Goal: Communication & Community: Ask a question

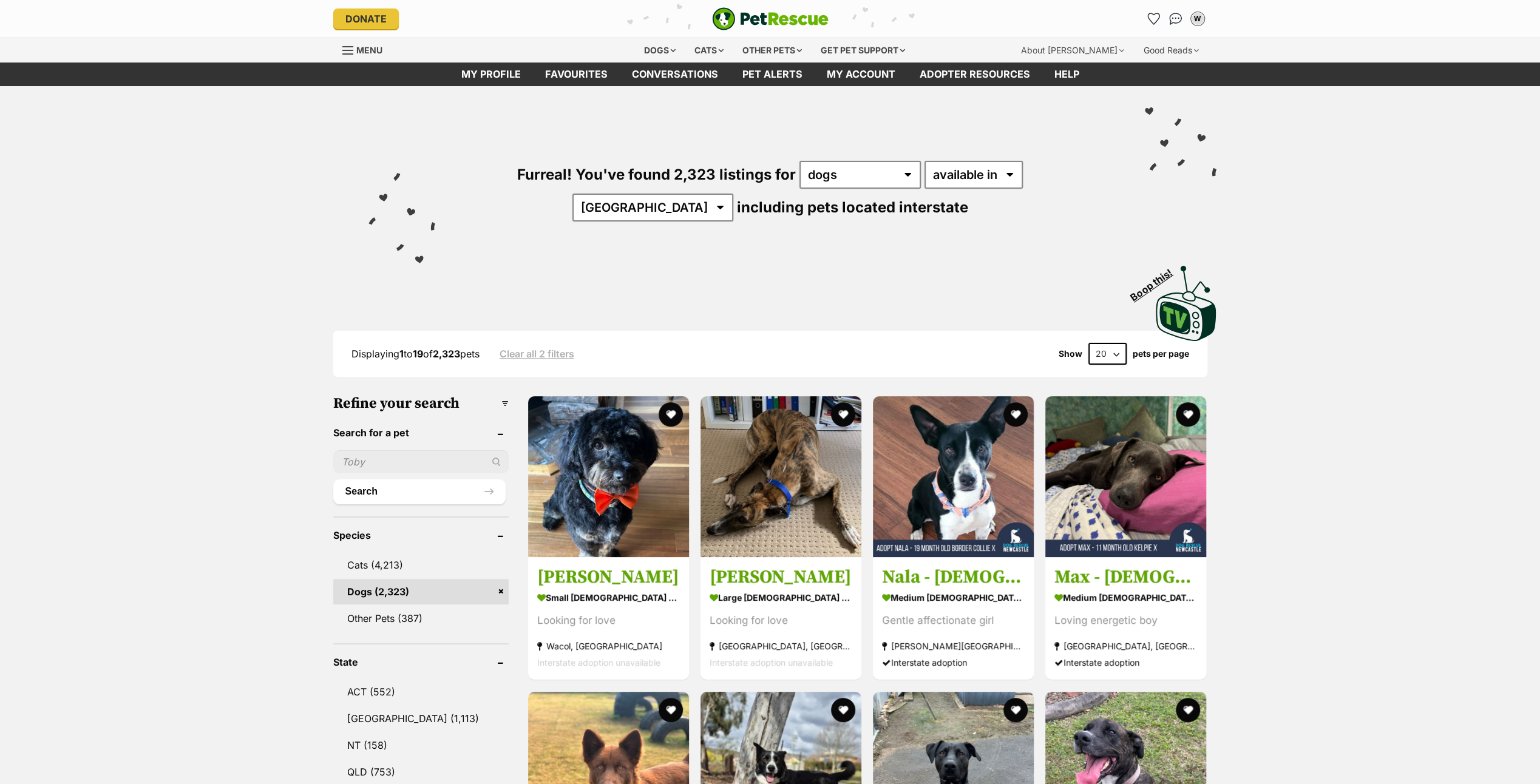
select select "VIC"
click at [733, 194] on select "Australia ACT NSW NT QLD SA TAS VIC WA" at bounding box center [652, 208] width 160 height 28
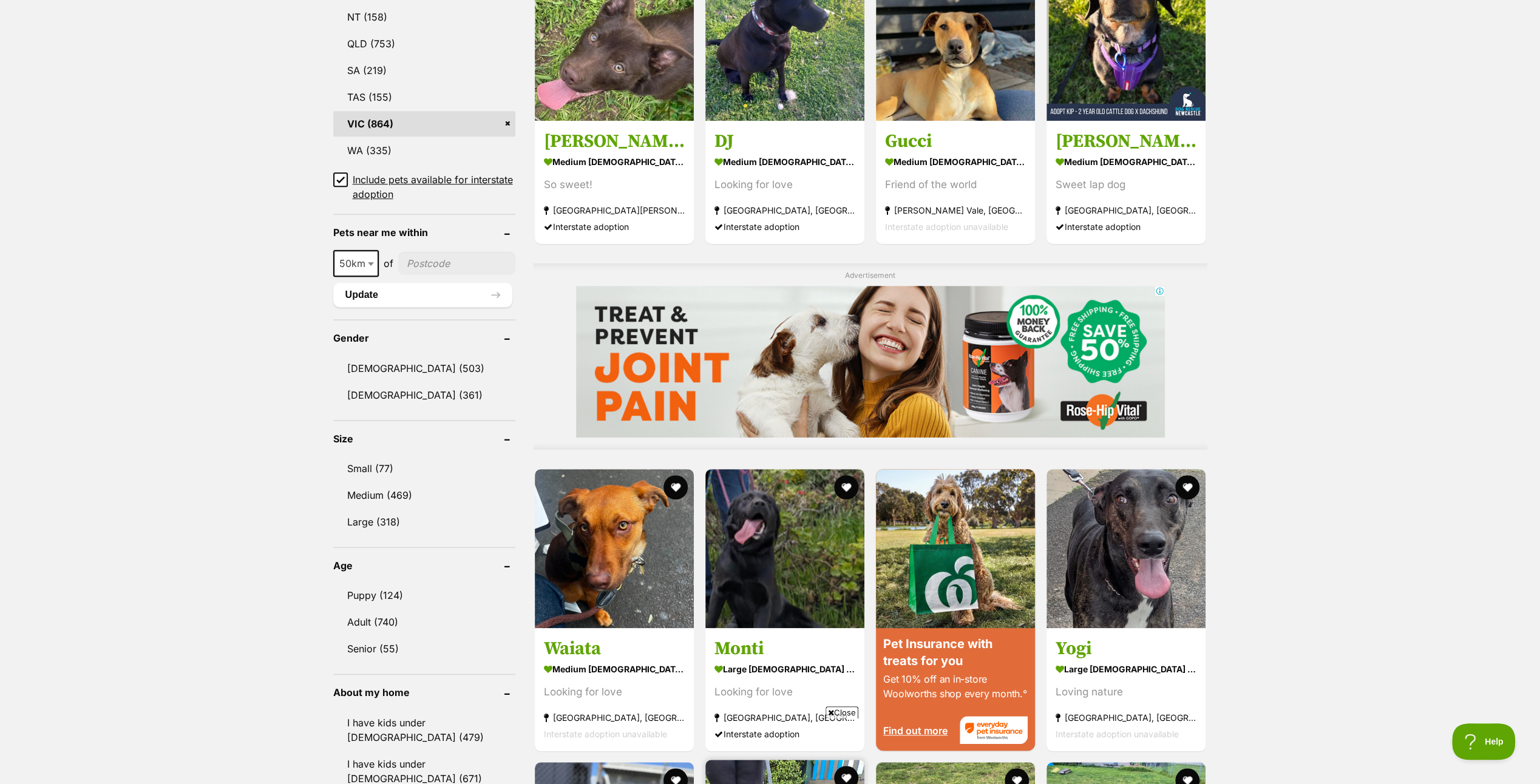
scroll to position [1092, 0]
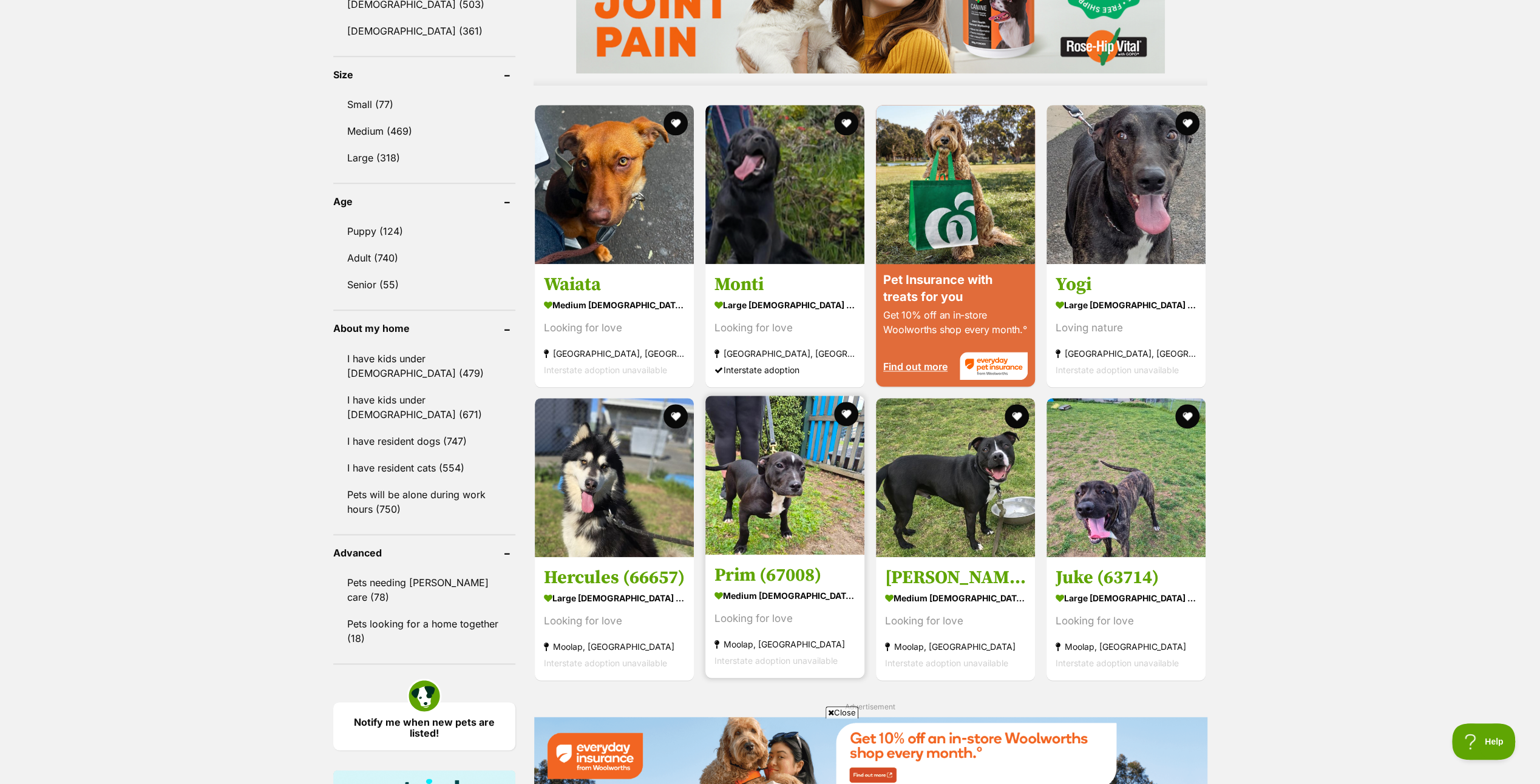
click at [789, 471] on img at bounding box center [785, 475] width 159 height 159
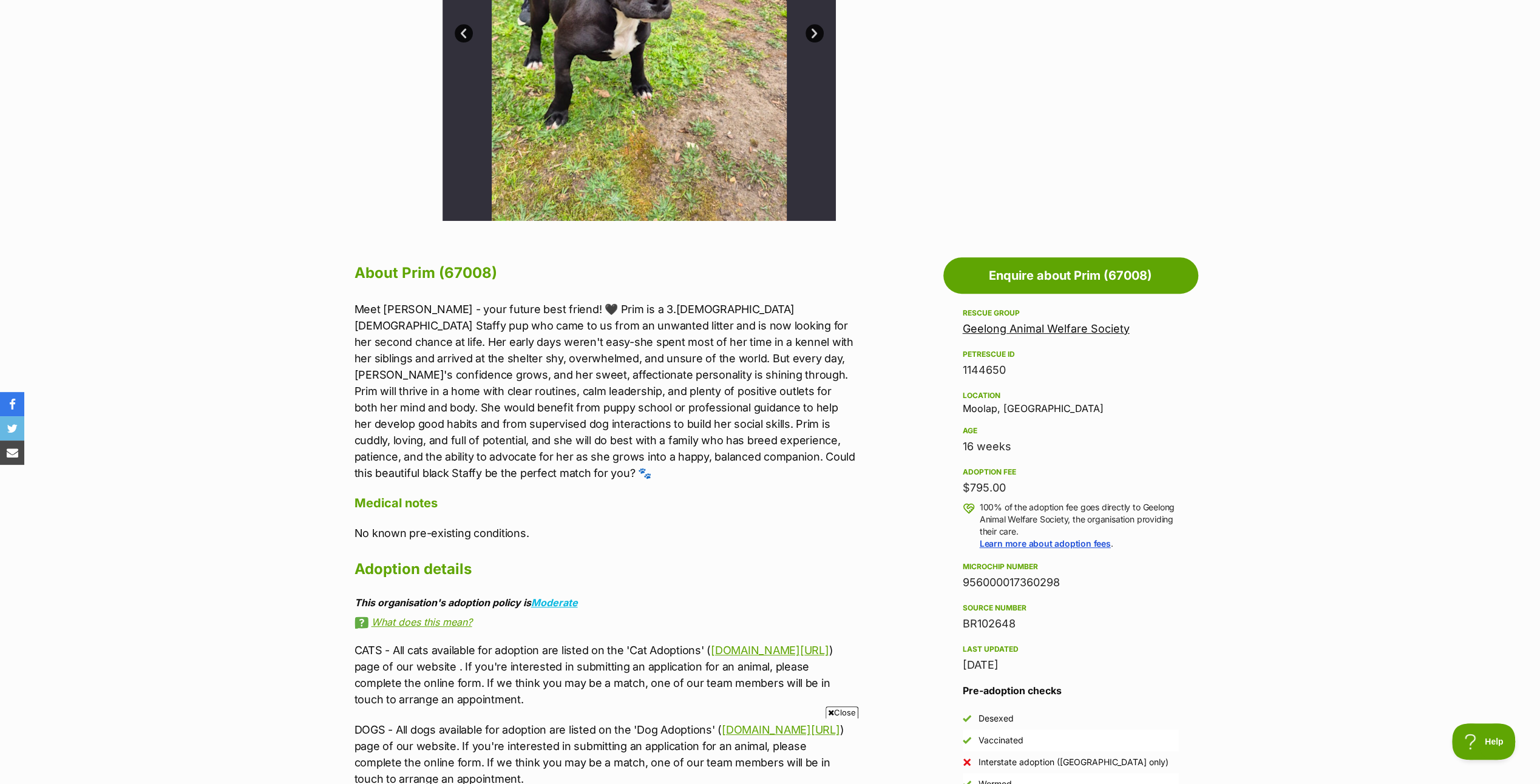
scroll to position [667, 0]
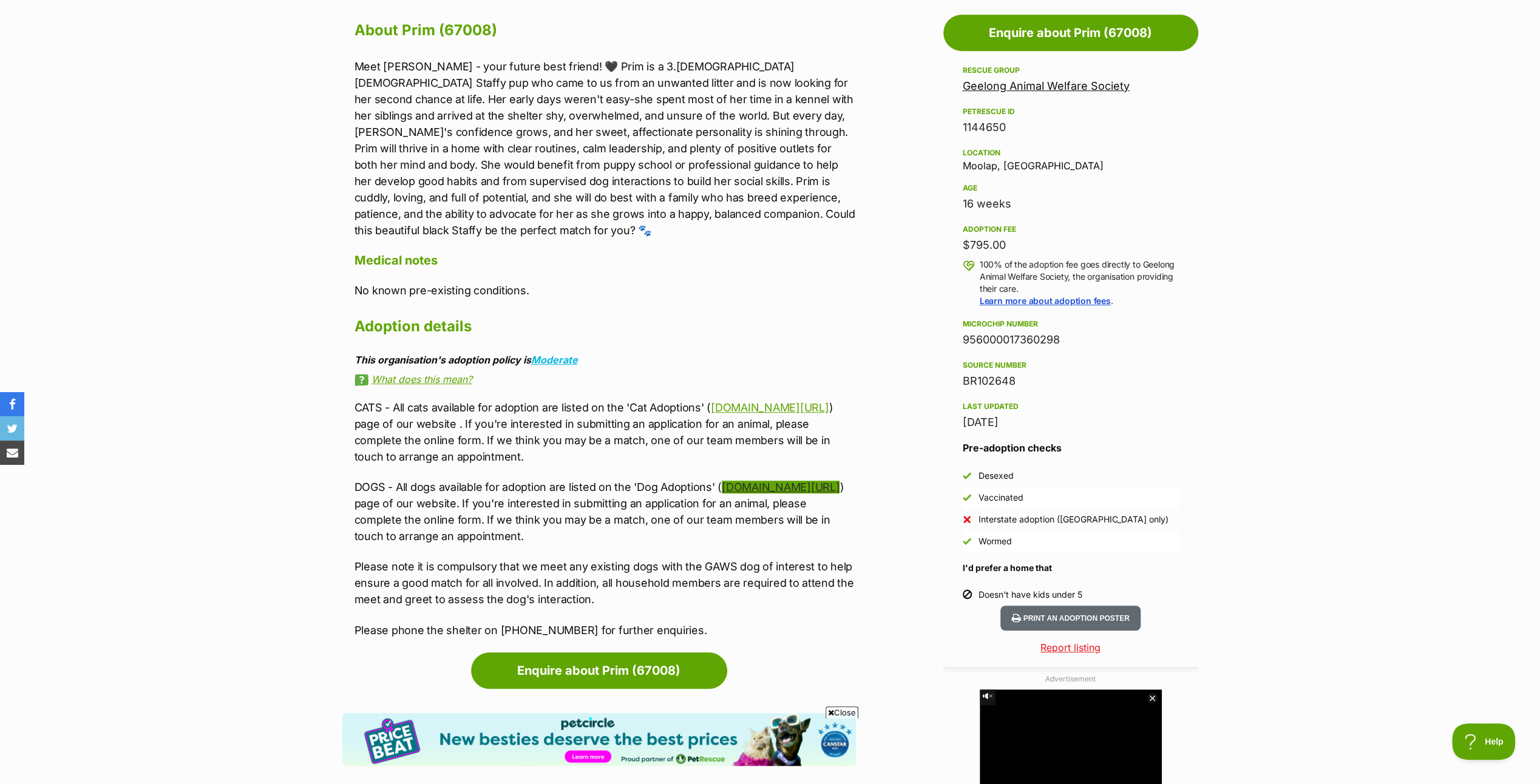
click at [780, 481] on link "www.gaws.org.au/dogs" at bounding box center [780, 487] width 118 height 13
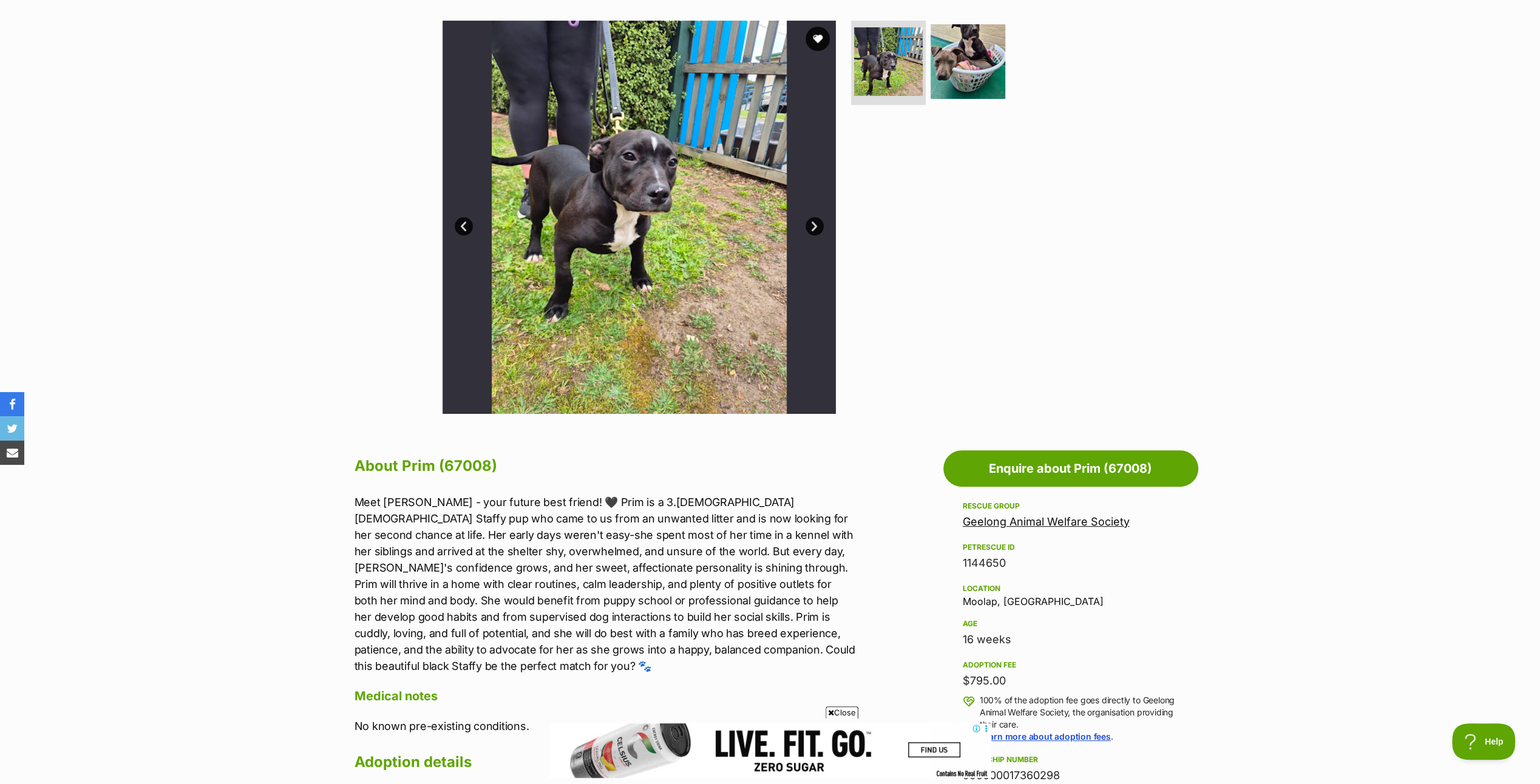
scroll to position [121, 0]
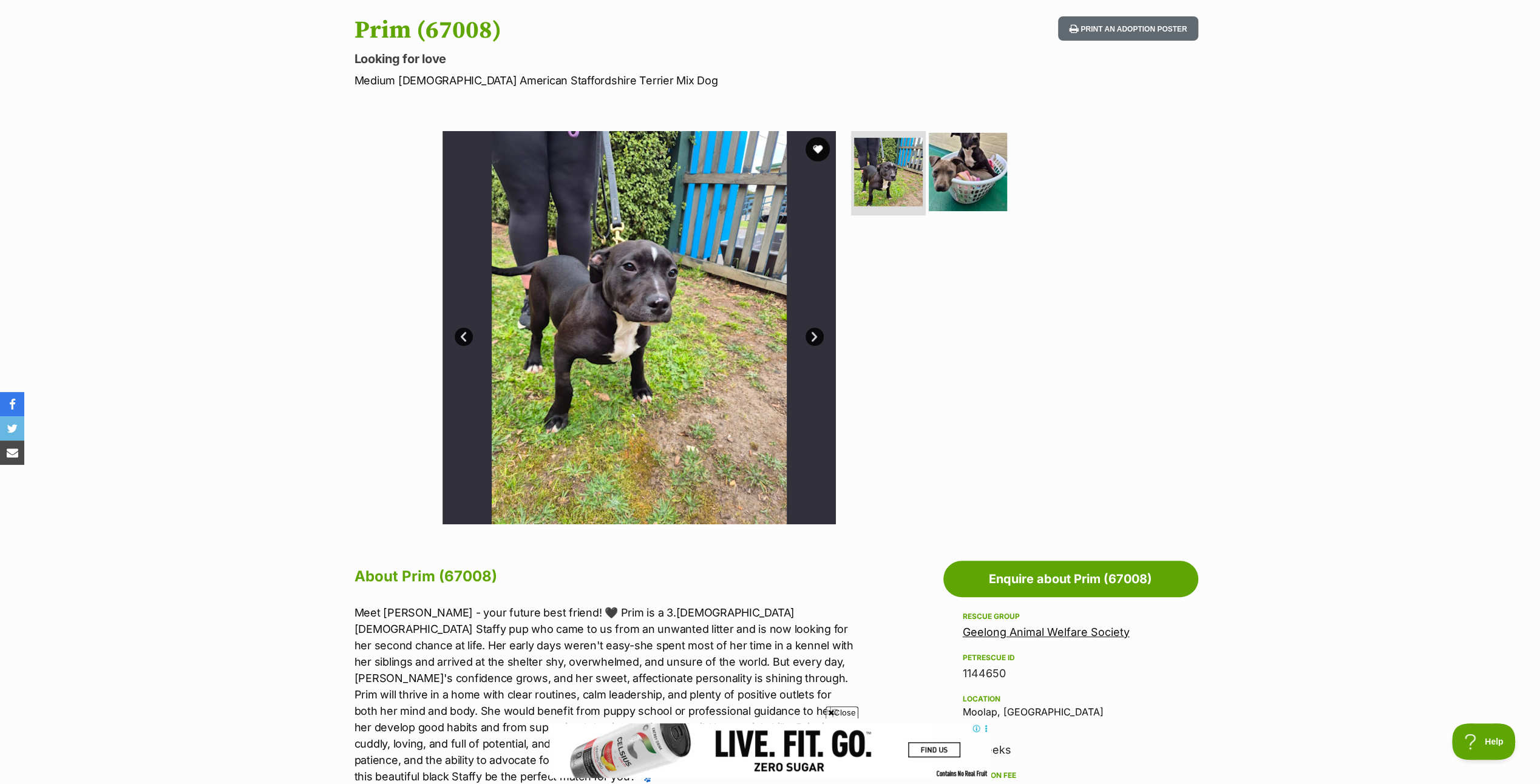
click at [955, 153] on img at bounding box center [968, 171] width 78 height 78
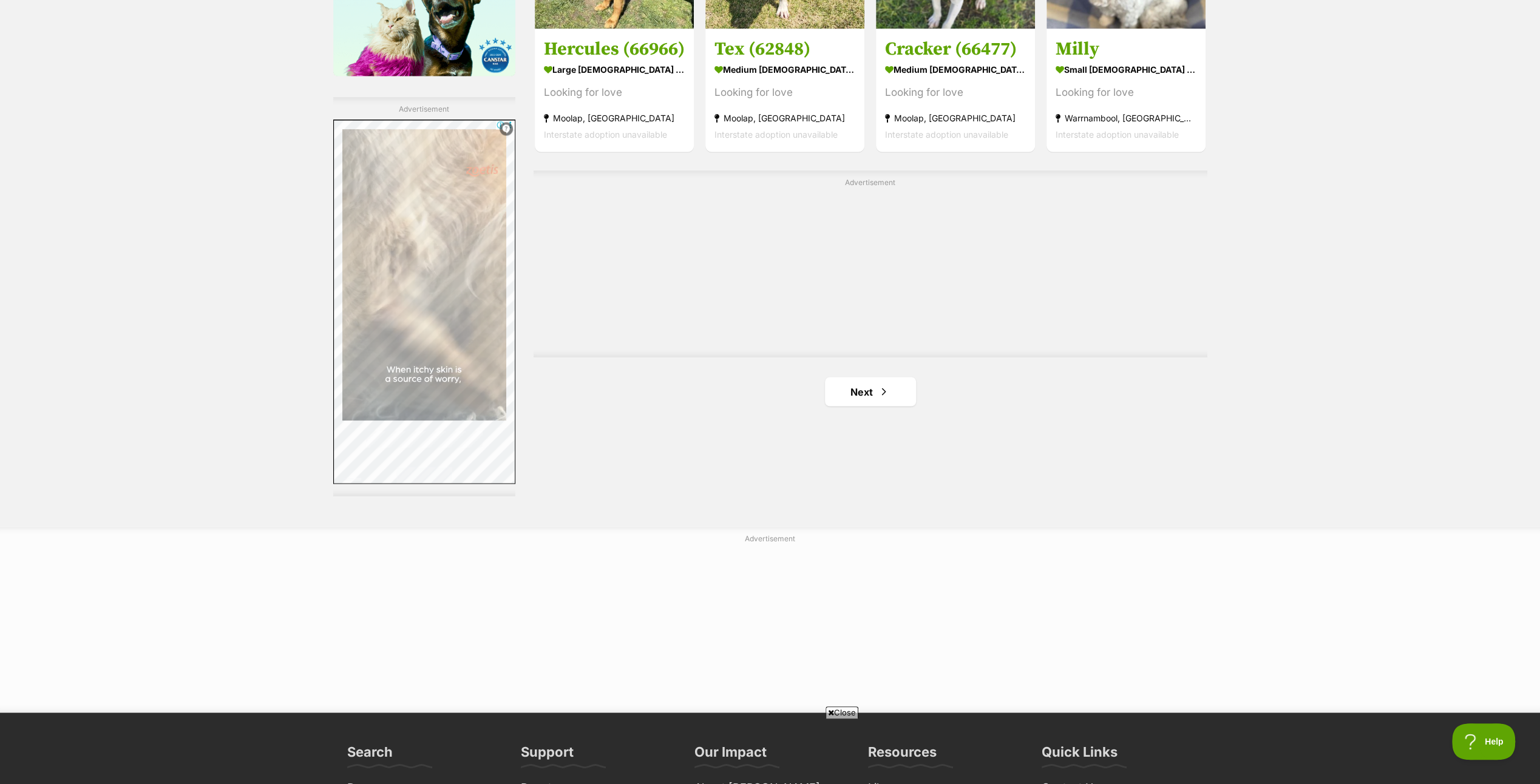
scroll to position [2056, 0]
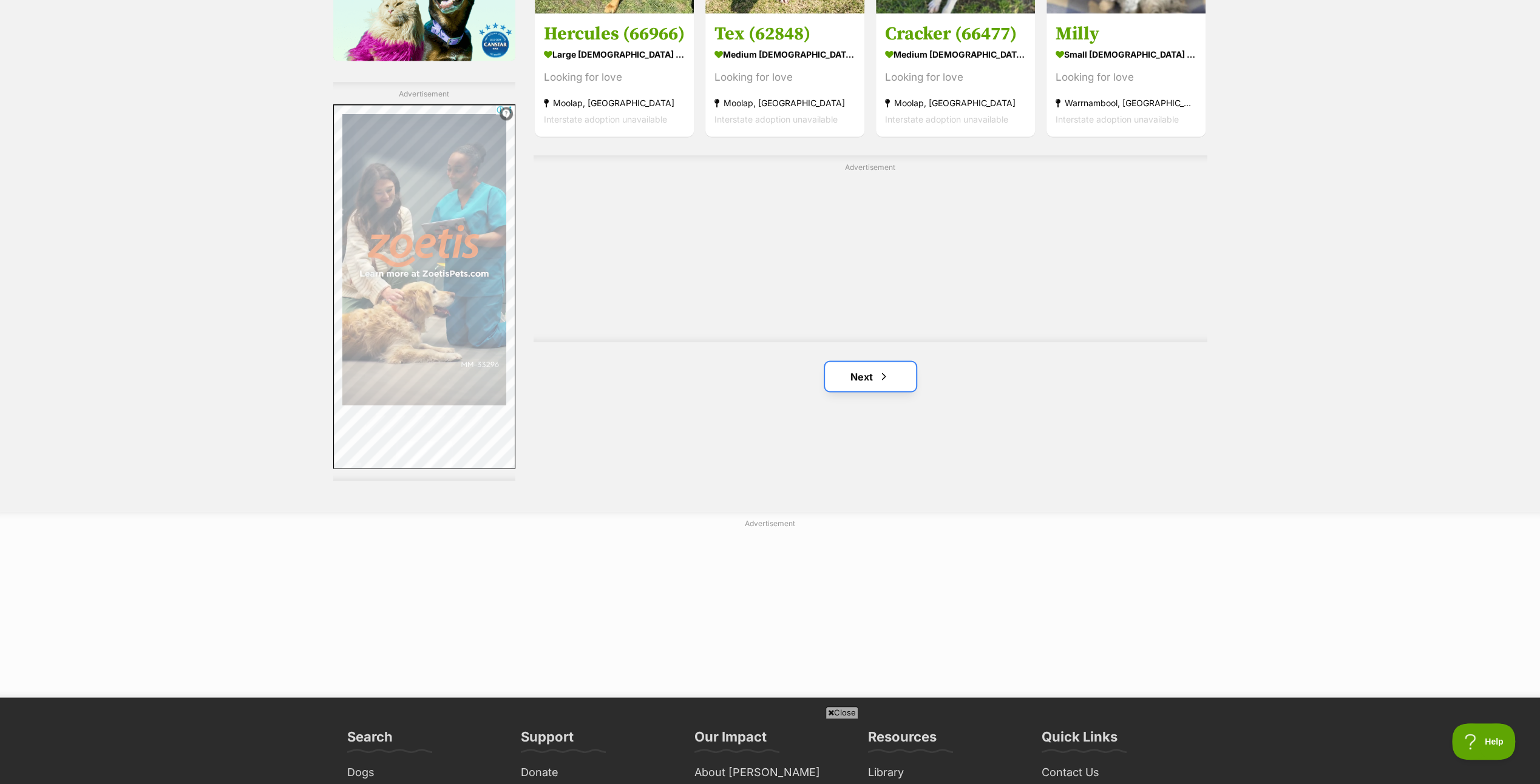
click at [870, 368] on link "Next" at bounding box center [871, 375] width 91 height 29
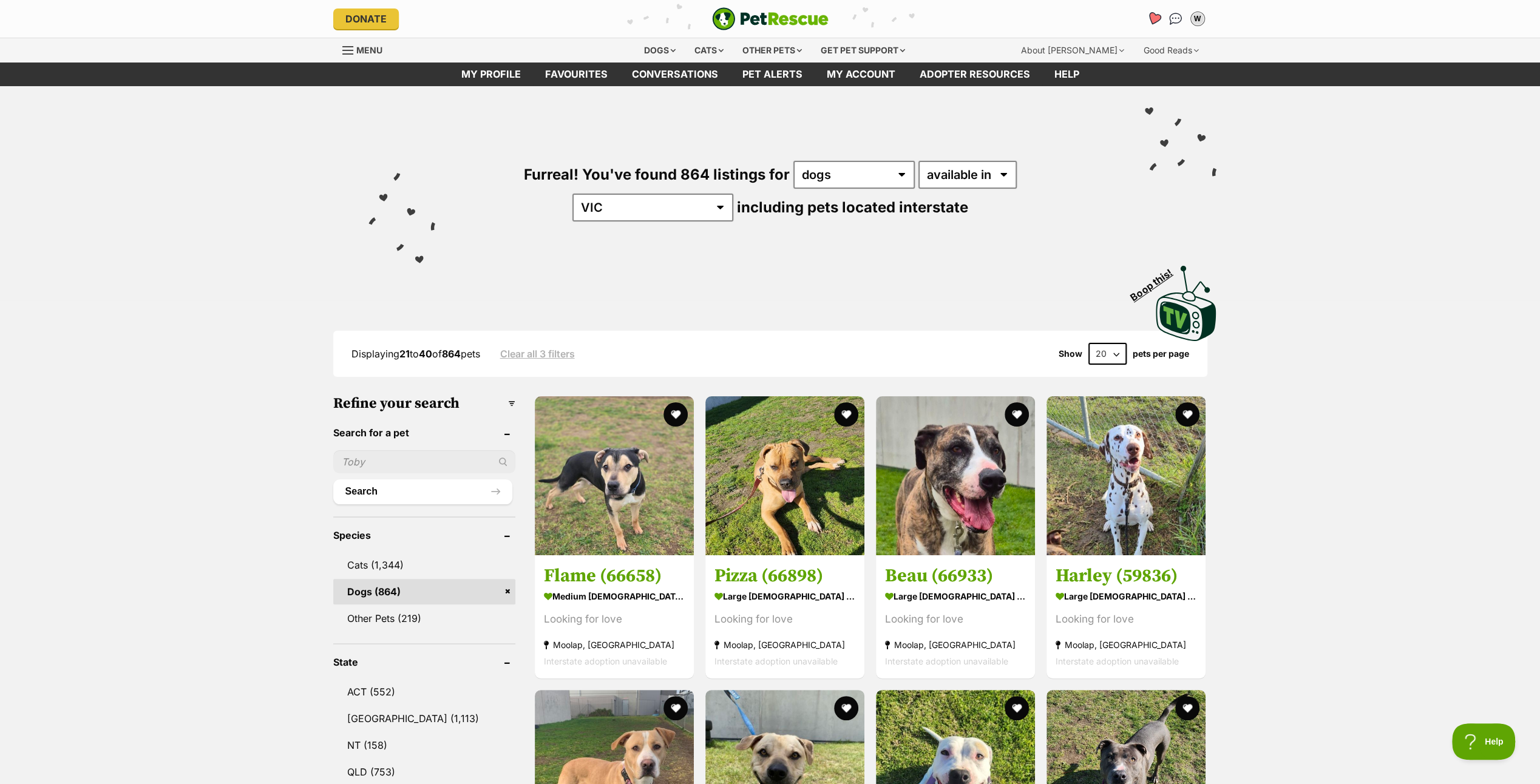
click at [1152, 13] on icon "Favourites" at bounding box center [1153, 18] width 15 height 14
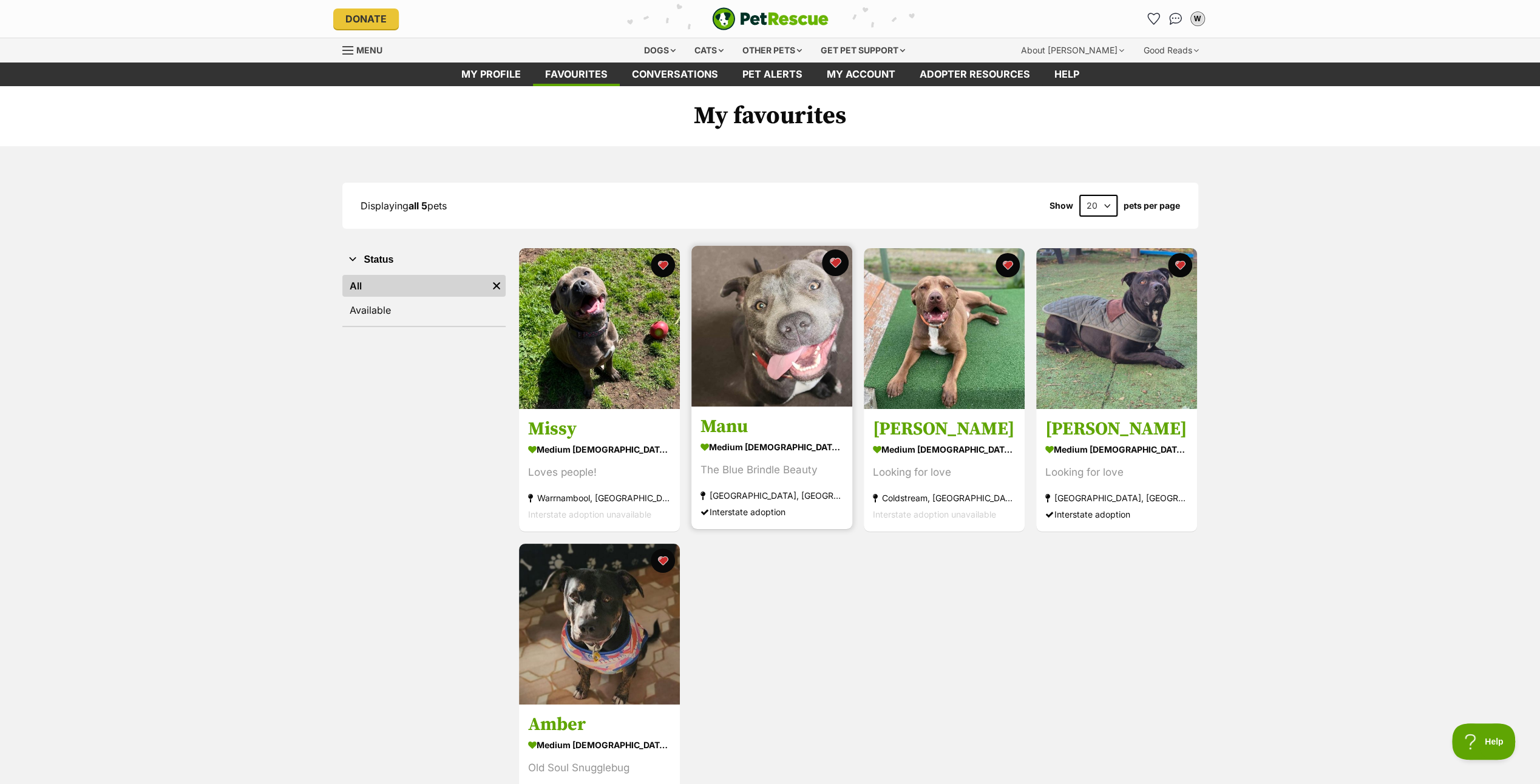
click at [833, 259] on button "favourite" at bounding box center [834, 262] width 27 height 27
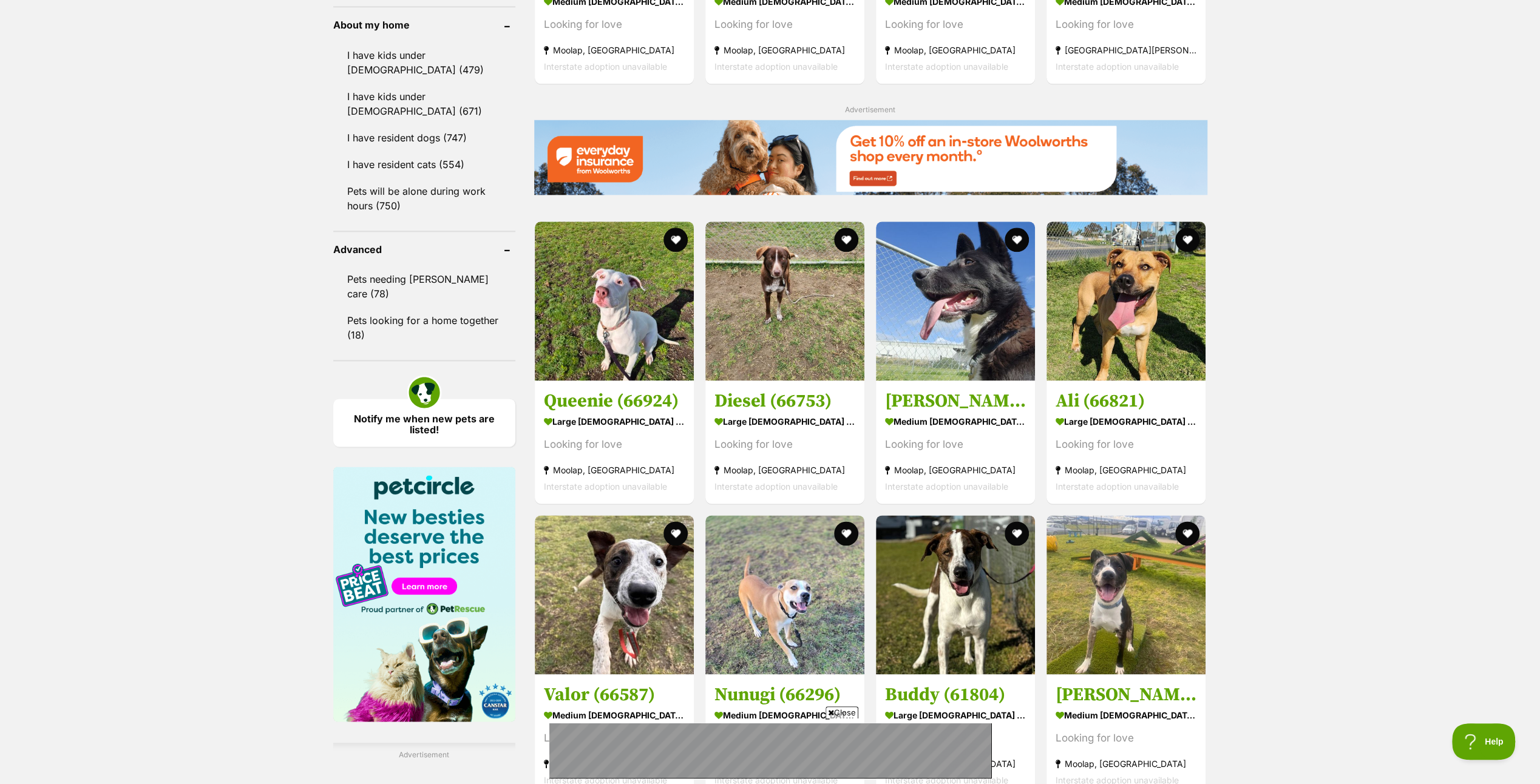
scroll to position [1880, 0]
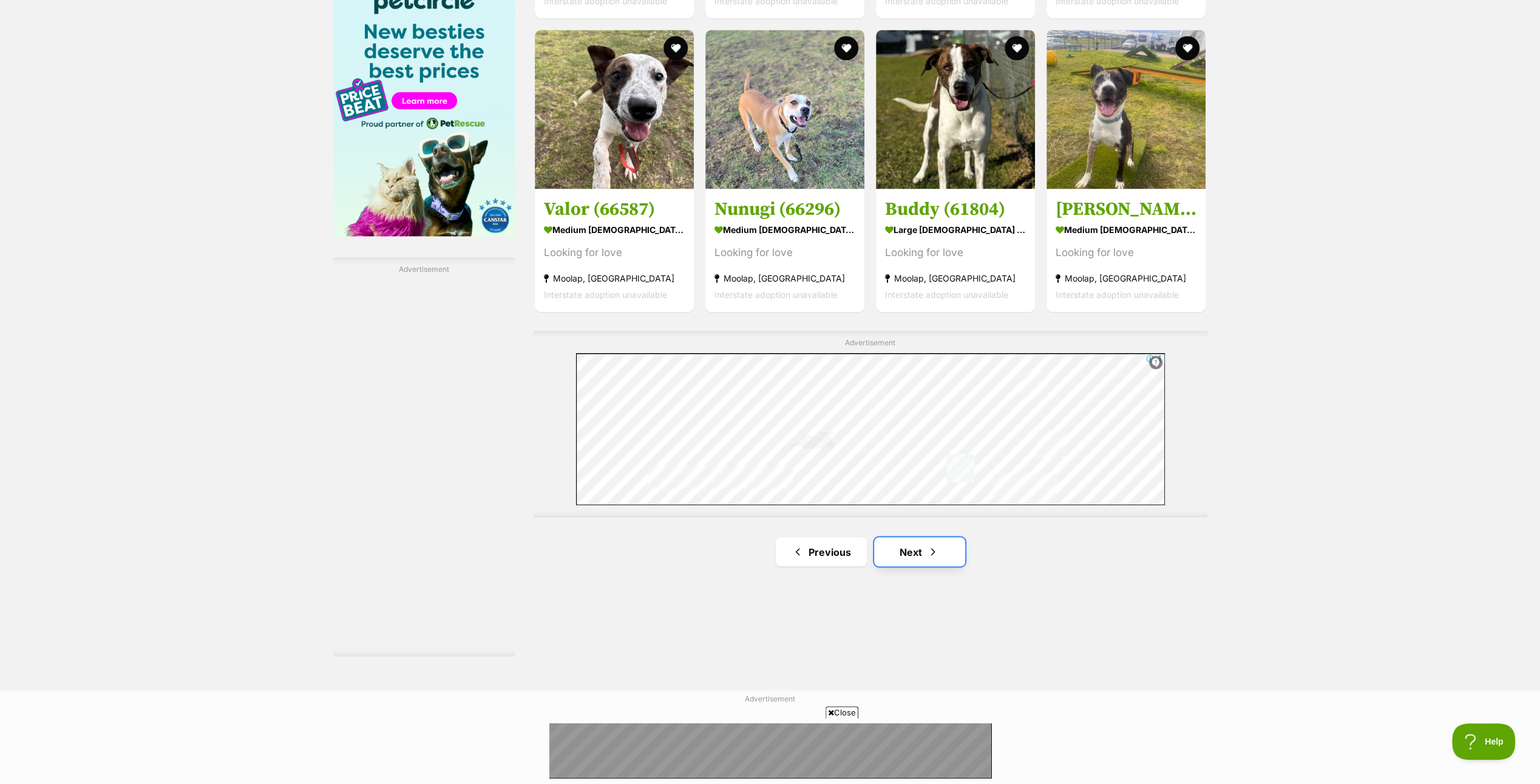
click at [909, 544] on link "Next" at bounding box center [920, 550] width 91 height 29
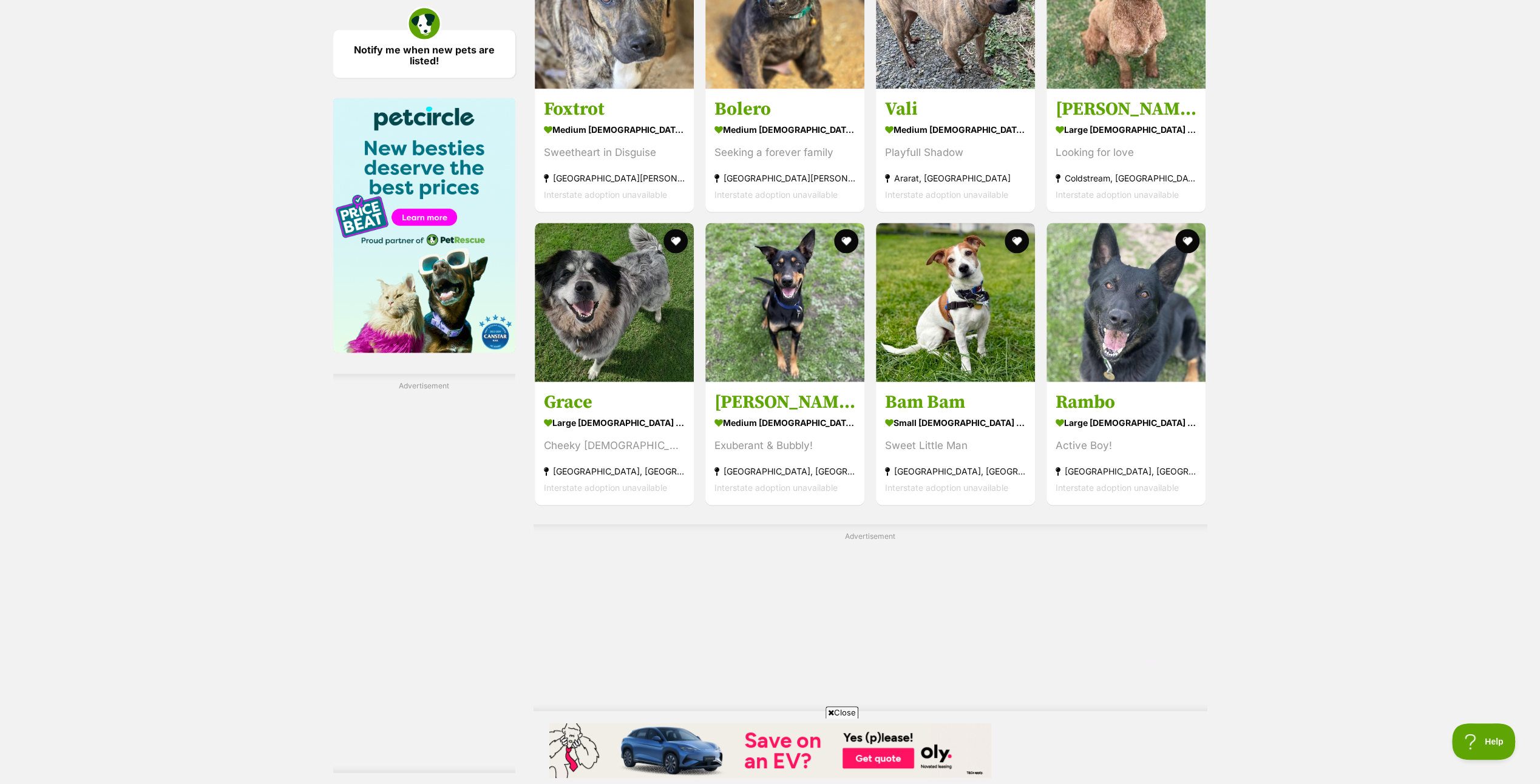
scroll to position [1820, 0]
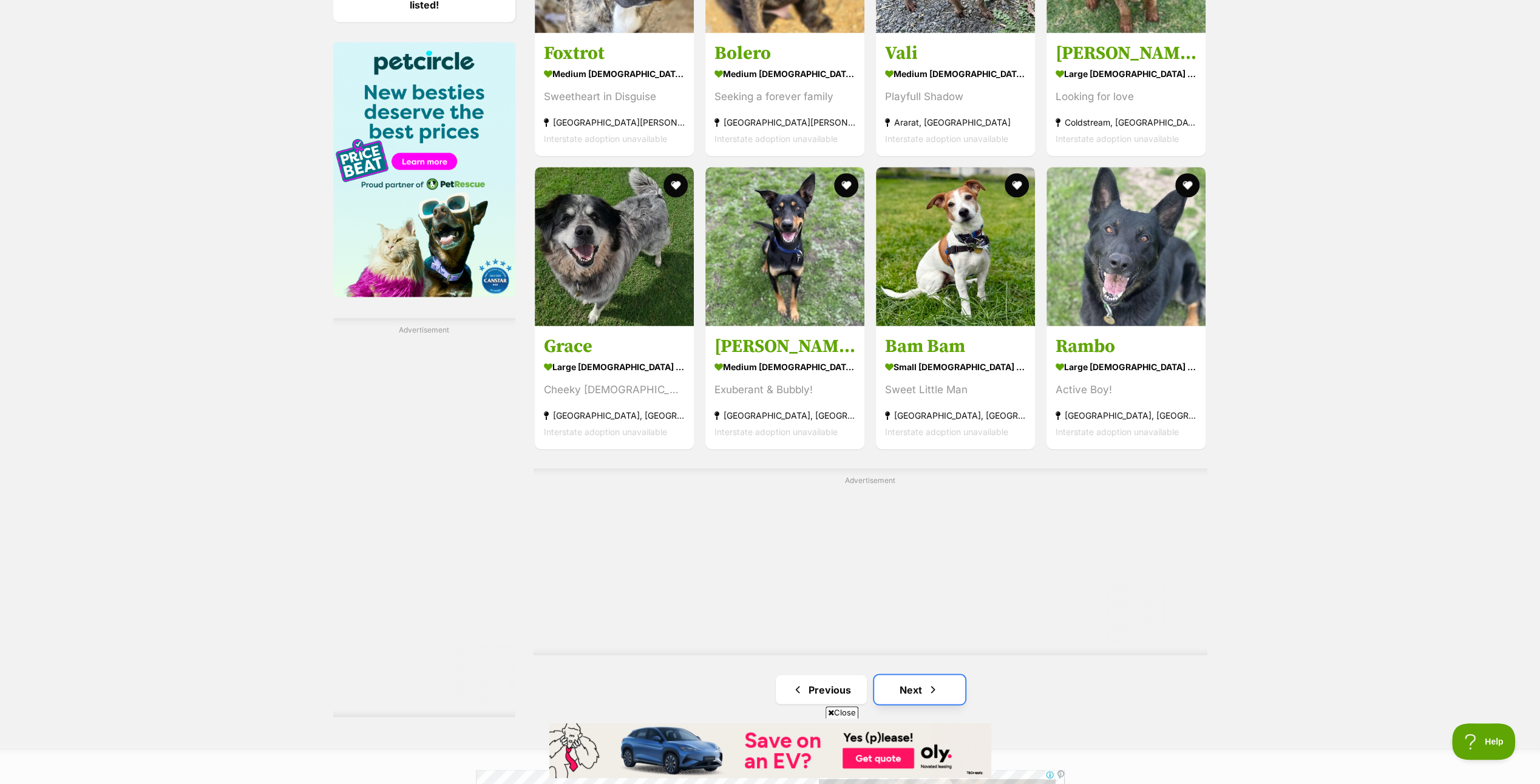
click at [910, 677] on link "Next" at bounding box center [920, 689] width 91 height 29
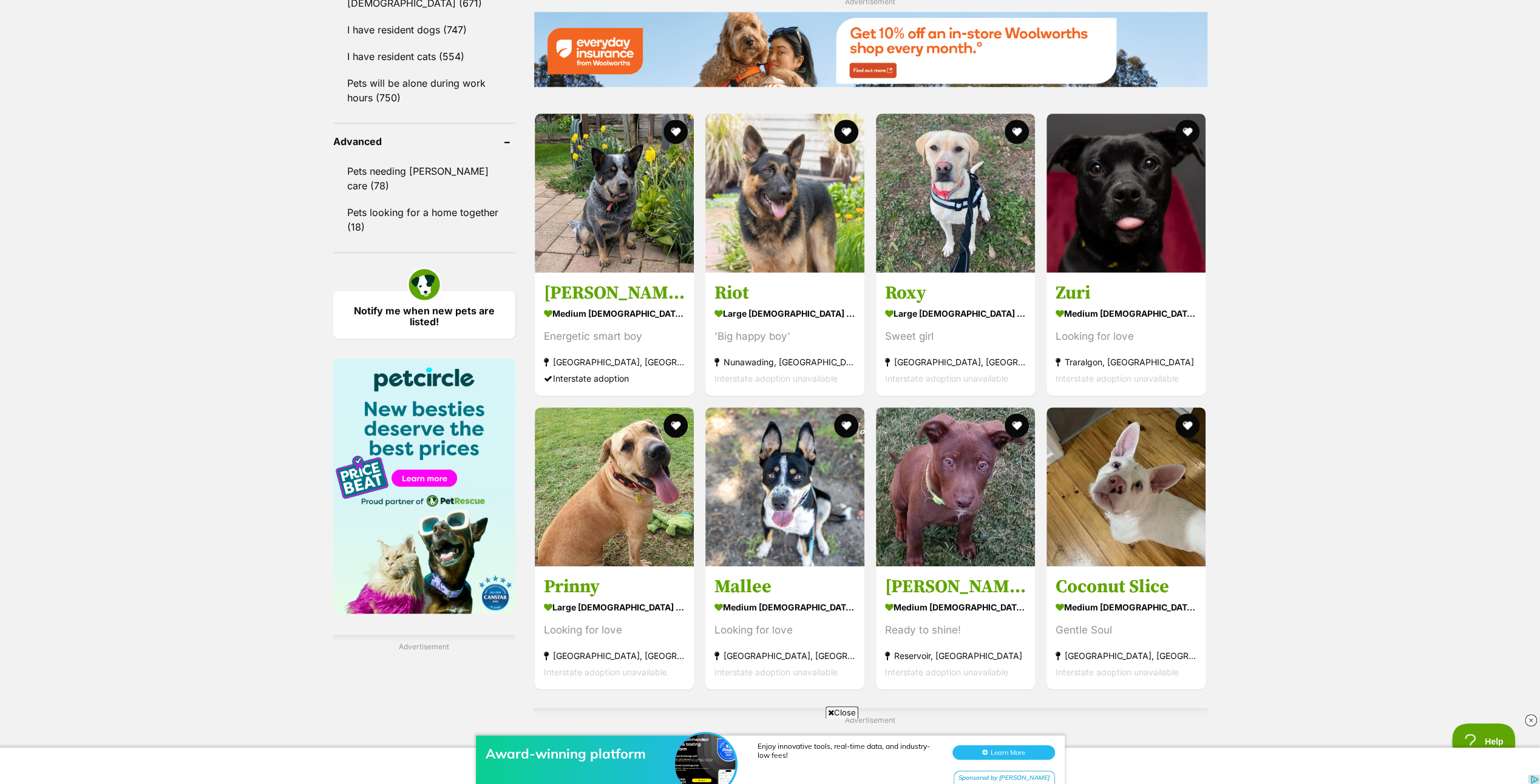
scroll to position [1759, 0]
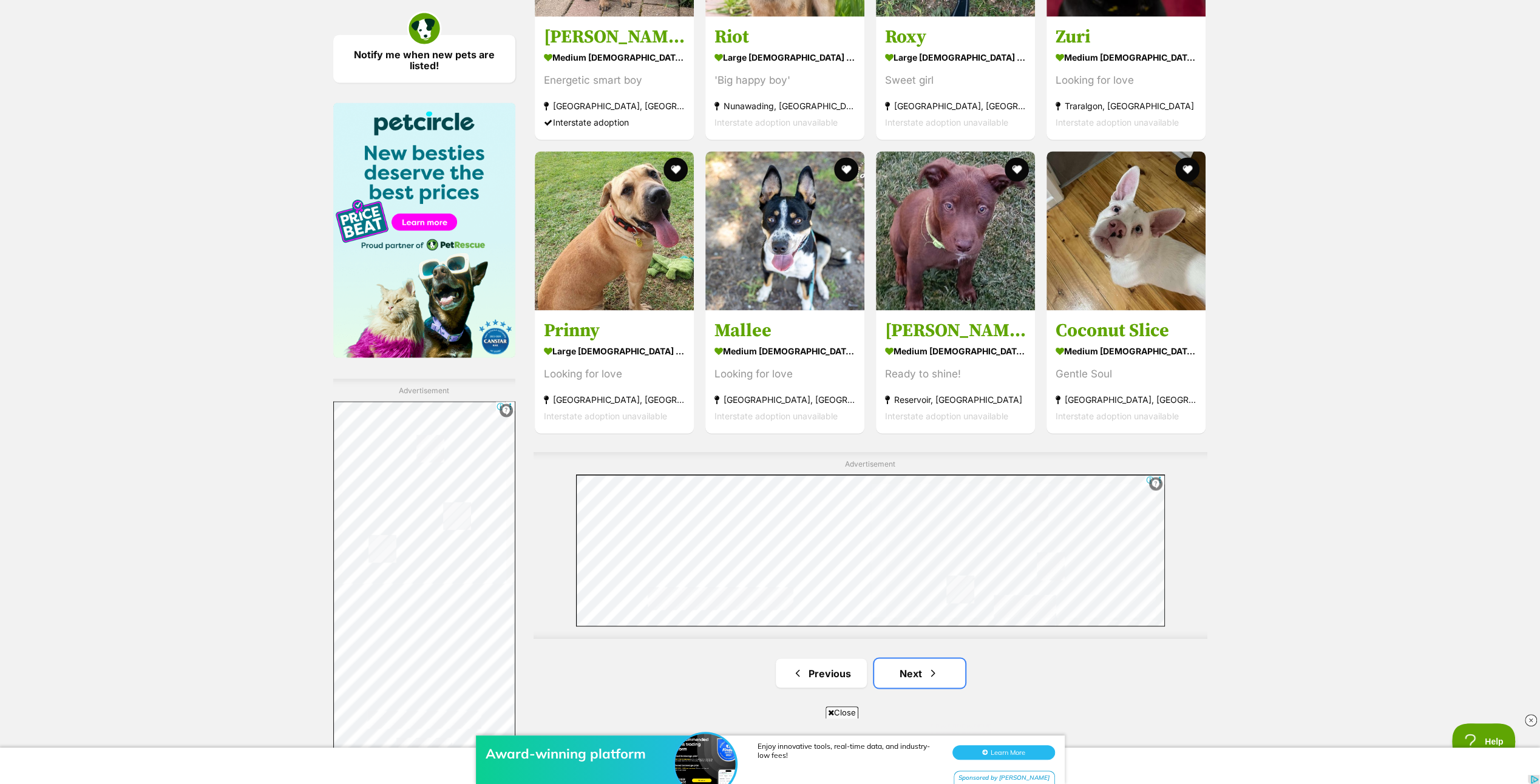
drag, startPoint x: 918, startPoint y: 668, endPoint x: 1445, endPoint y: 396, distance: 593.1
click at [918, 668] on link "Next" at bounding box center [920, 672] width 91 height 29
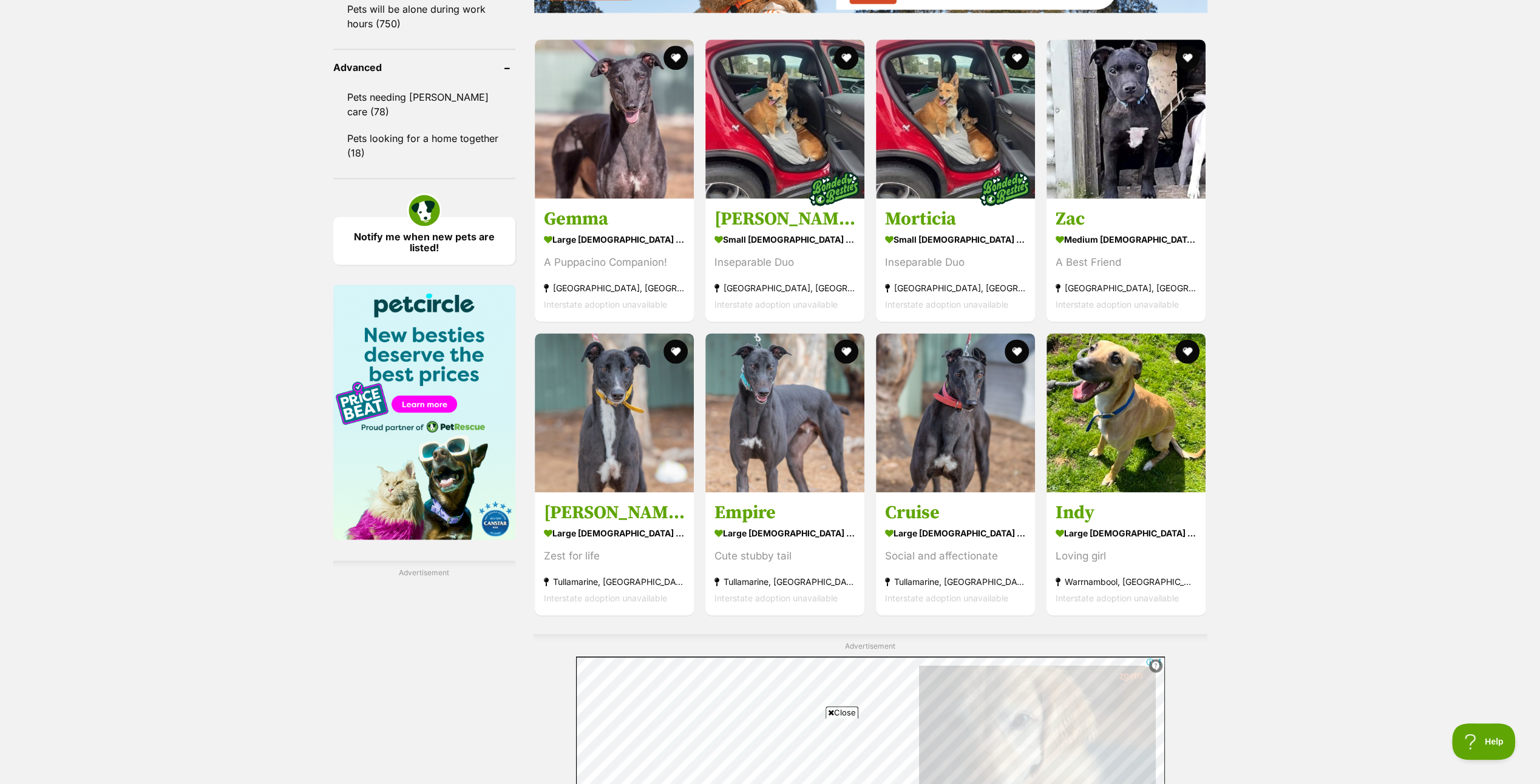
scroll to position [1820, 0]
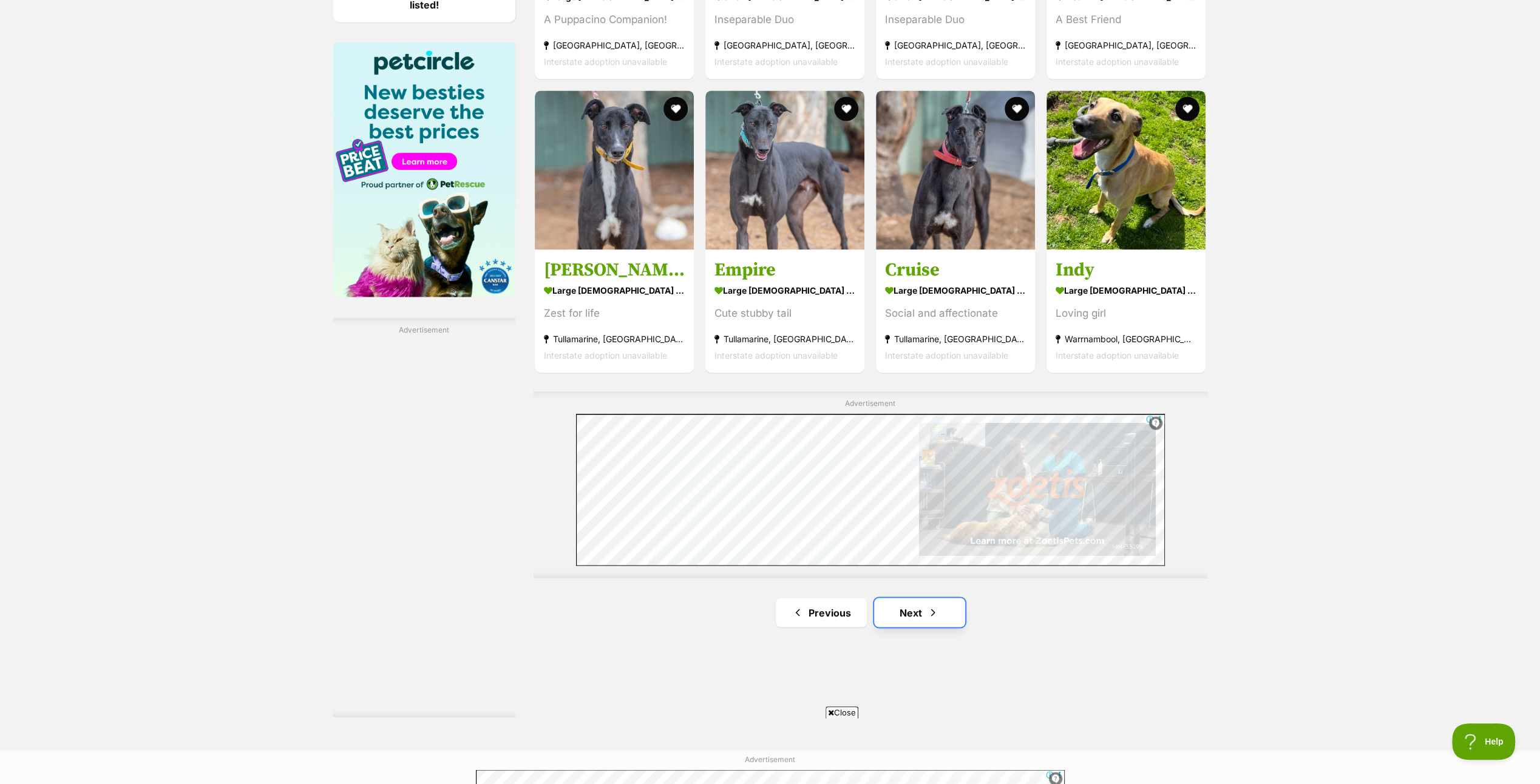
click at [910, 604] on link "Next" at bounding box center [920, 612] width 91 height 29
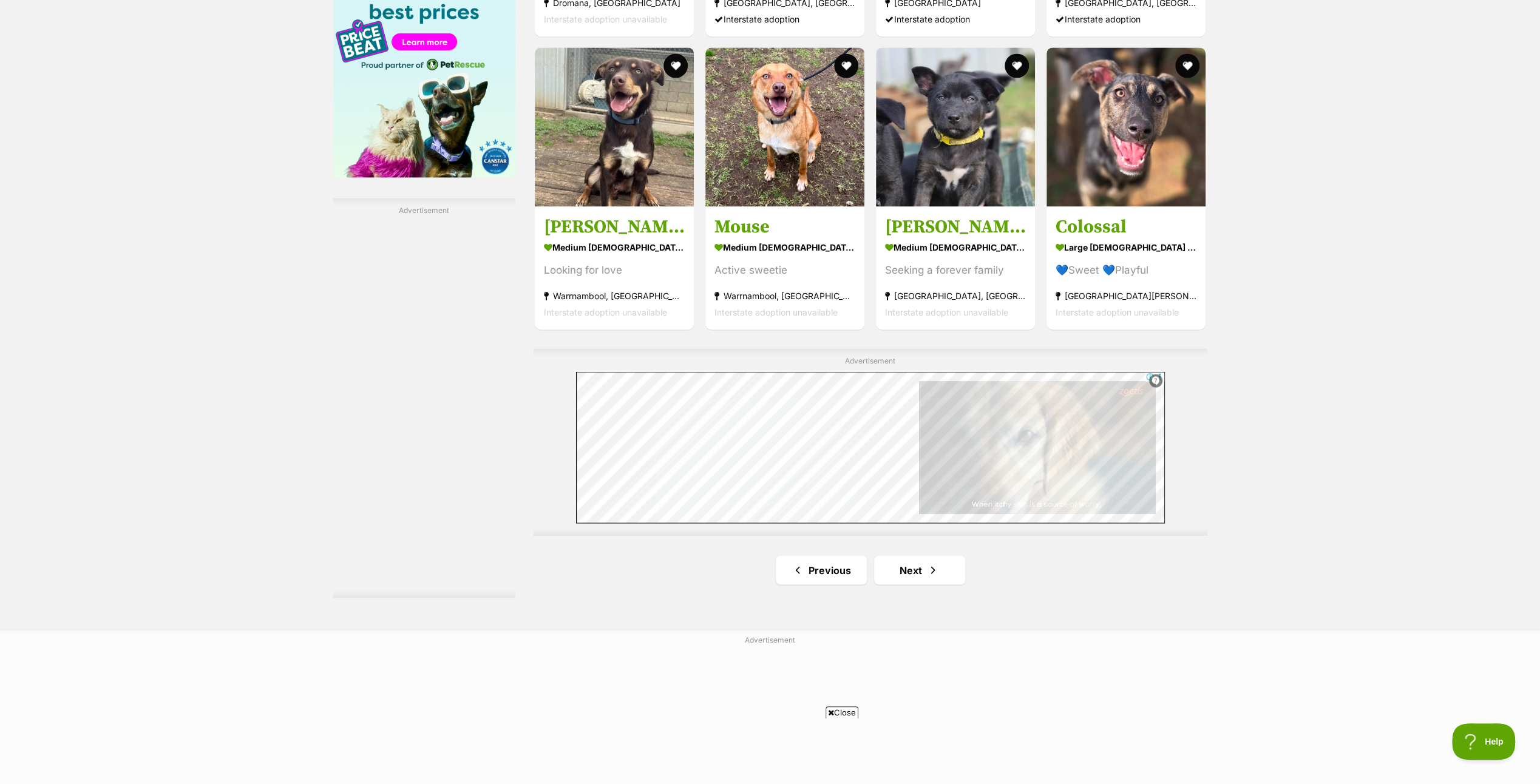
scroll to position [1941, 0]
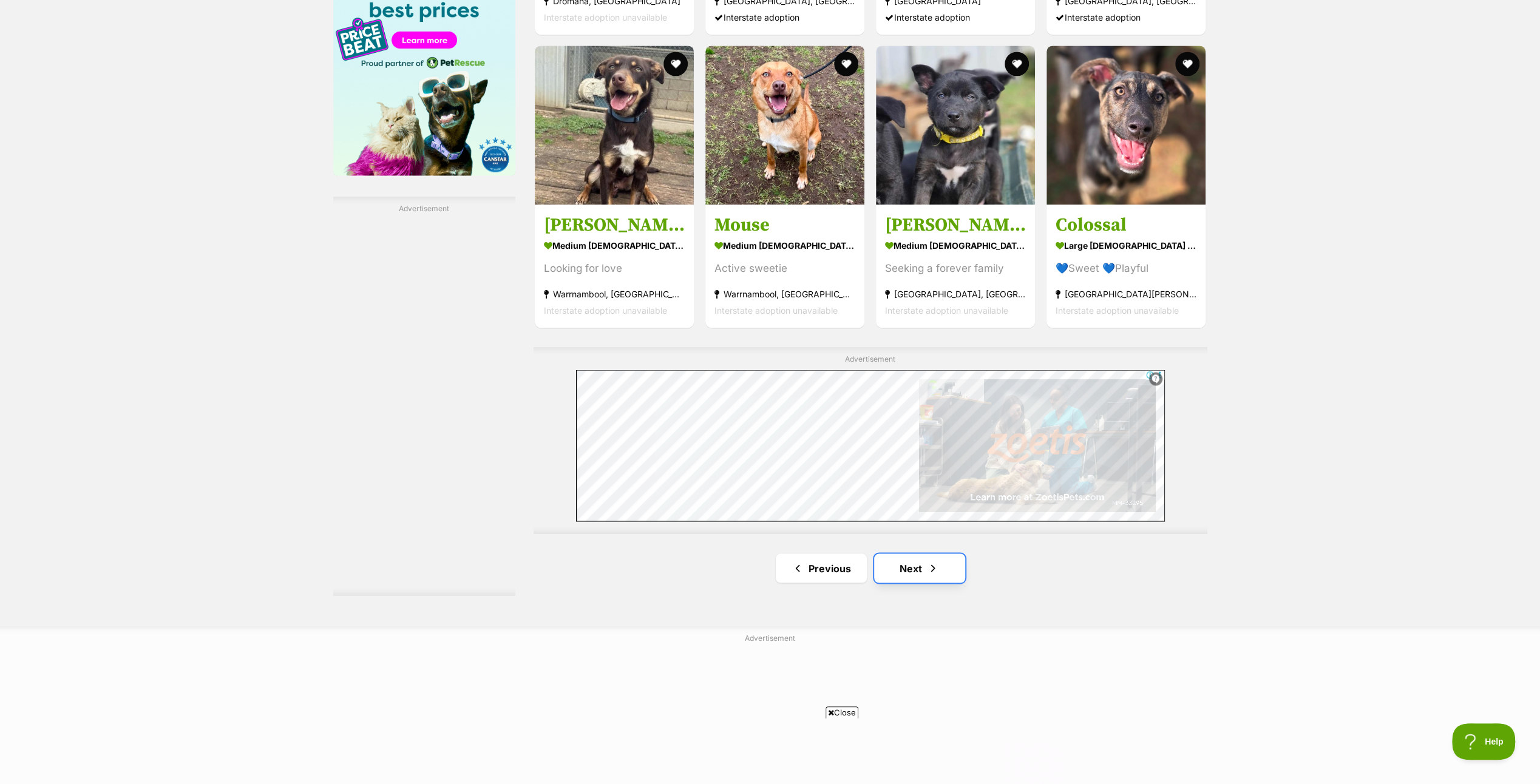
click at [911, 565] on link "Next" at bounding box center [920, 567] width 91 height 29
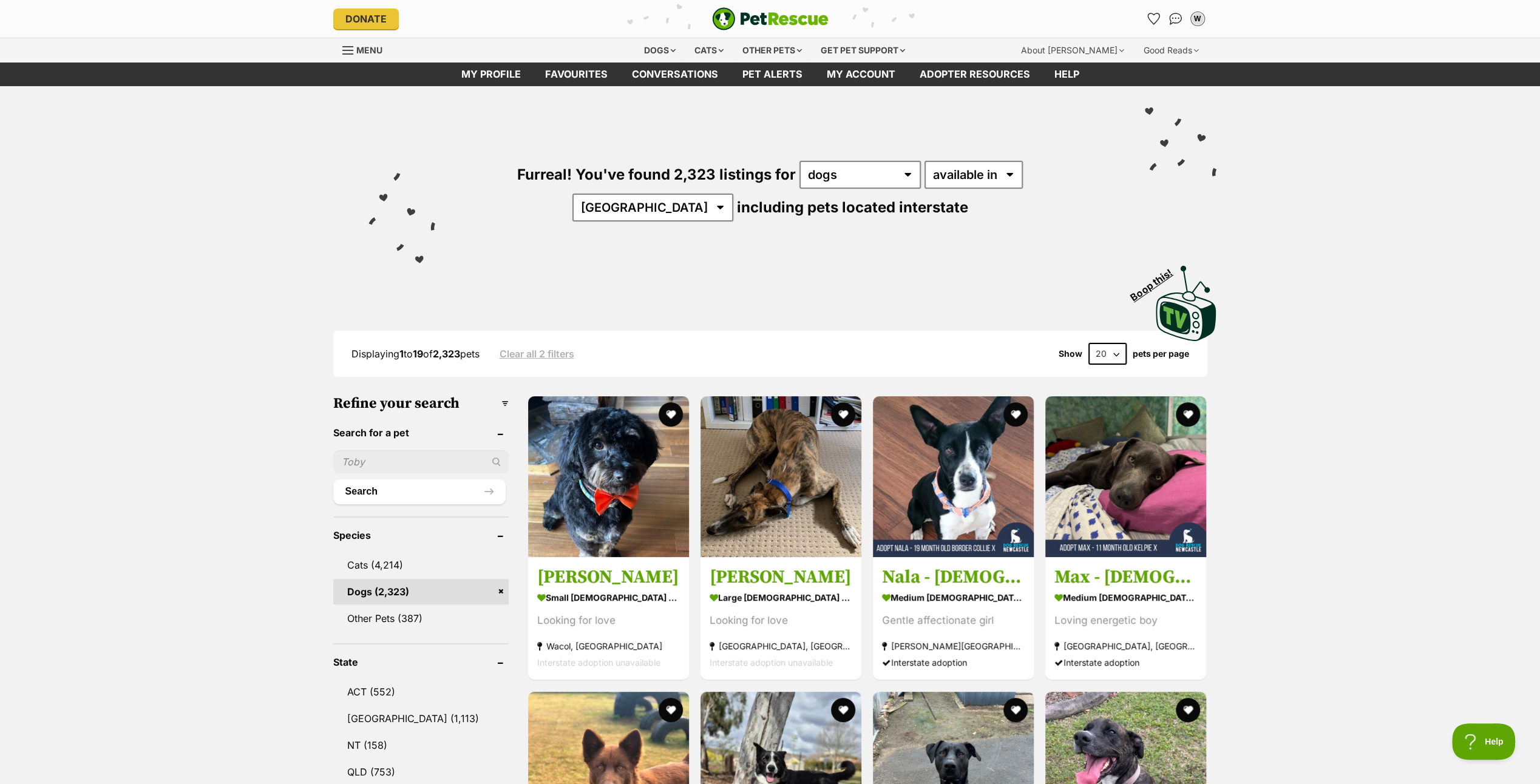
select select "VIC"
click at [733, 194] on select "Australia ACT NSW NT QLD SA TAS VIC WA" at bounding box center [652, 208] width 160 height 28
click at [1457, 160] on div "Furreal! You've found 2,323 listings for any type of pet cats dogs other pets a…" at bounding box center [770, 215] width 1540 height 258
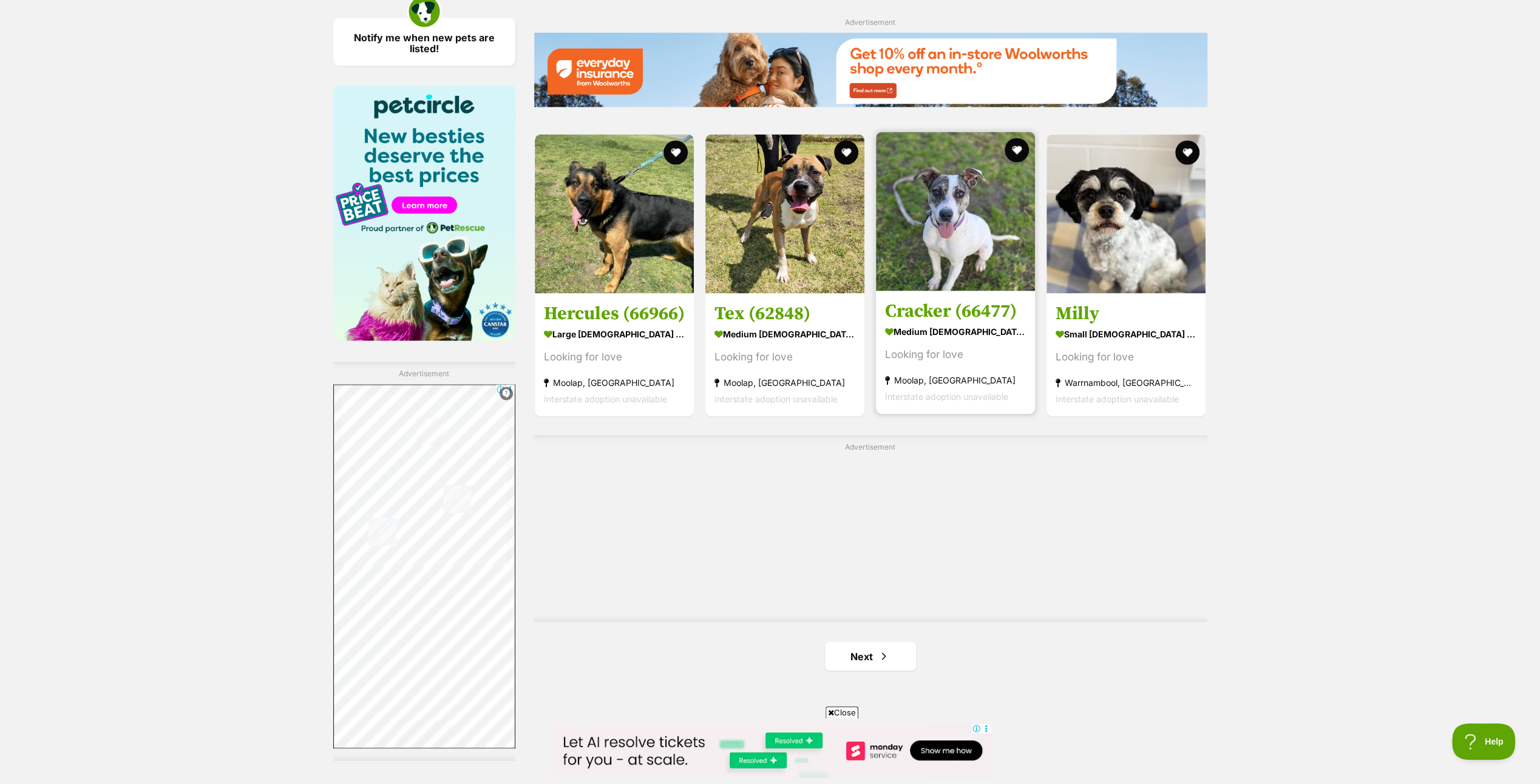
scroll to position [1941, 0]
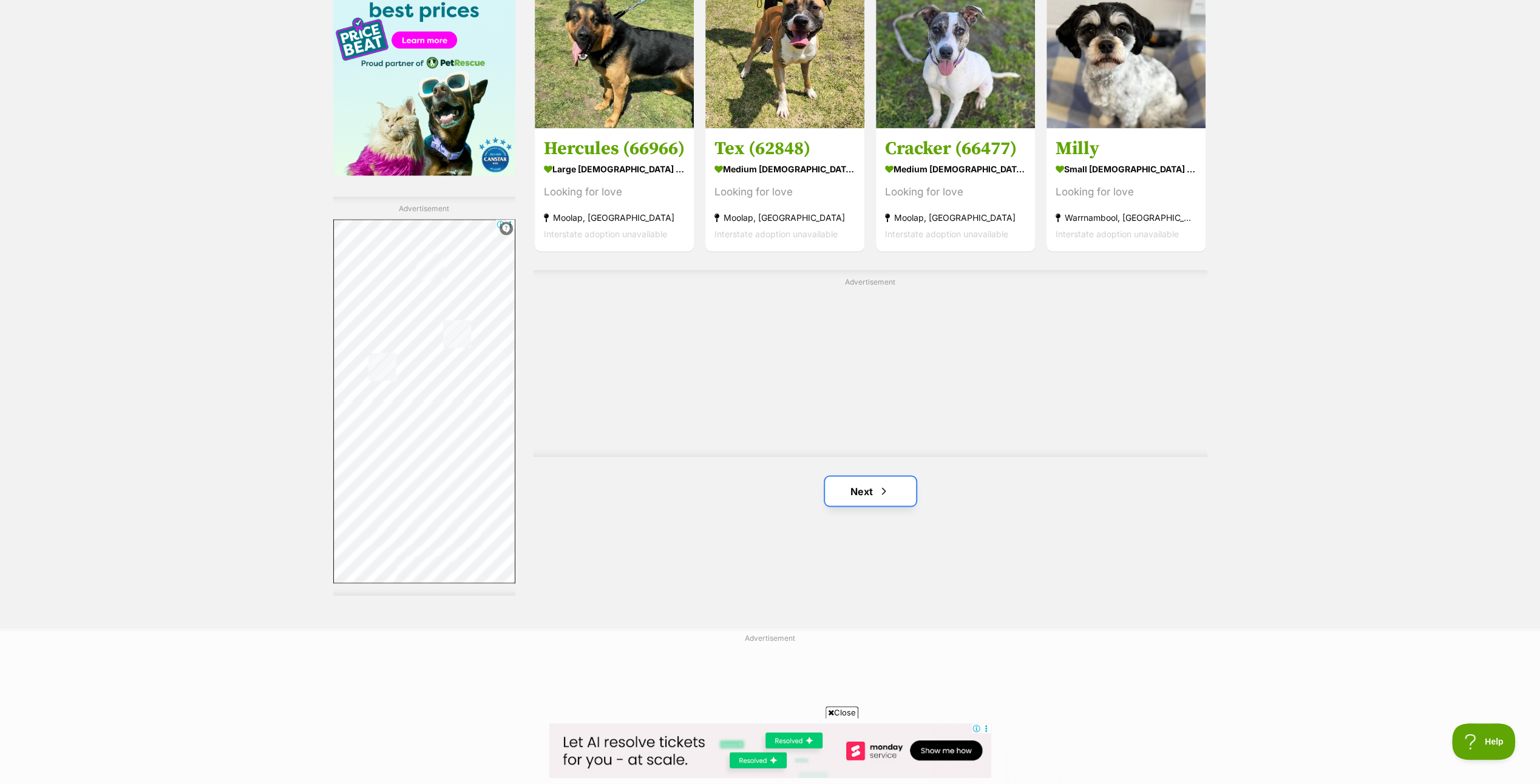
click at [865, 482] on link "Next" at bounding box center [871, 490] width 91 height 29
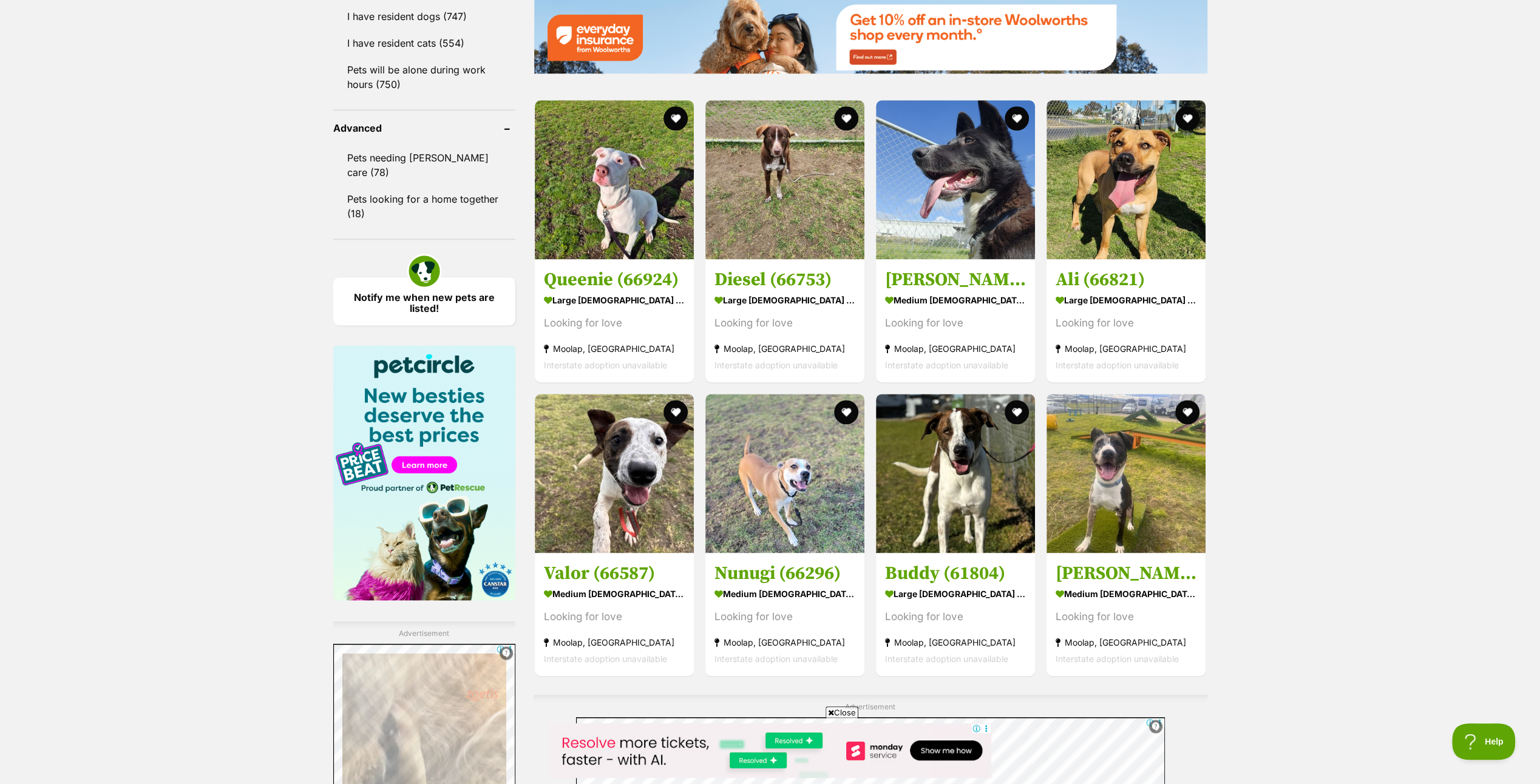
scroll to position [1820, 0]
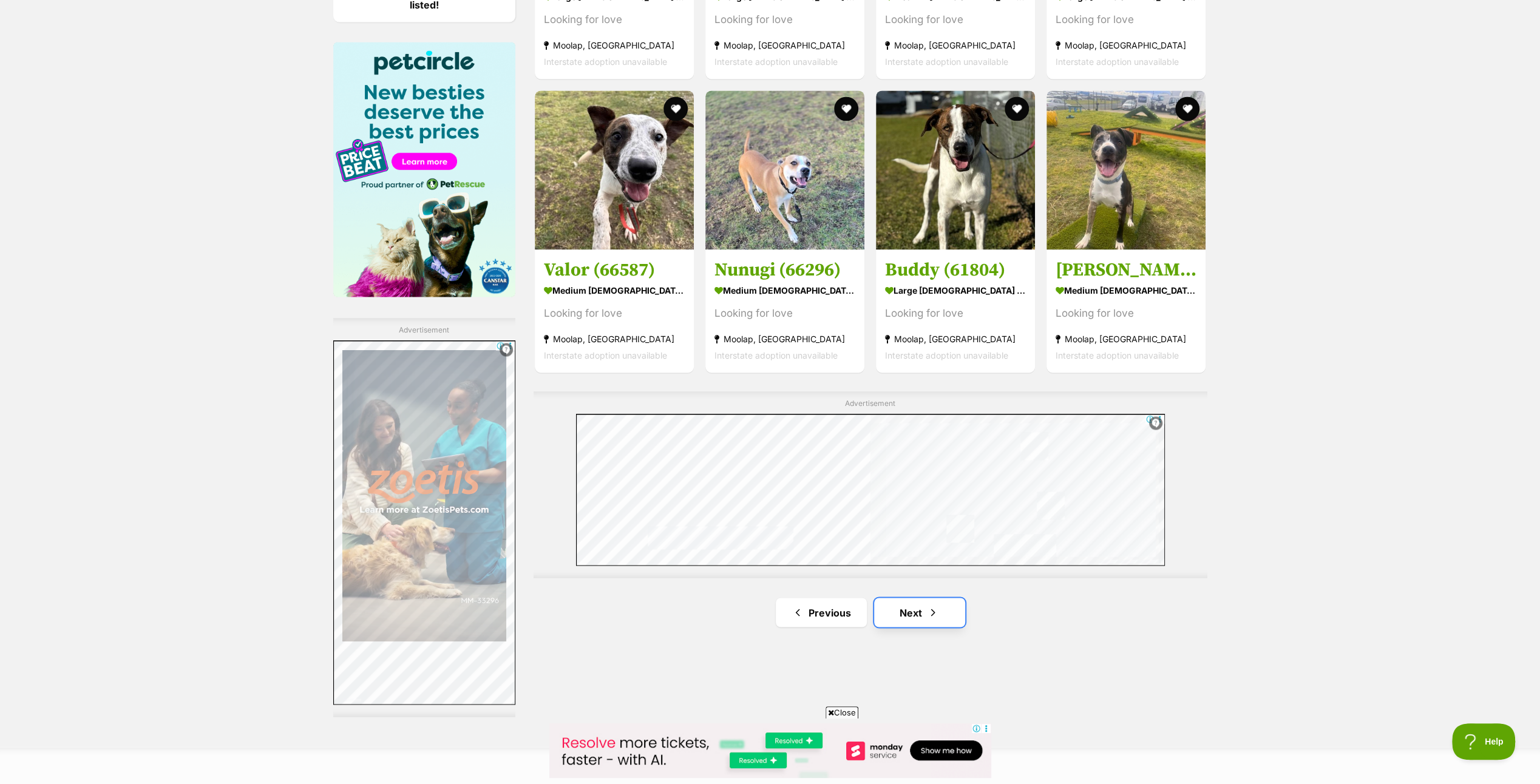
click at [913, 605] on link "Next" at bounding box center [920, 612] width 91 height 29
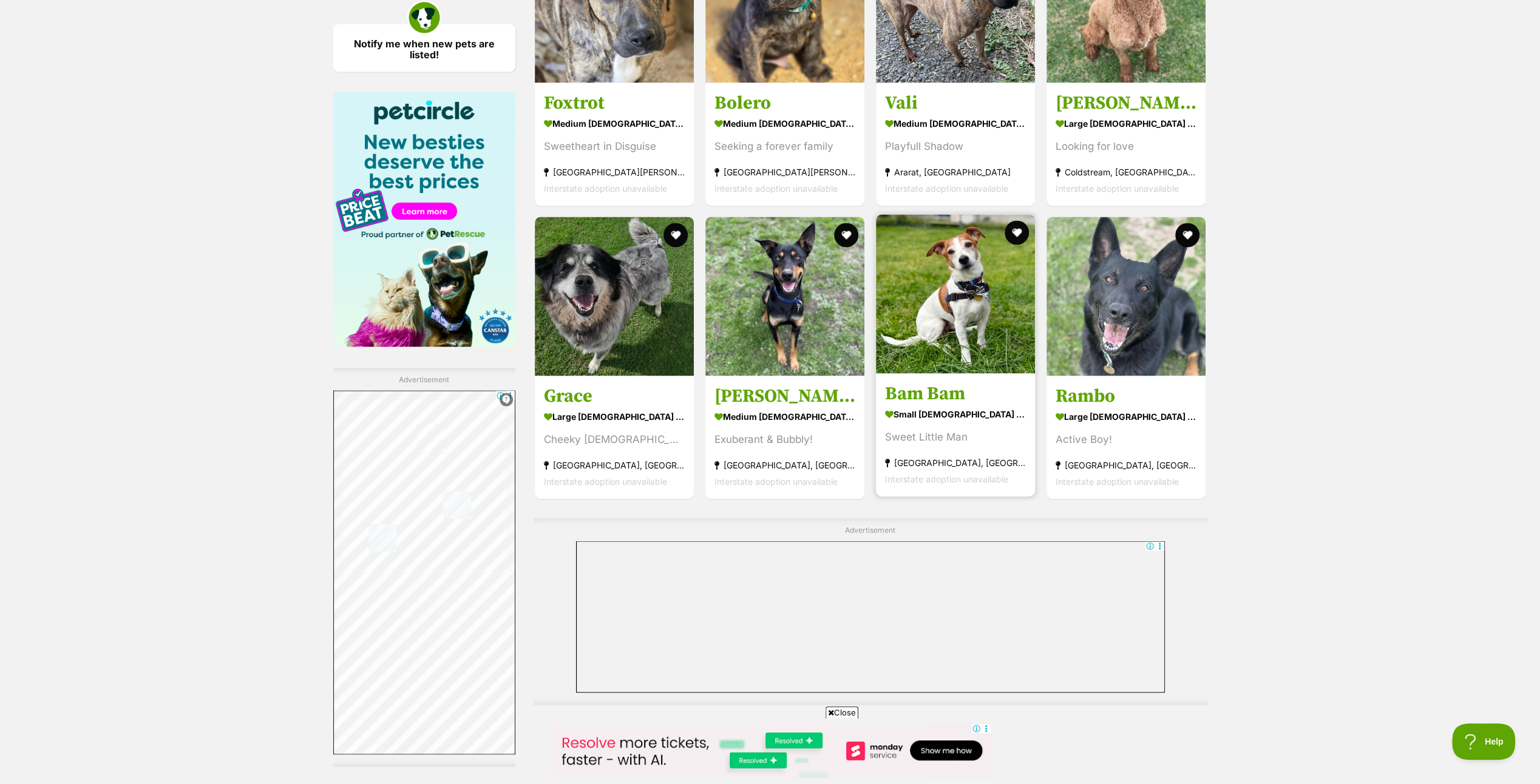
scroll to position [1820, 0]
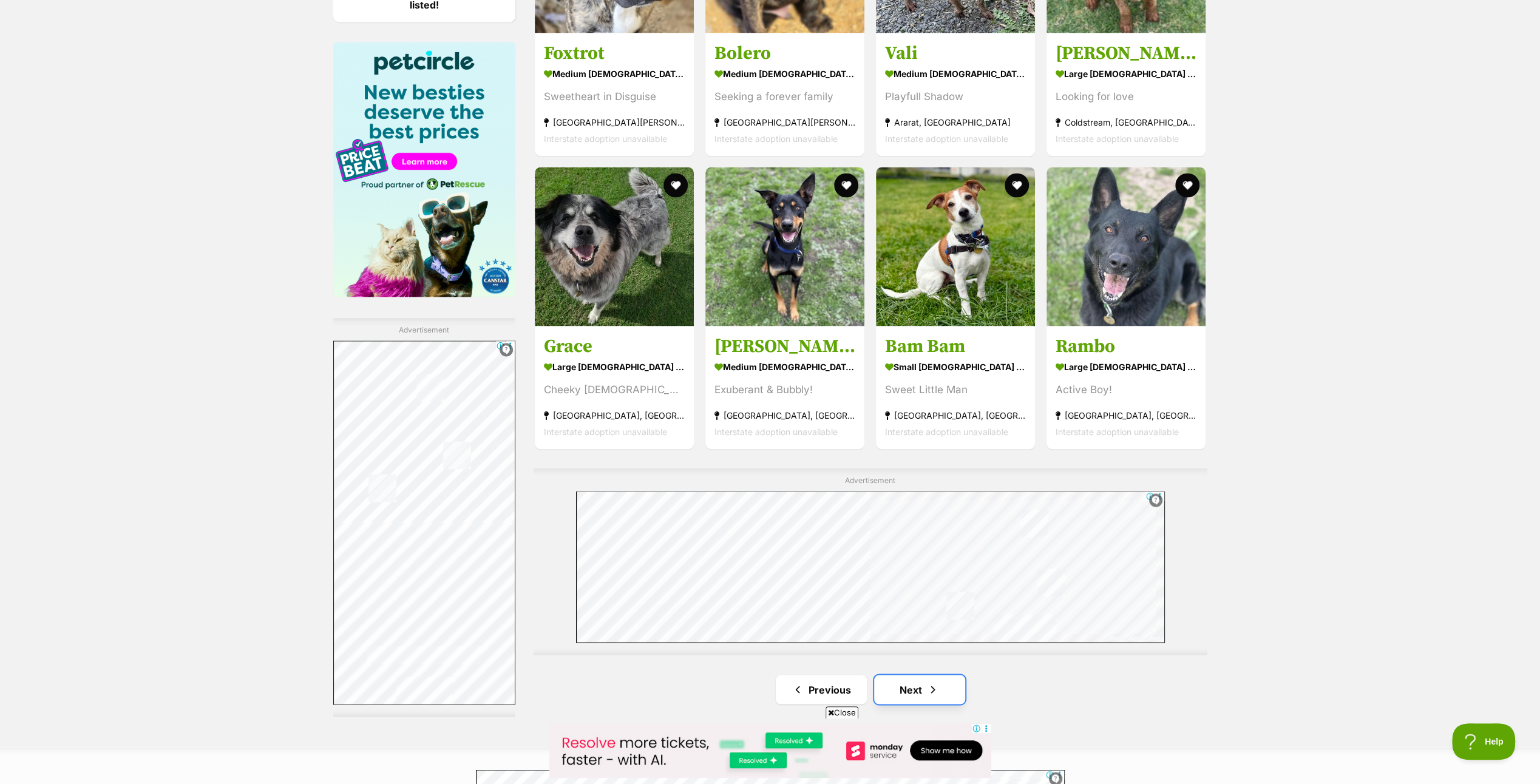
click at [909, 680] on link "Next" at bounding box center [920, 689] width 91 height 29
click at [910, 680] on link "Next" at bounding box center [920, 689] width 91 height 29
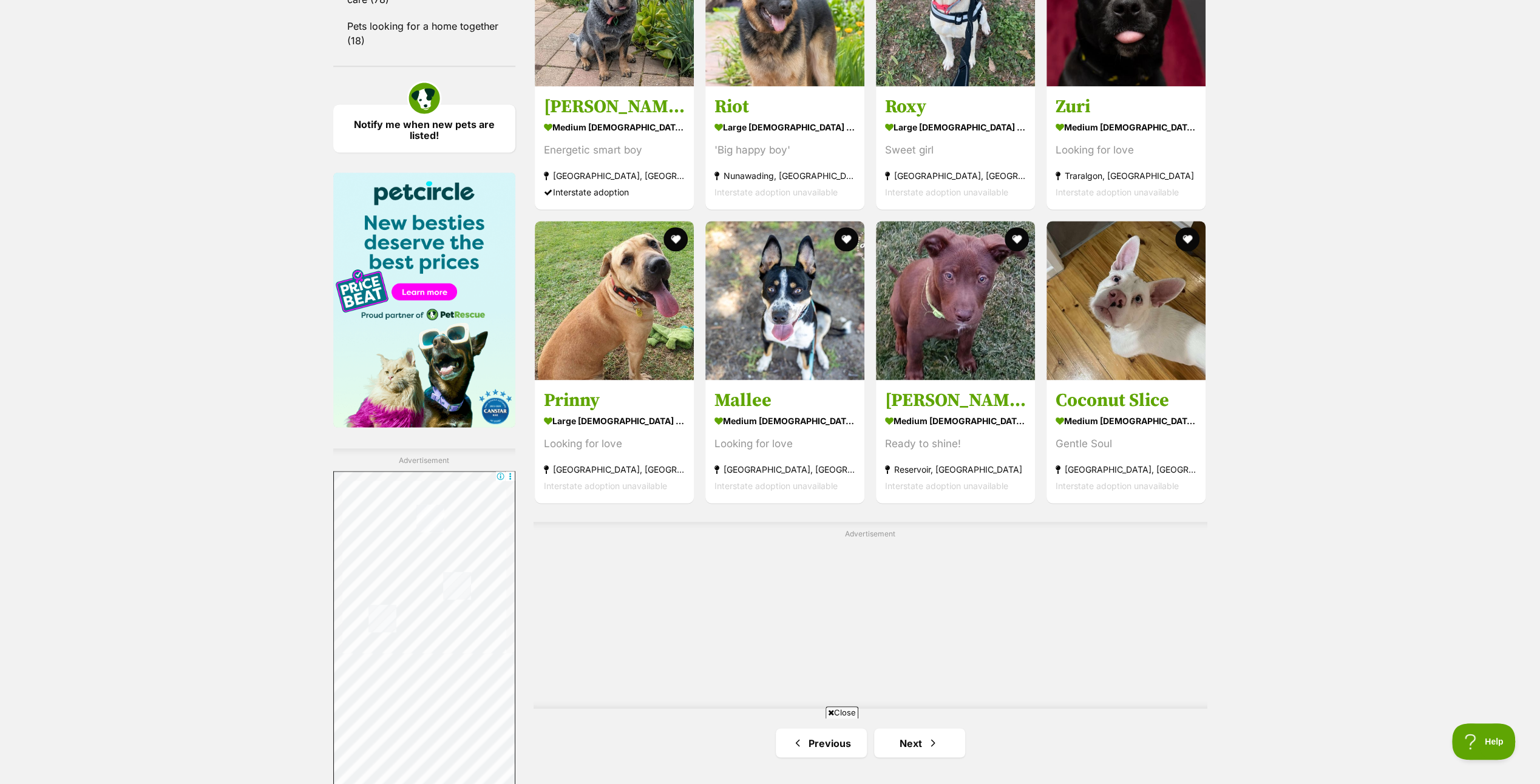
scroll to position [1699, 0]
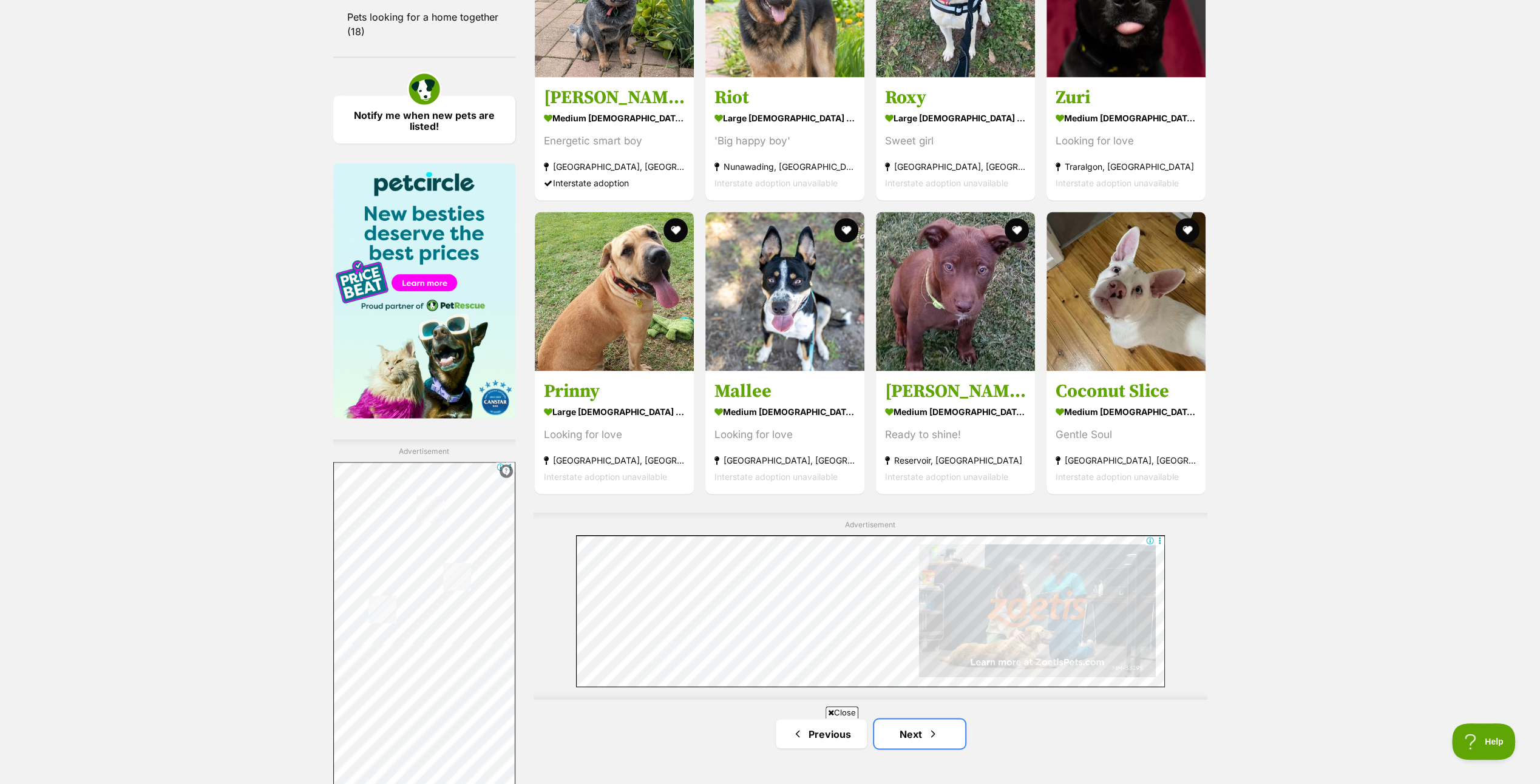
click at [919, 719] on link "Next" at bounding box center [920, 733] width 91 height 29
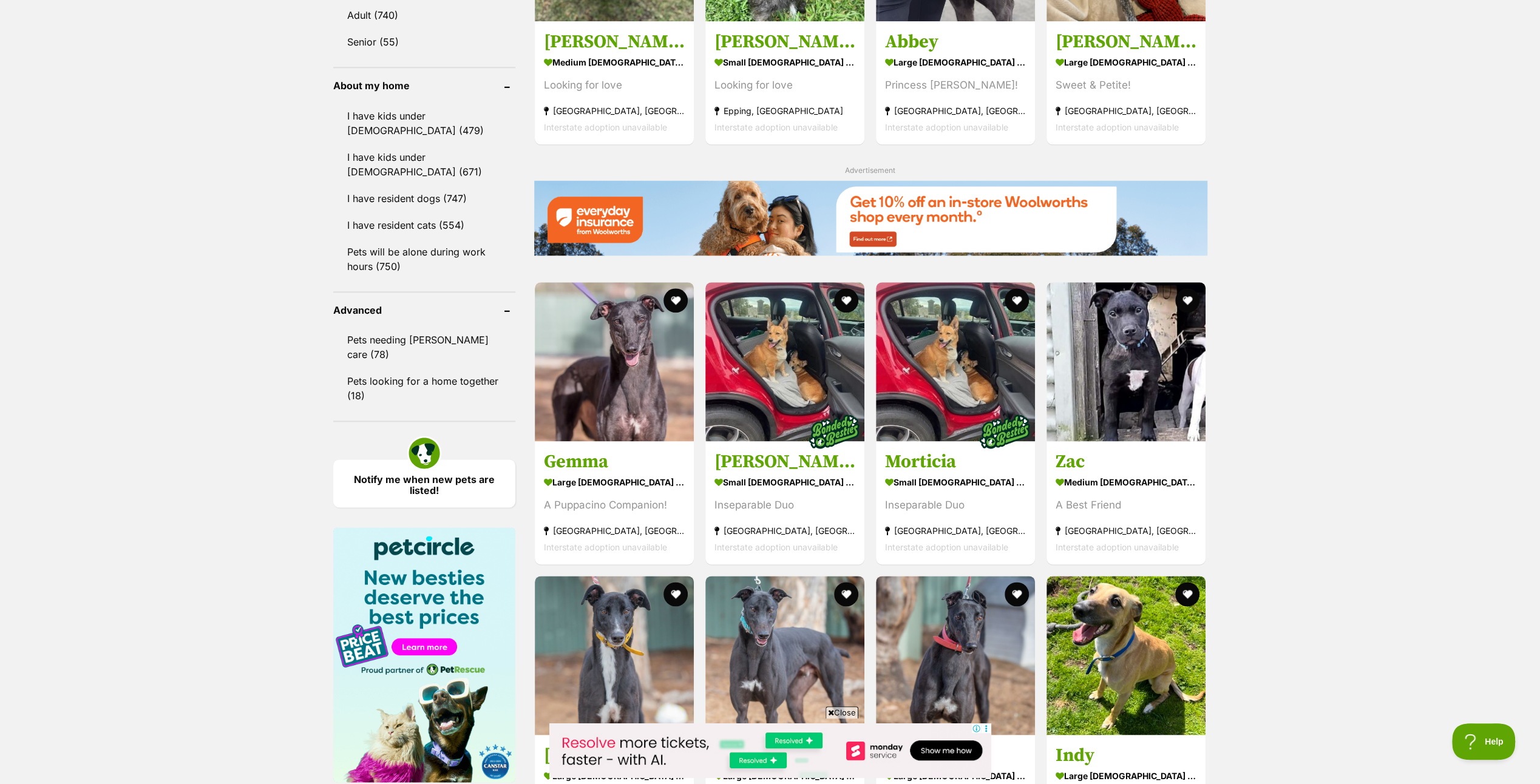
scroll to position [1638, 0]
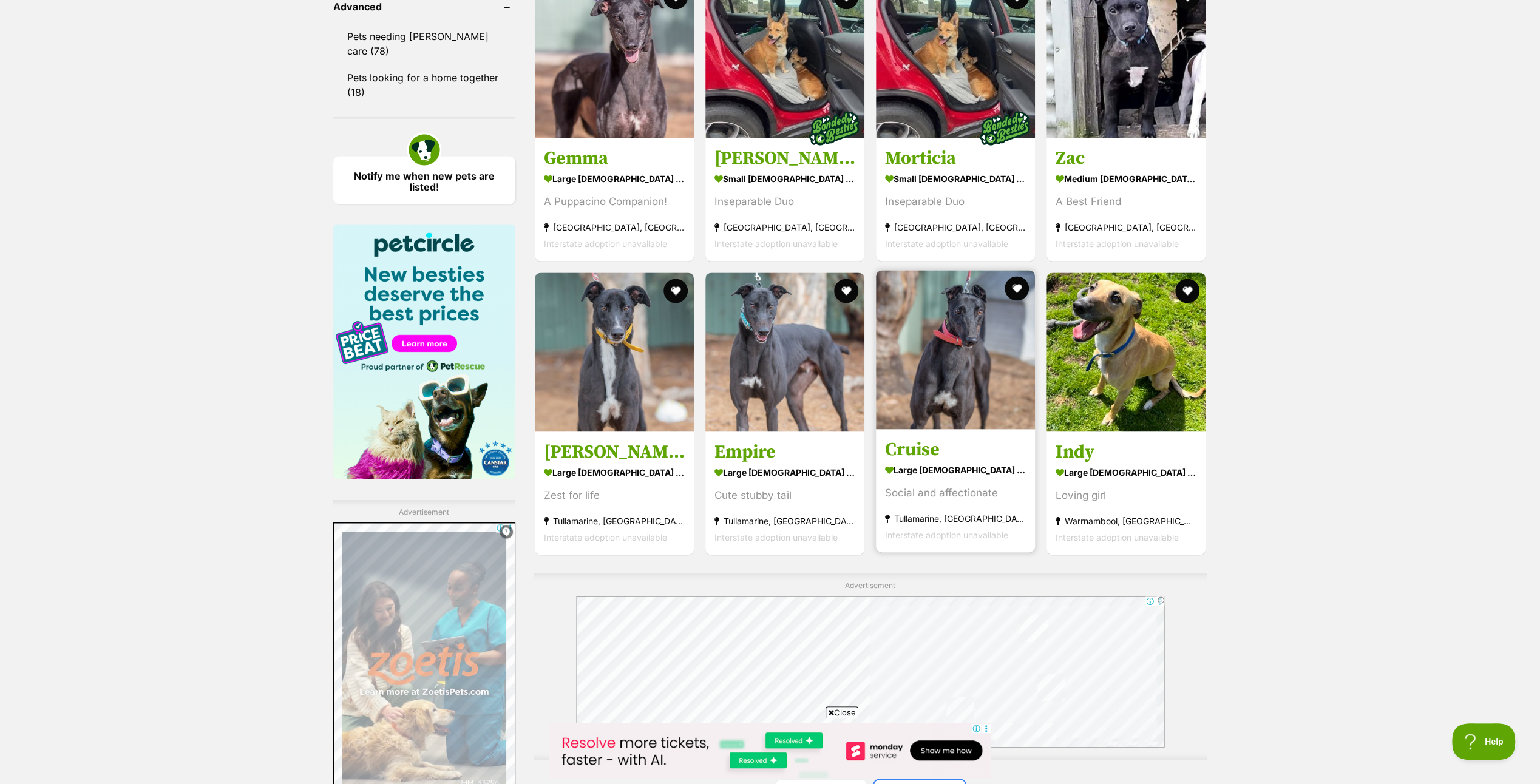
click at [920, 779] on link "Next" at bounding box center [920, 793] width 91 height 29
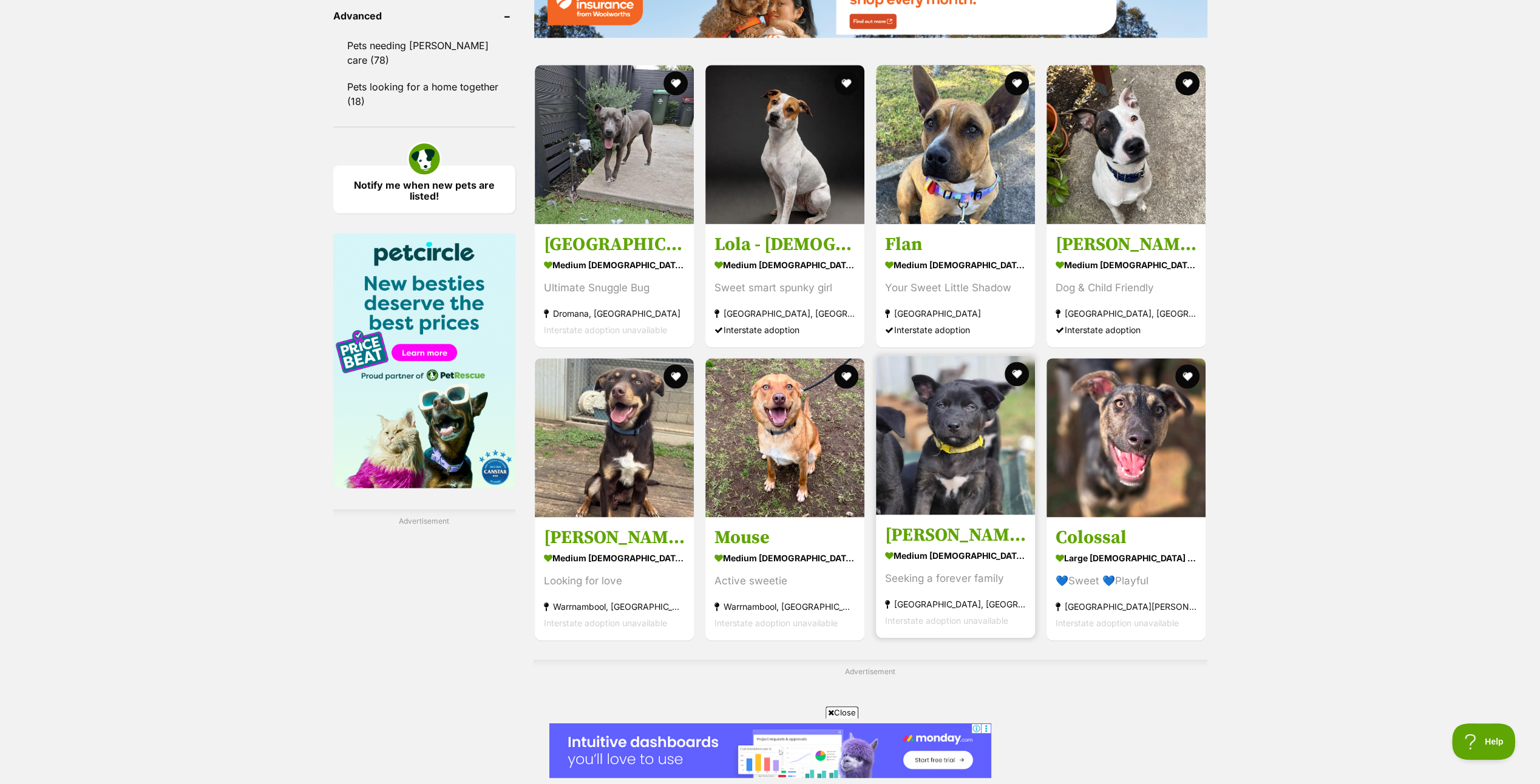
scroll to position [1638, 0]
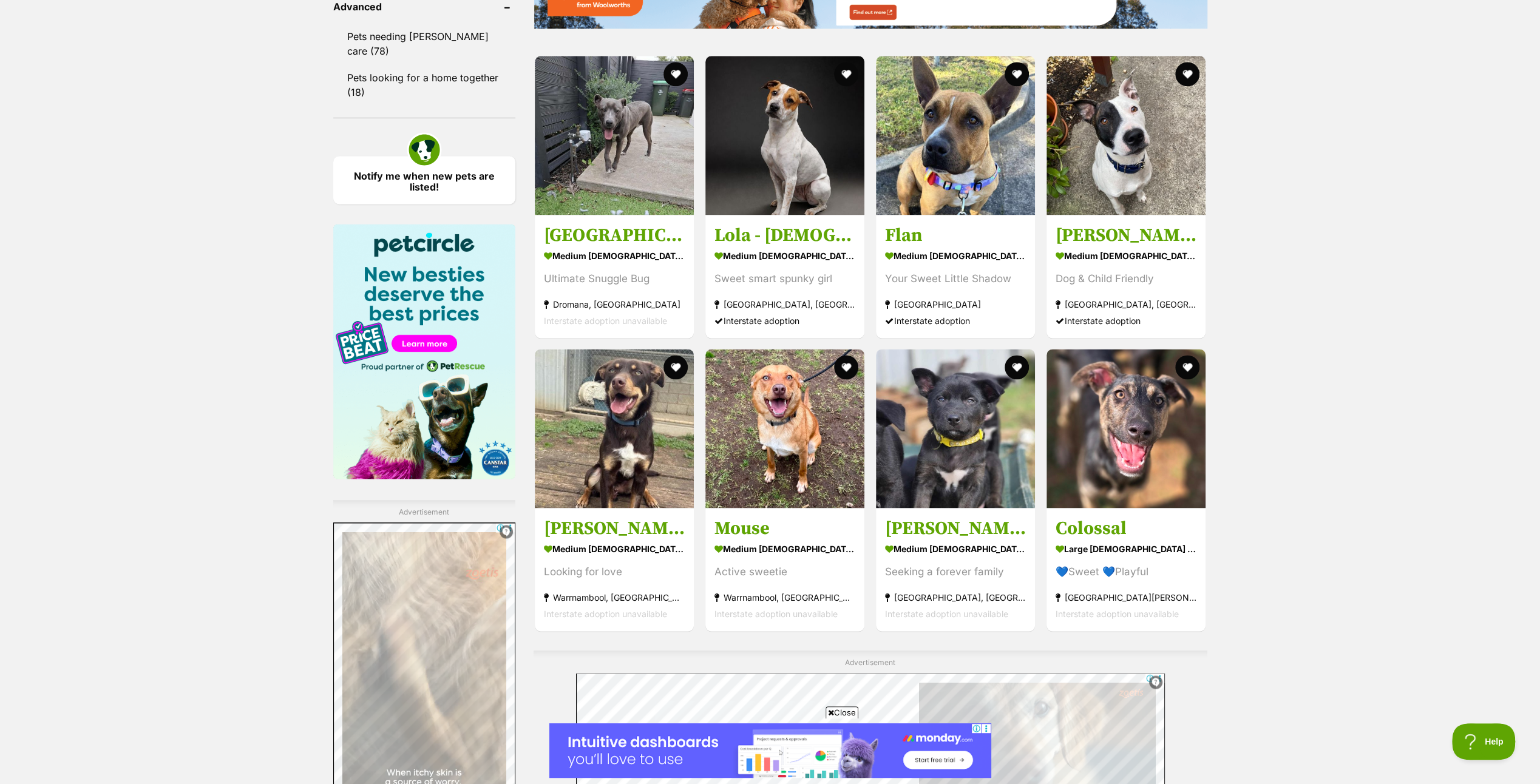
scroll to position [1880, 0]
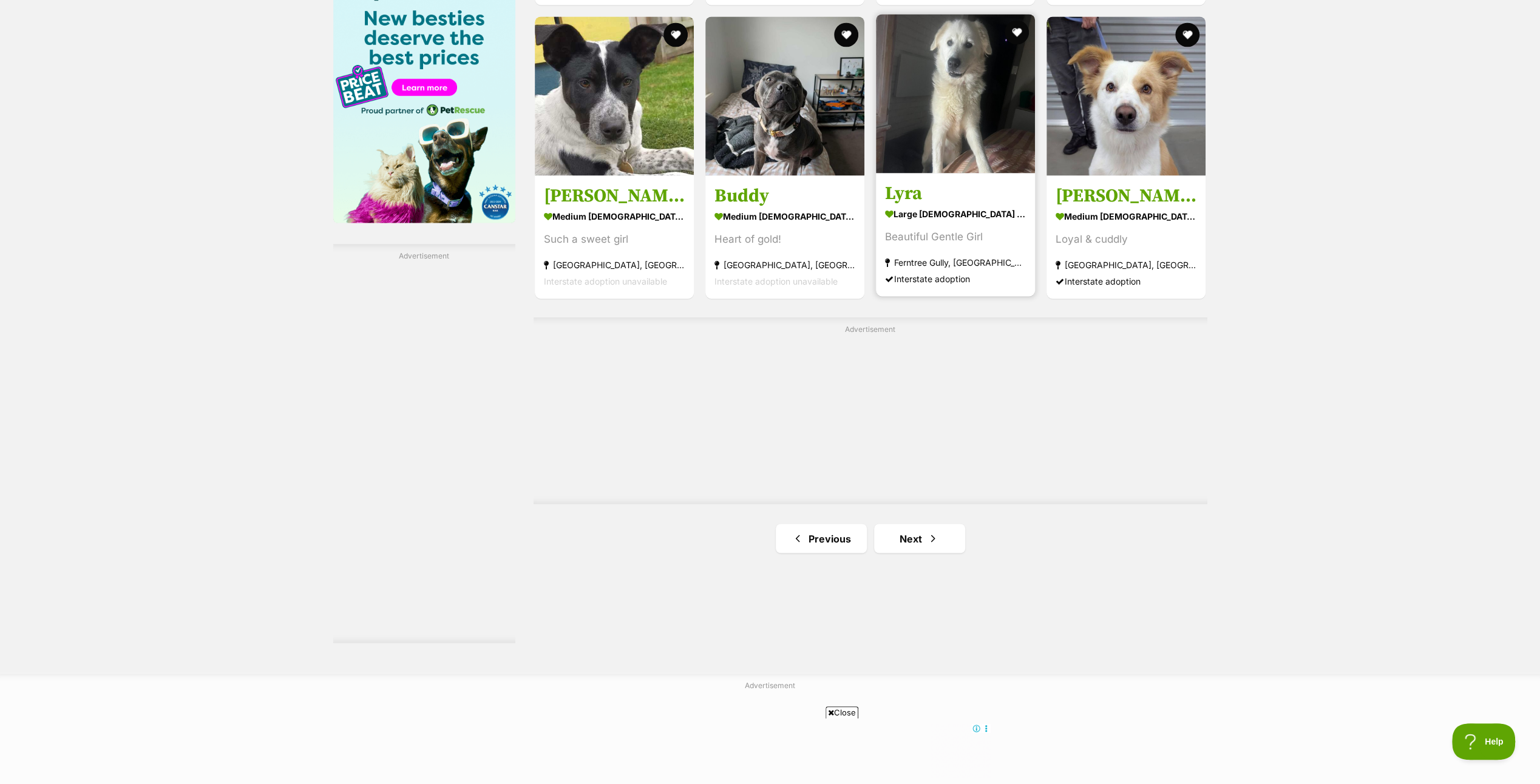
scroll to position [2002, 0]
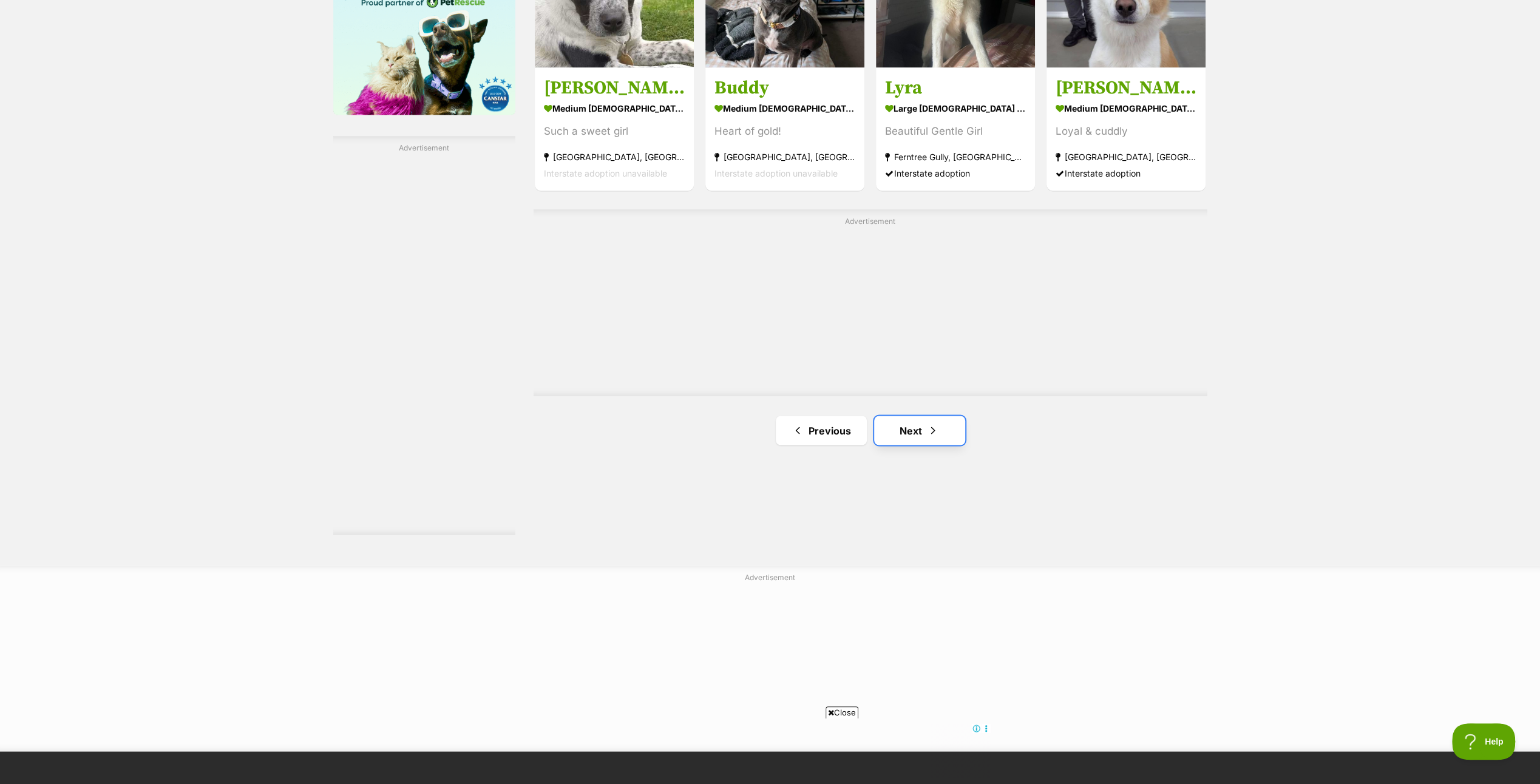
click at [921, 419] on link "Next" at bounding box center [920, 429] width 91 height 29
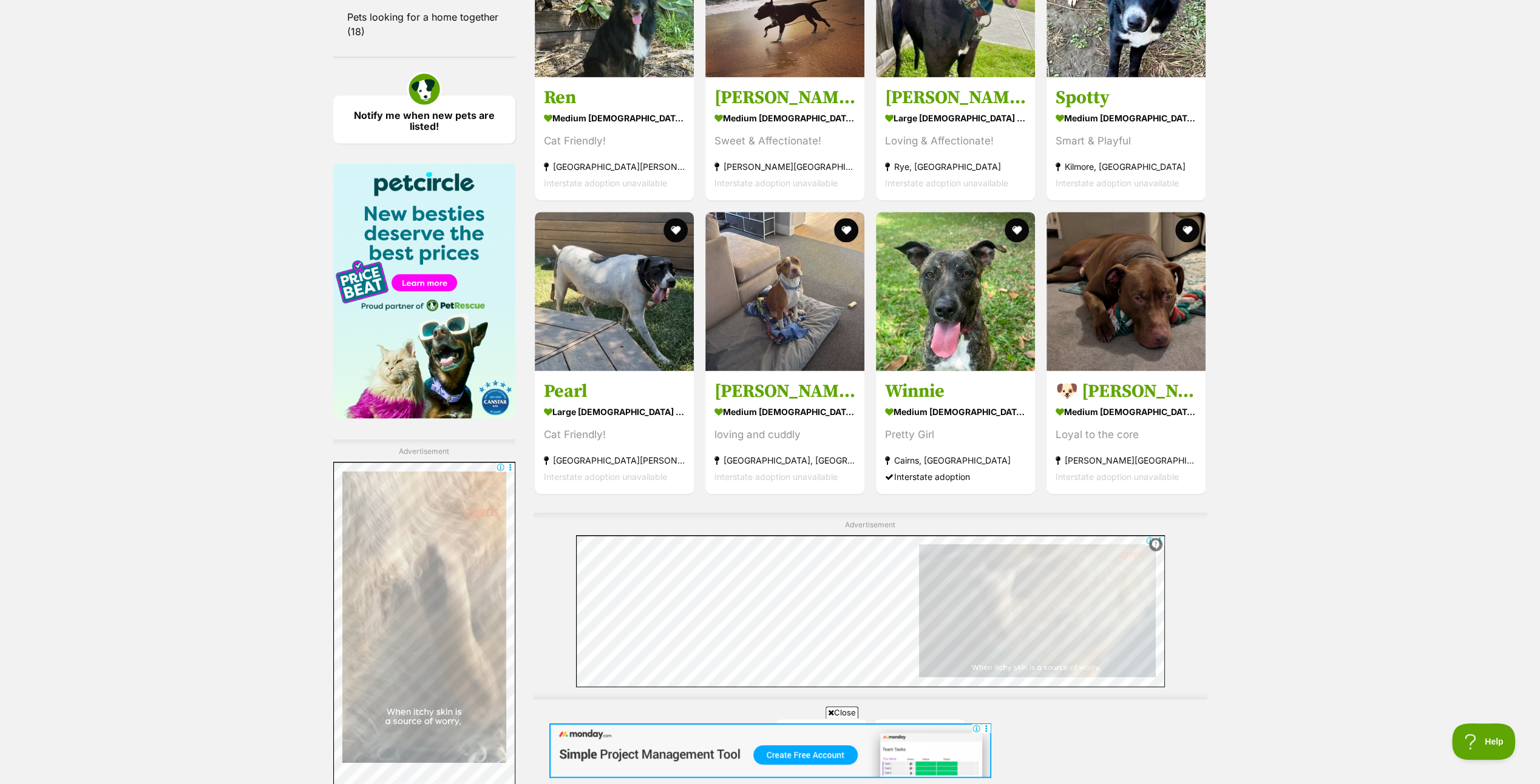
scroll to position [2002, 0]
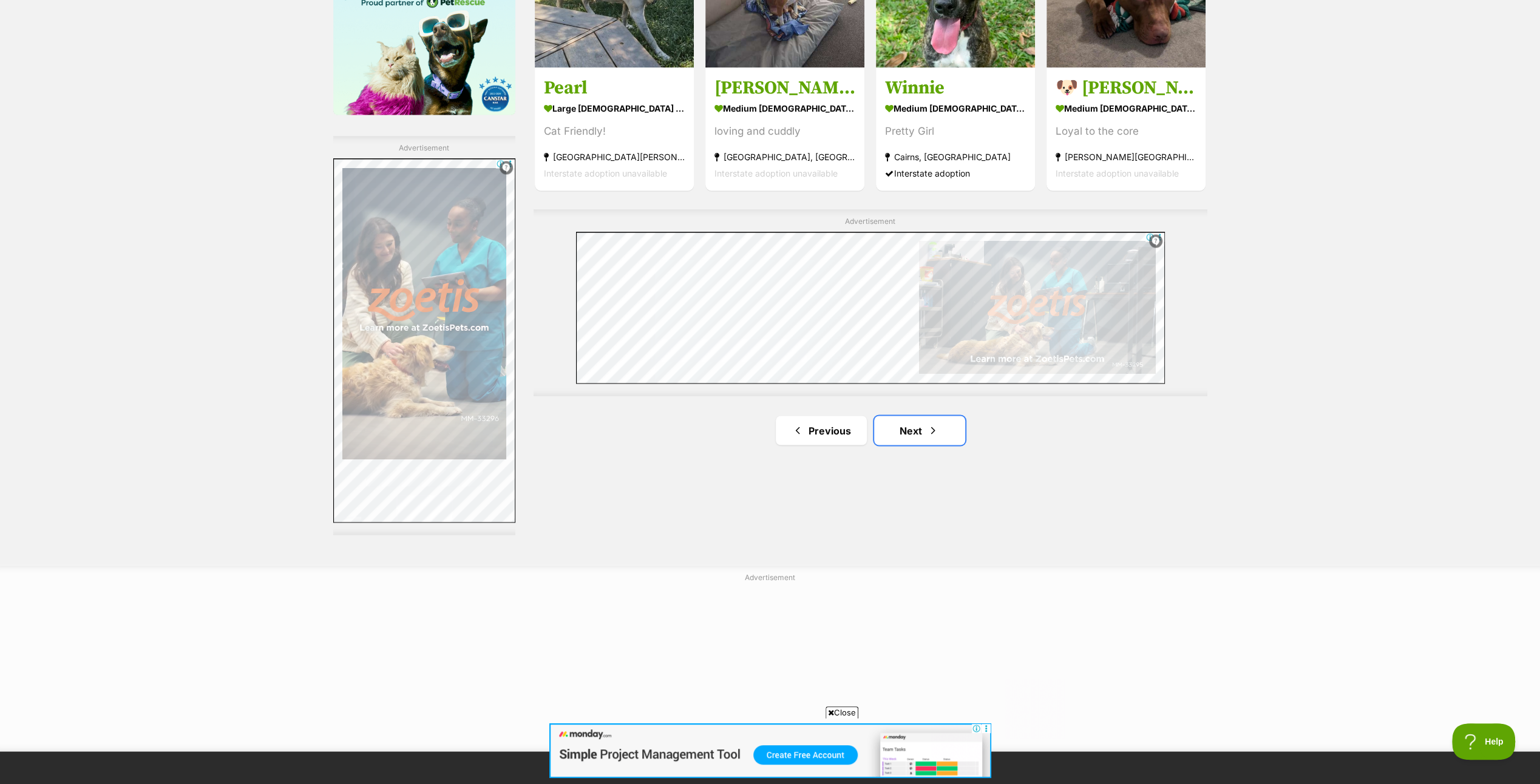
click at [922, 424] on link "Next" at bounding box center [920, 429] width 91 height 29
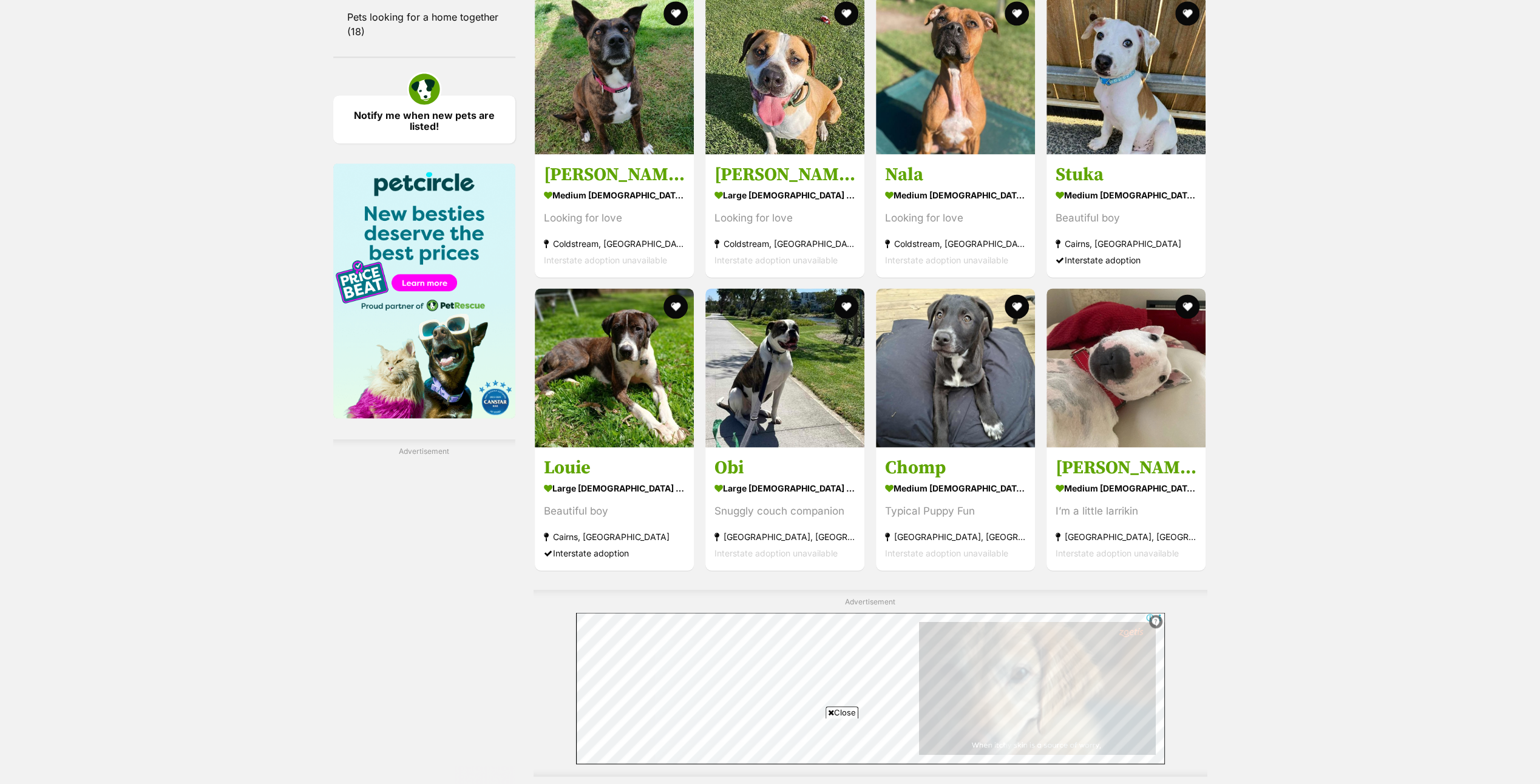
scroll to position [2002, 0]
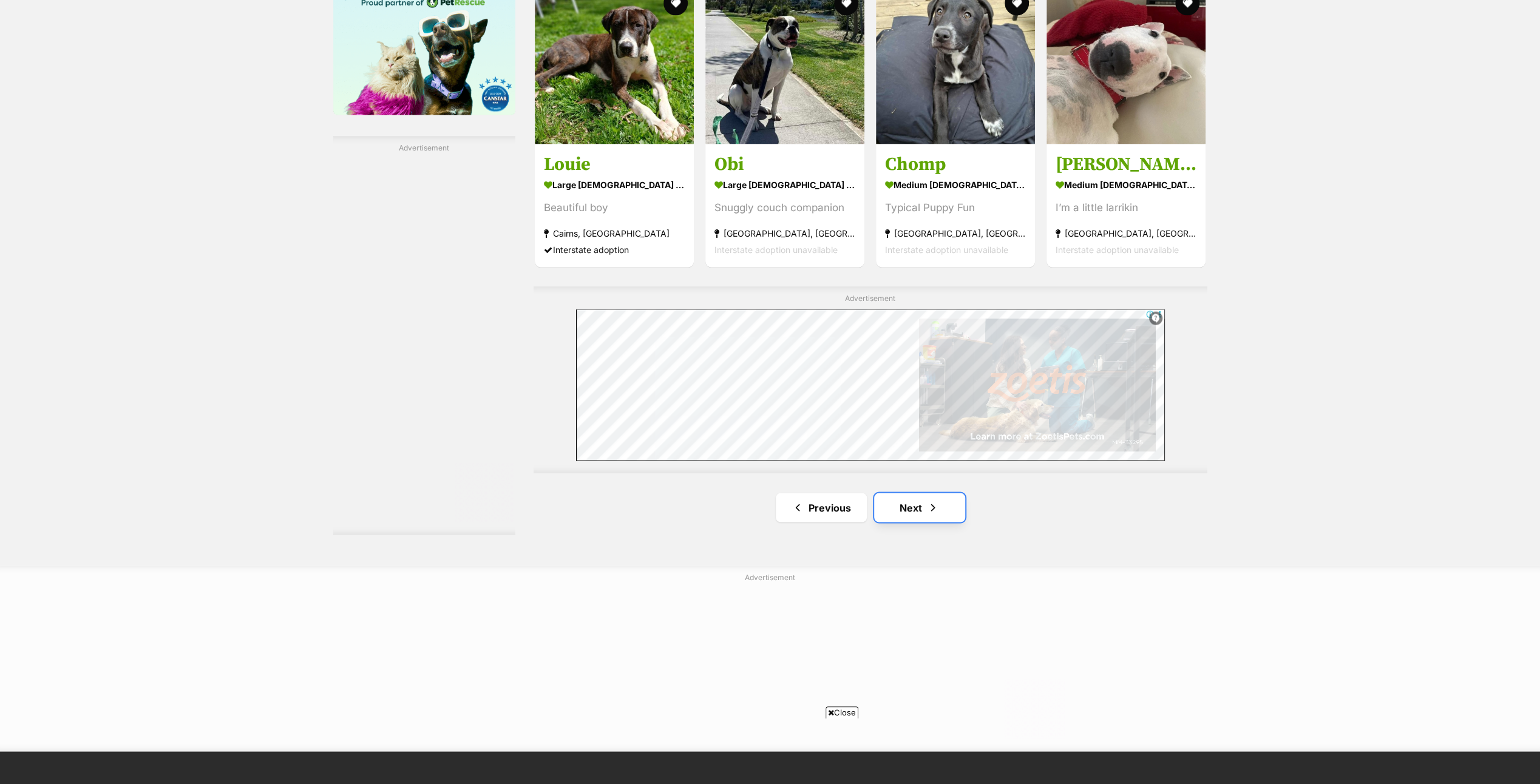
click at [913, 498] on link "Next" at bounding box center [920, 507] width 91 height 29
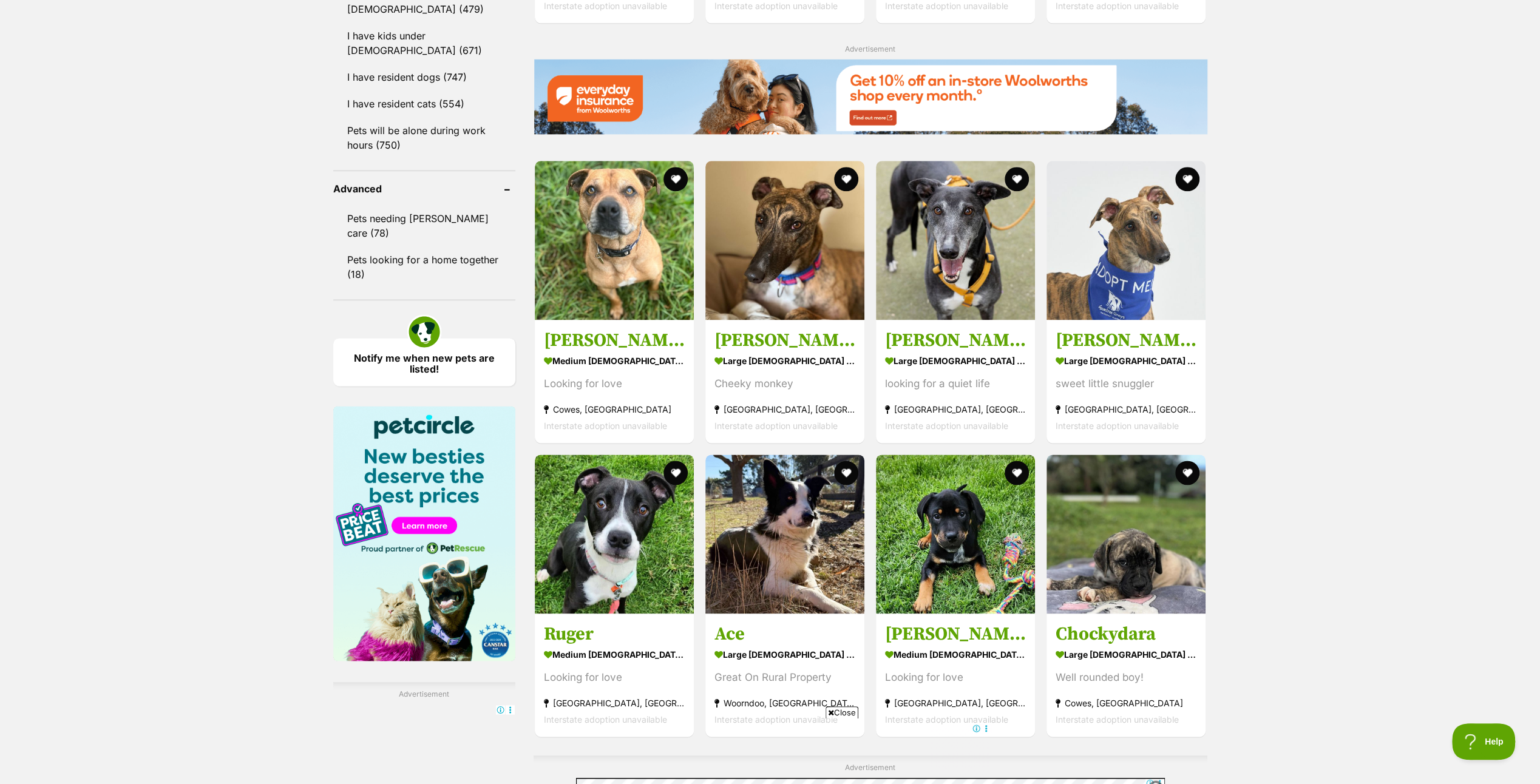
scroll to position [1820, 0]
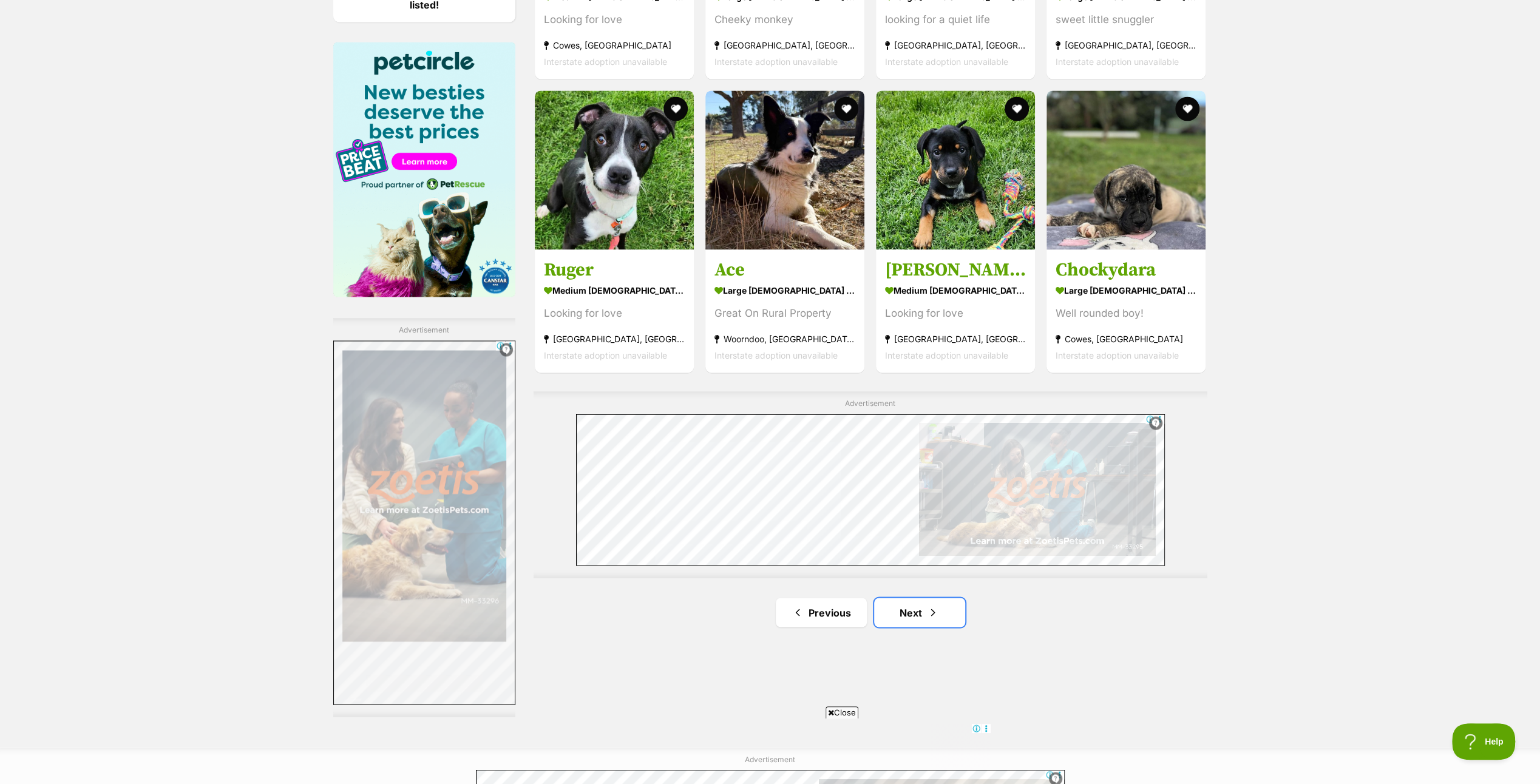
click at [913, 603] on link "Next" at bounding box center [920, 612] width 91 height 29
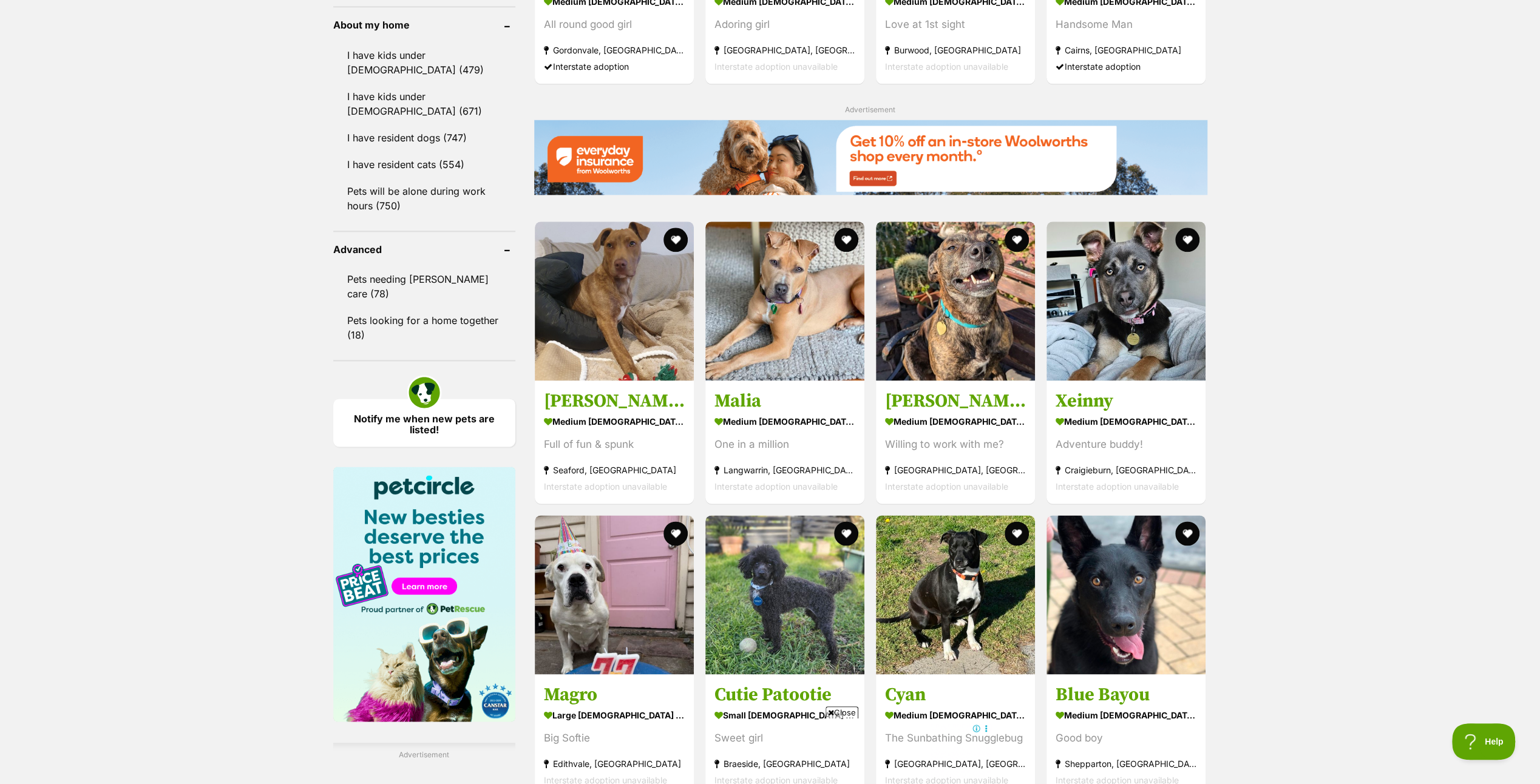
scroll to position [1880, 0]
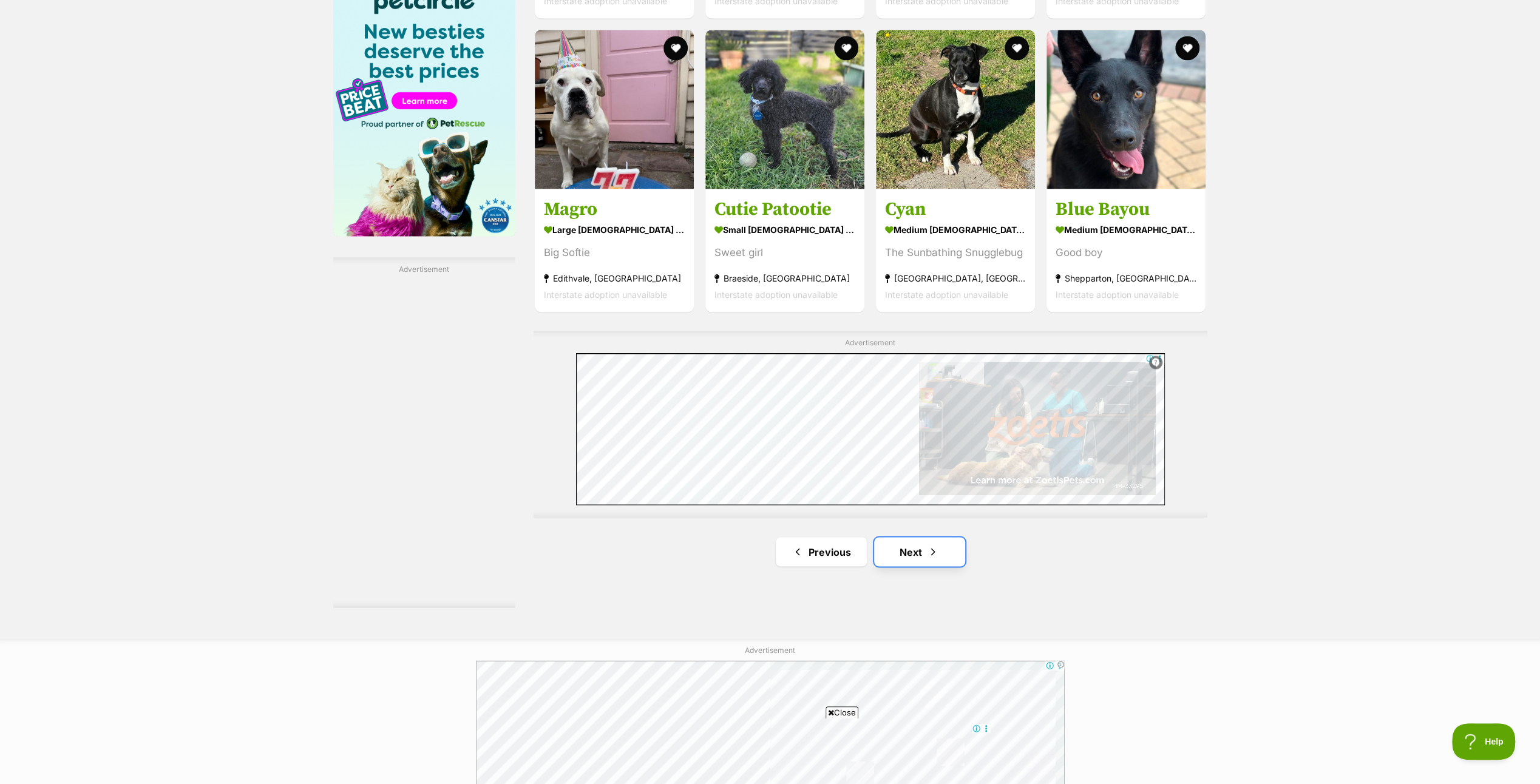
click at [913, 542] on link "Next" at bounding box center [920, 550] width 91 height 29
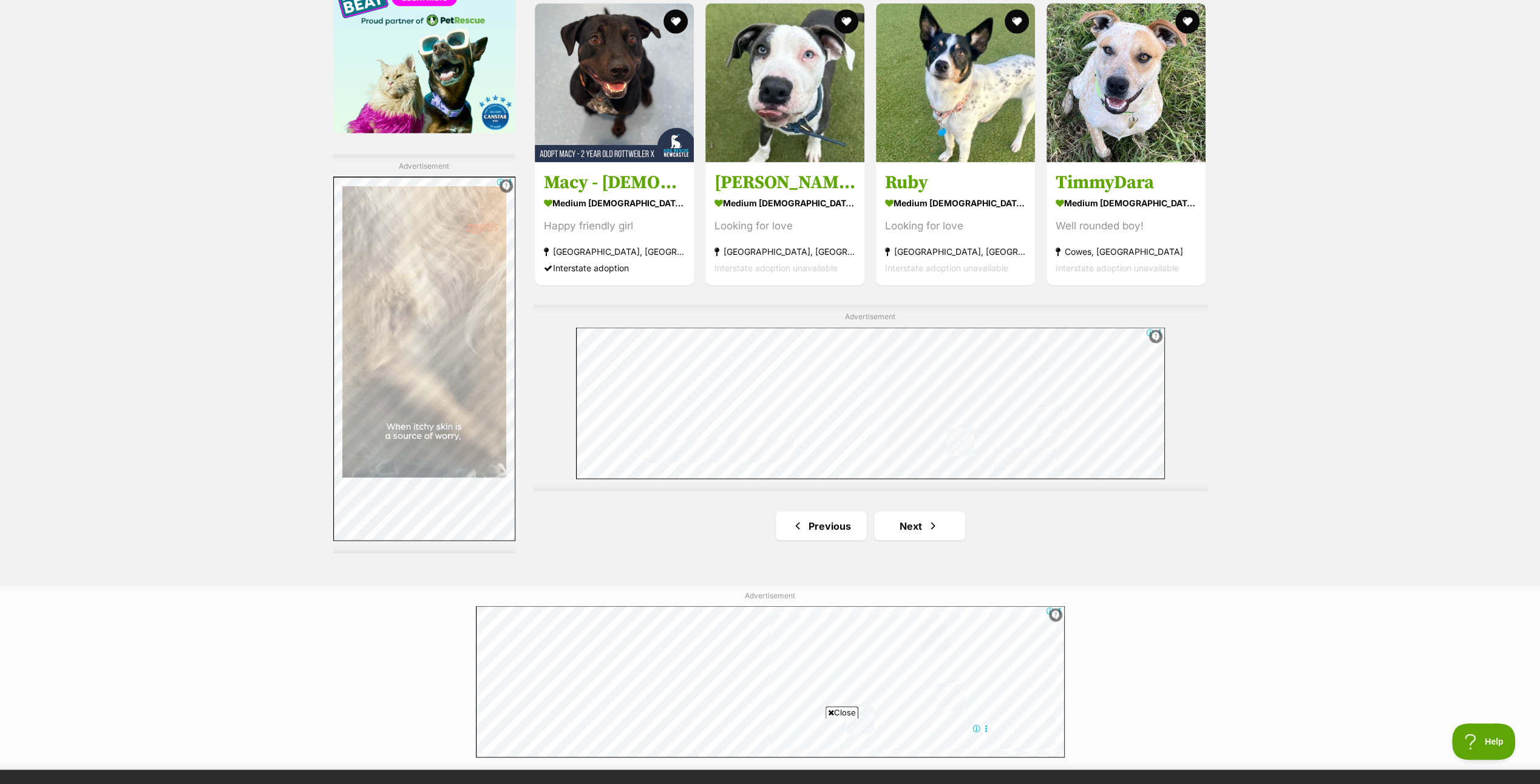
scroll to position [2063, 0]
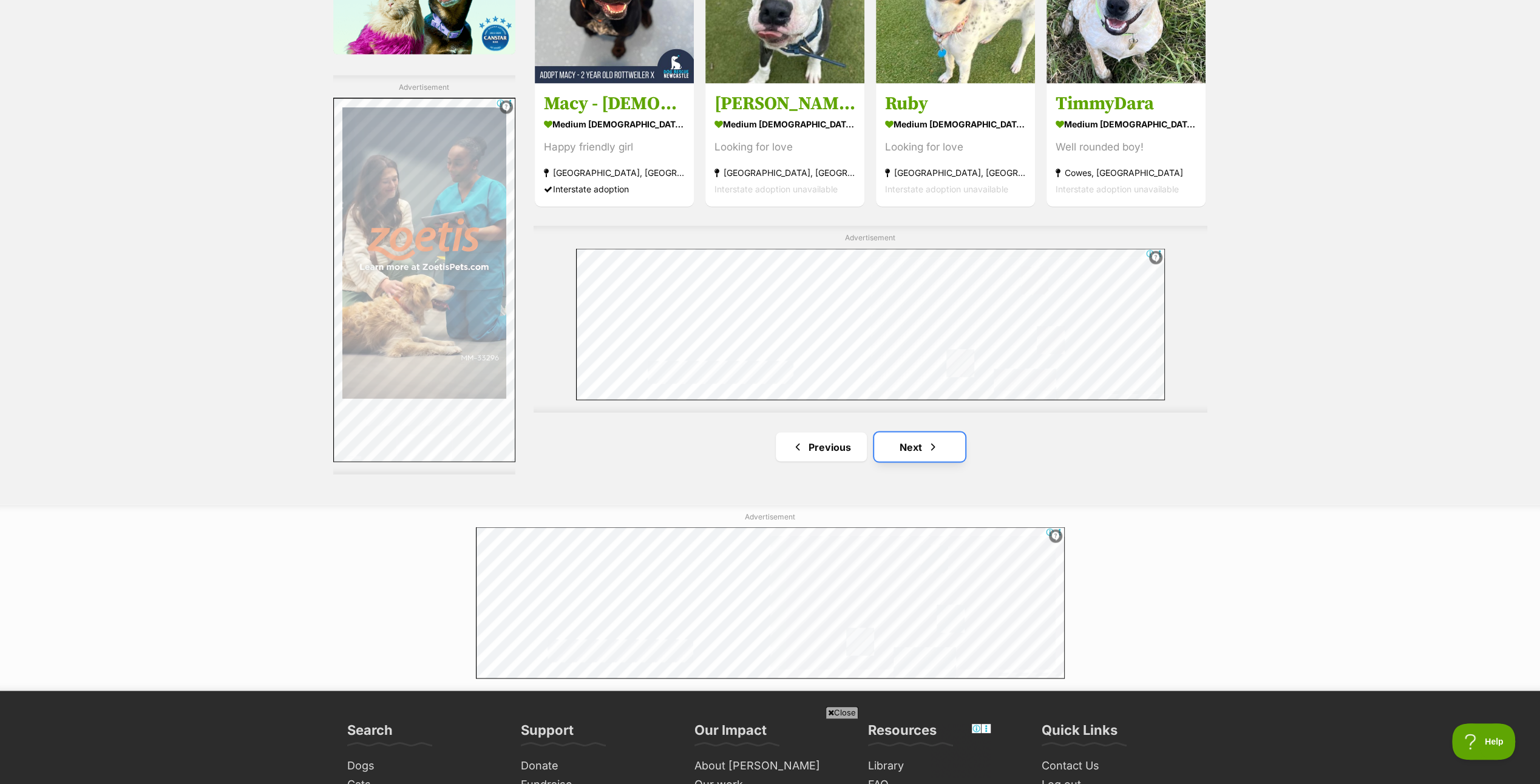
click at [915, 436] on link "Next" at bounding box center [920, 446] width 91 height 29
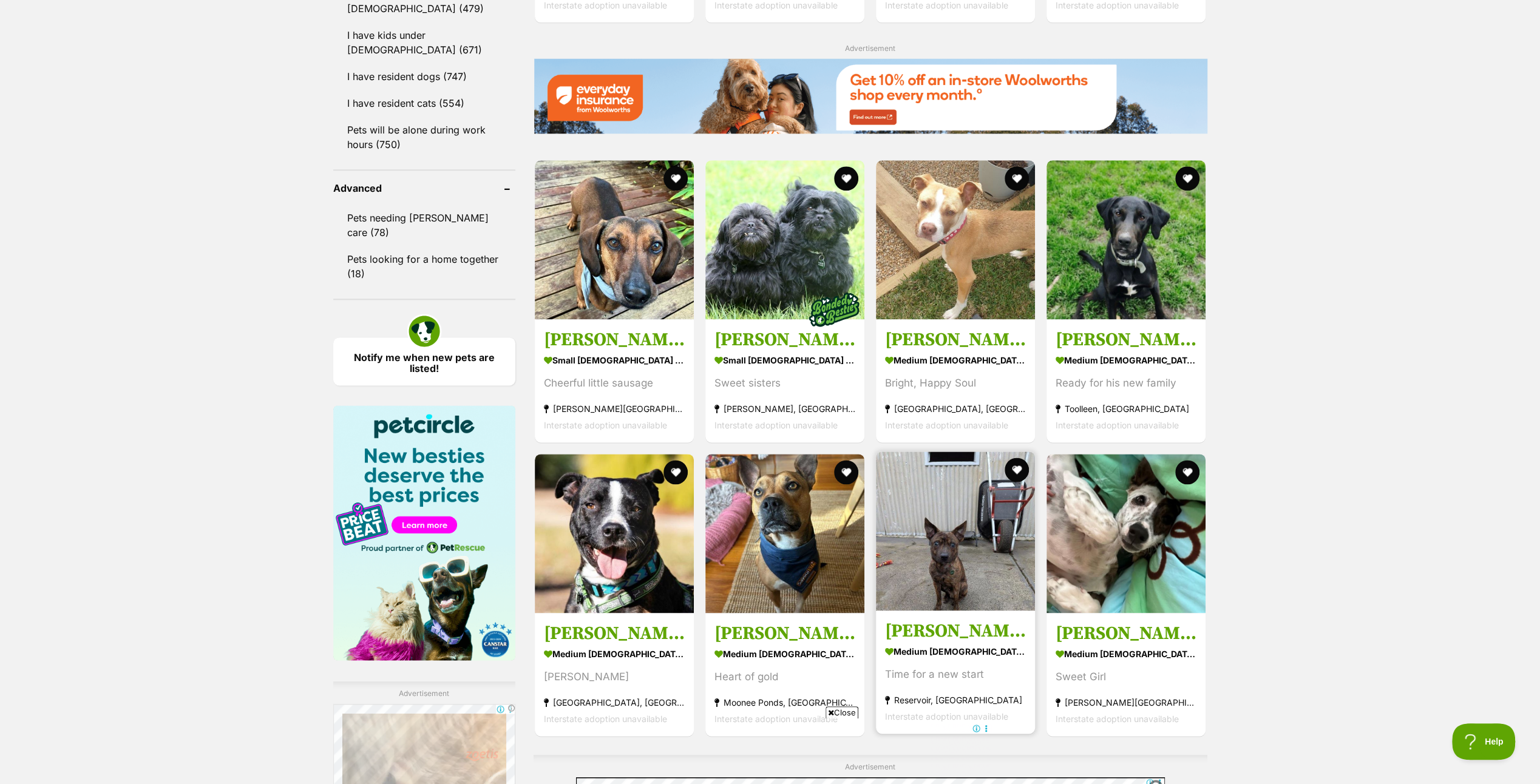
scroll to position [1759, 0]
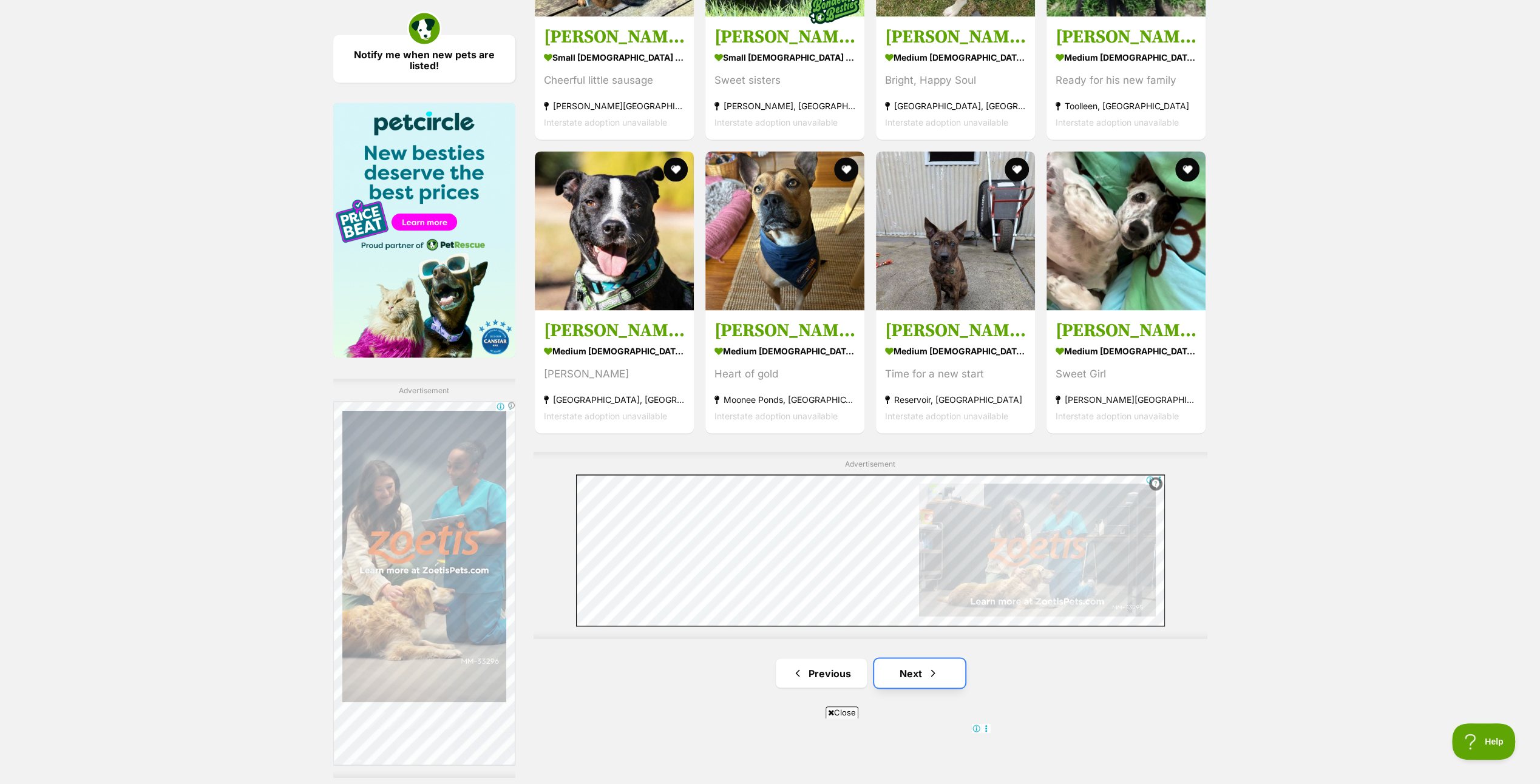
click at [916, 663] on link "Next" at bounding box center [920, 672] width 91 height 29
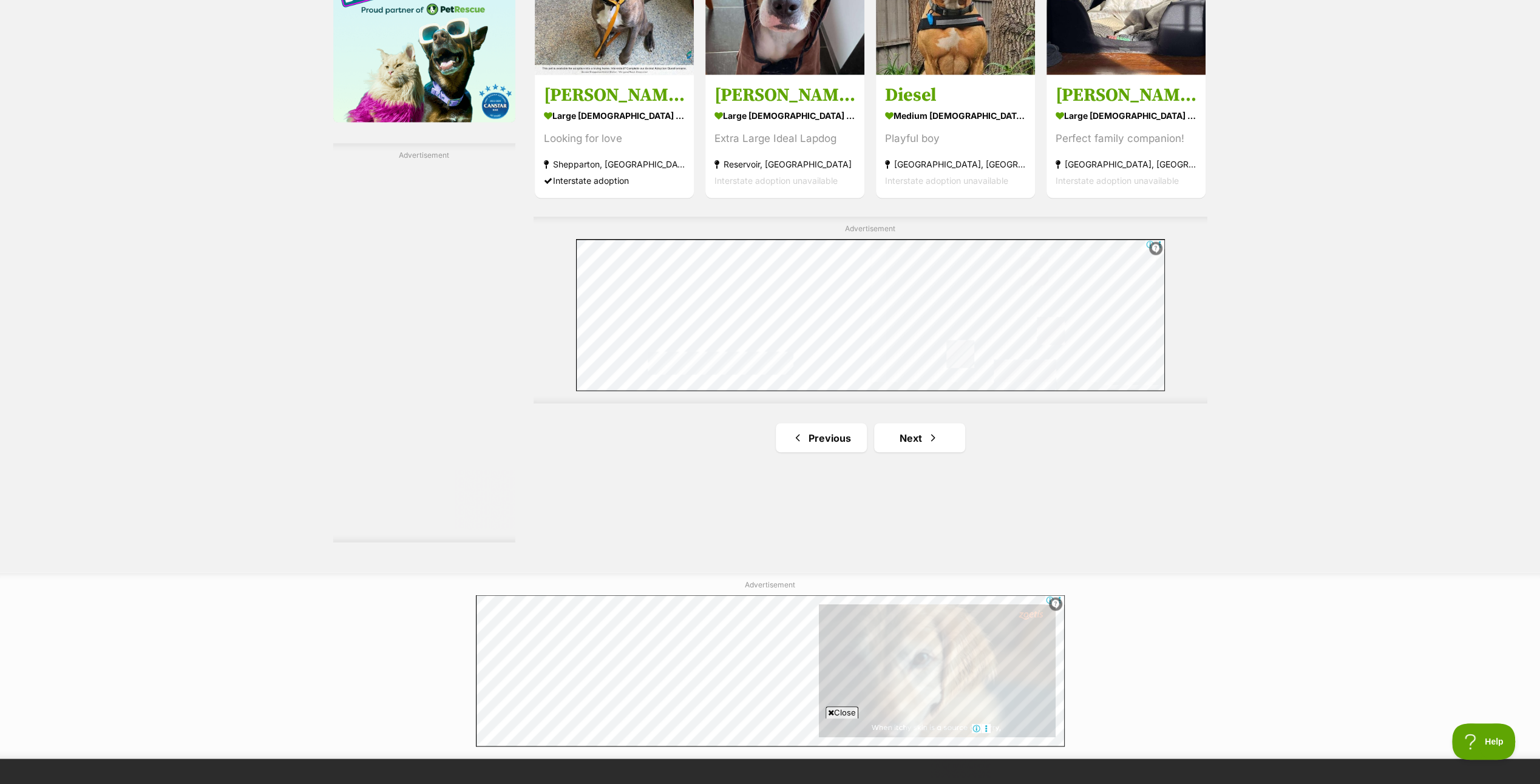
scroll to position [2002, 0]
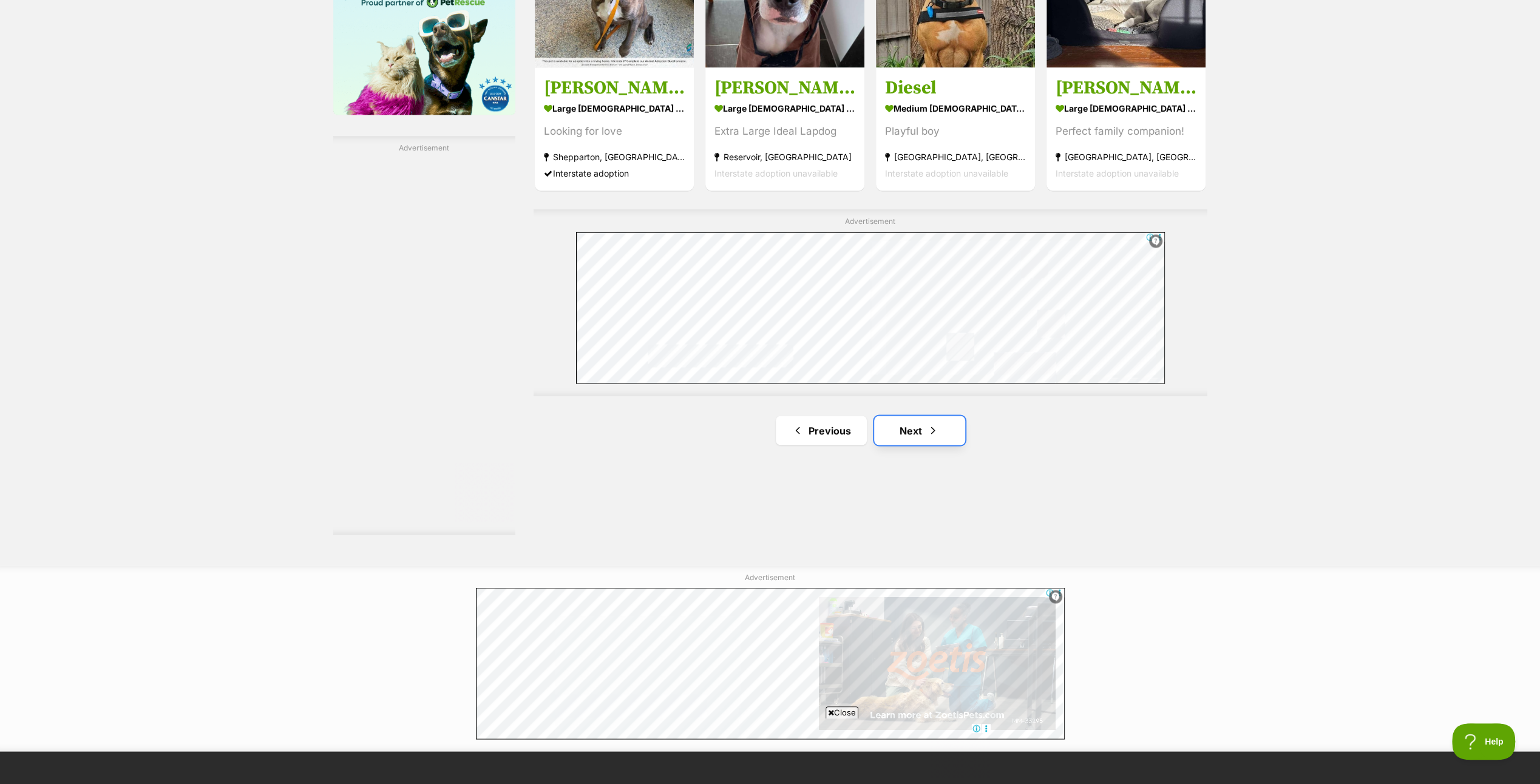
click at [919, 424] on link "Next" at bounding box center [920, 429] width 91 height 29
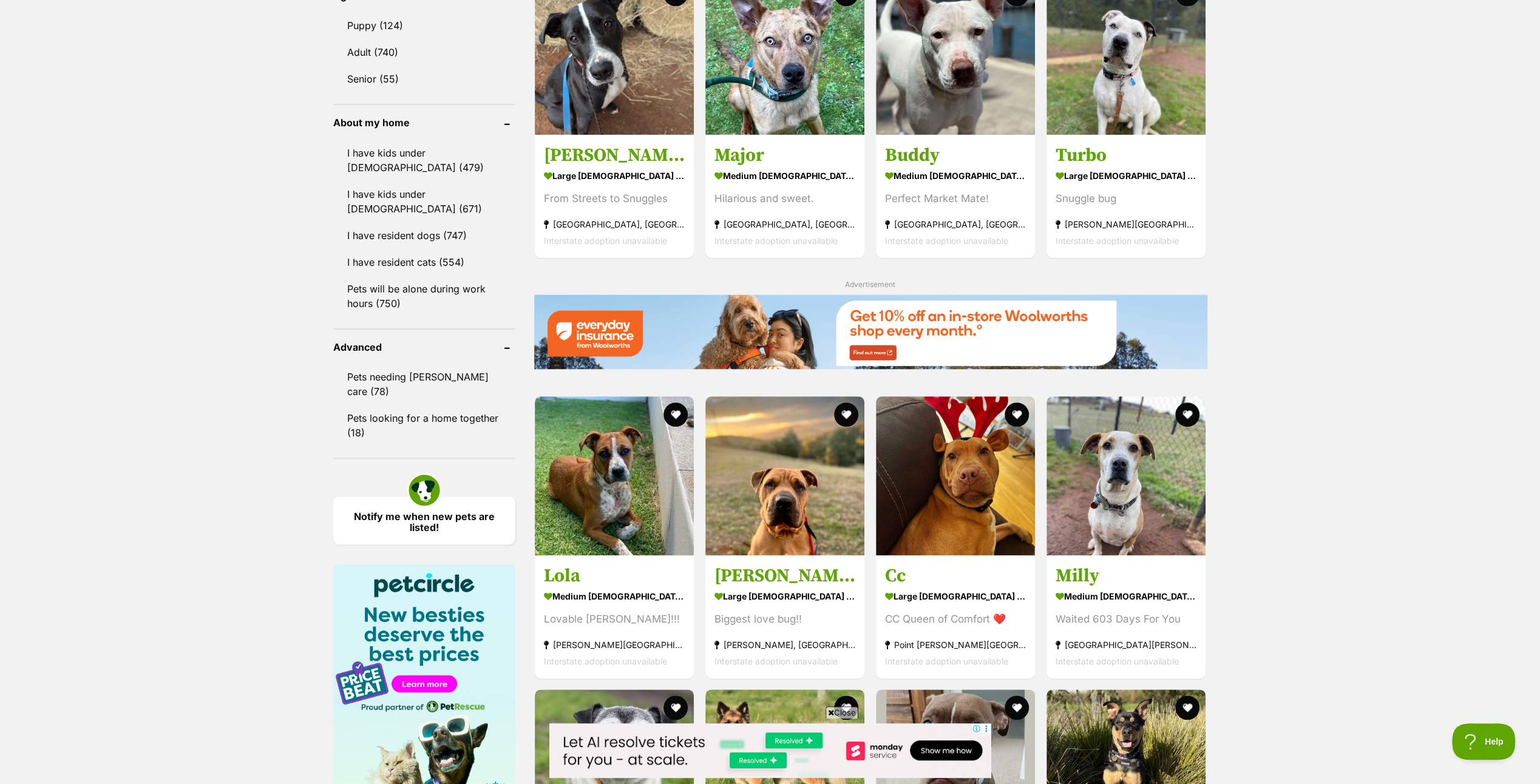
scroll to position [1517, 0]
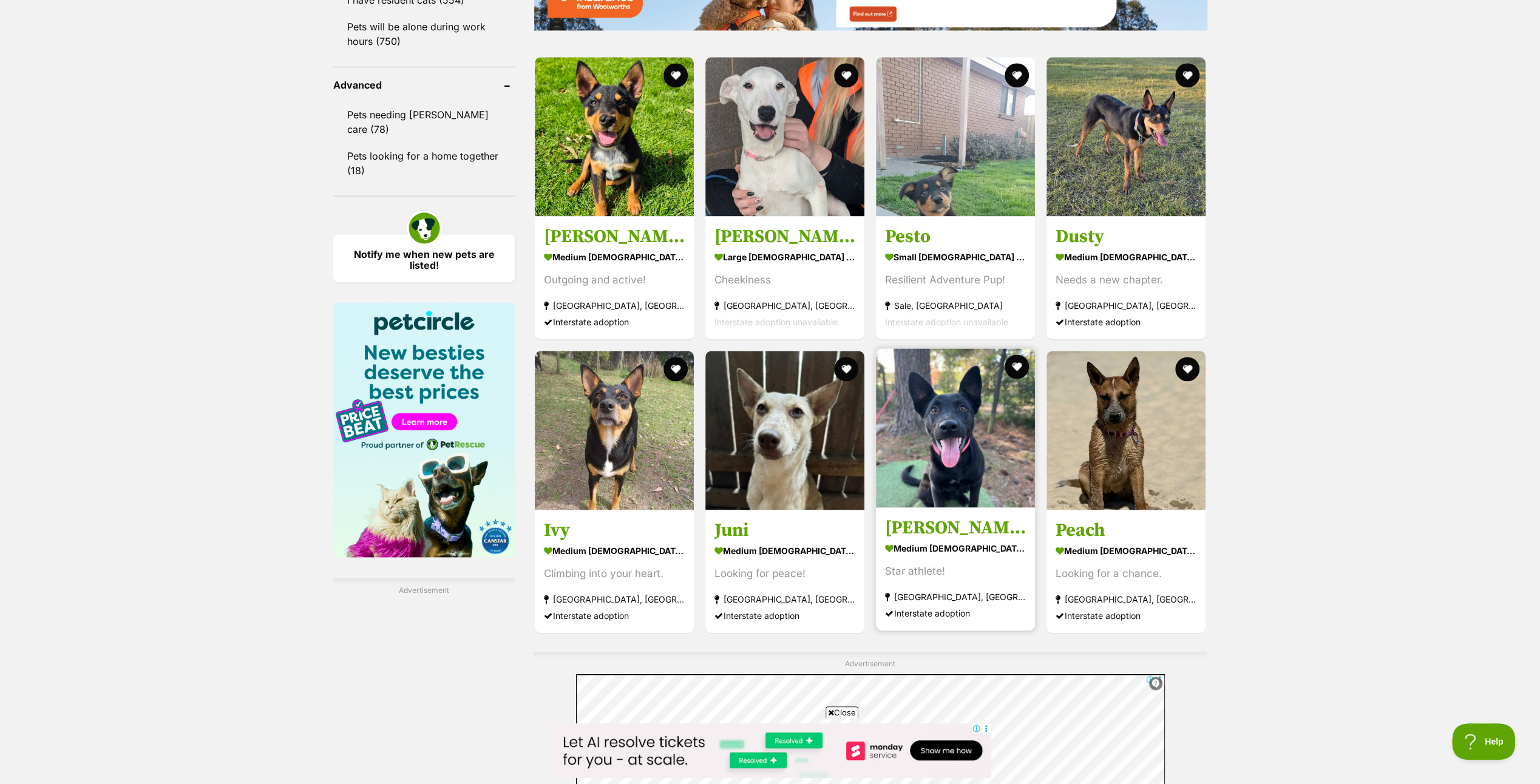
scroll to position [1577, 0]
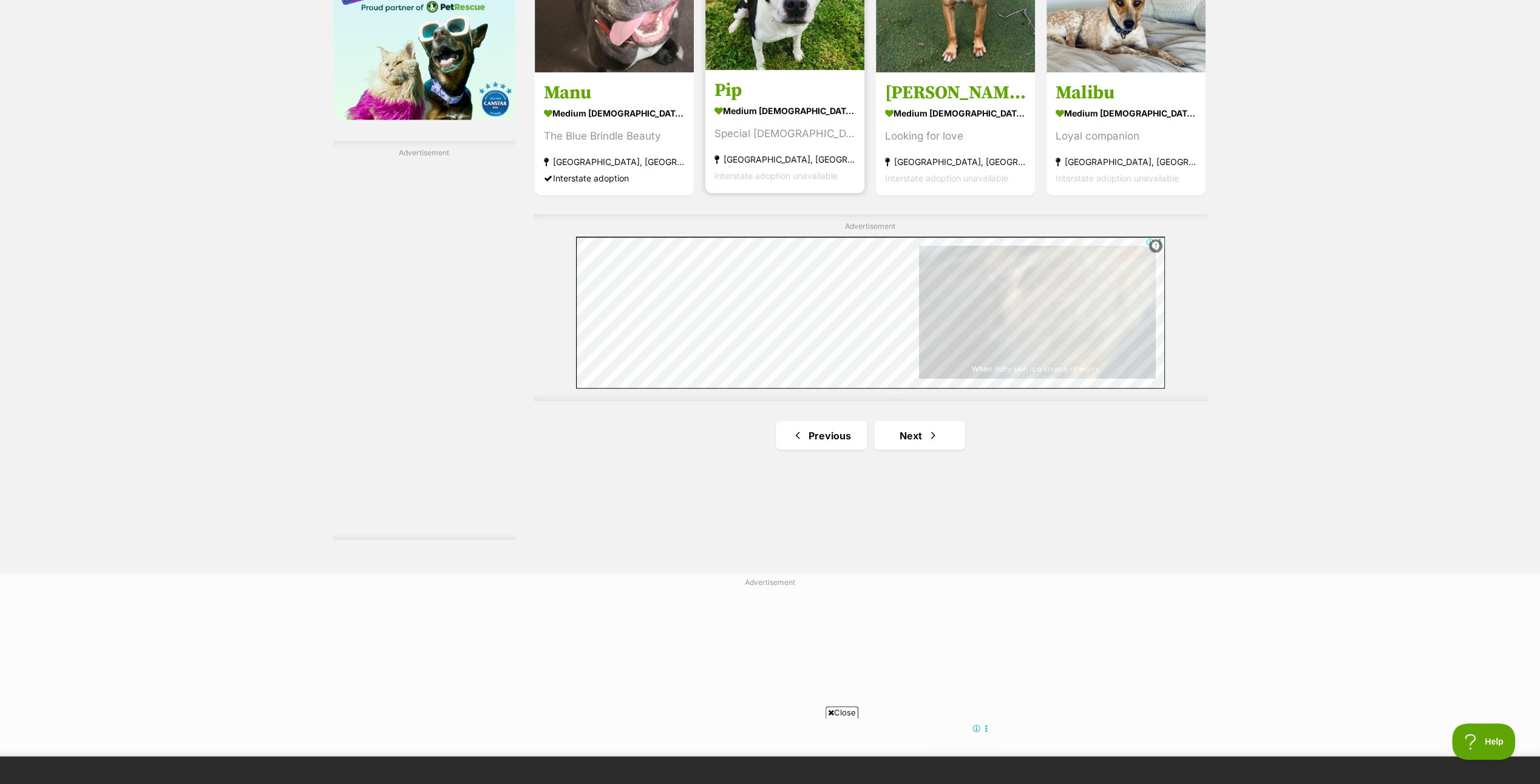
scroll to position [2002, 0]
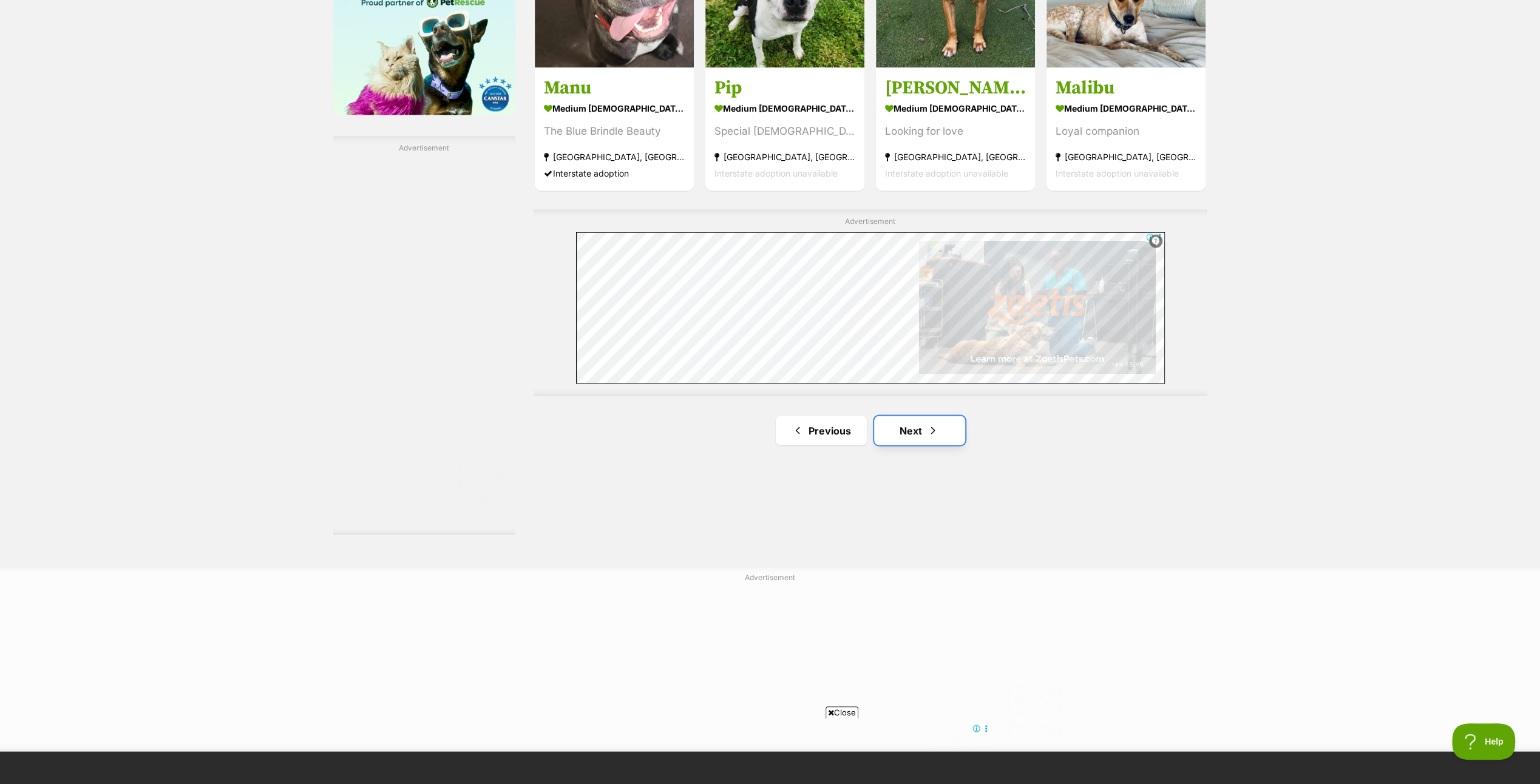
click at [906, 422] on link "Next" at bounding box center [920, 429] width 91 height 29
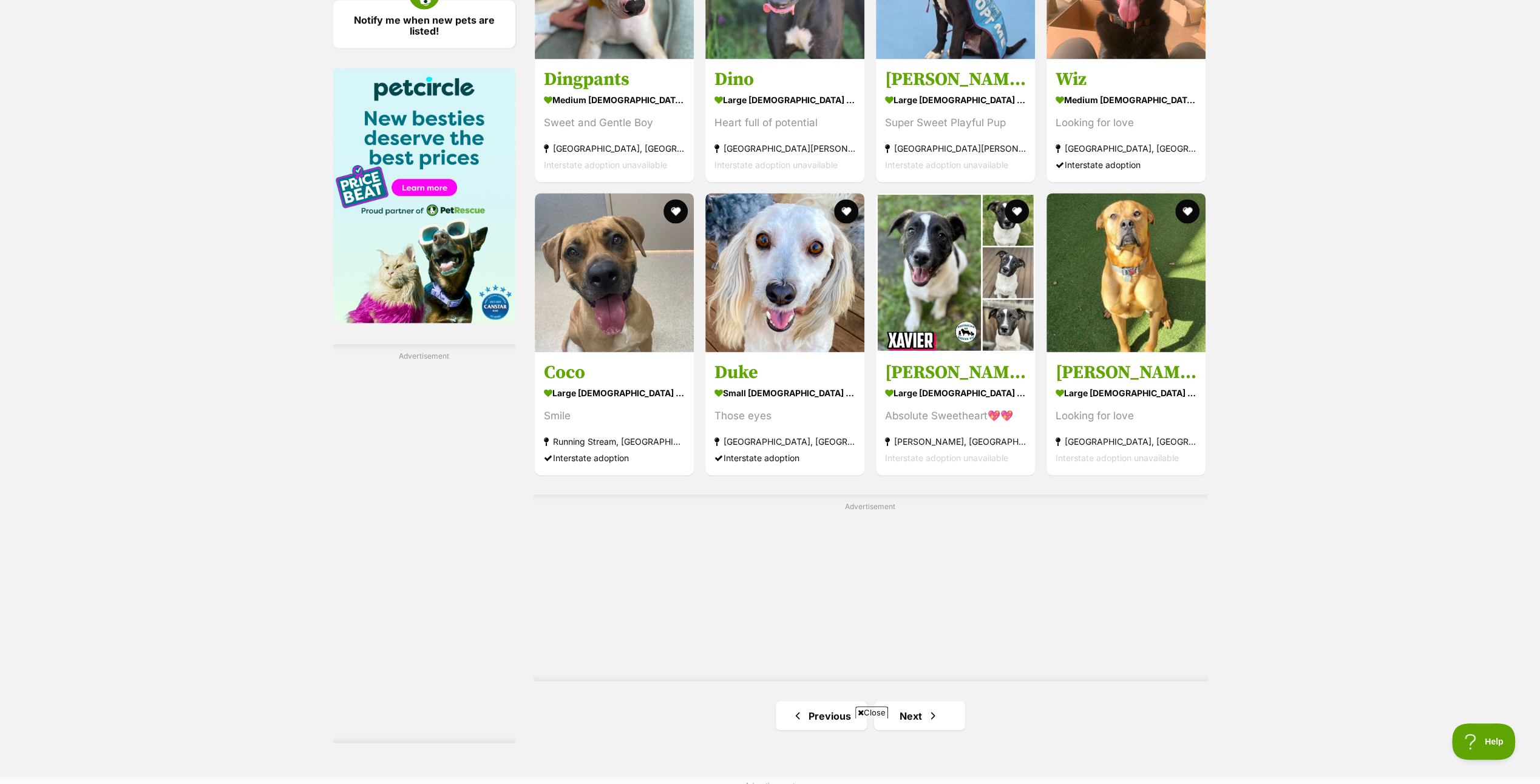
scroll to position [1820, 0]
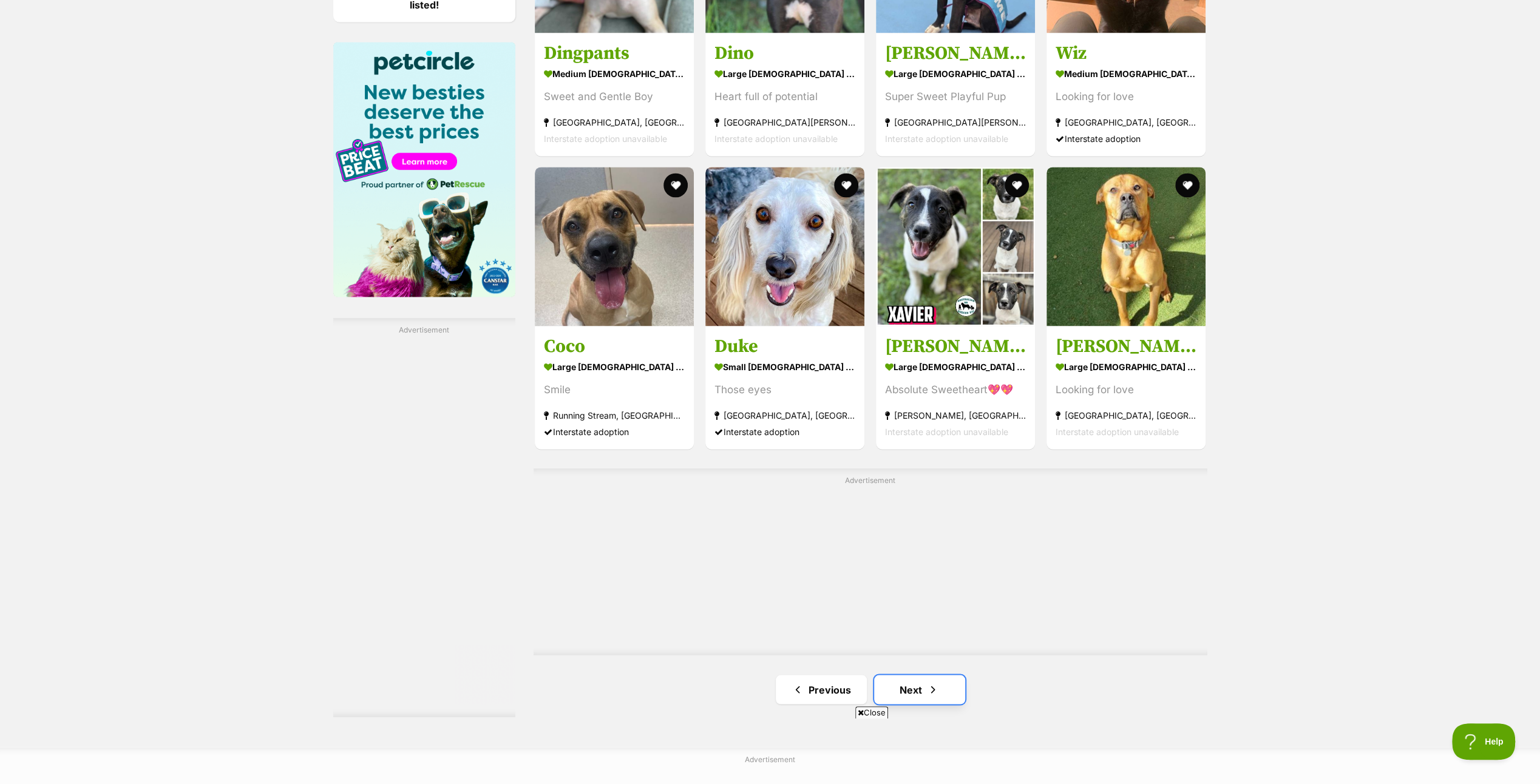
click at [902, 679] on link "Next" at bounding box center [920, 689] width 91 height 29
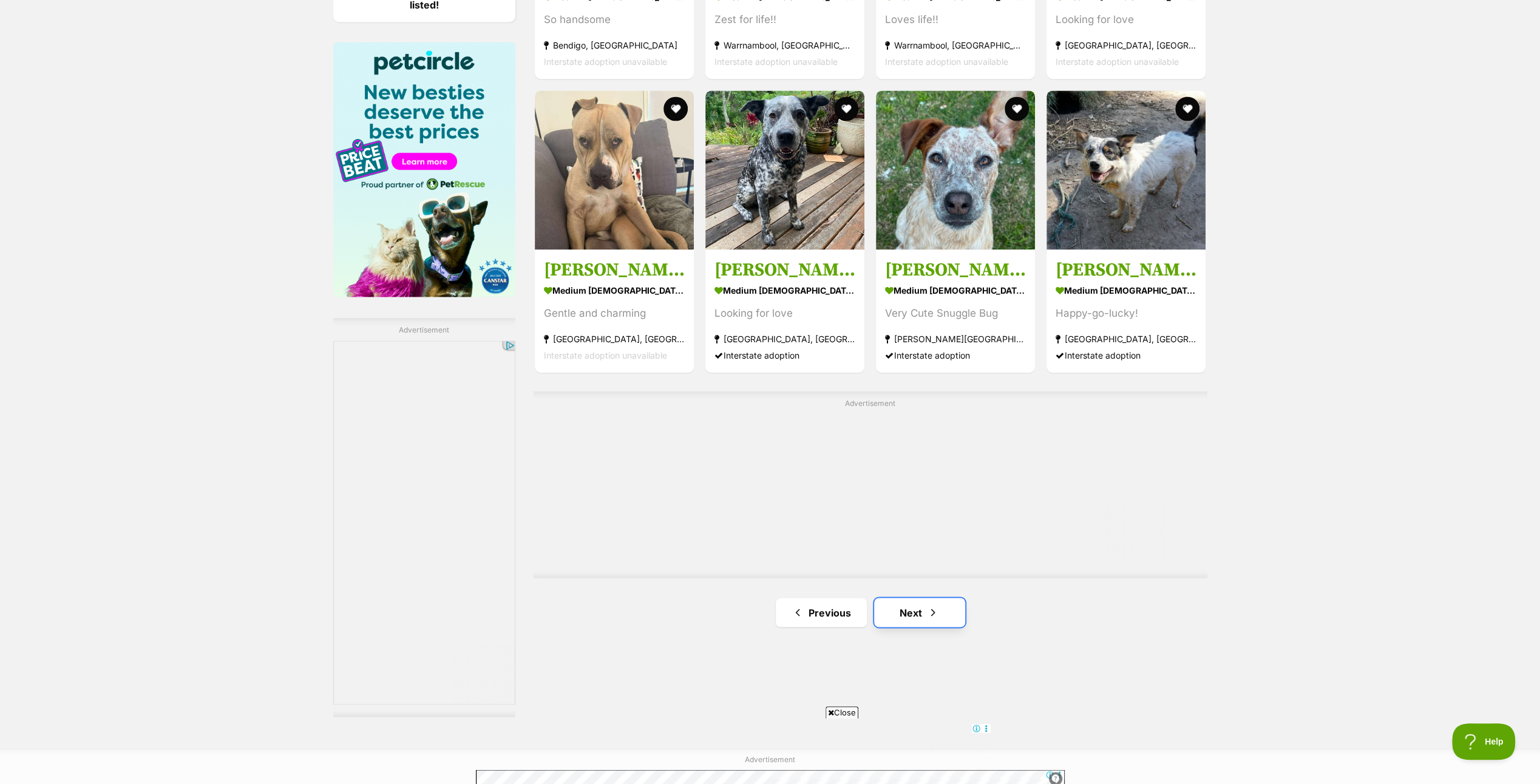
click at [908, 603] on link "Next" at bounding box center [920, 612] width 91 height 29
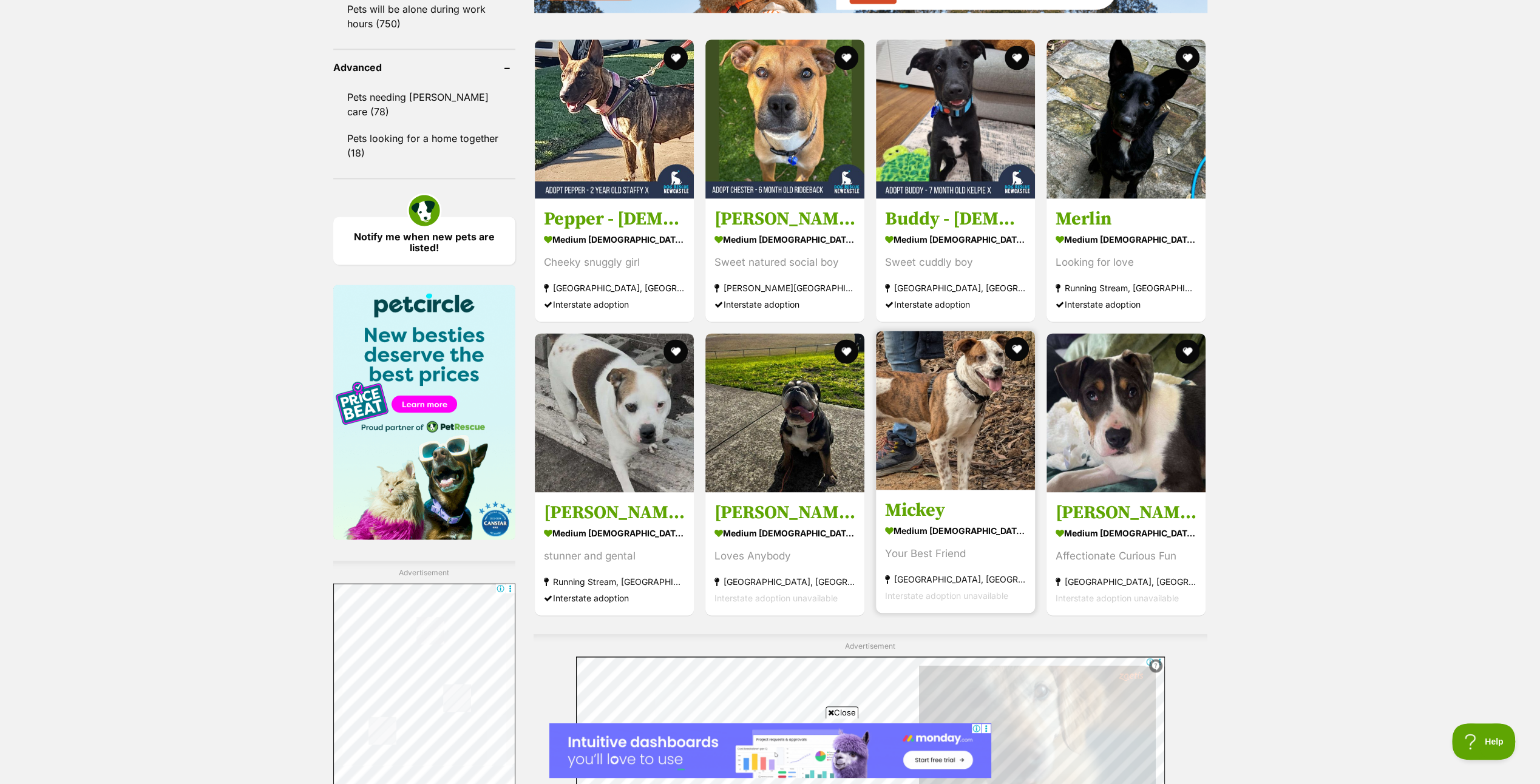
scroll to position [1820, 0]
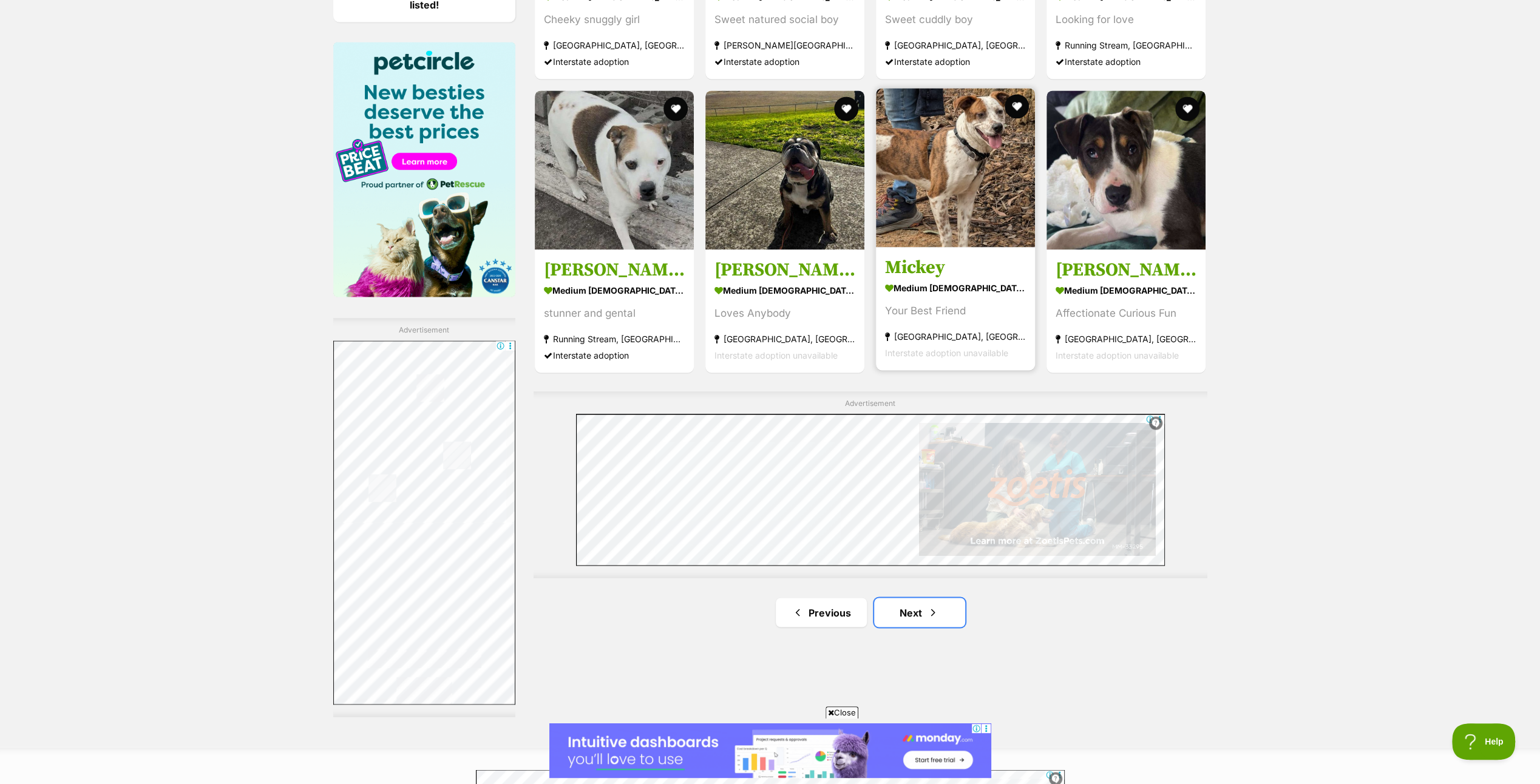
click at [913, 605] on link "Next" at bounding box center [920, 612] width 91 height 29
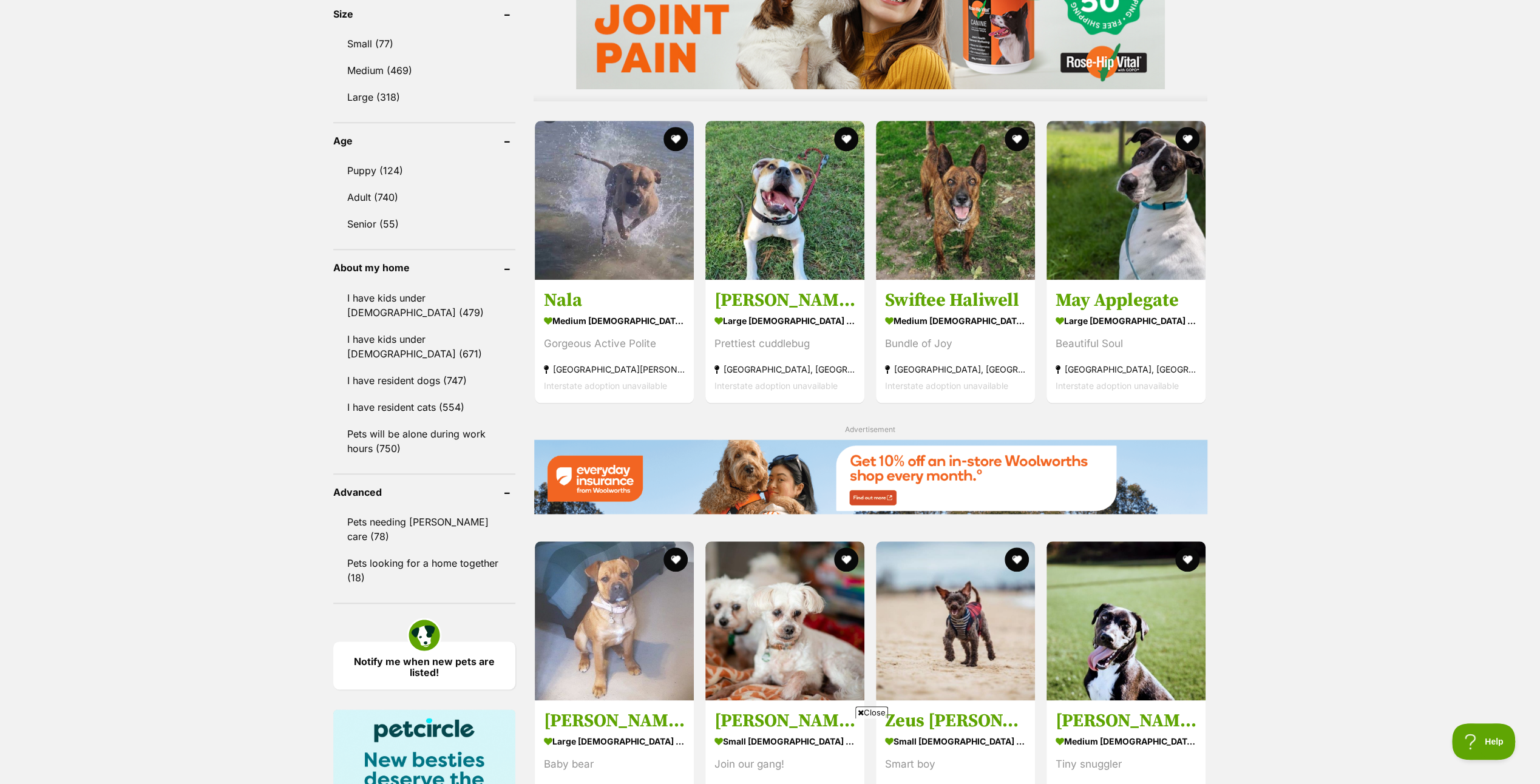
scroll to position [2002, 0]
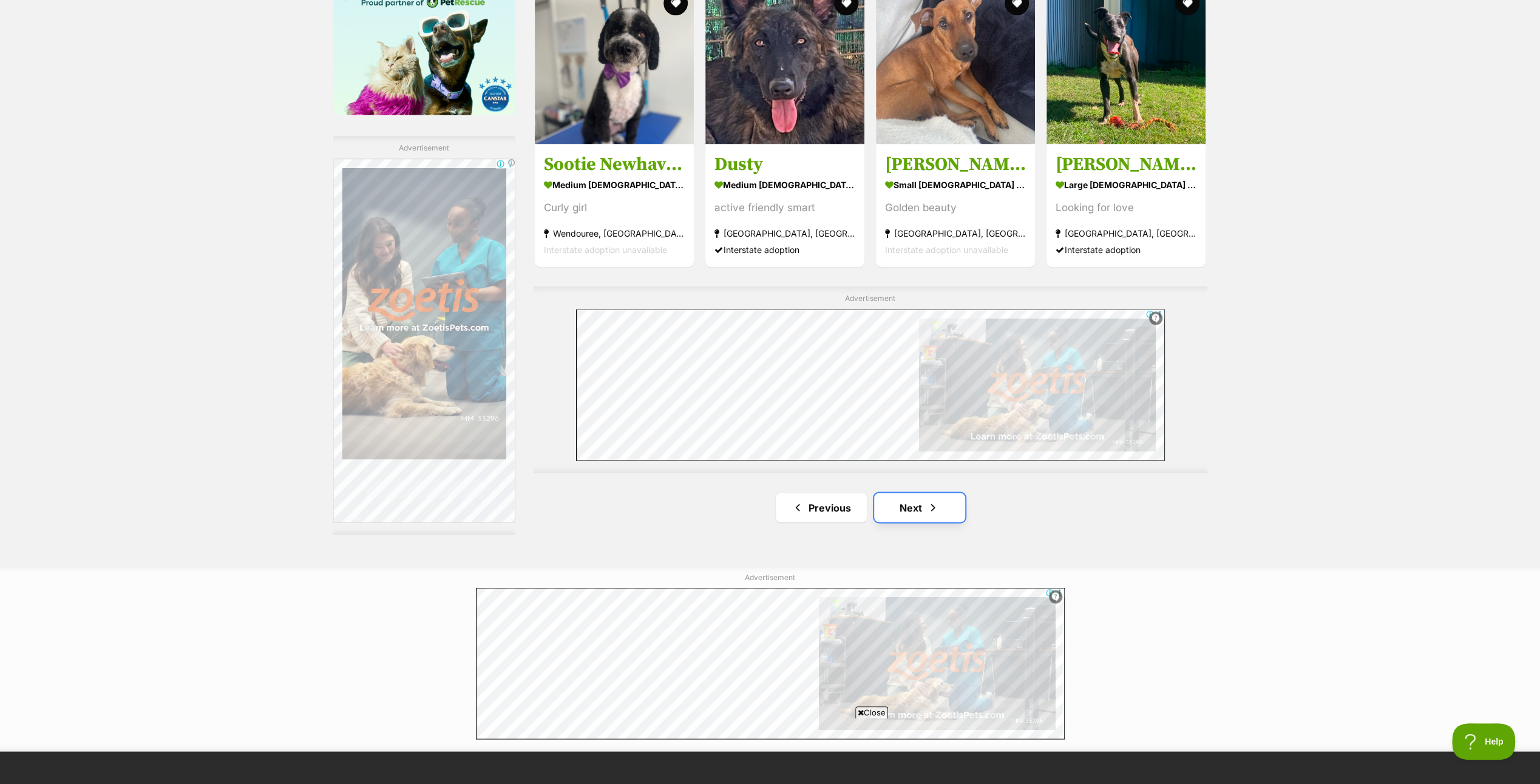
click at [921, 497] on link "Next" at bounding box center [920, 507] width 91 height 29
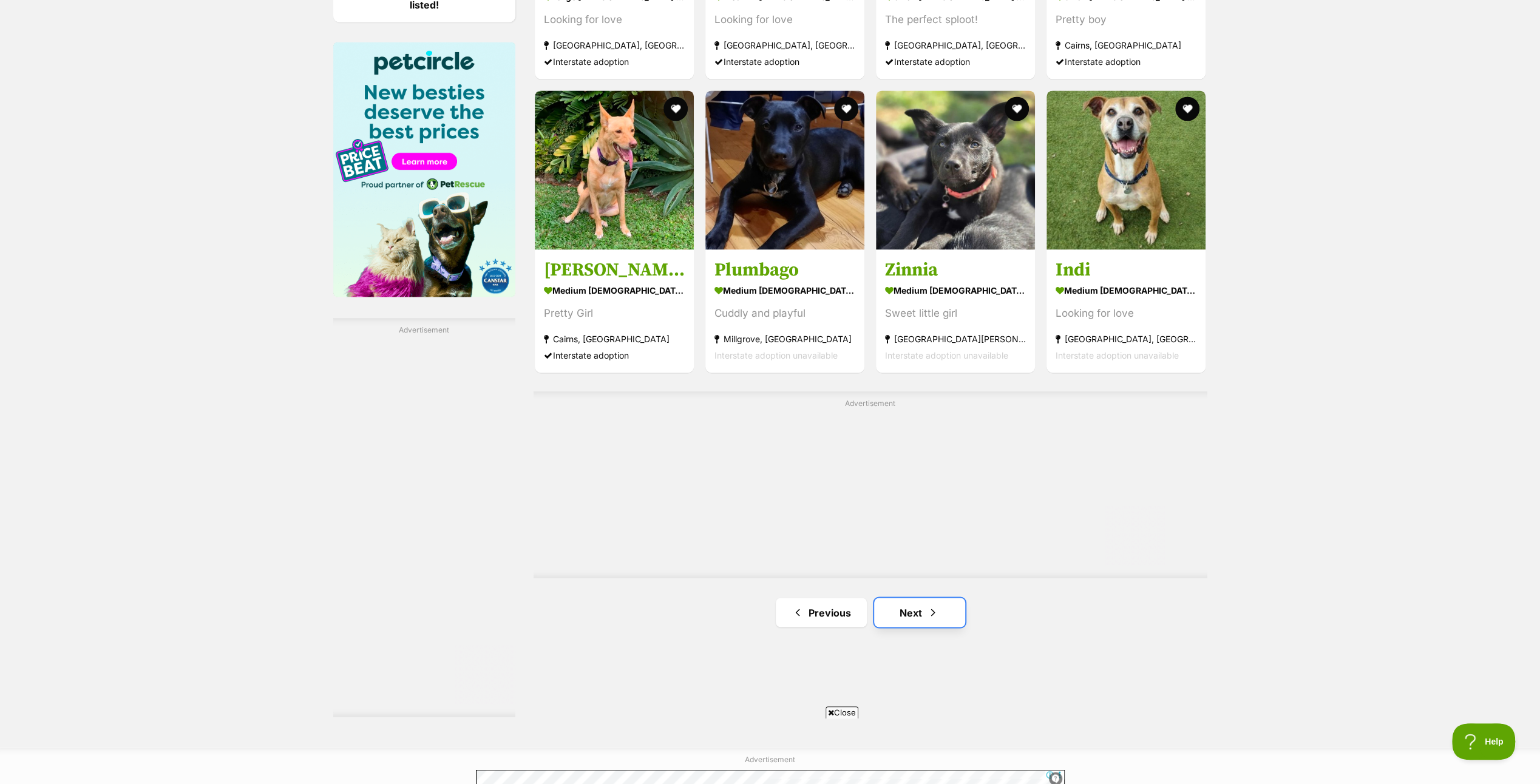
click at [927, 605] on span "Next page" at bounding box center [933, 613] width 12 height 15
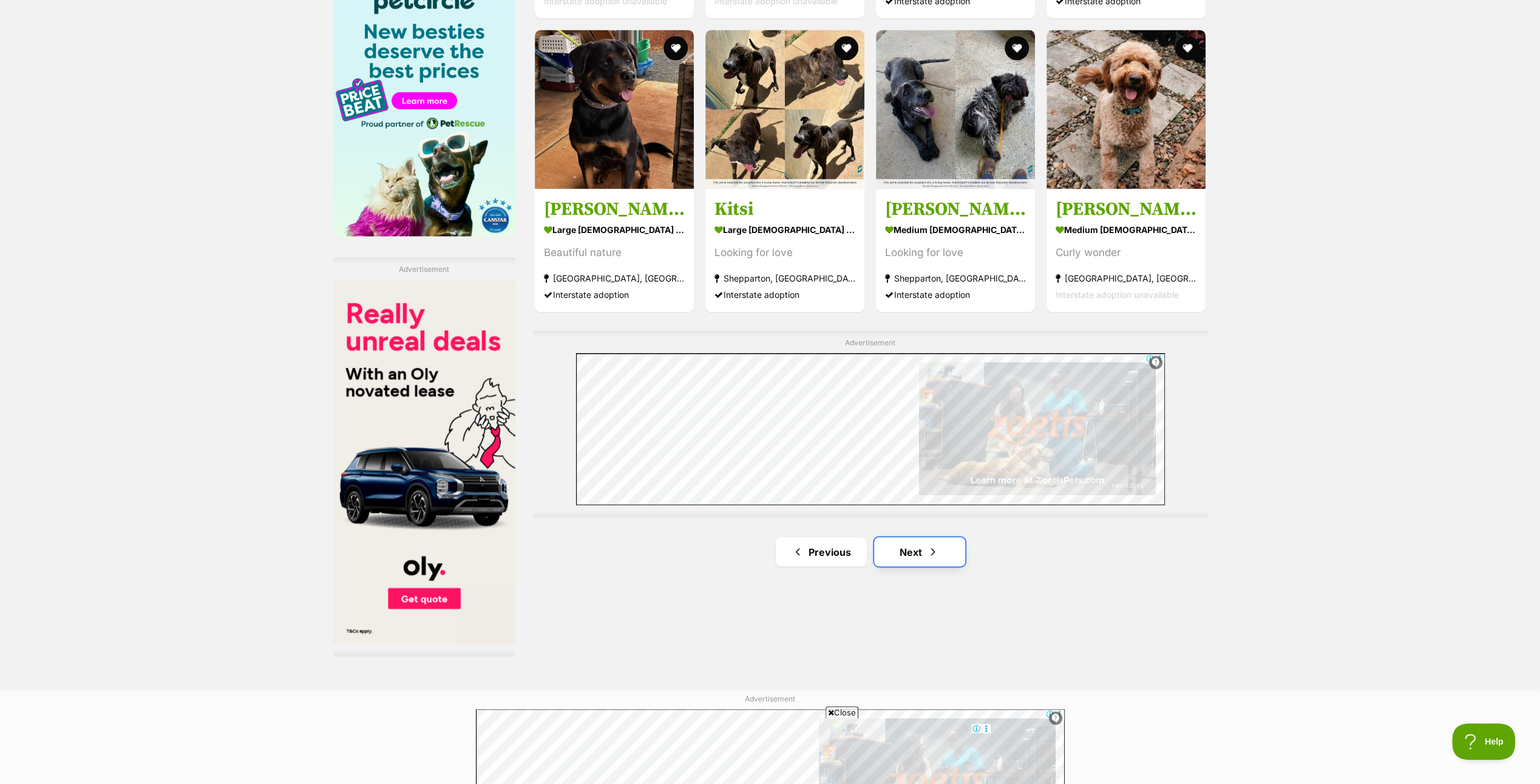
click at [911, 542] on link "Next" at bounding box center [920, 550] width 91 height 29
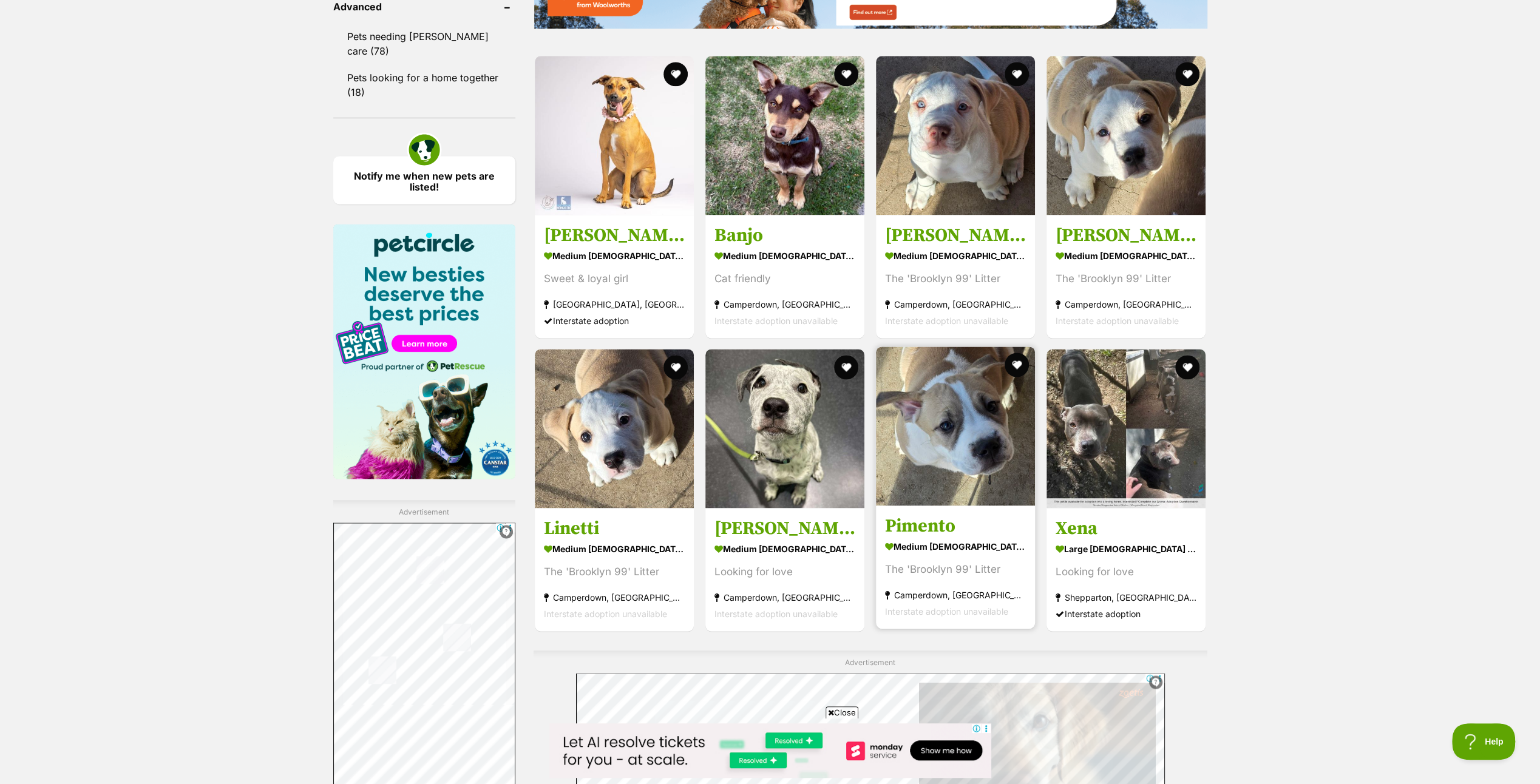
scroll to position [1820, 0]
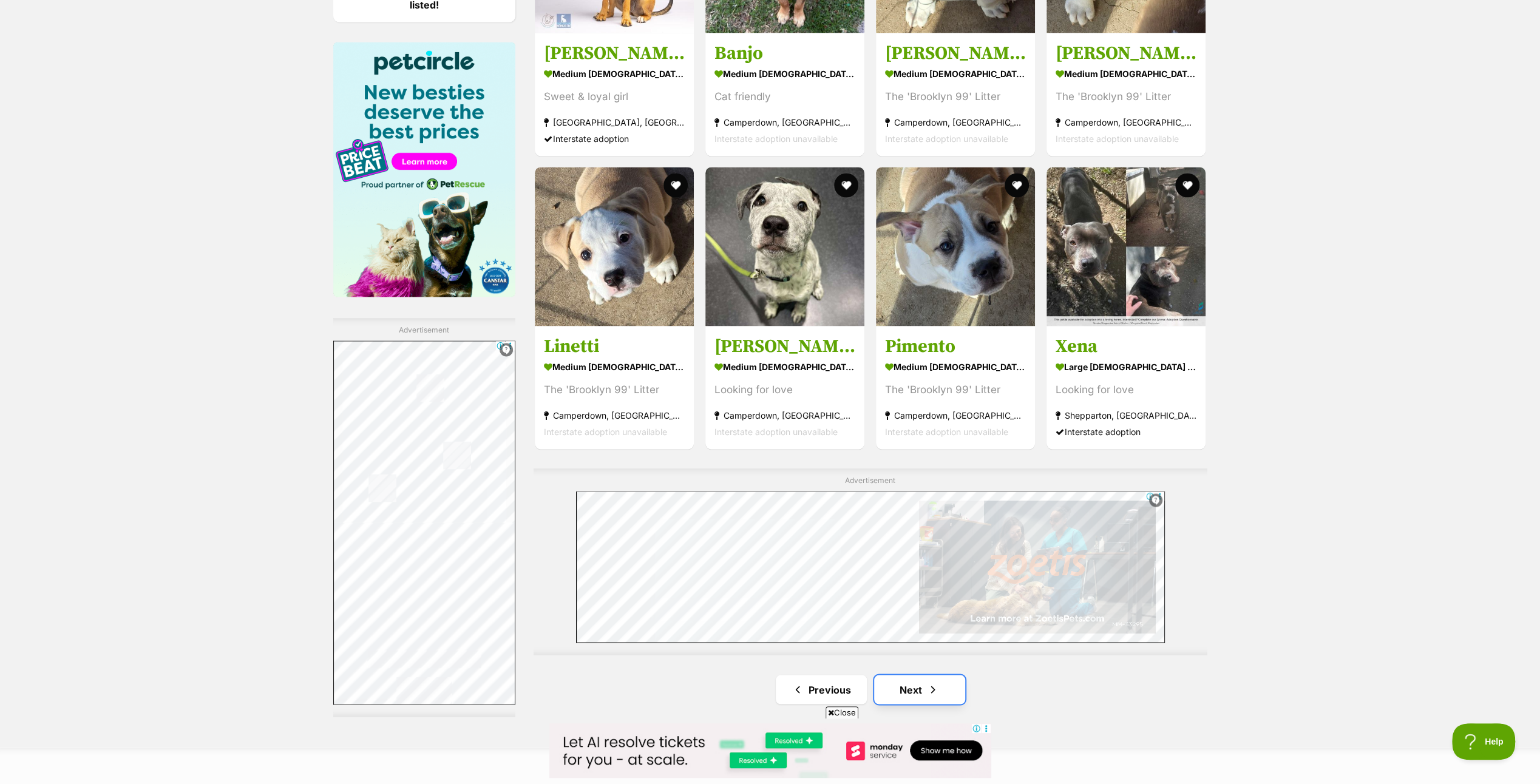
click at [913, 681] on link "Next" at bounding box center [920, 689] width 91 height 29
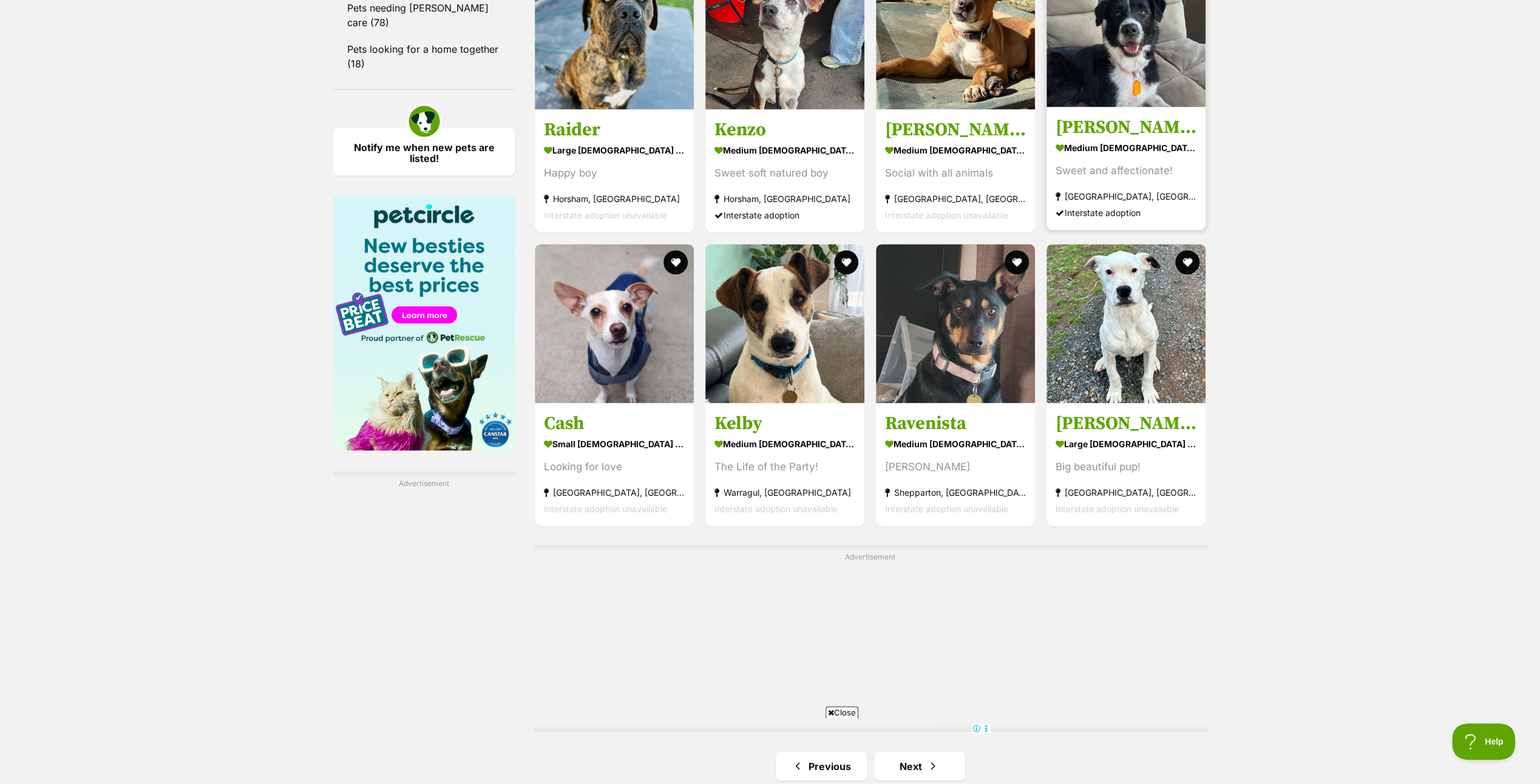
scroll to position [1759, 0]
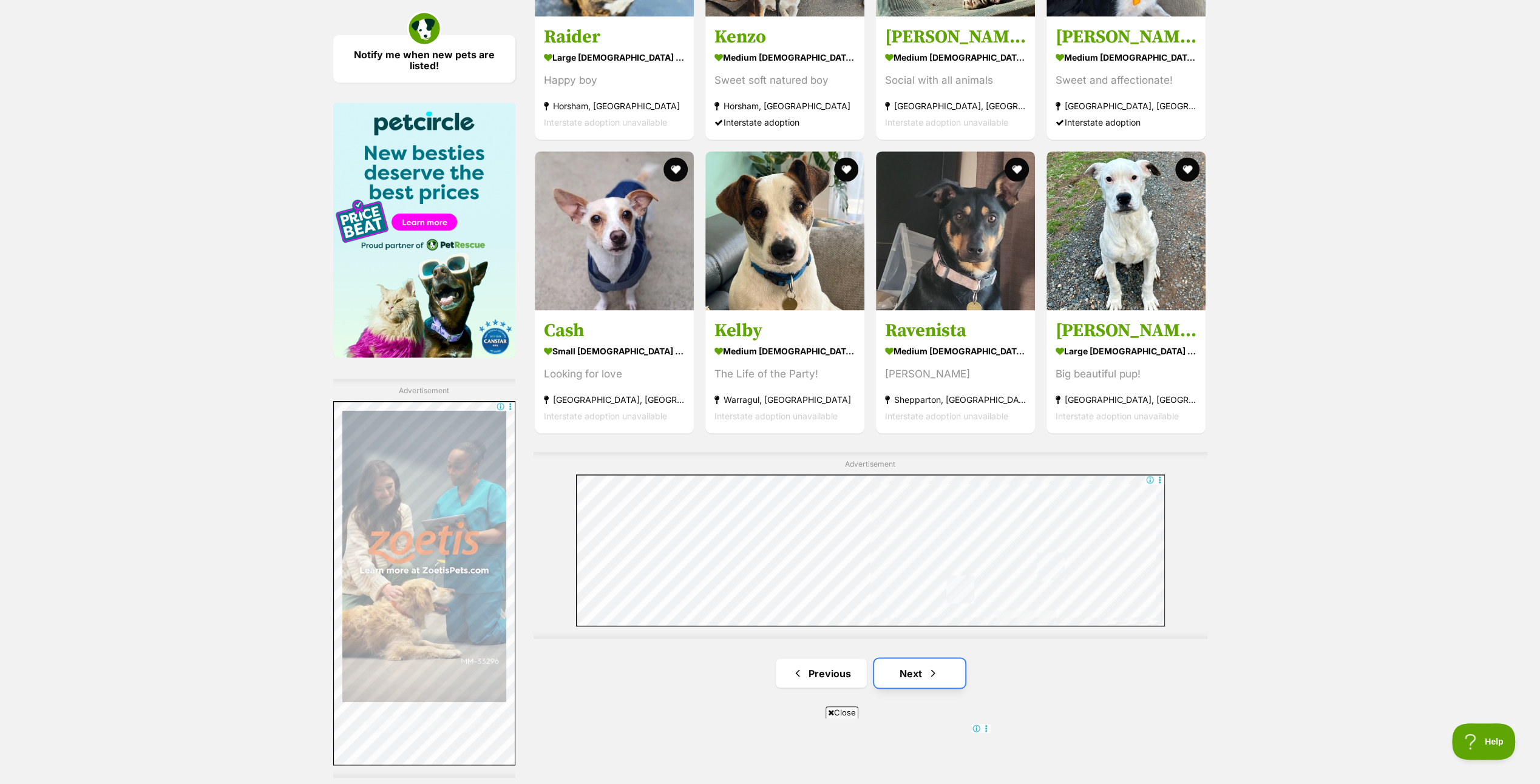
click at [913, 664] on link "Next" at bounding box center [920, 672] width 91 height 29
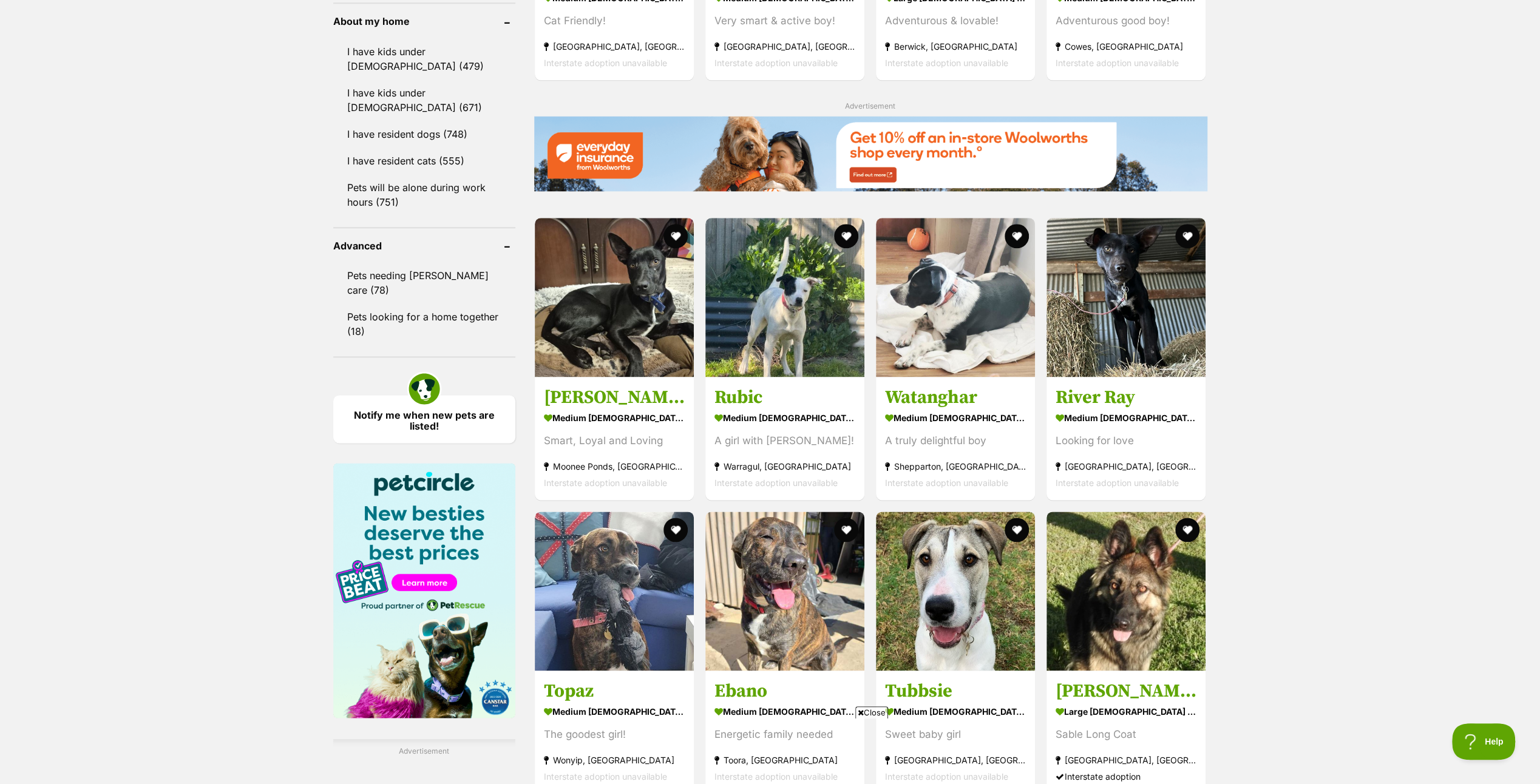
scroll to position [1880, 0]
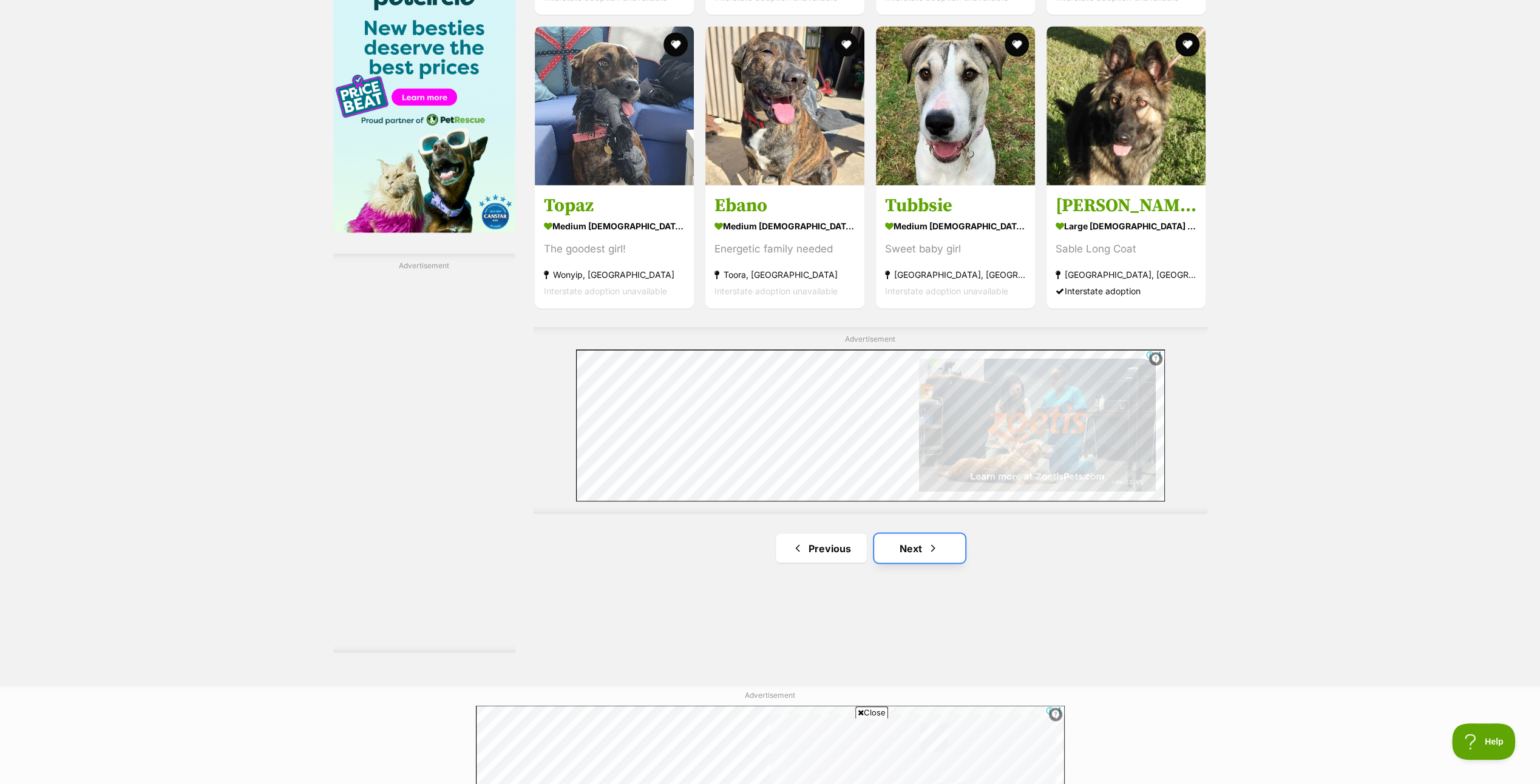
click at [914, 544] on link "Next" at bounding box center [920, 547] width 91 height 29
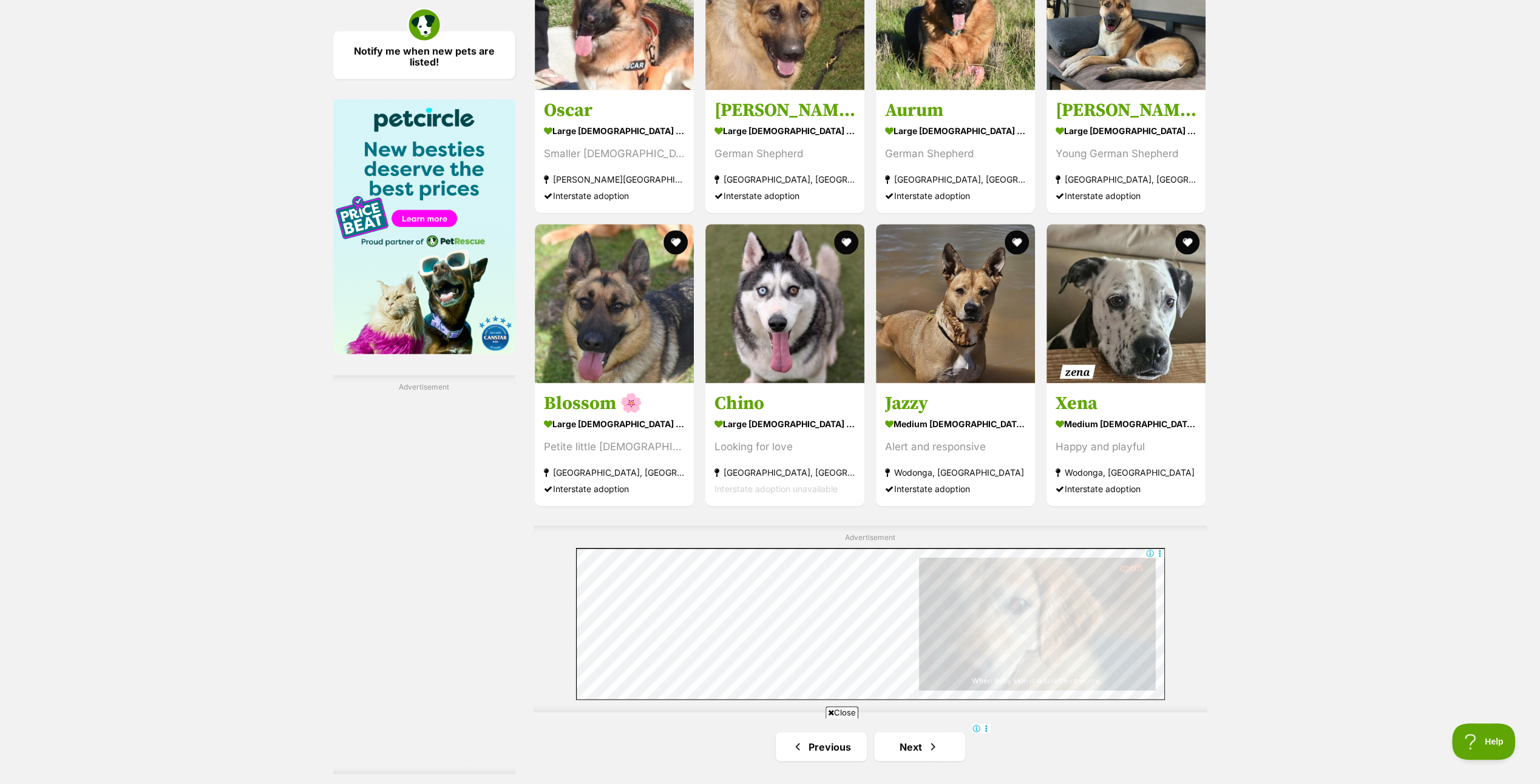
scroll to position [1941, 0]
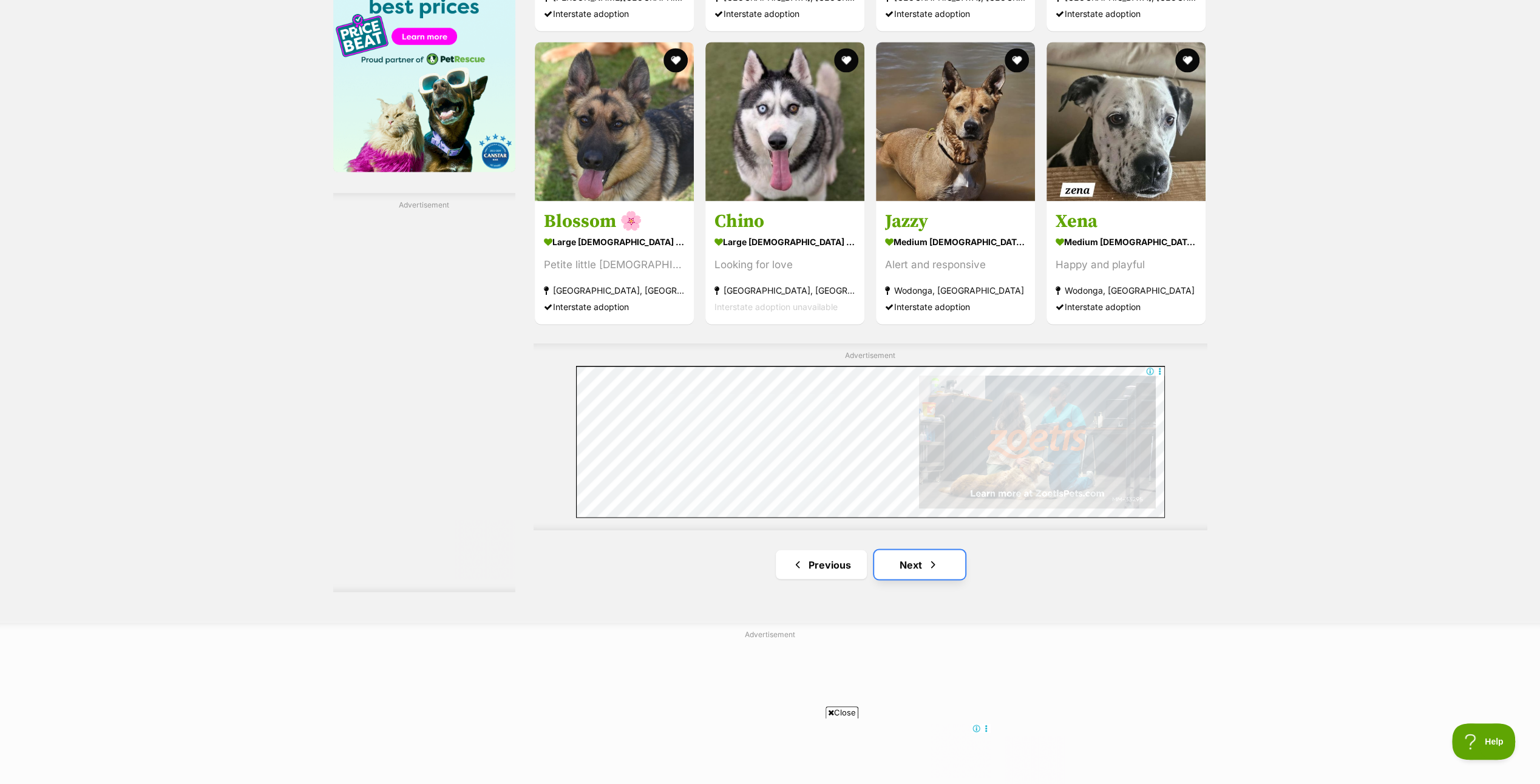
click at [903, 559] on link "Next" at bounding box center [920, 563] width 91 height 29
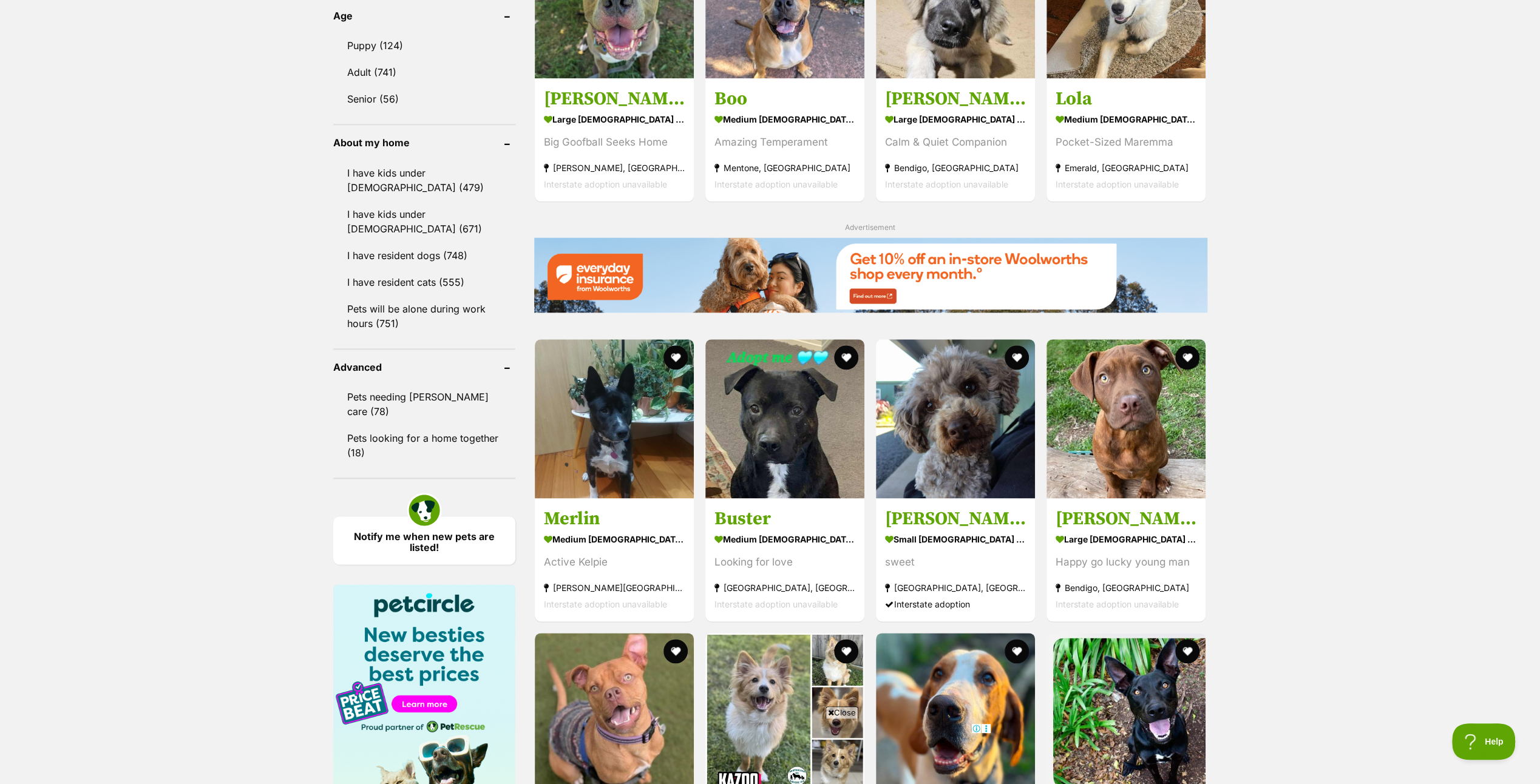
scroll to position [1941, 0]
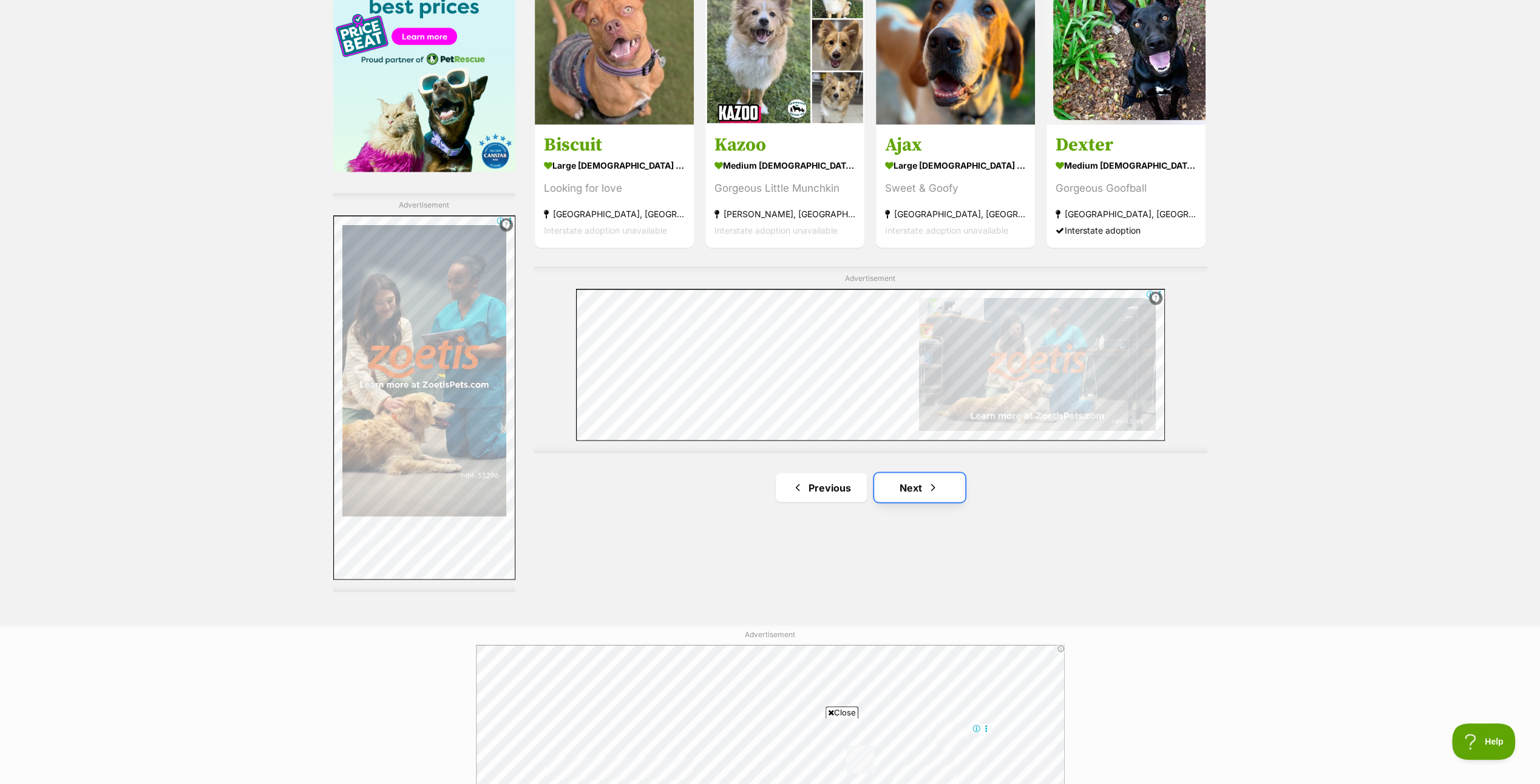
click at [923, 482] on link "Next" at bounding box center [920, 487] width 91 height 29
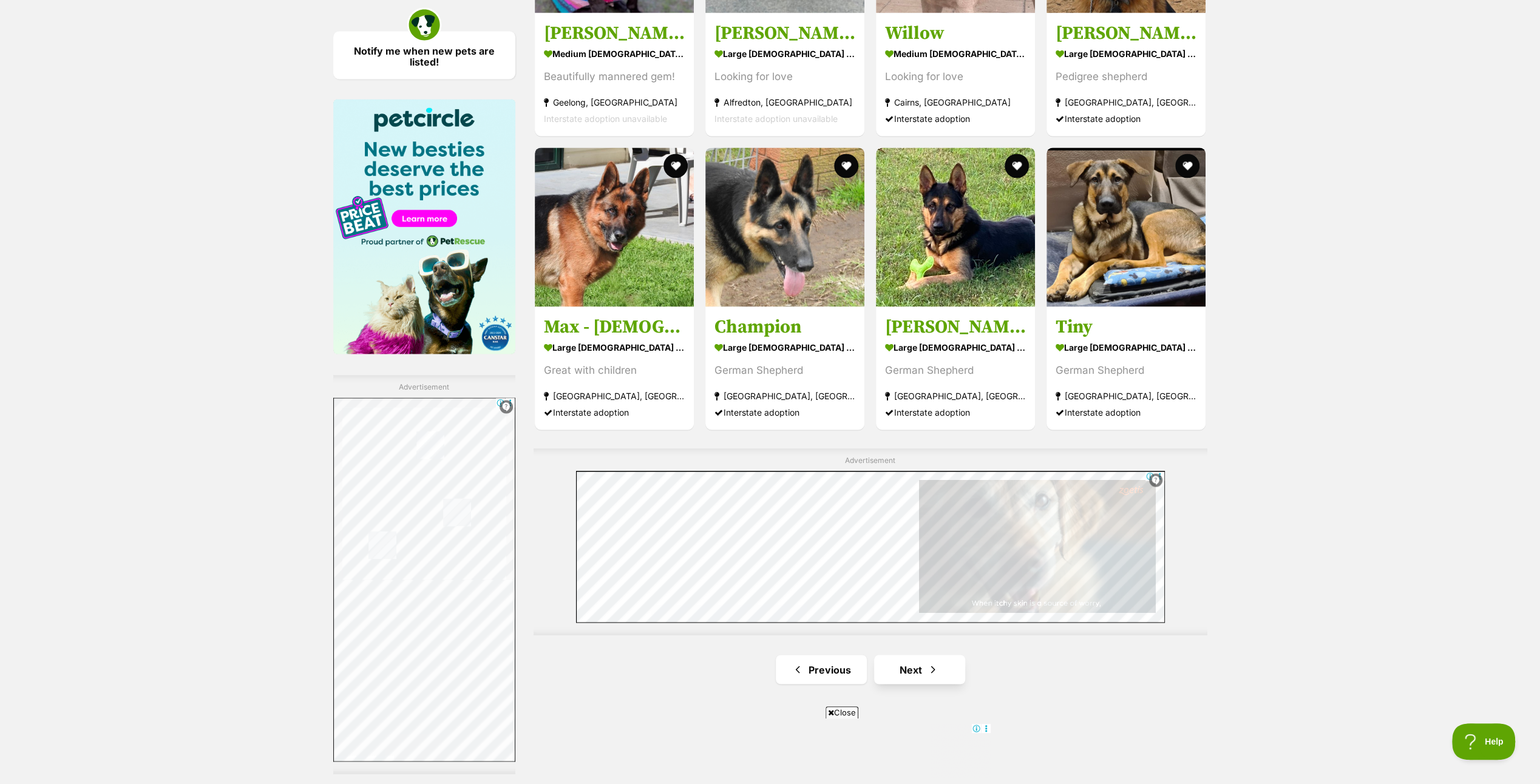
scroll to position [1941, 0]
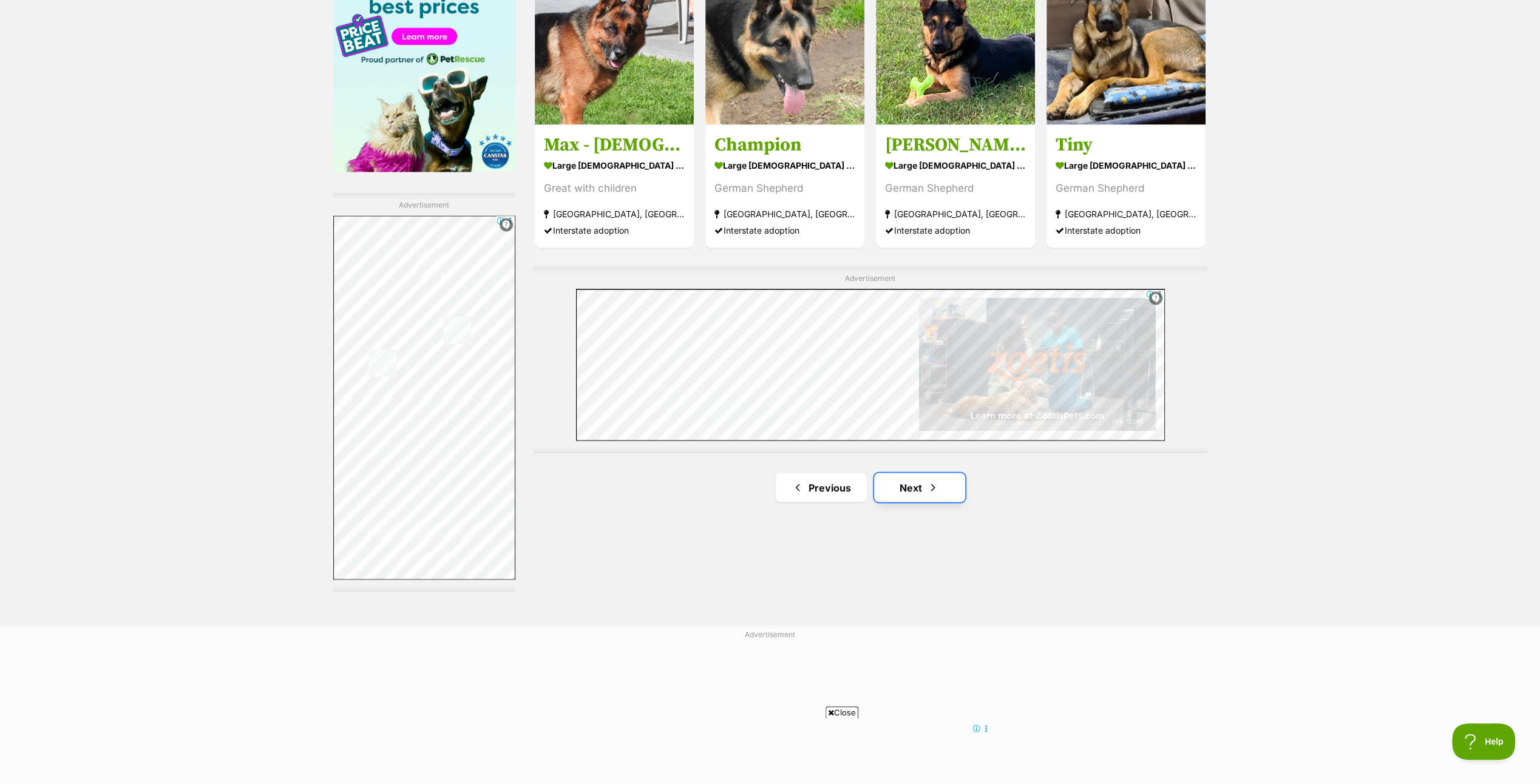
click at [915, 479] on link "Next" at bounding box center [920, 487] width 91 height 29
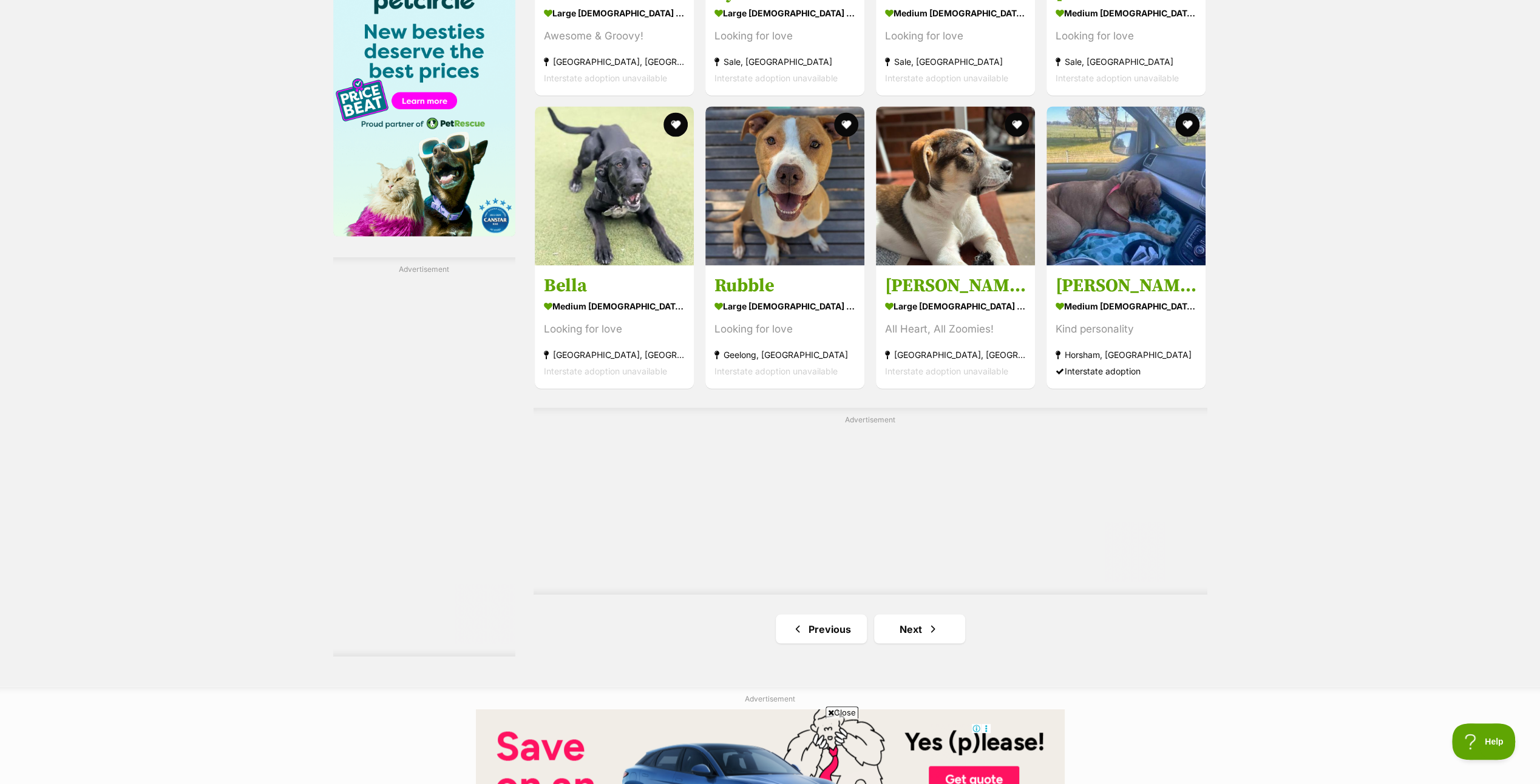
scroll to position [1880, 0]
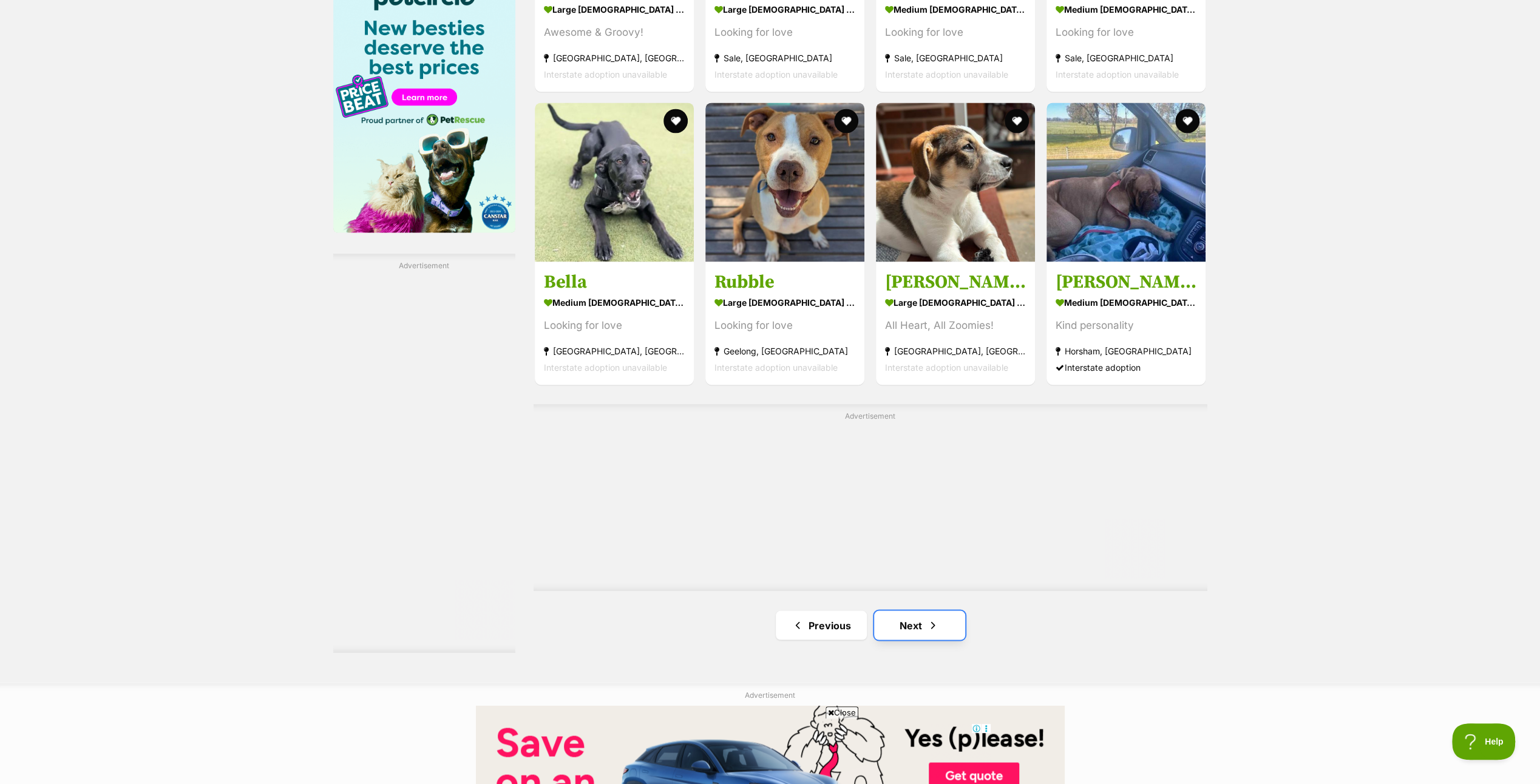
click at [919, 616] on link "Next" at bounding box center [920, 625] width 91 height 29
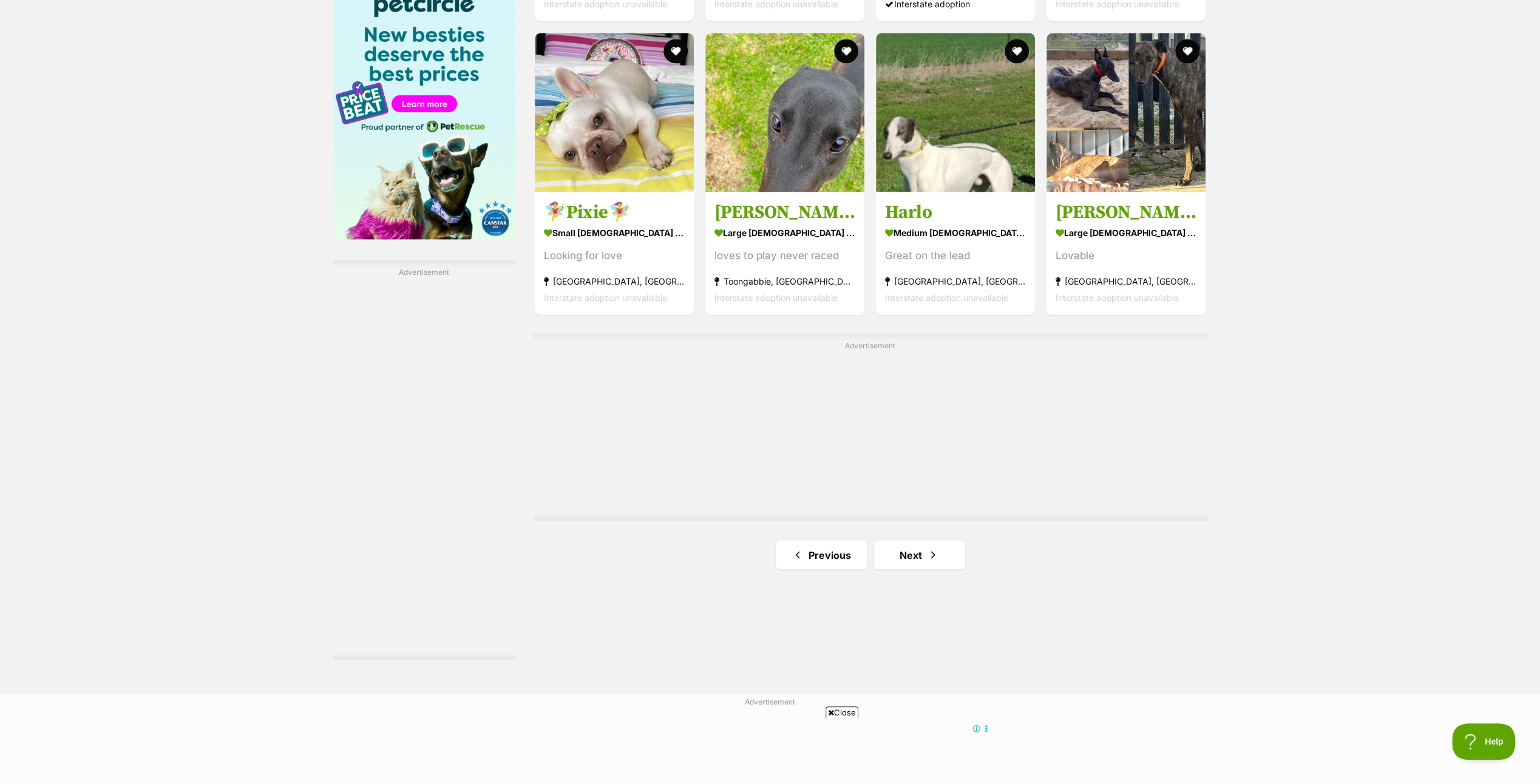
scroll to position [1880, 0]
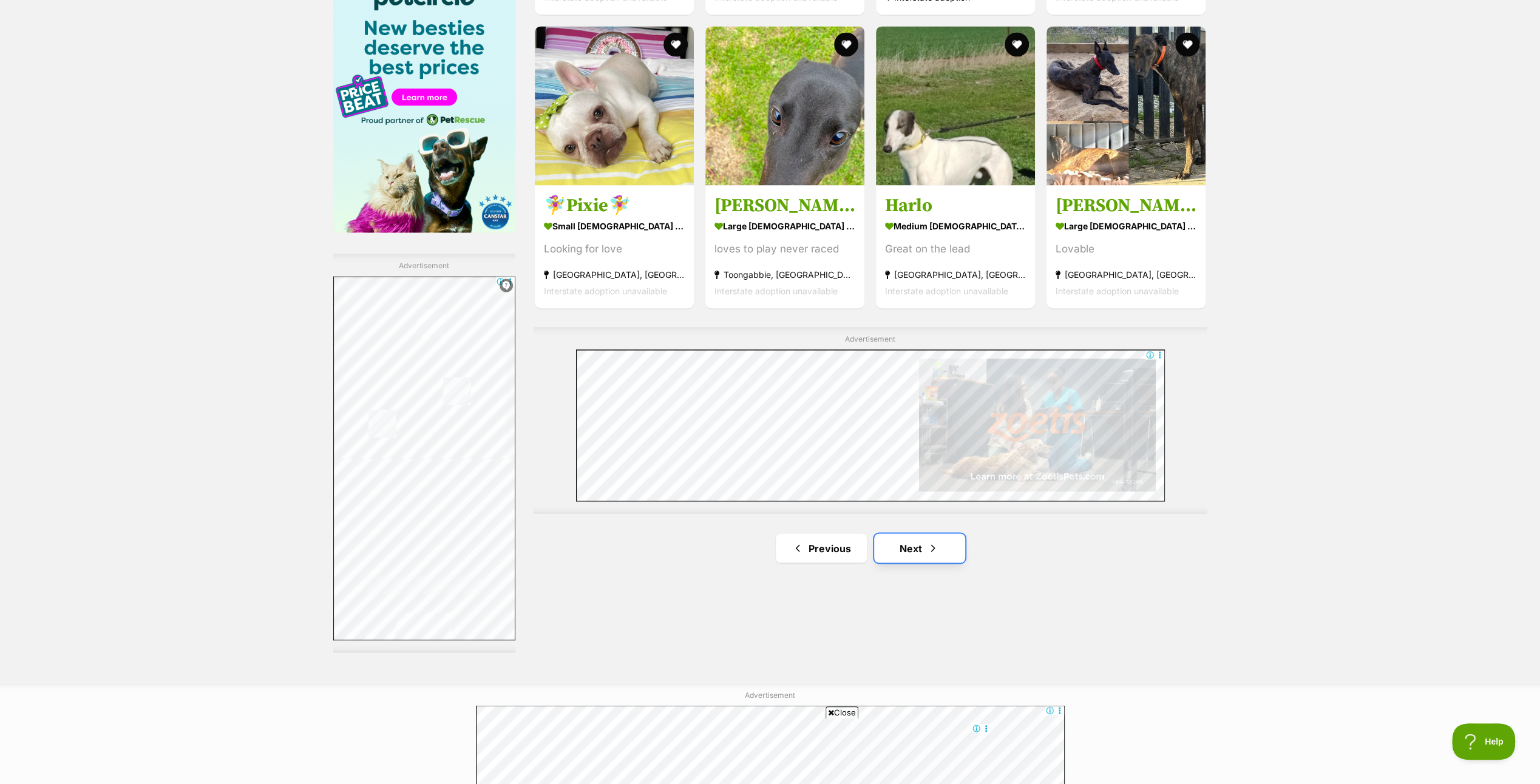
click at [927, 546] on span "Next page" at bounding box center [933, 548] width 12 height 15
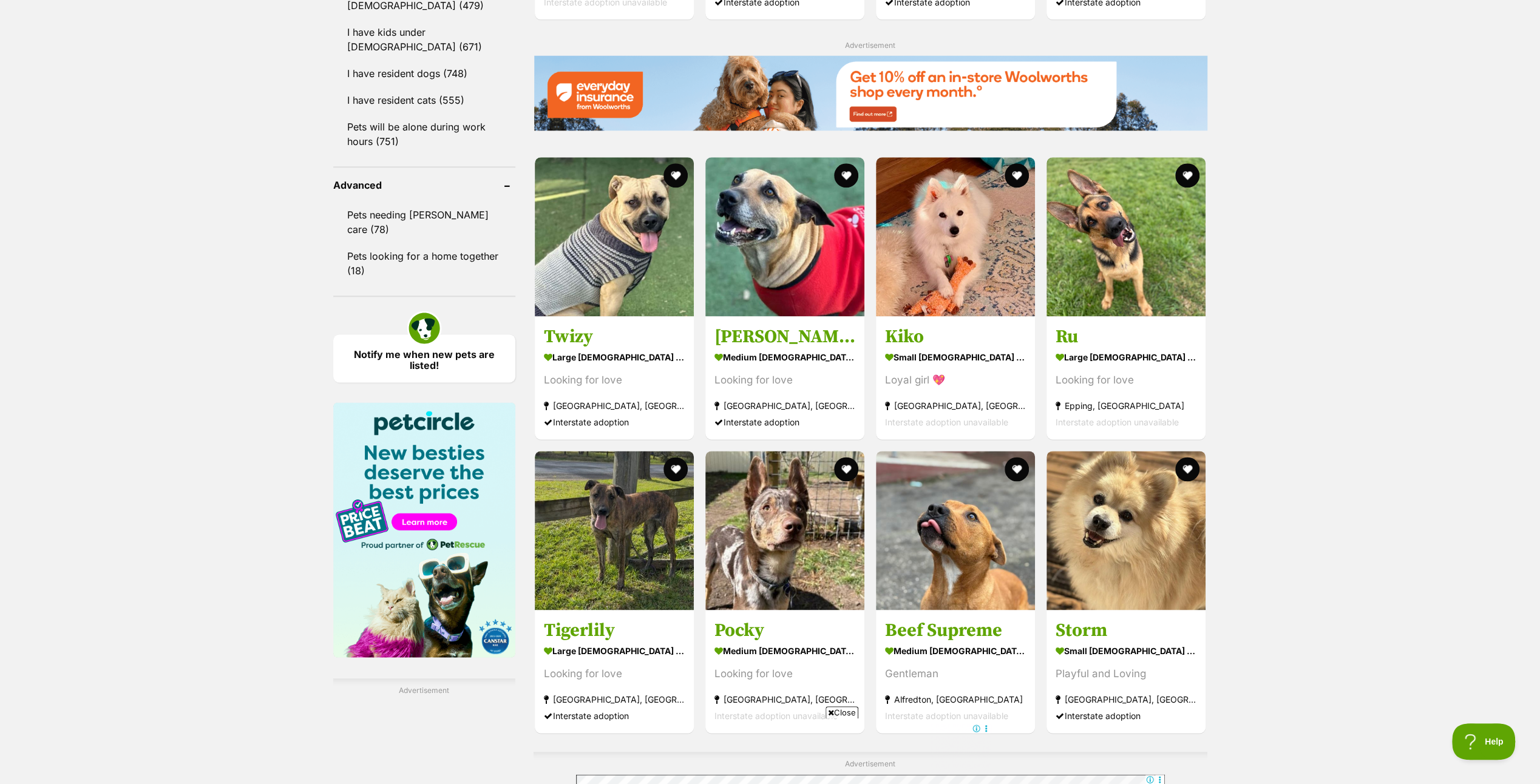
scroll to position [1759, 0]
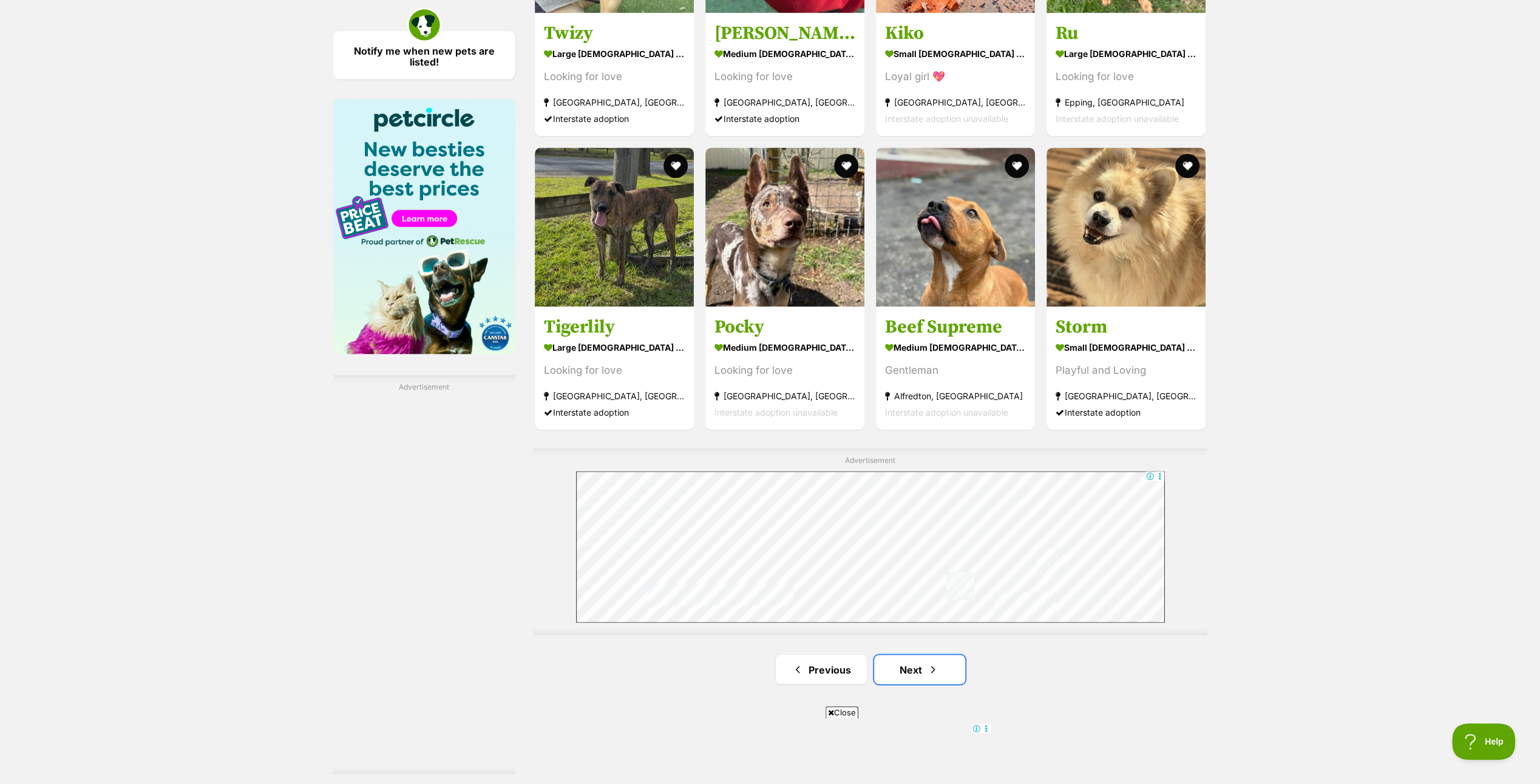
click at [926, 662] on link "Next" at bounding box center [920, 668] width 91 height 29
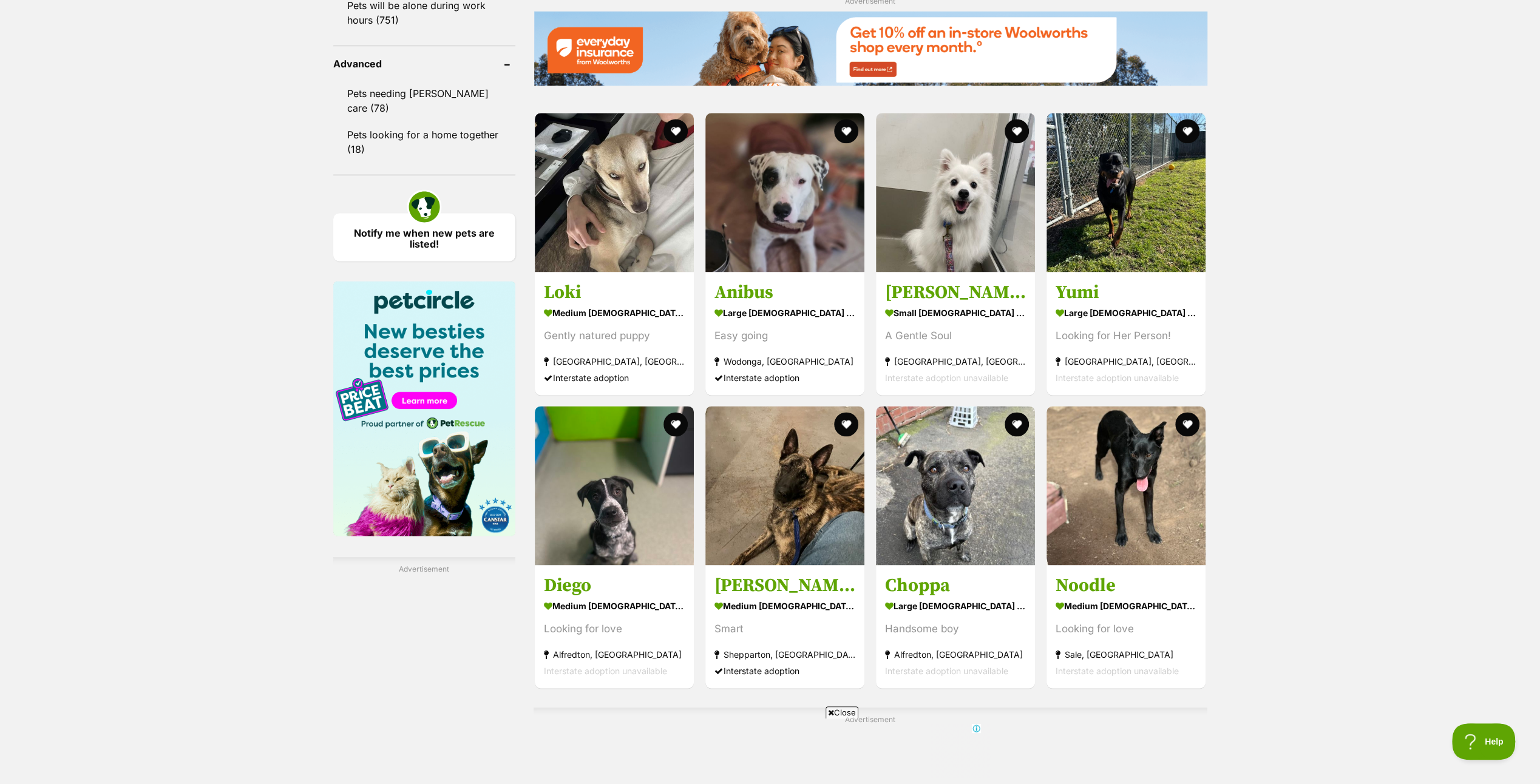
scroll to position [1880, 0]
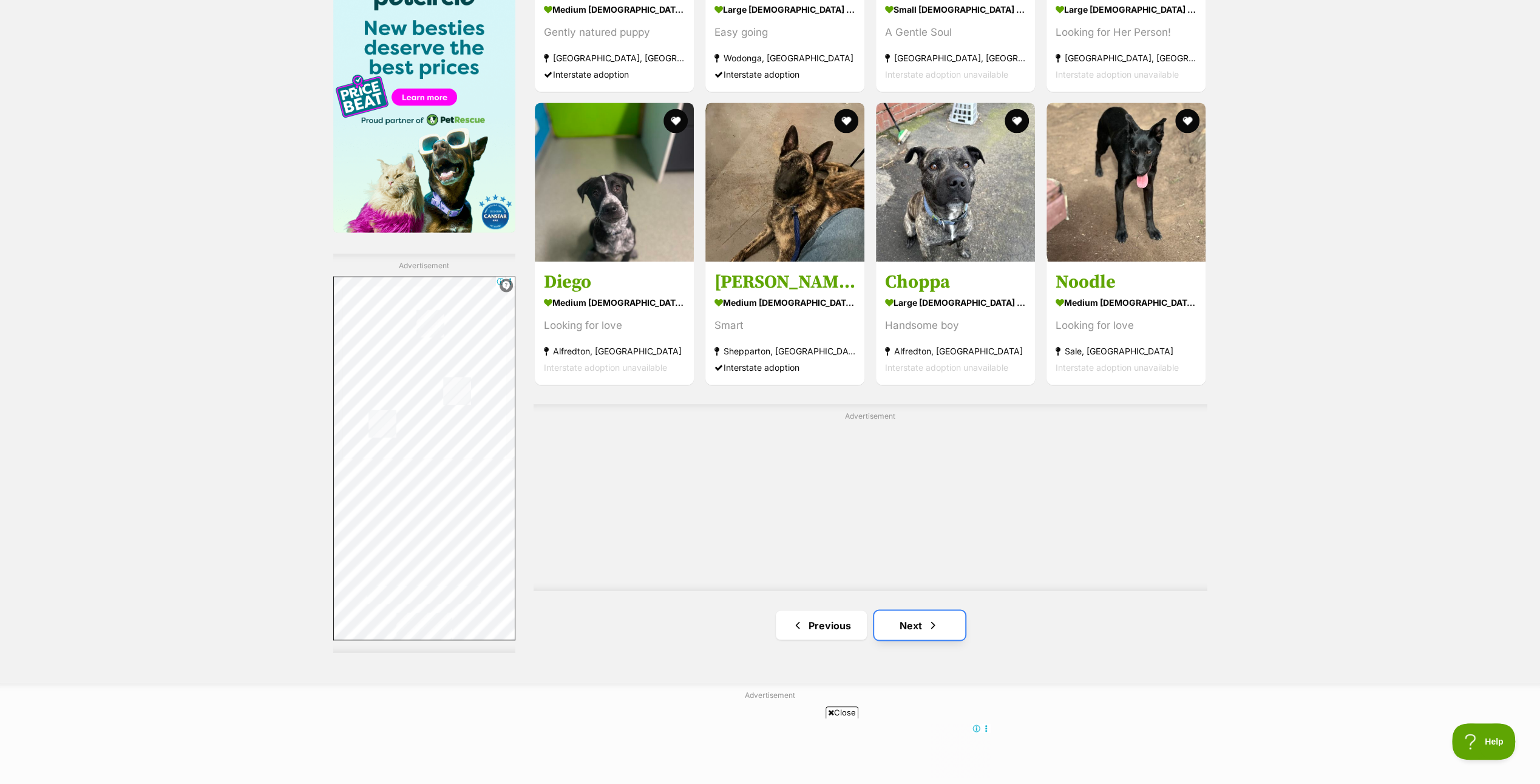
click at [918, 620] on link "Next" at bounding box center [920, 625] width 91 height 29
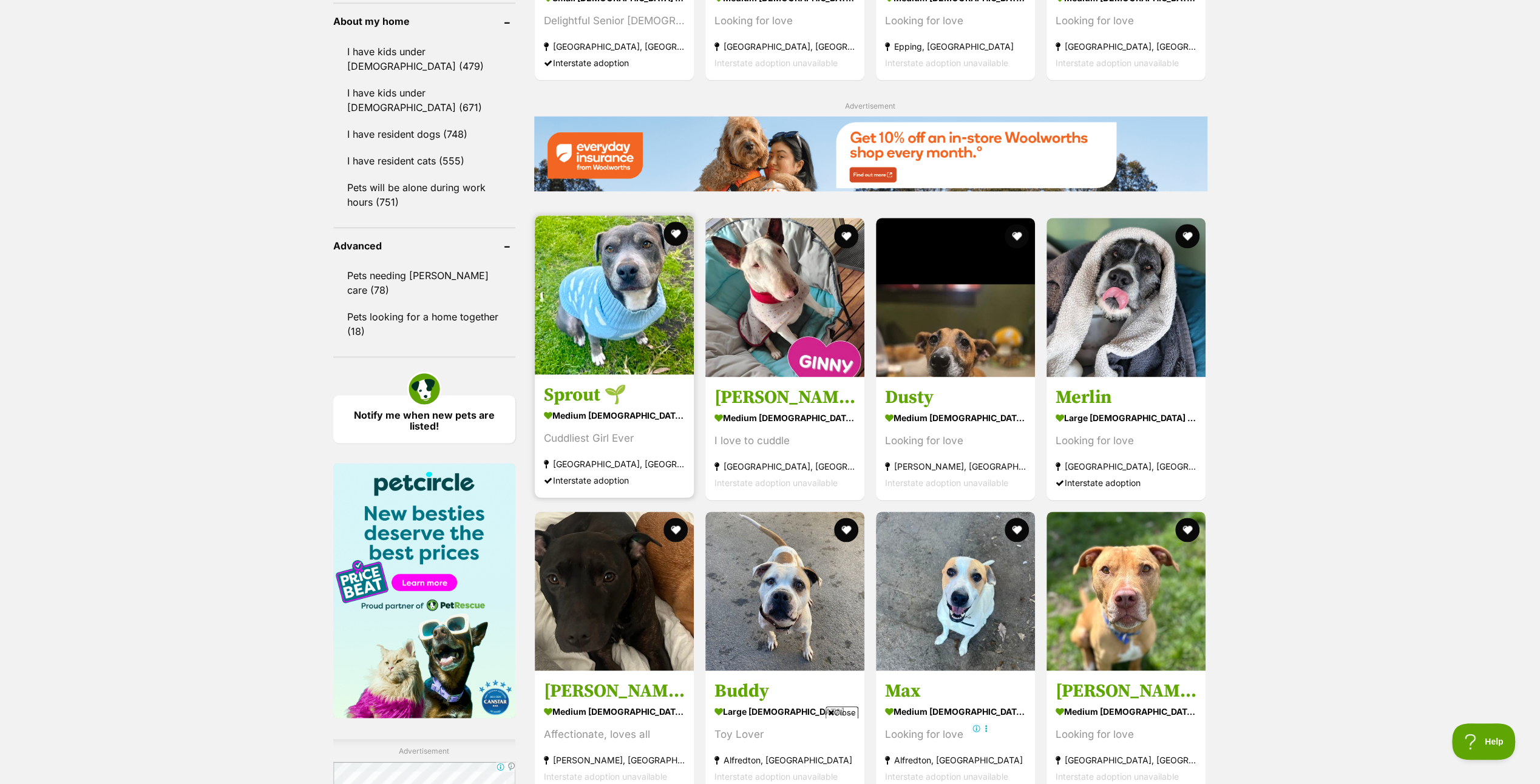
click at [592, 292] on img at bounding box center [615, 295] width 159 height 159
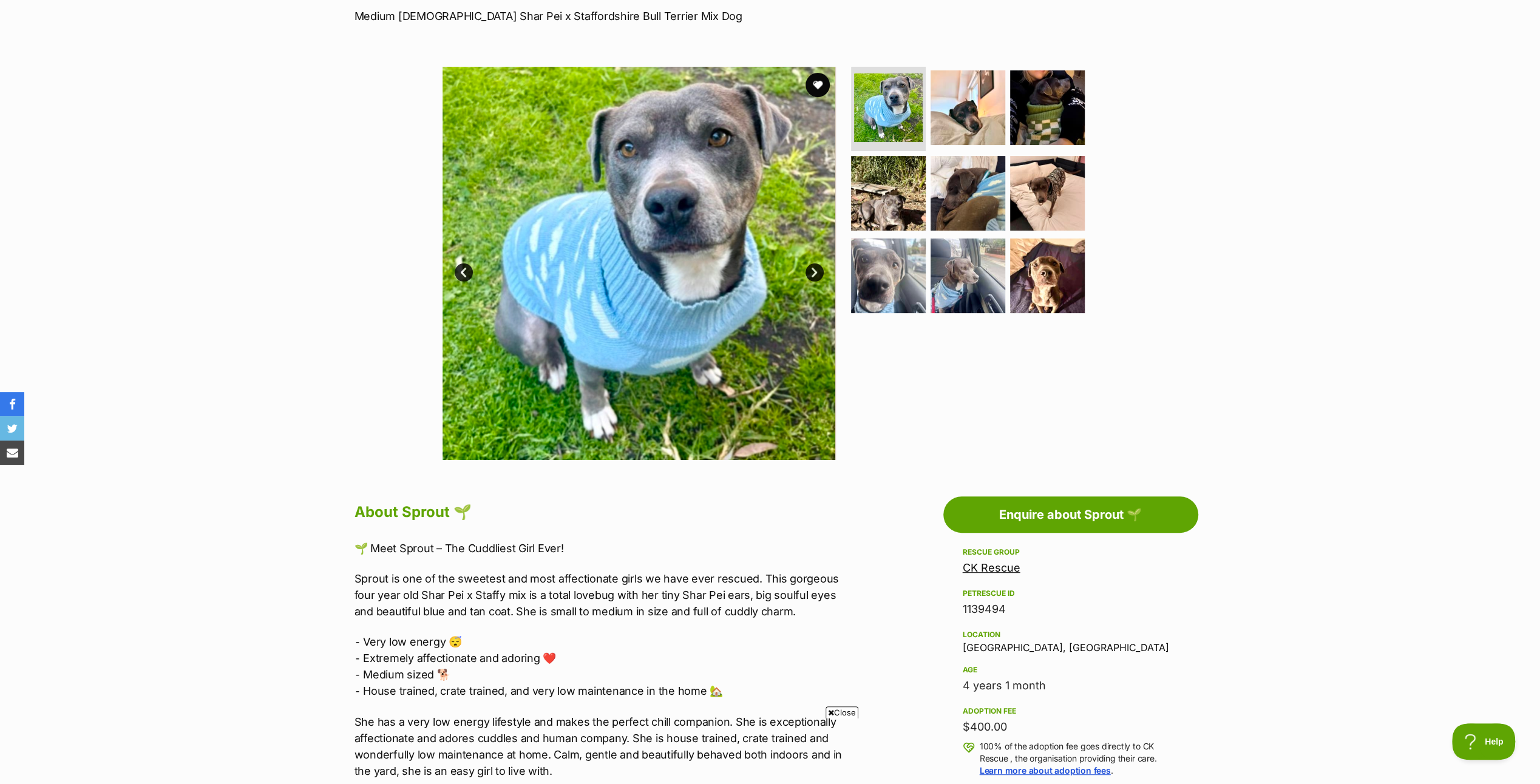
scroll to position [60, 0]
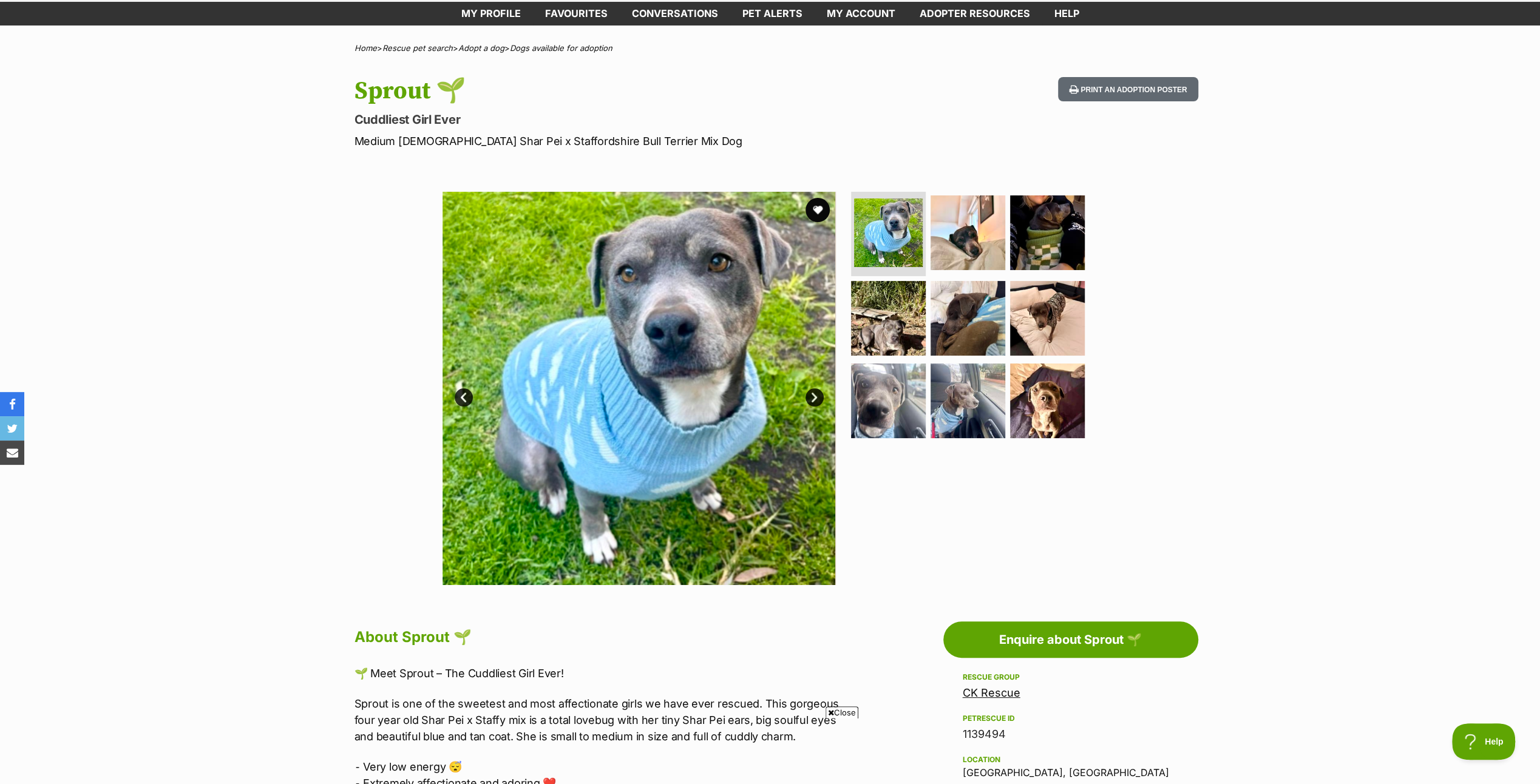
click at [818, 395] on link "Next" at bounding box center [815, 398] width 19 height 19
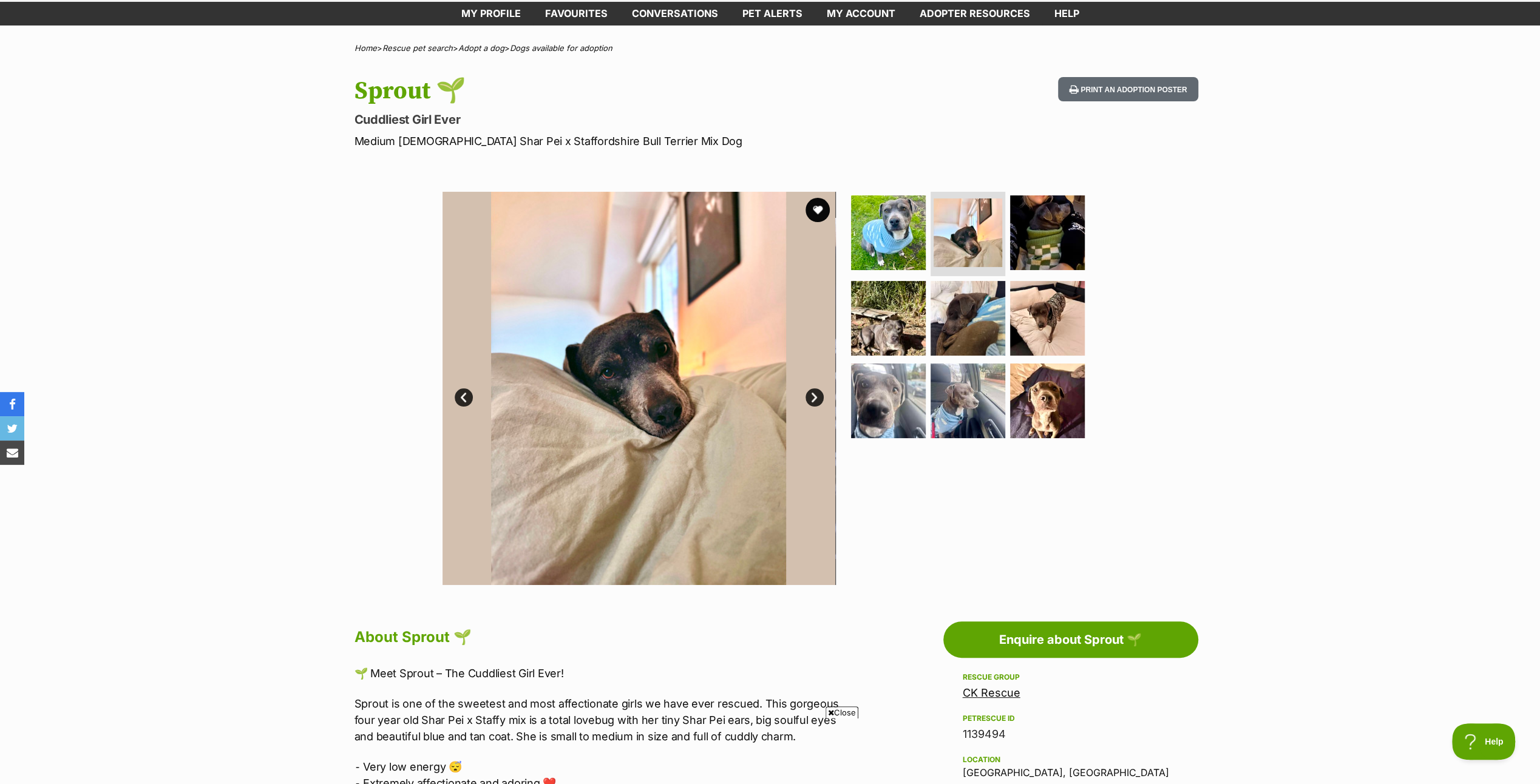
click at [818, 395] on link "Next" at bounding box center [815, 398] width 19 height 19
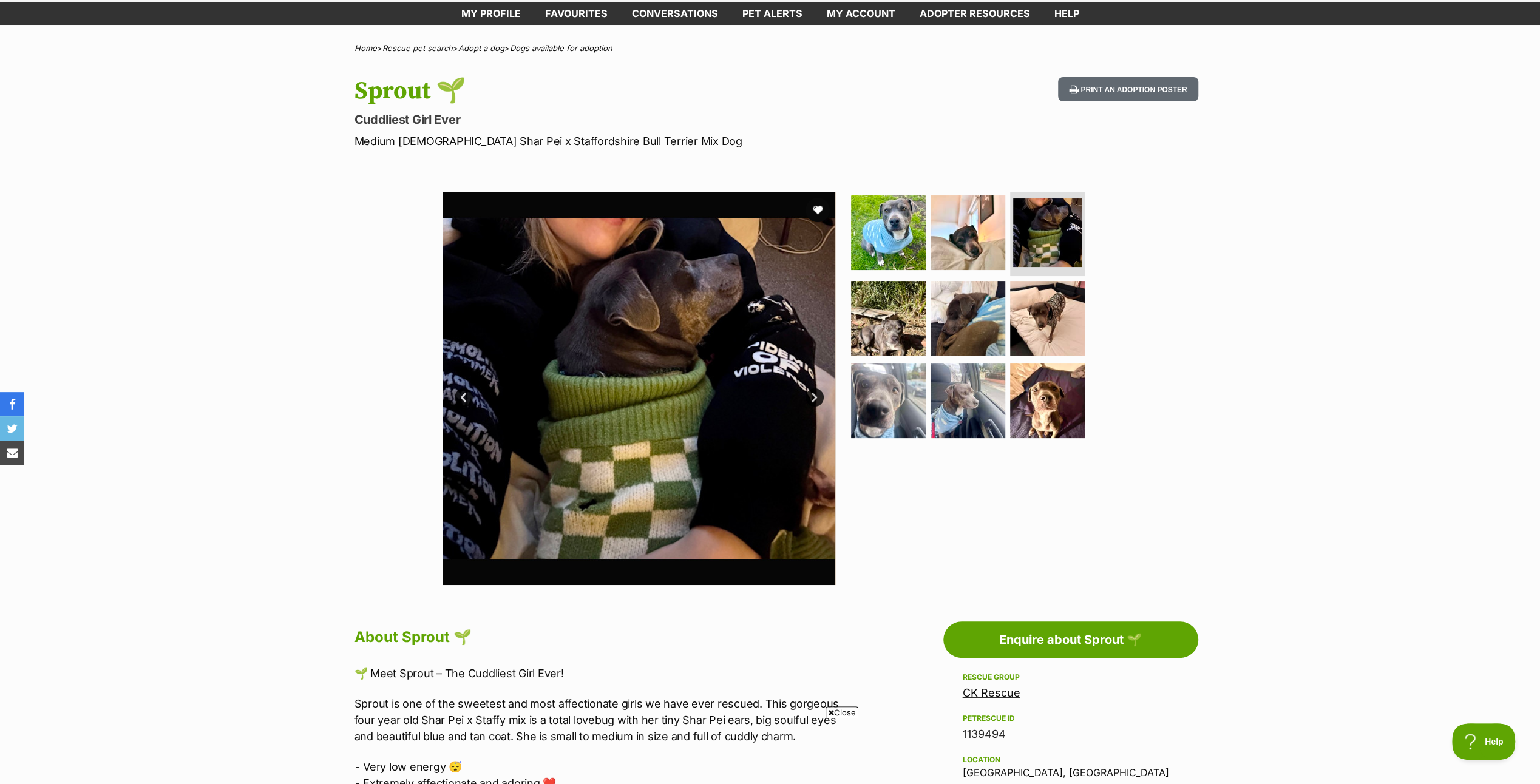
click at [818, 395] on link "Next" at bounding box center [815, 398] width 19 height 19
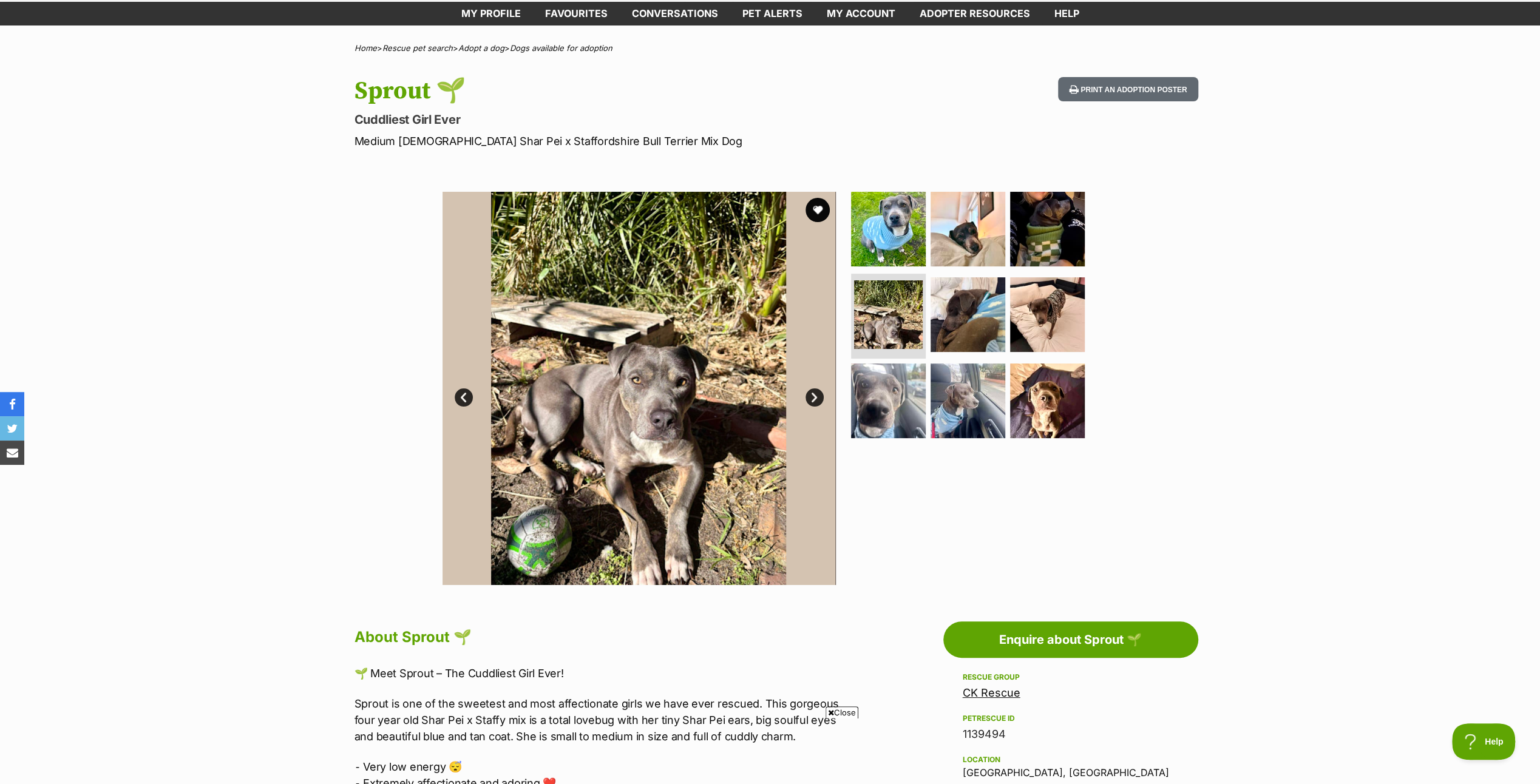
click at [818, 395] on link "Next" at bounding box center [815, 398] width 19 height 19
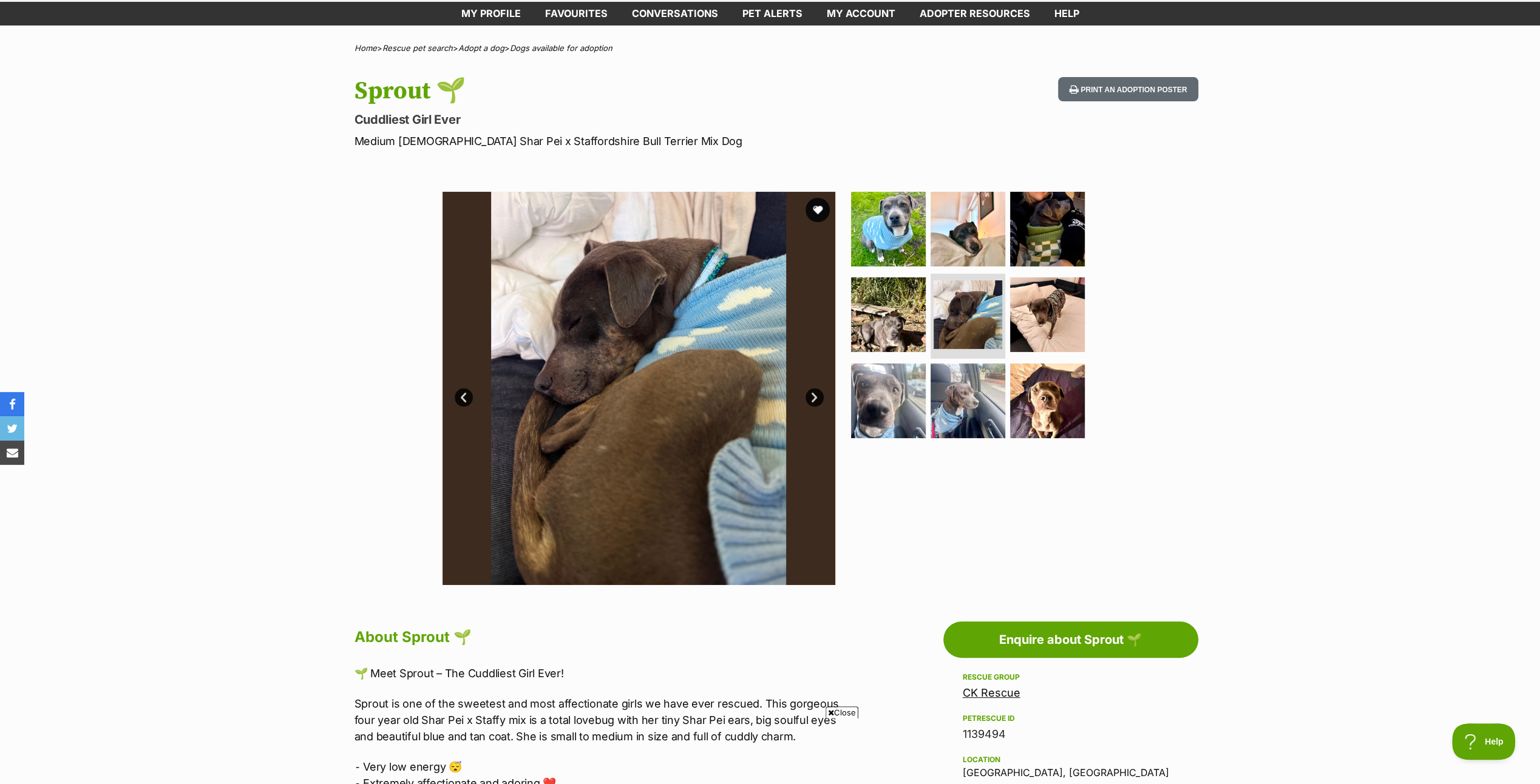
click at [818, 395] on link "Next" at bounding box center [815, 398] width 19 height 19
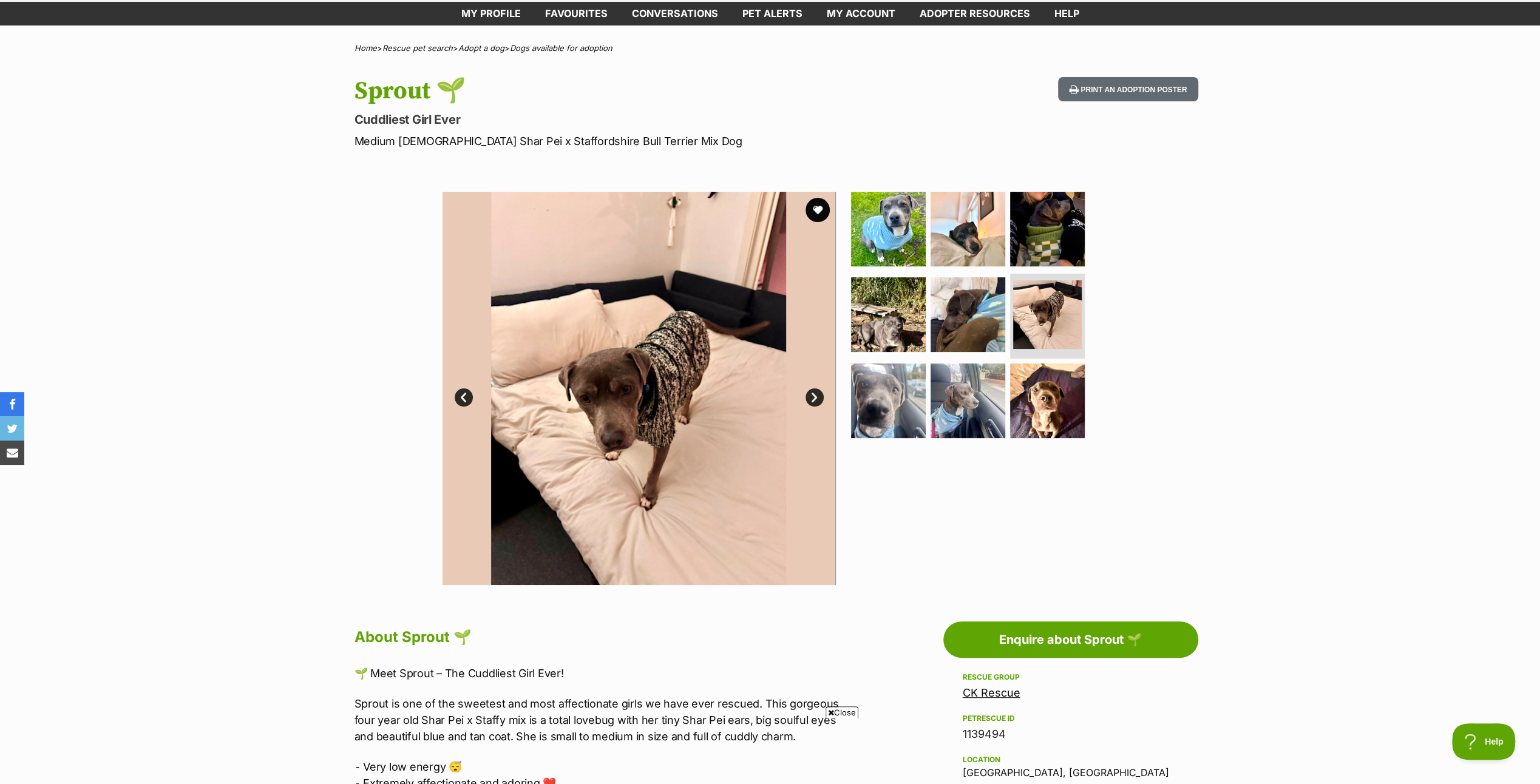
click at [818, 395] on link "Next" at bounding box center [815, 398] width 19 height 19
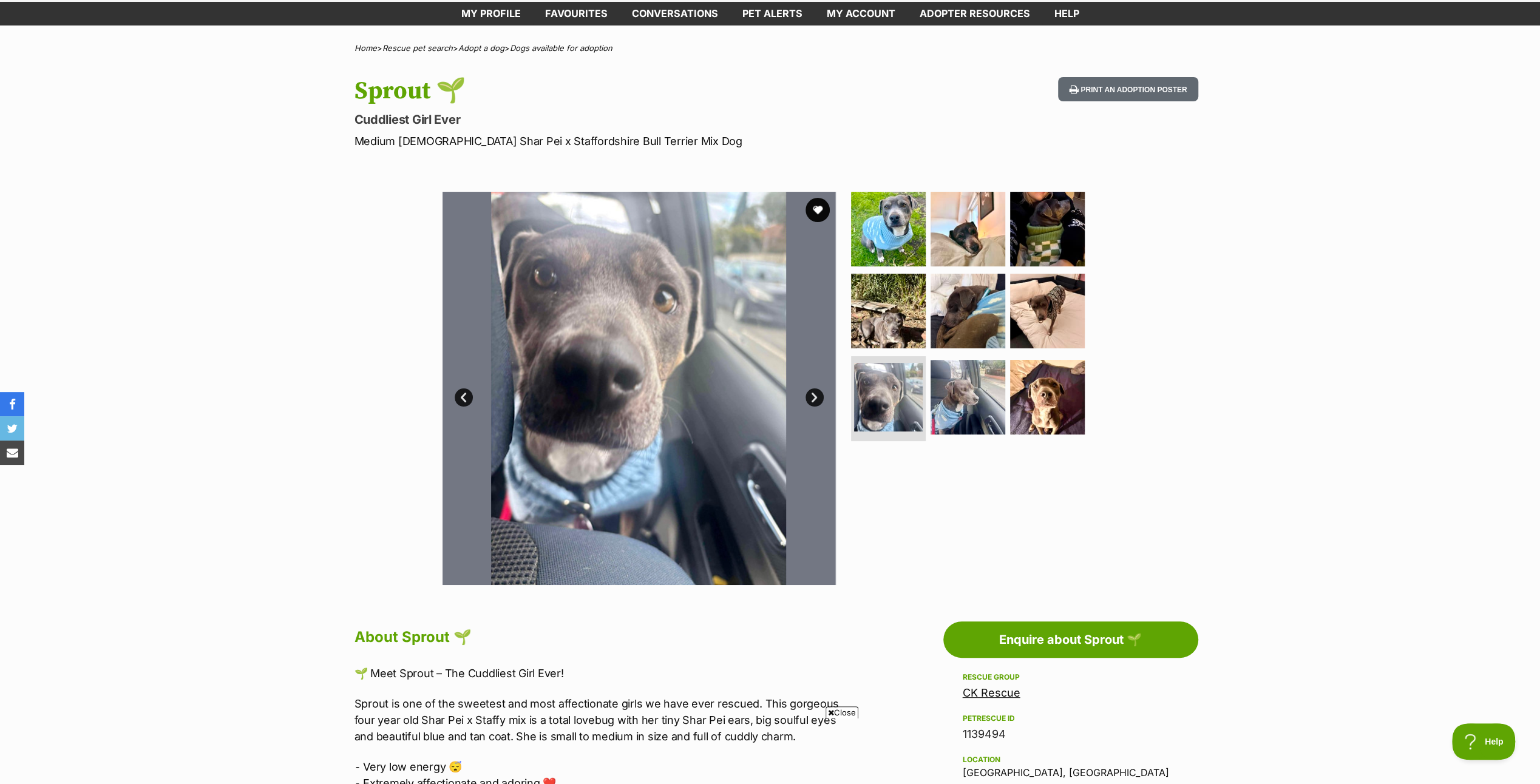
click at [818, 395] on link "Next" at bounding box center [815, 398] width 19 height 19
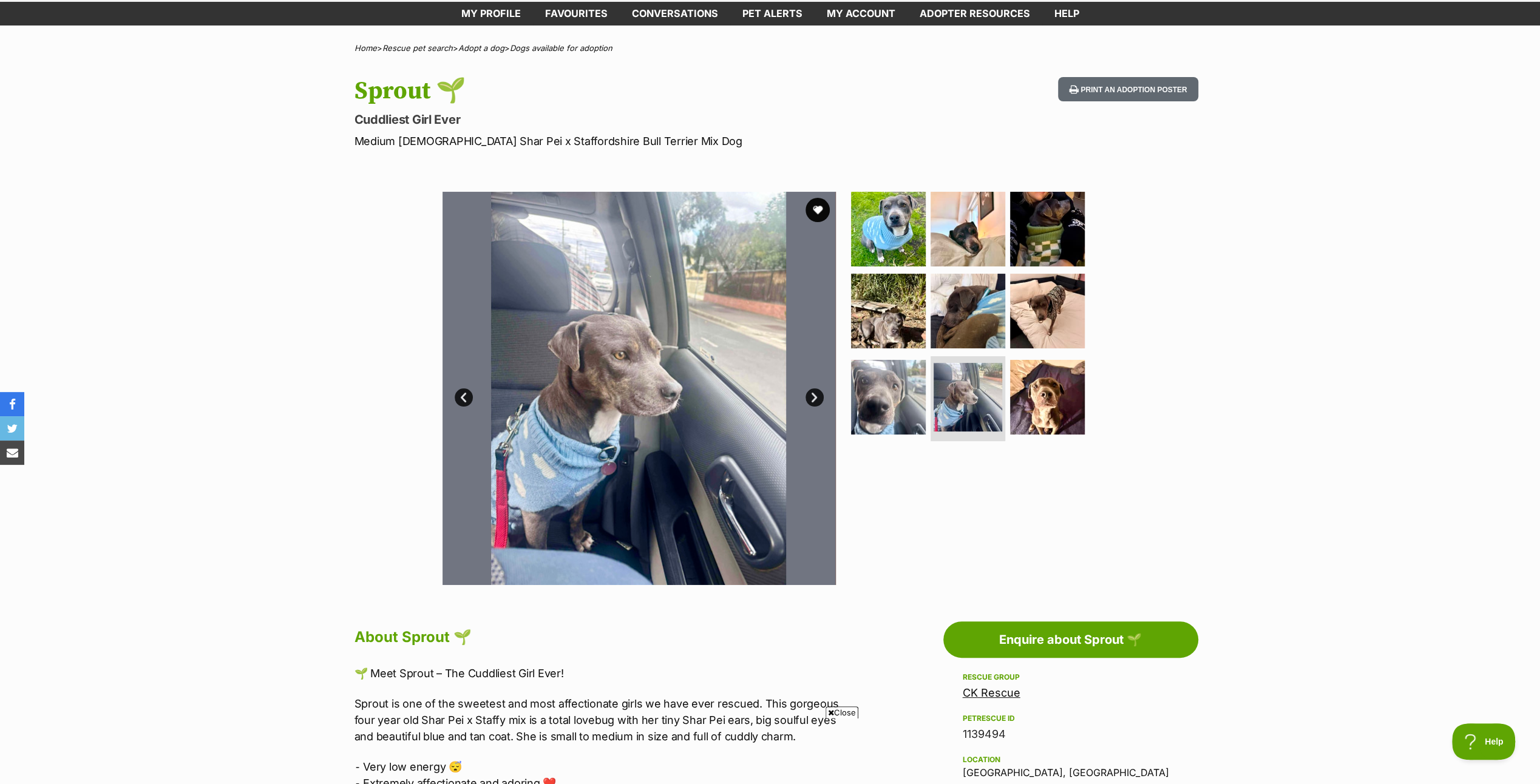
click at [818, 395] on link "Next" at bounding box center [815, 398] width 19 height 19
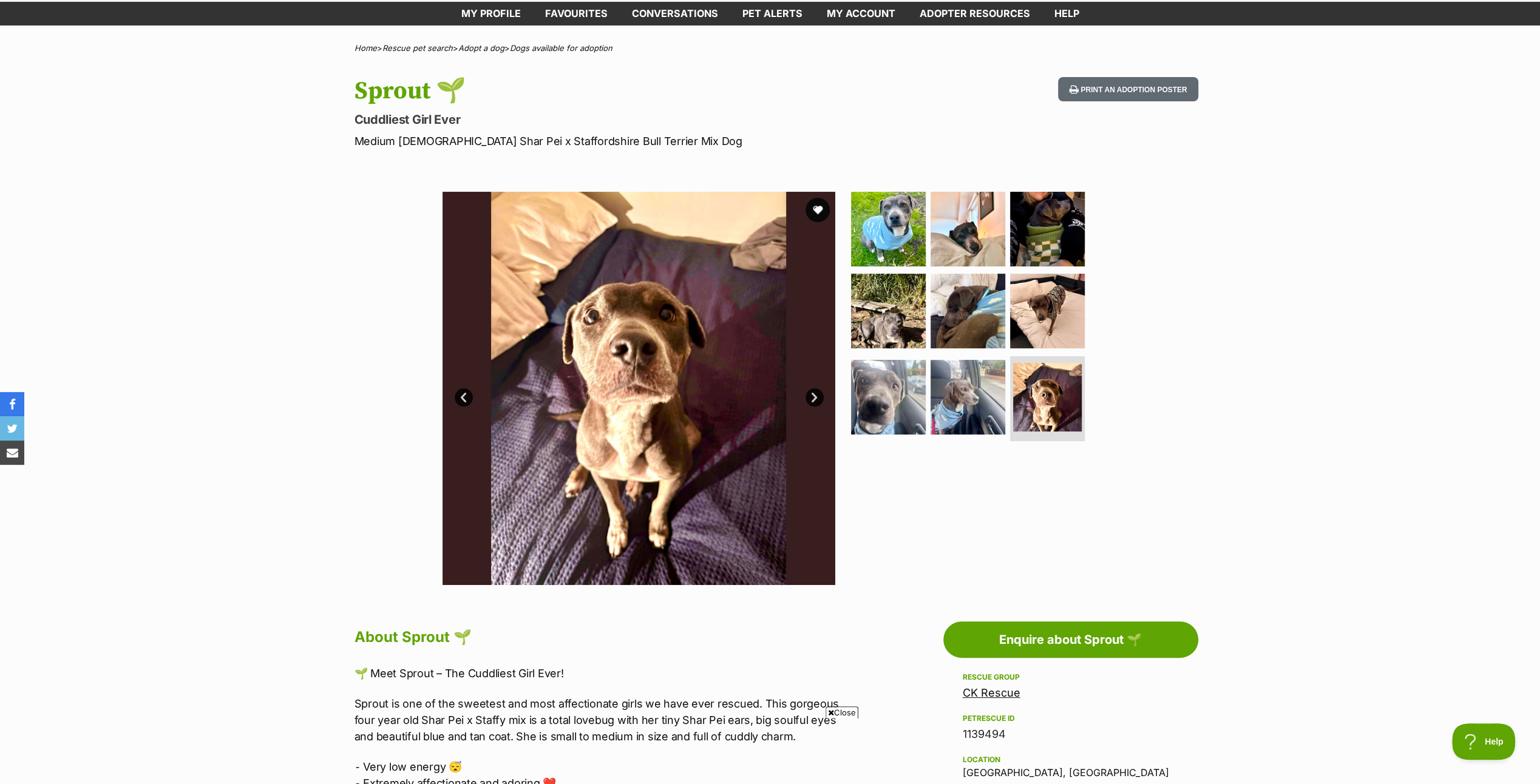
click at [818, 395] on link "Next" at bounding box center [815, 398] width 19 height 19
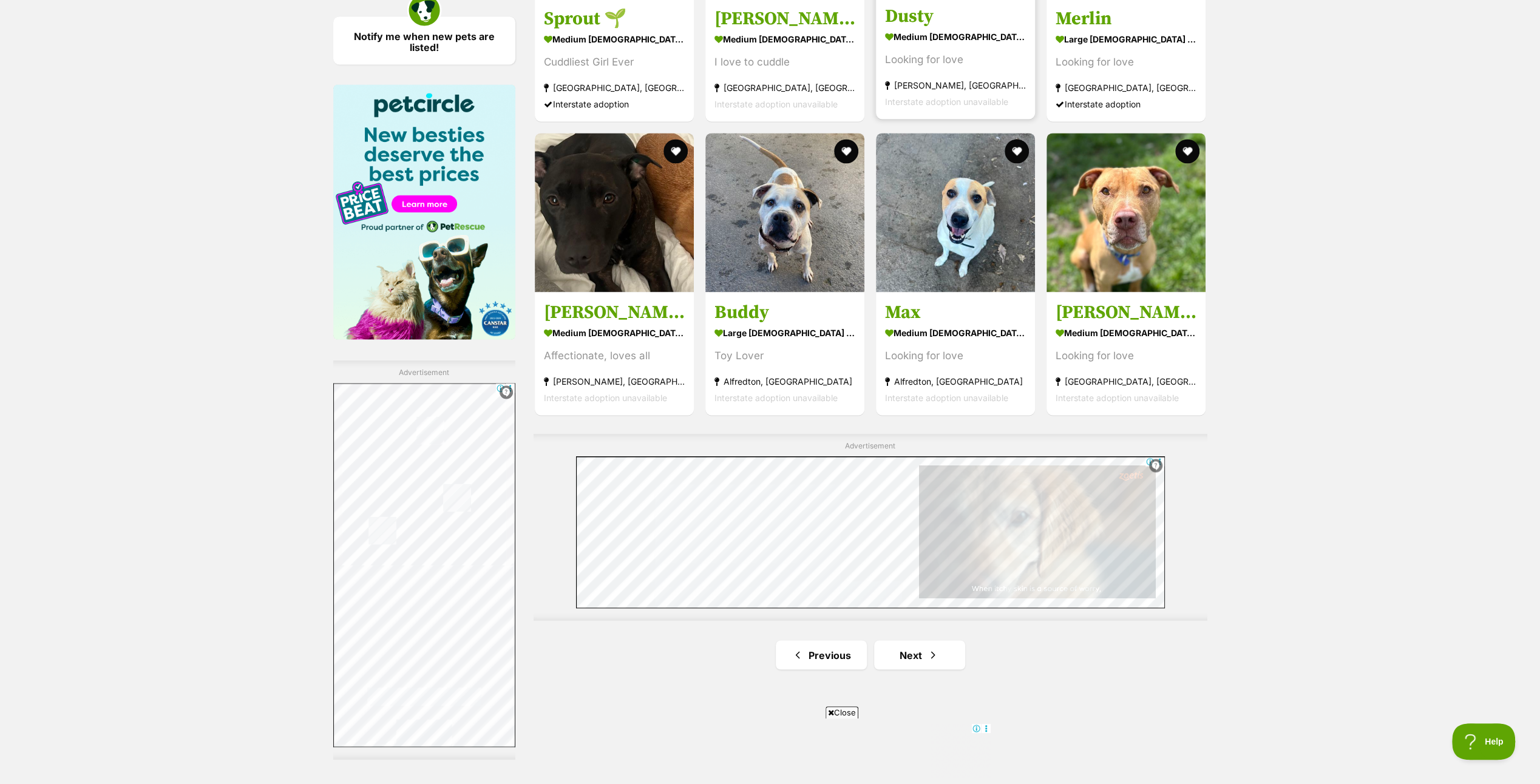
scroll to position [1880, 0]
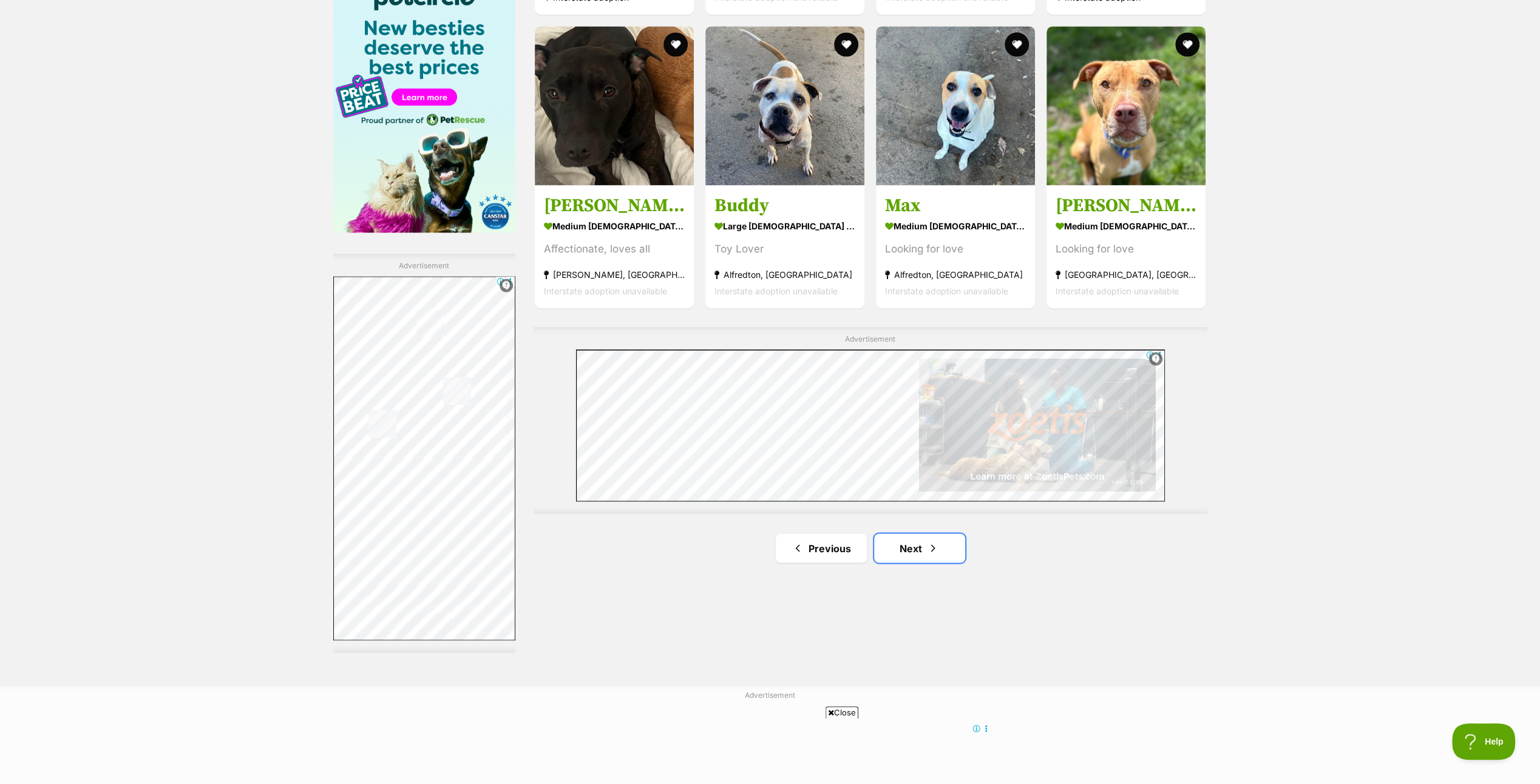
click at [920, 547] on link "Next" at bounding box center [920, 547] width 91 height 29
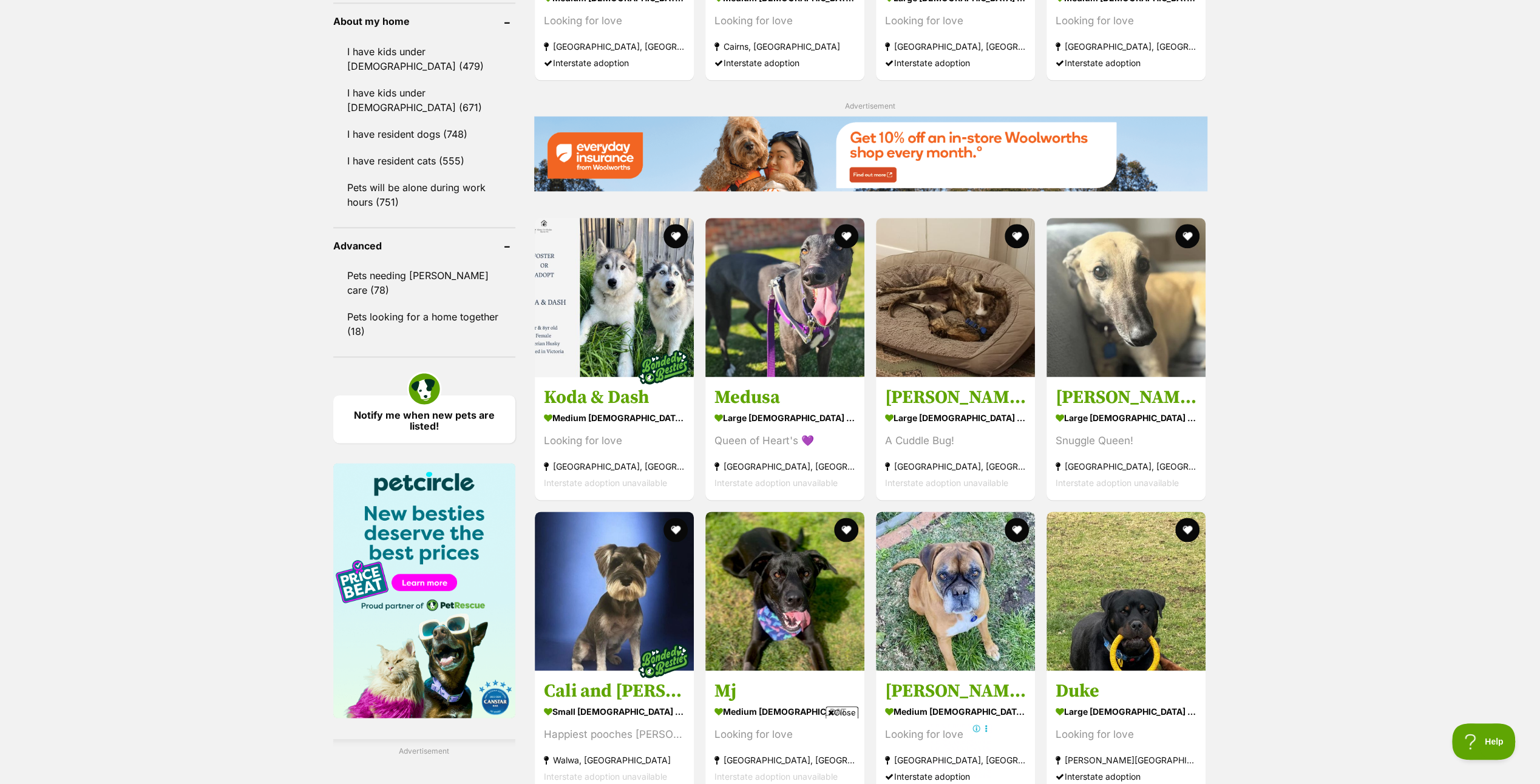
scroll to position [1699, 0]
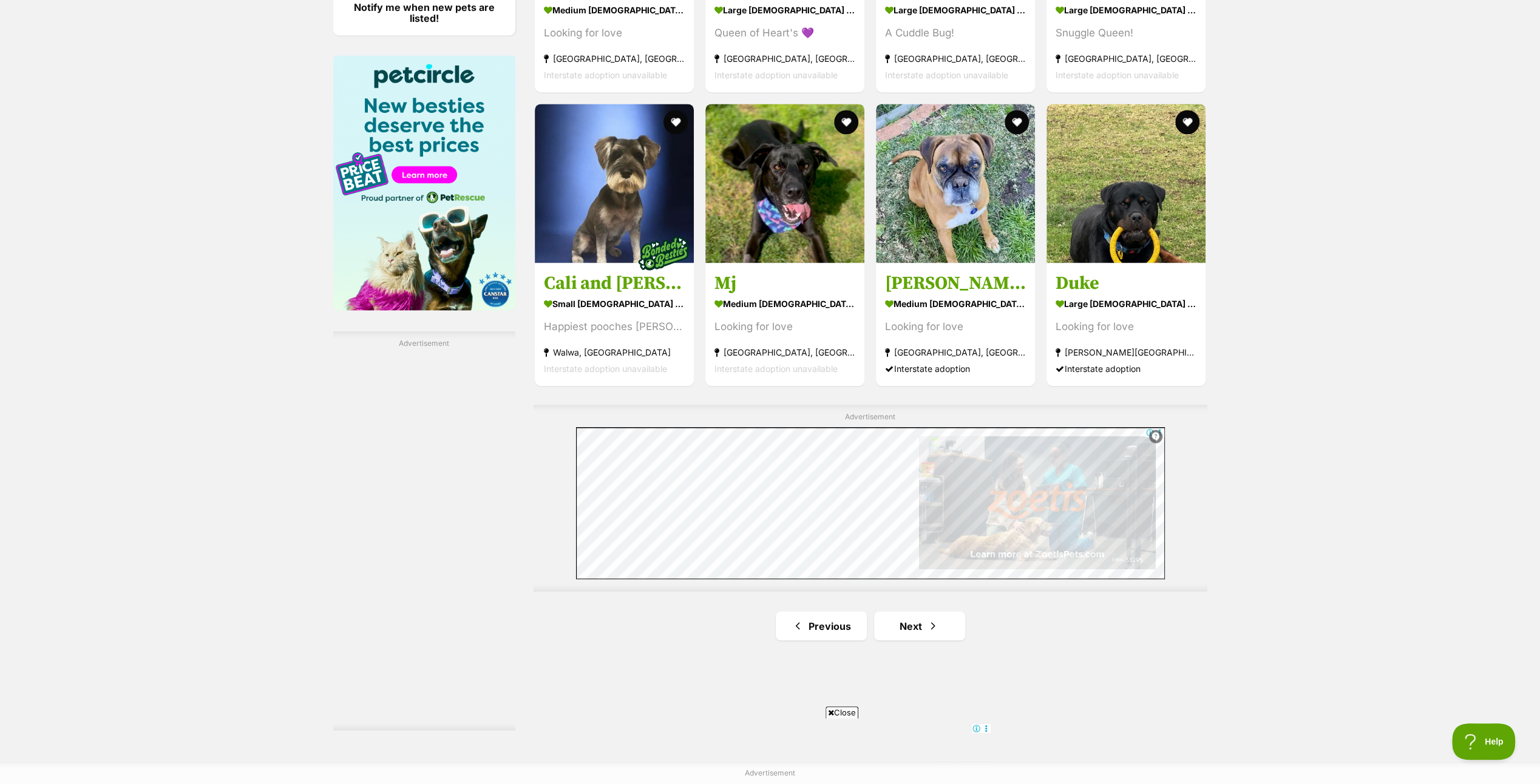
scroll to position [1820, 0]
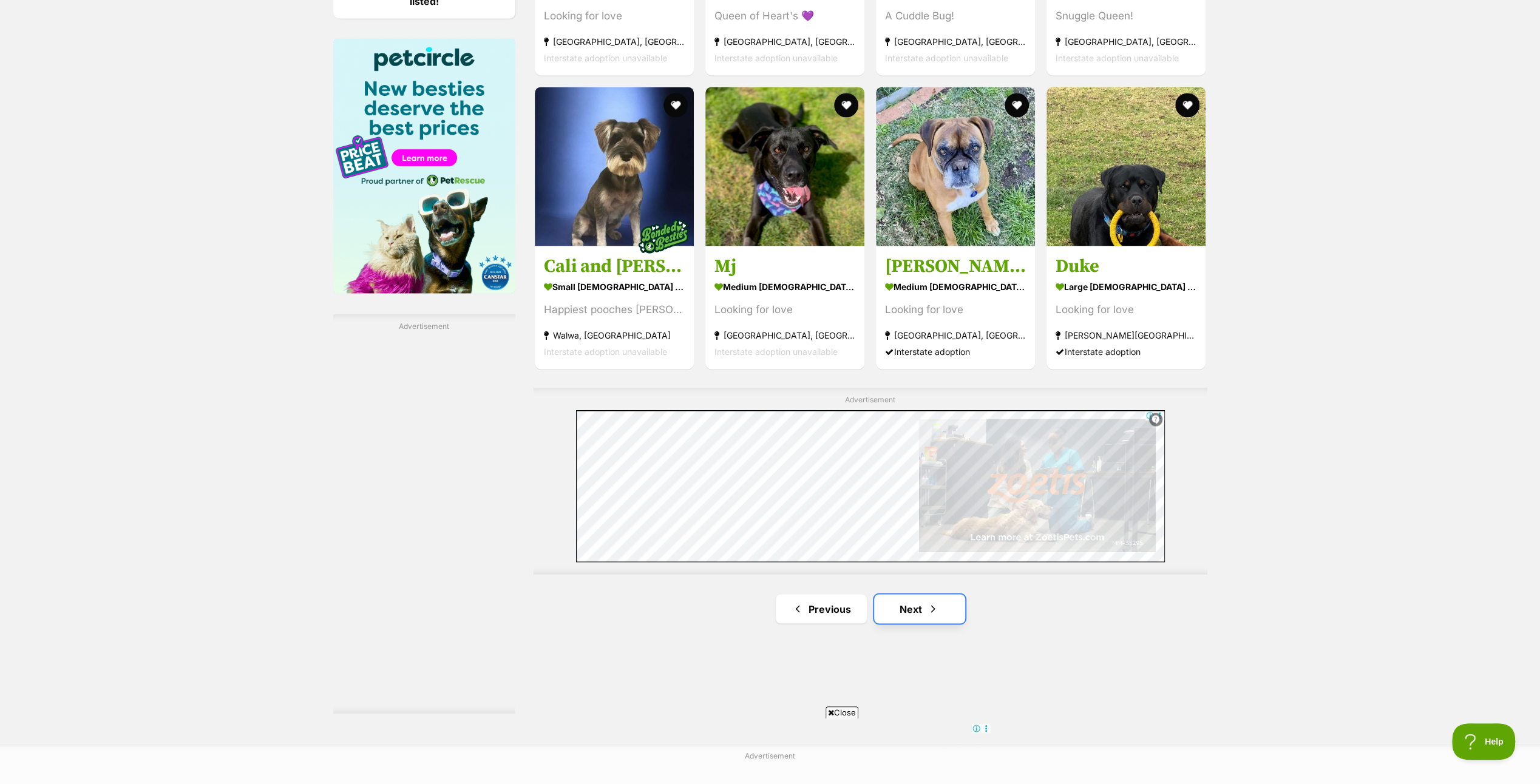
click at [924, 605] on link "Next" at bounding box center [920, 608] width 91 height 29
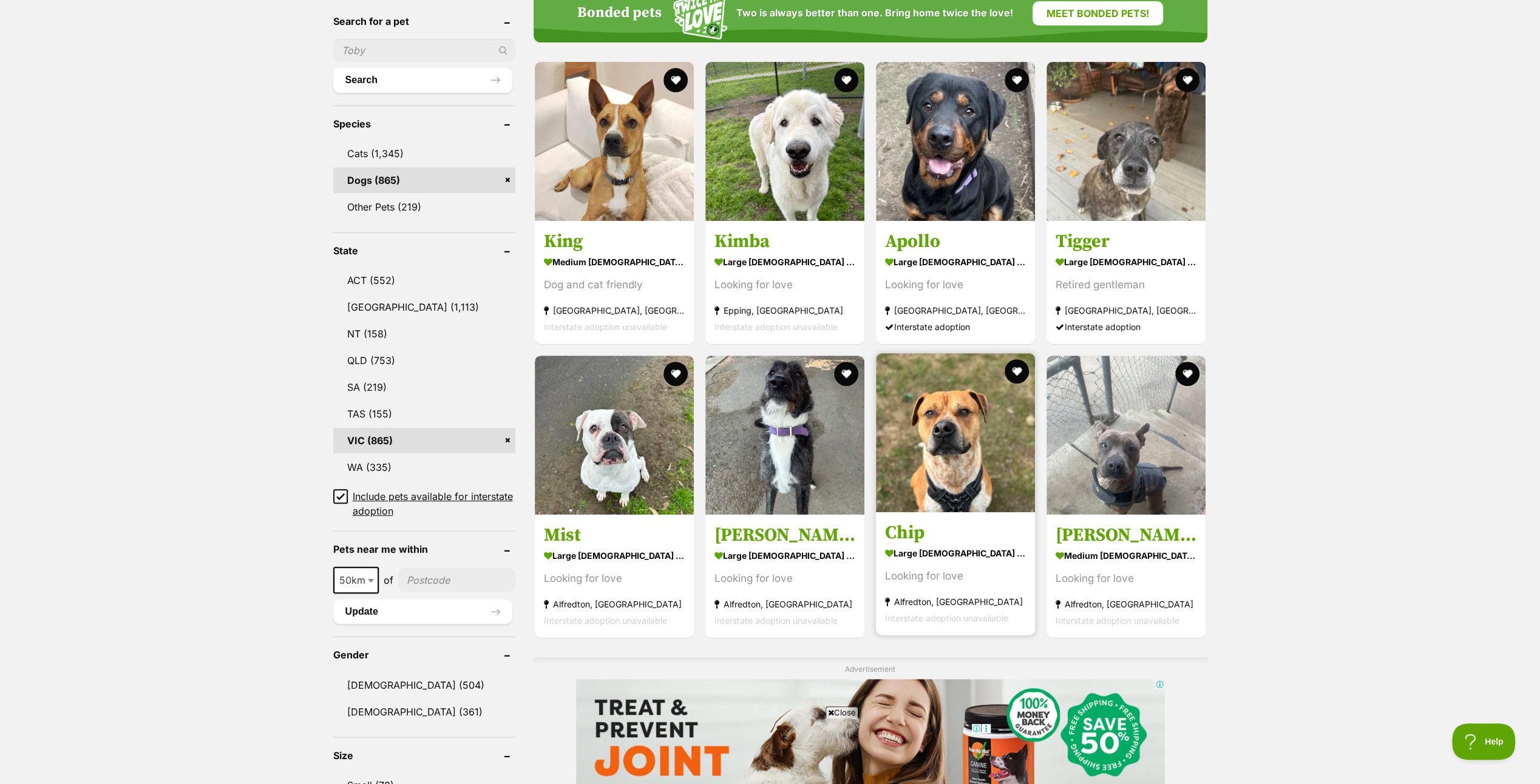
scroll to position [424, 0]
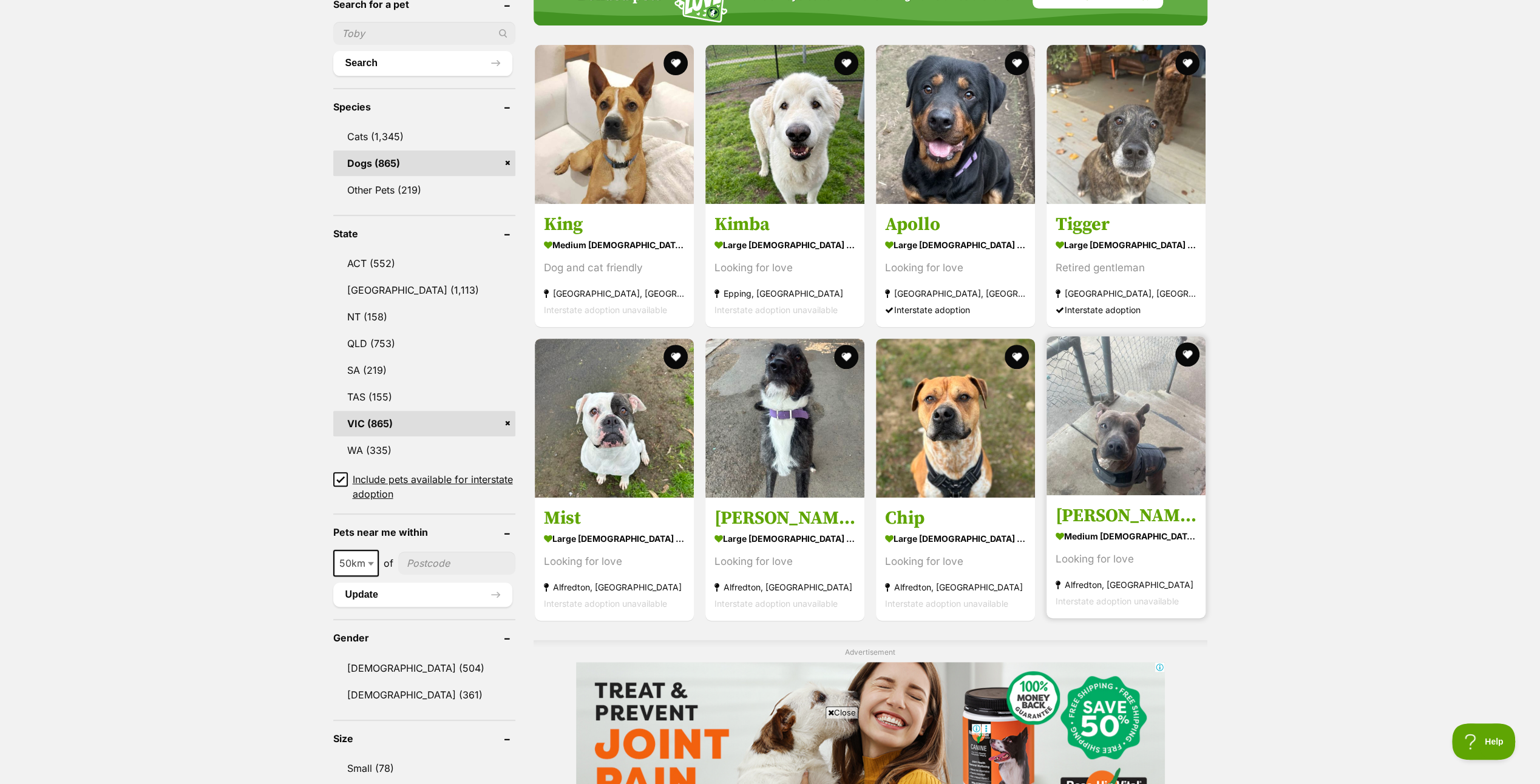
click at [1130, 449] on img at bounding box center [1126, 416] width 159 height 159
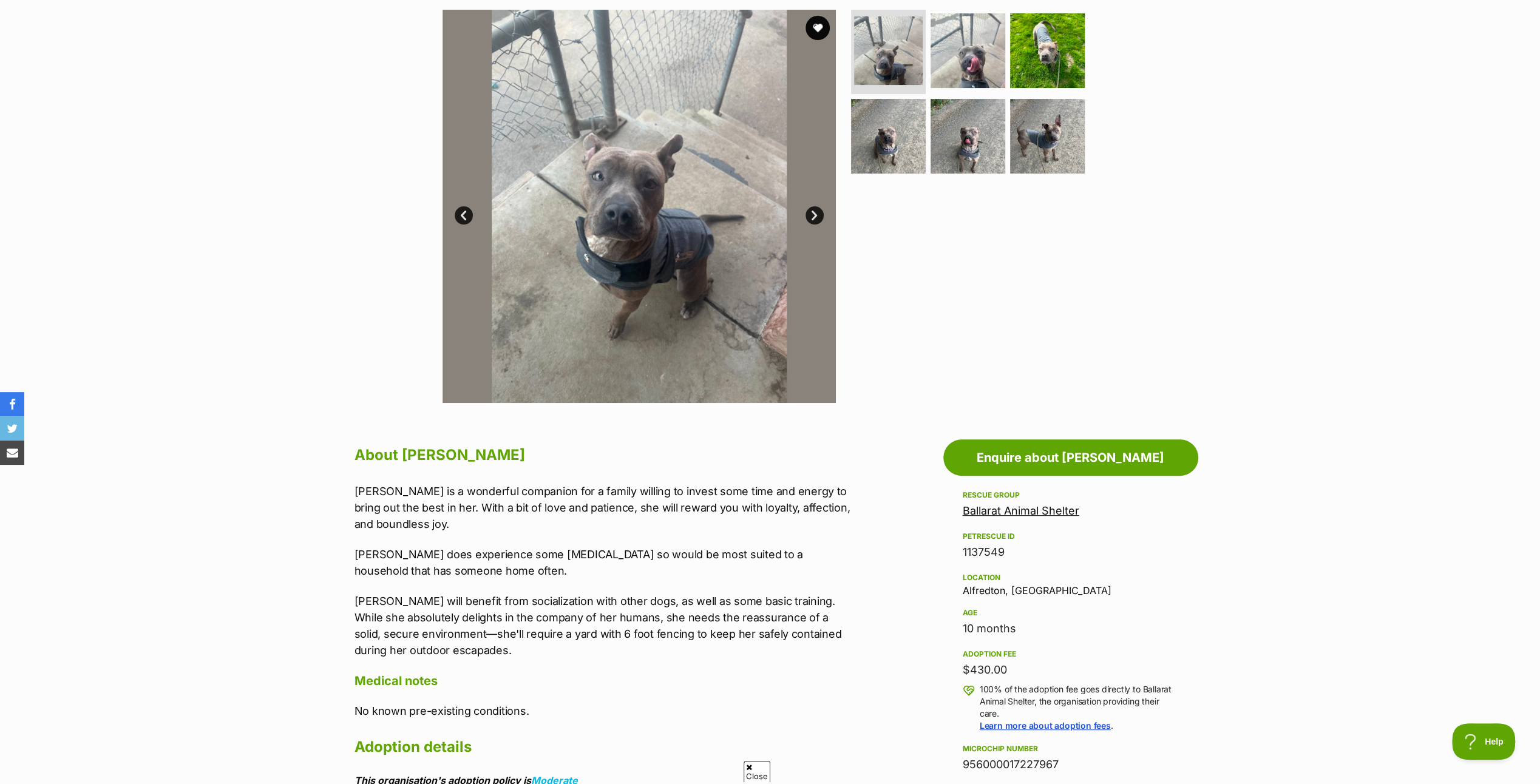
click at [813, 209] on link "Next" at bounding box center [815, 216] width 19 height 19
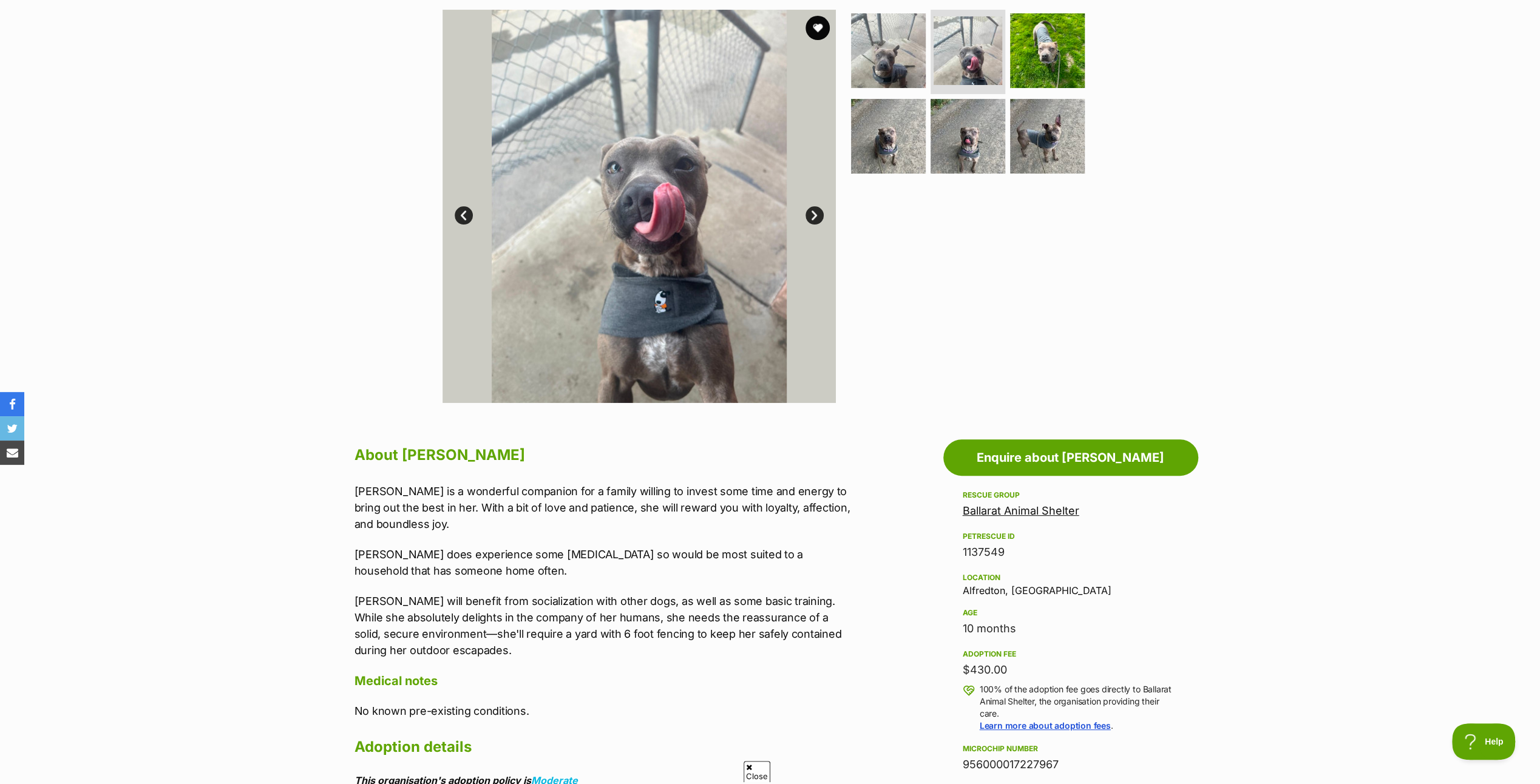
click at [813, 209] on link "Next" at bounding box center [815, 216] width 19 height 19
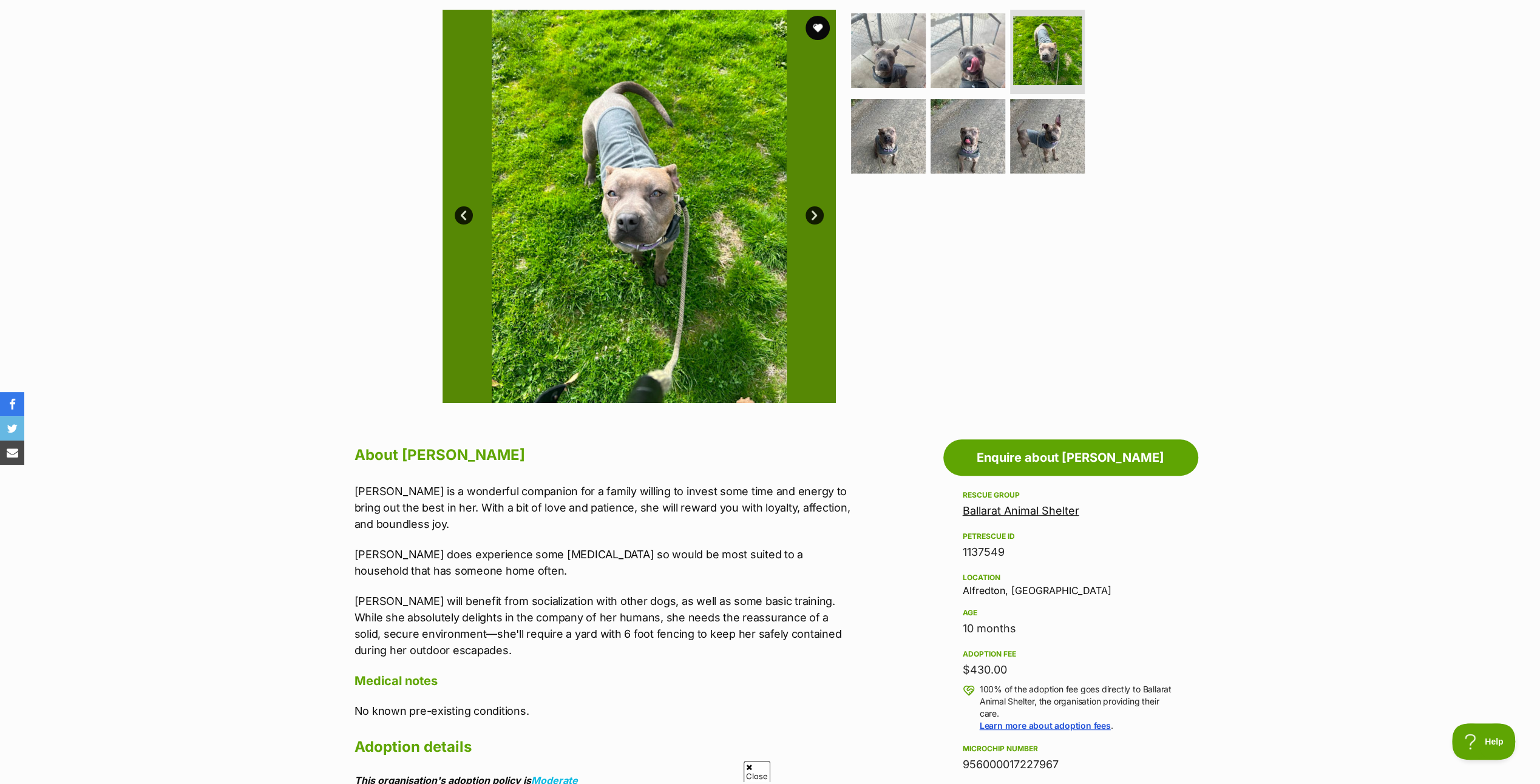
click at [813, 209] on link "Next" at bounding box center [815, 216] width 19 height 19
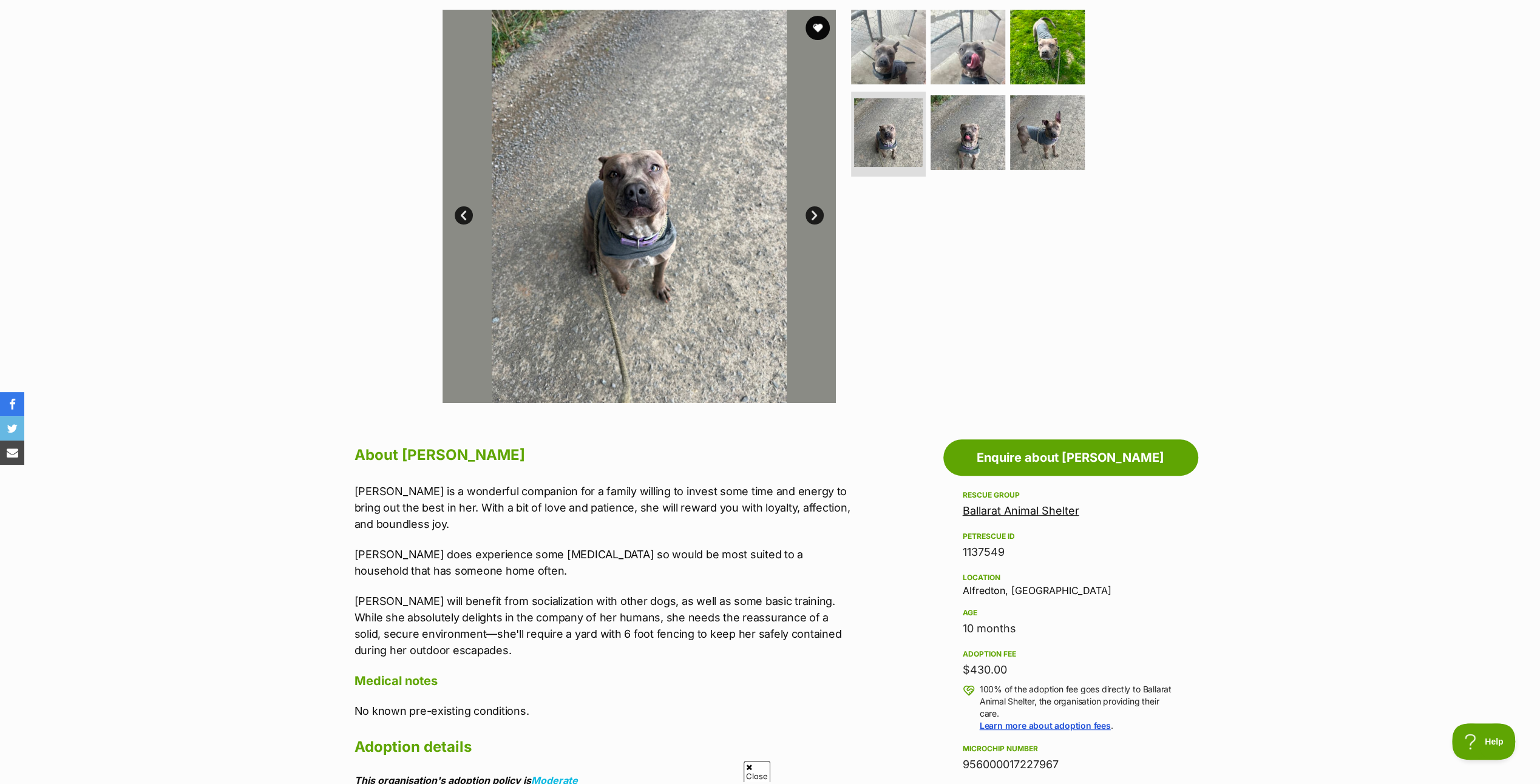
click at [813, 209] on link "Next" at bounding box center [815, 216] width 19 height 19
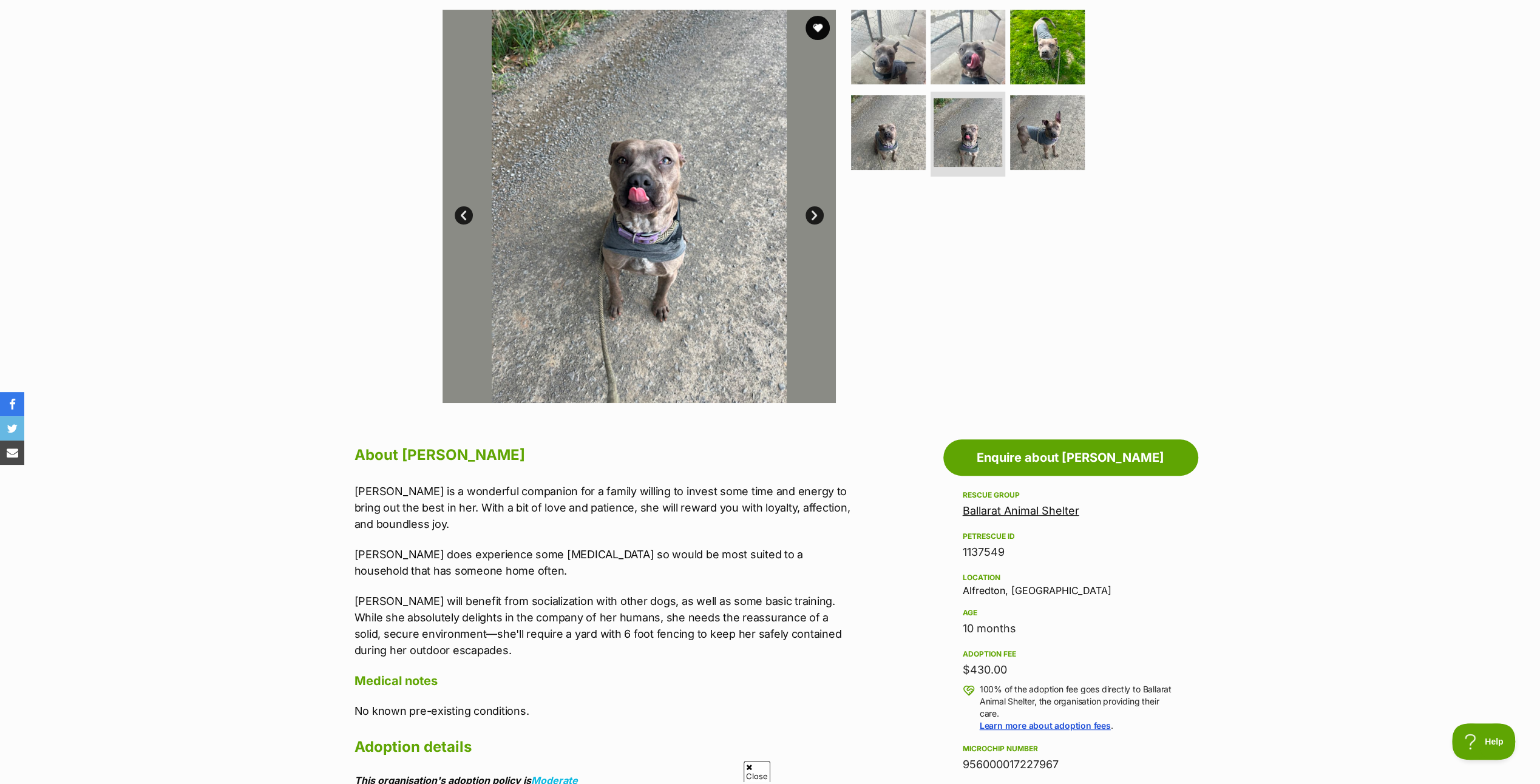
click at [813, 209] on link "Next" at bounding box center [815, 216] width 19 height 19
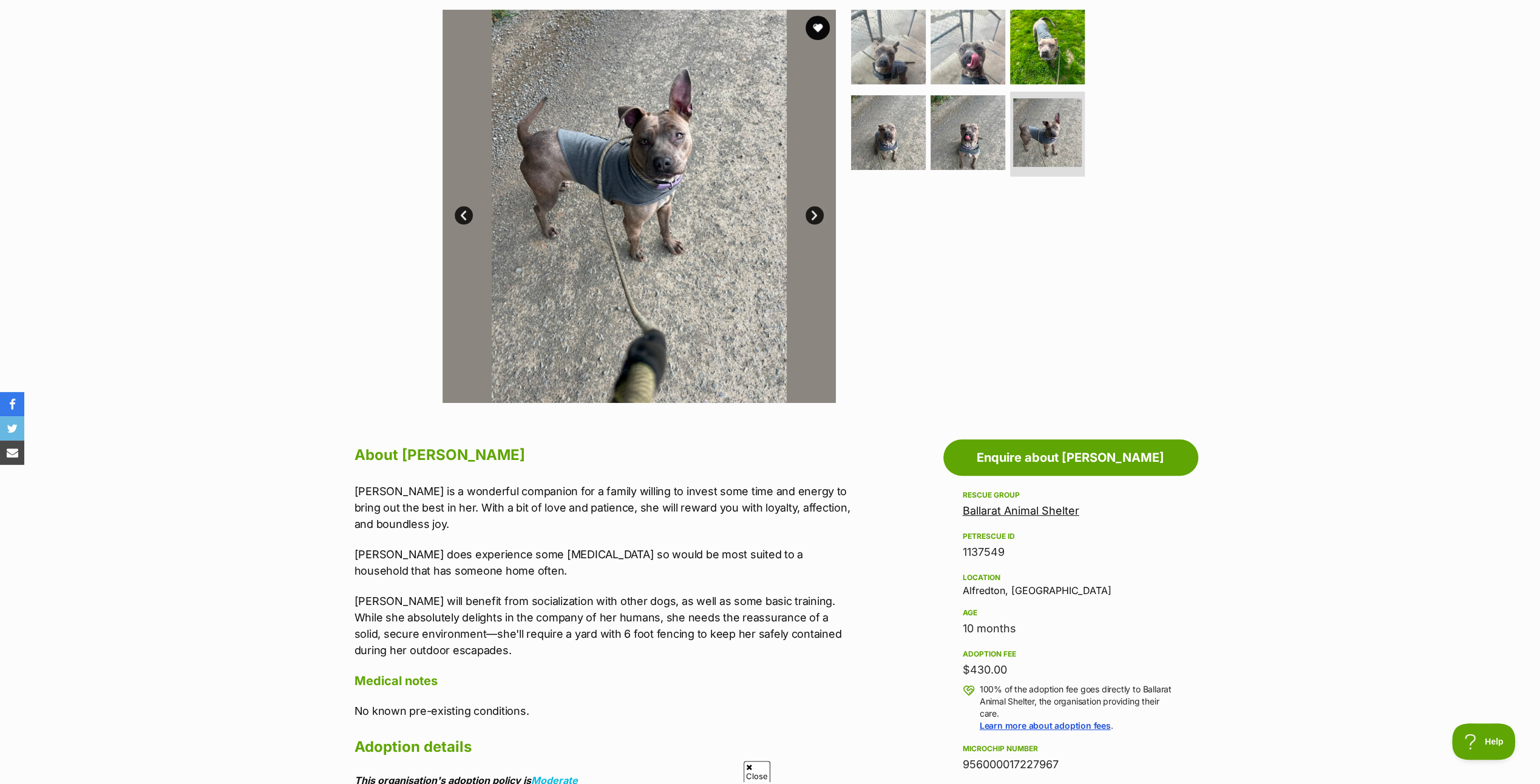
click at [813, 209] on link "Next" at bounding box center [815, 216] width 19 height 19
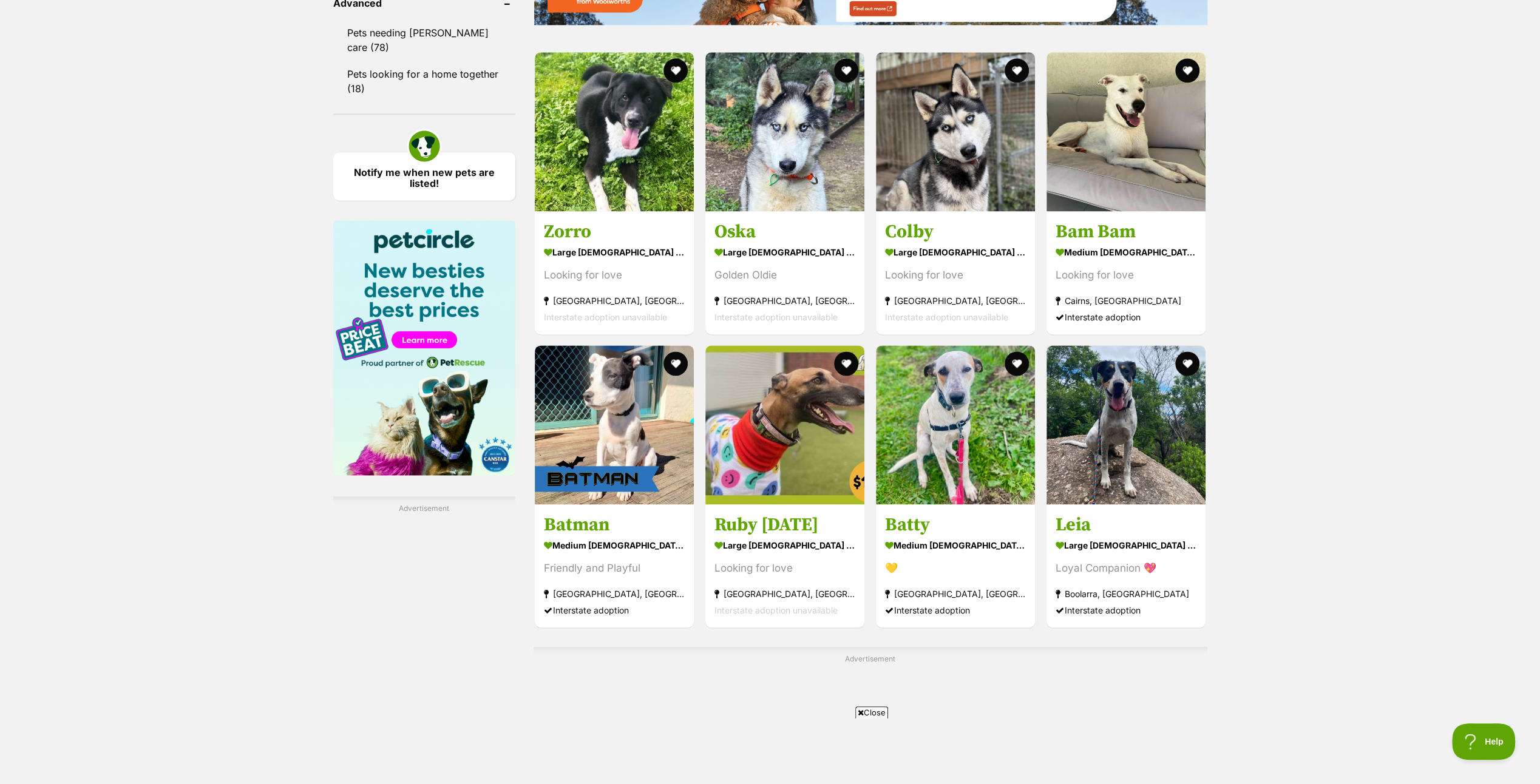
scroll to position [1820, 0]
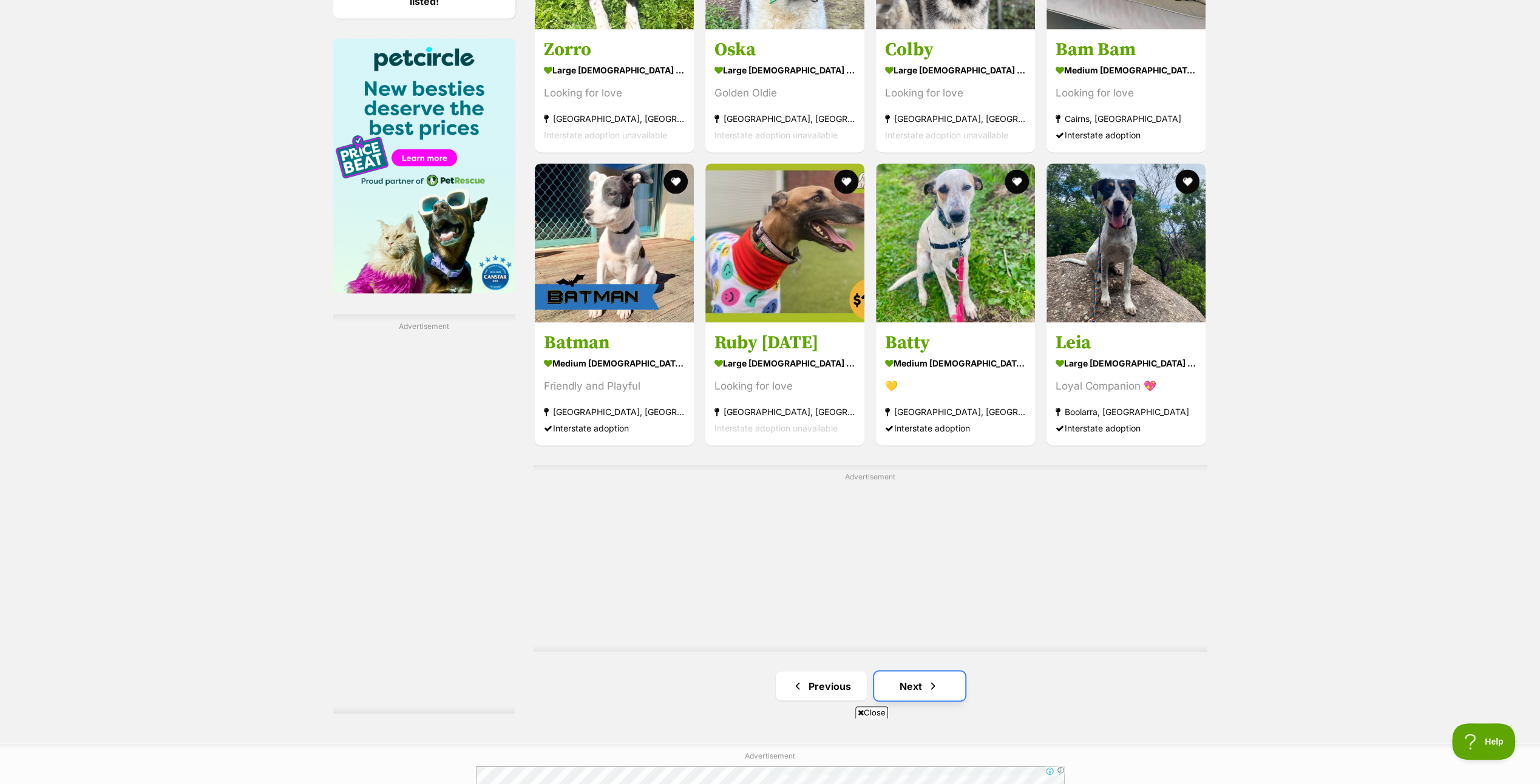
click at [920, 676] on link "Next" at bounding box center [920, 685] width 91 height 29
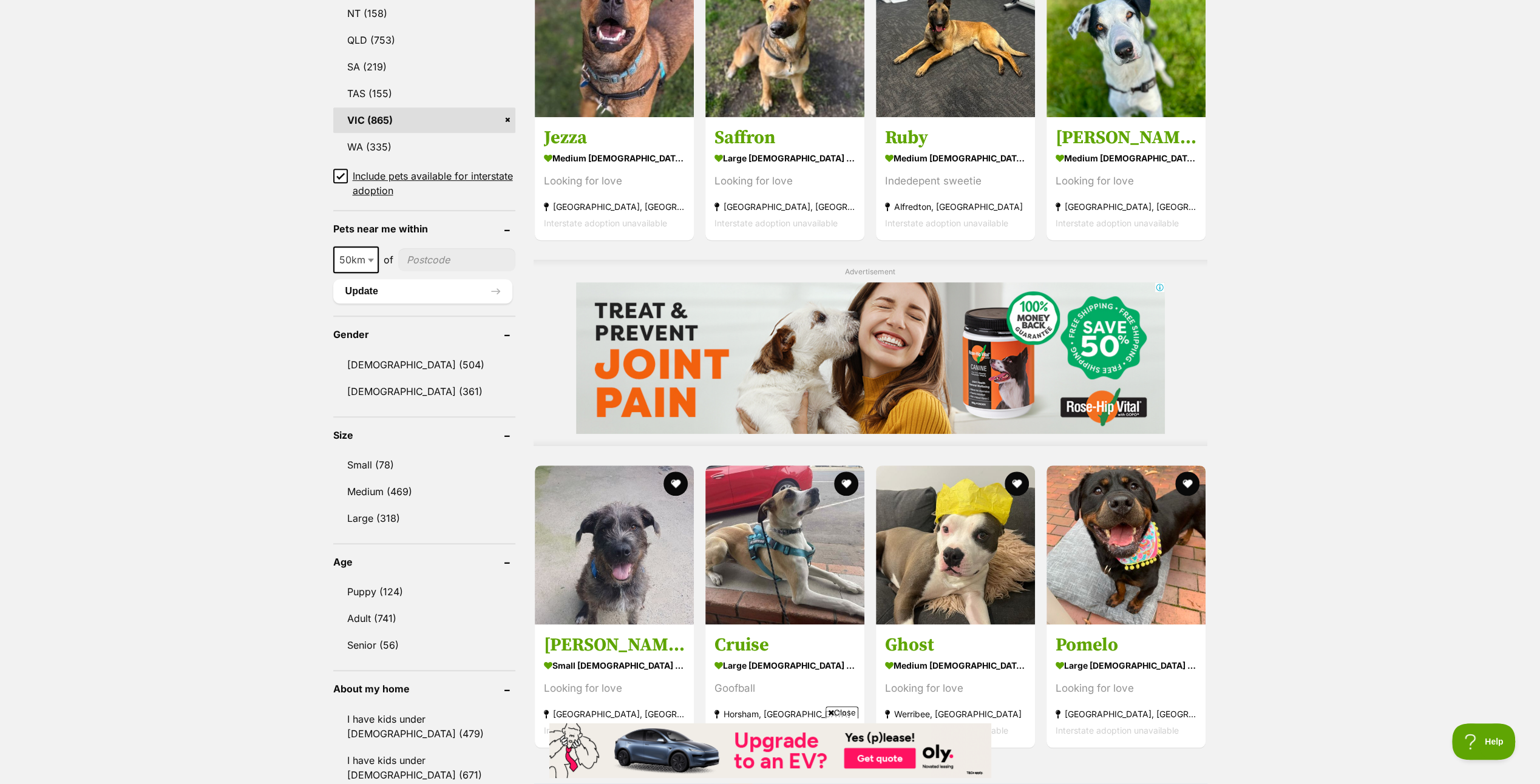
scroll to position [1031, 0]
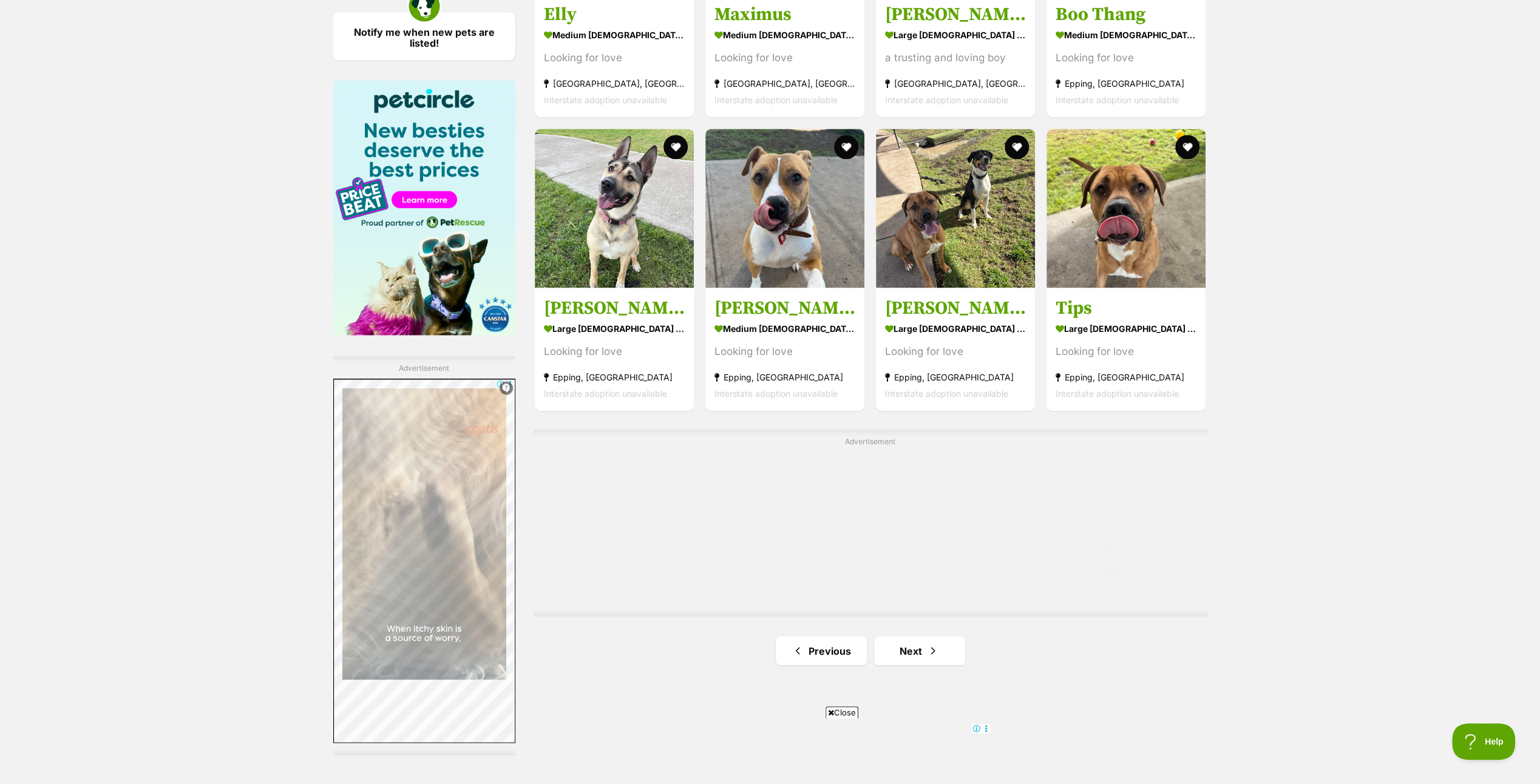
scroll to position [1880, 0]
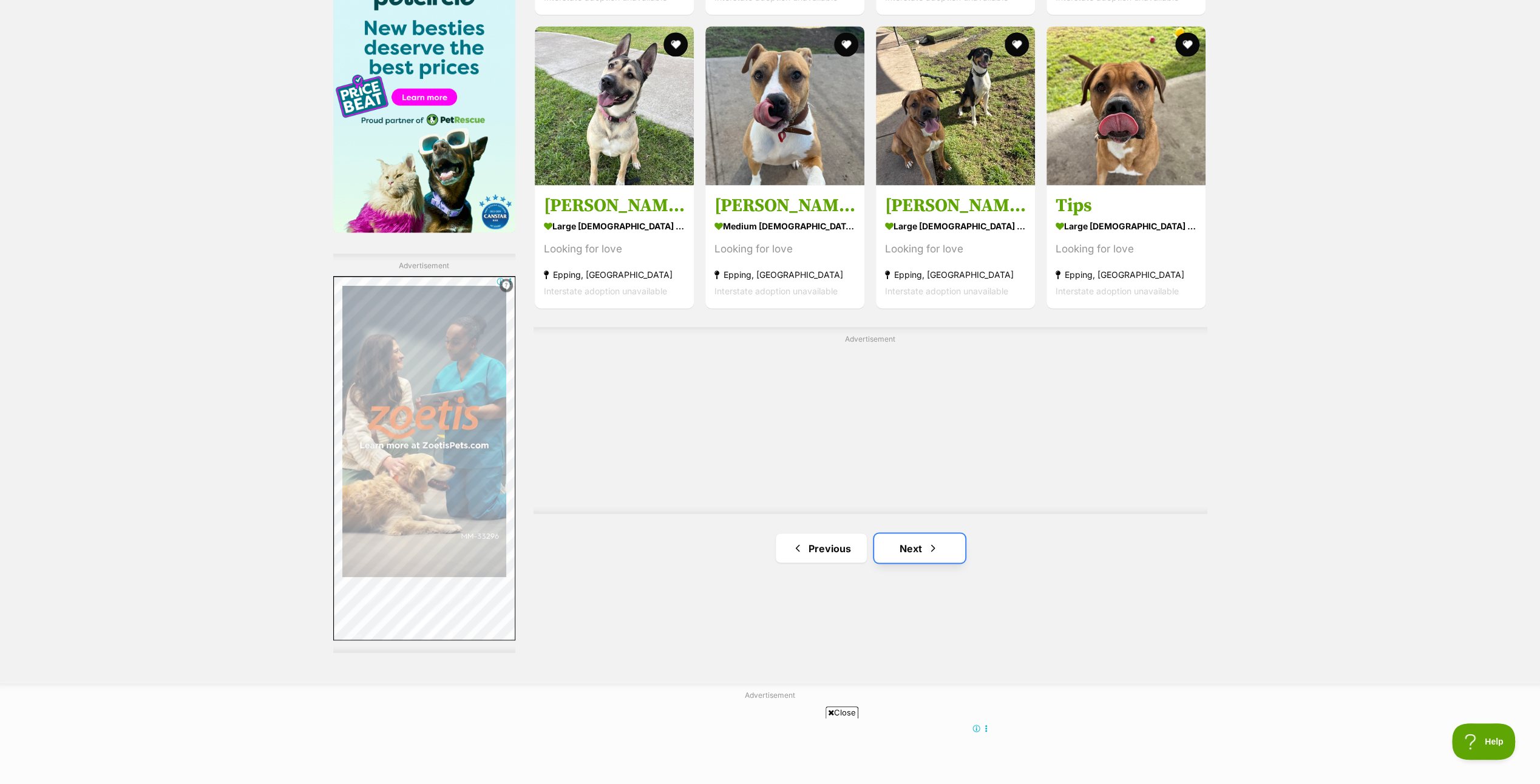
click at [913, 541] on link "Next" at bounding box center [920, 547] width 91 height 29
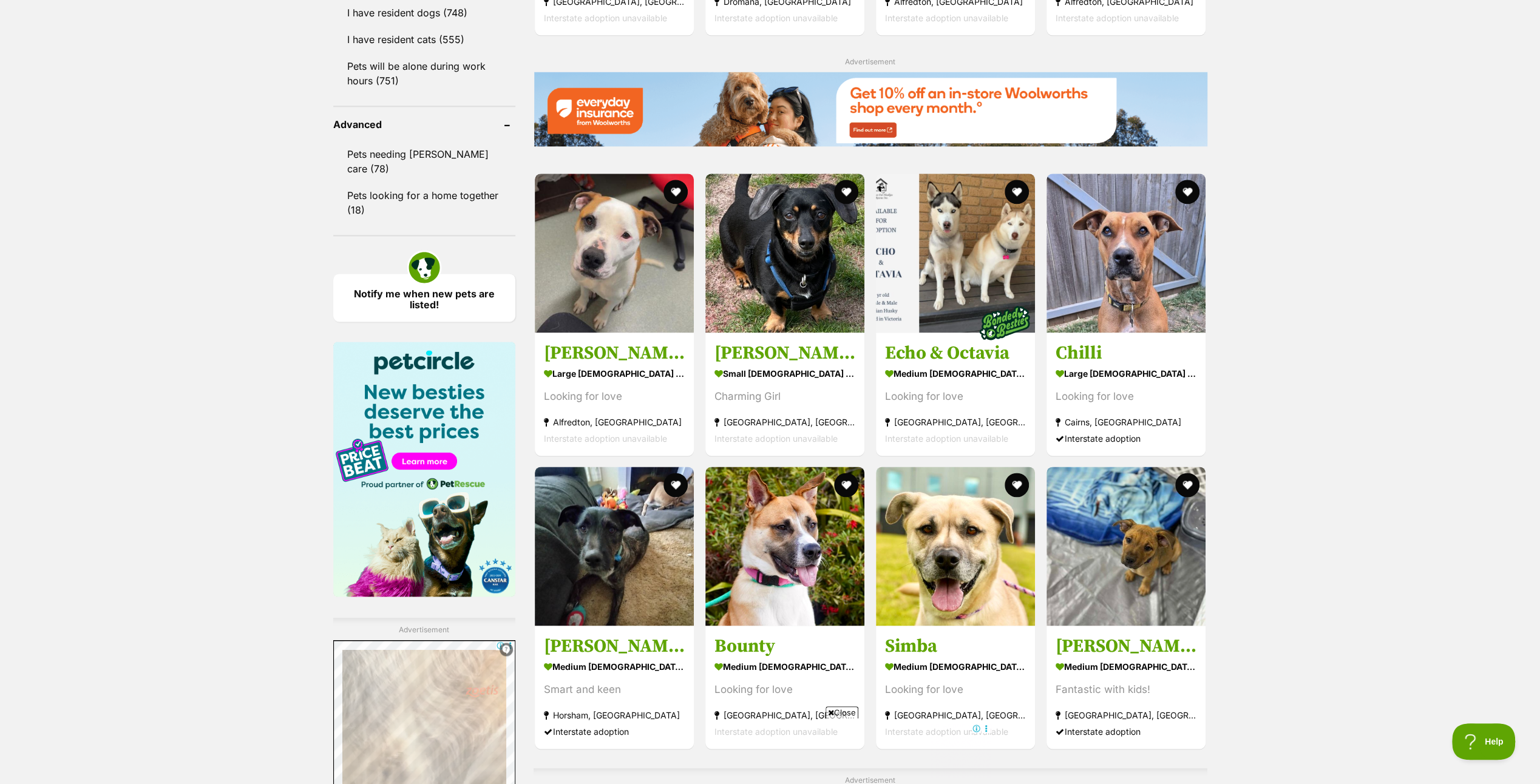
scroll to position [1880, 0]
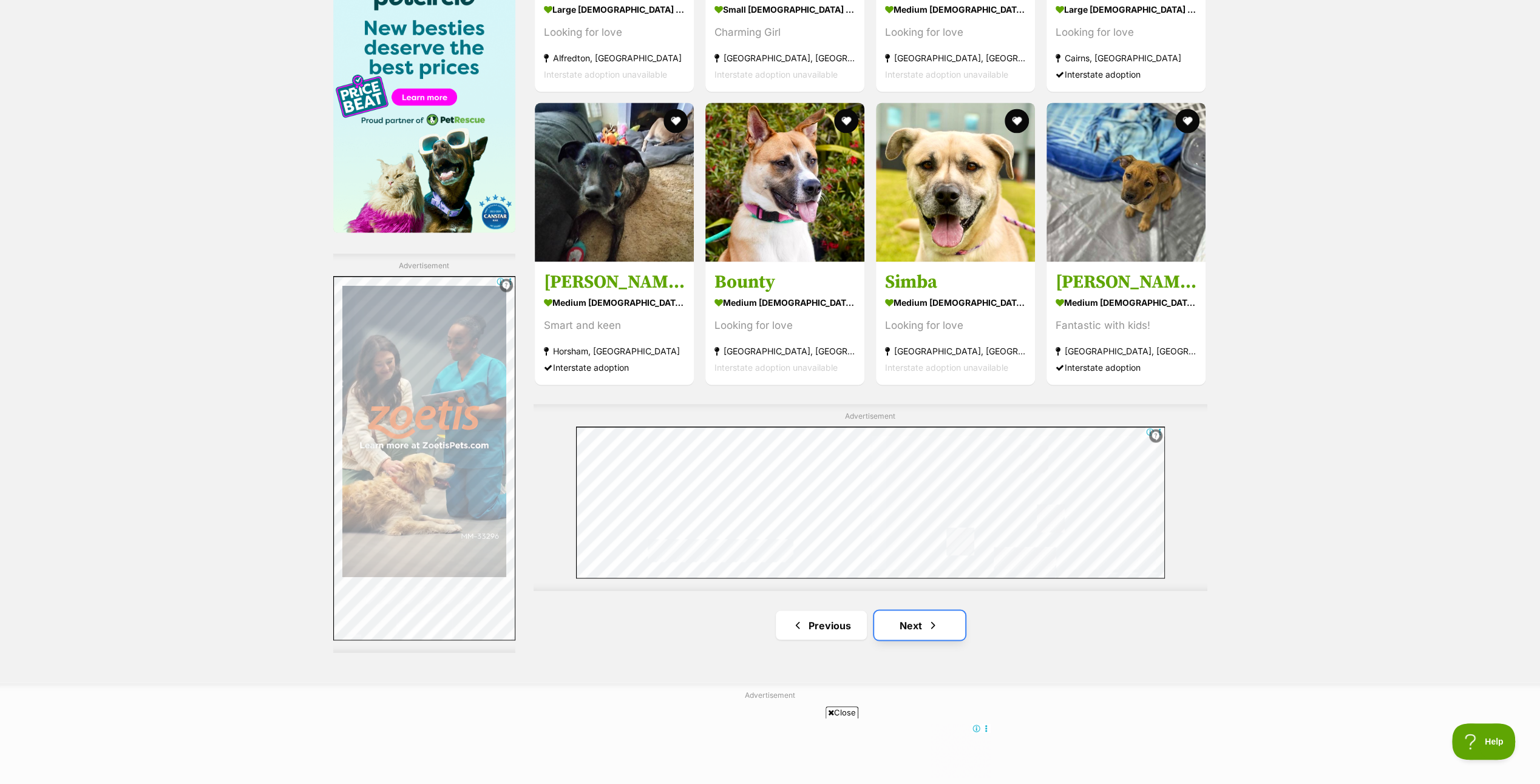
click at [920, 619] on link "Next" at bounding box center [920, 625] width 91 height 29
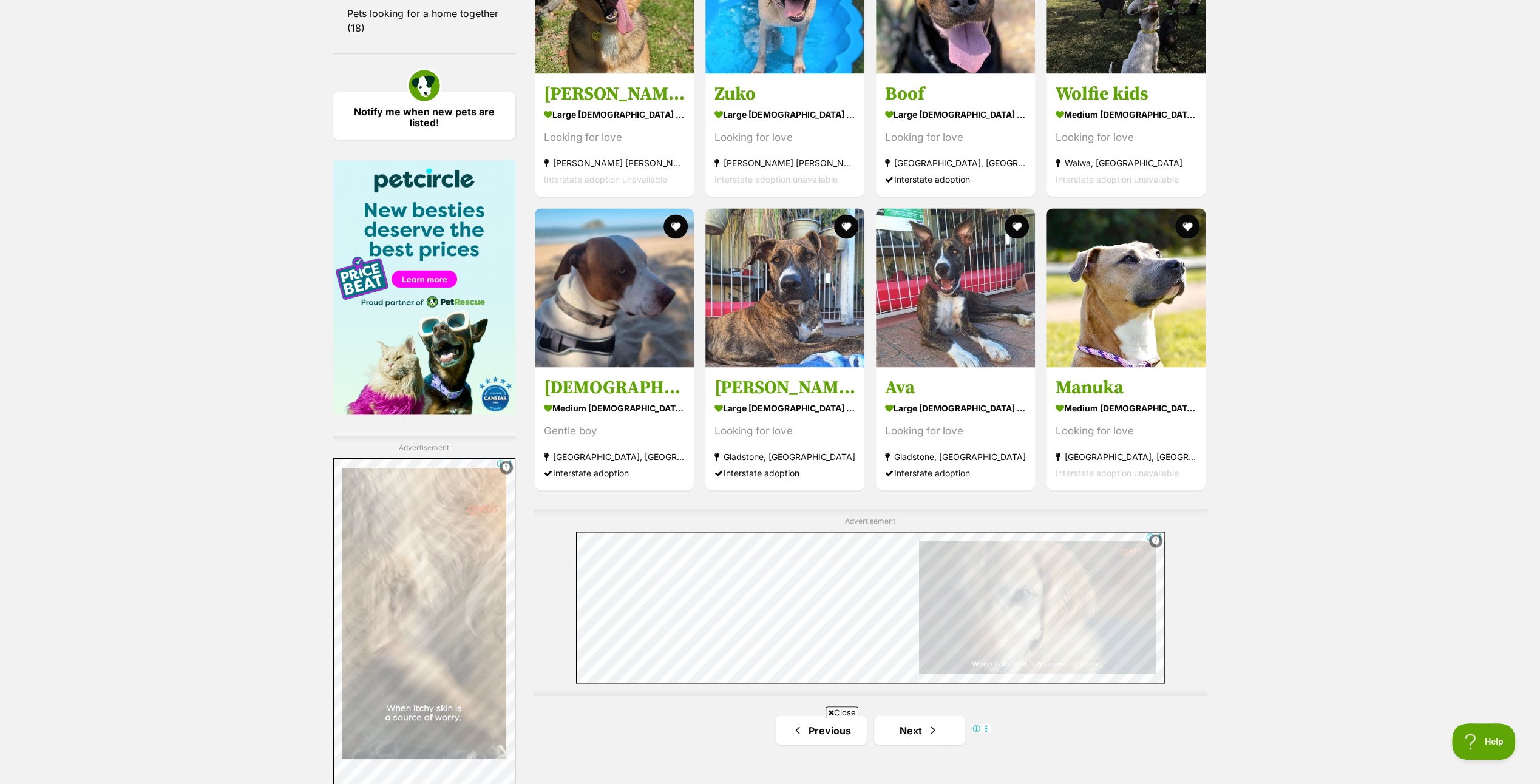
scroll to position [1820, 0]
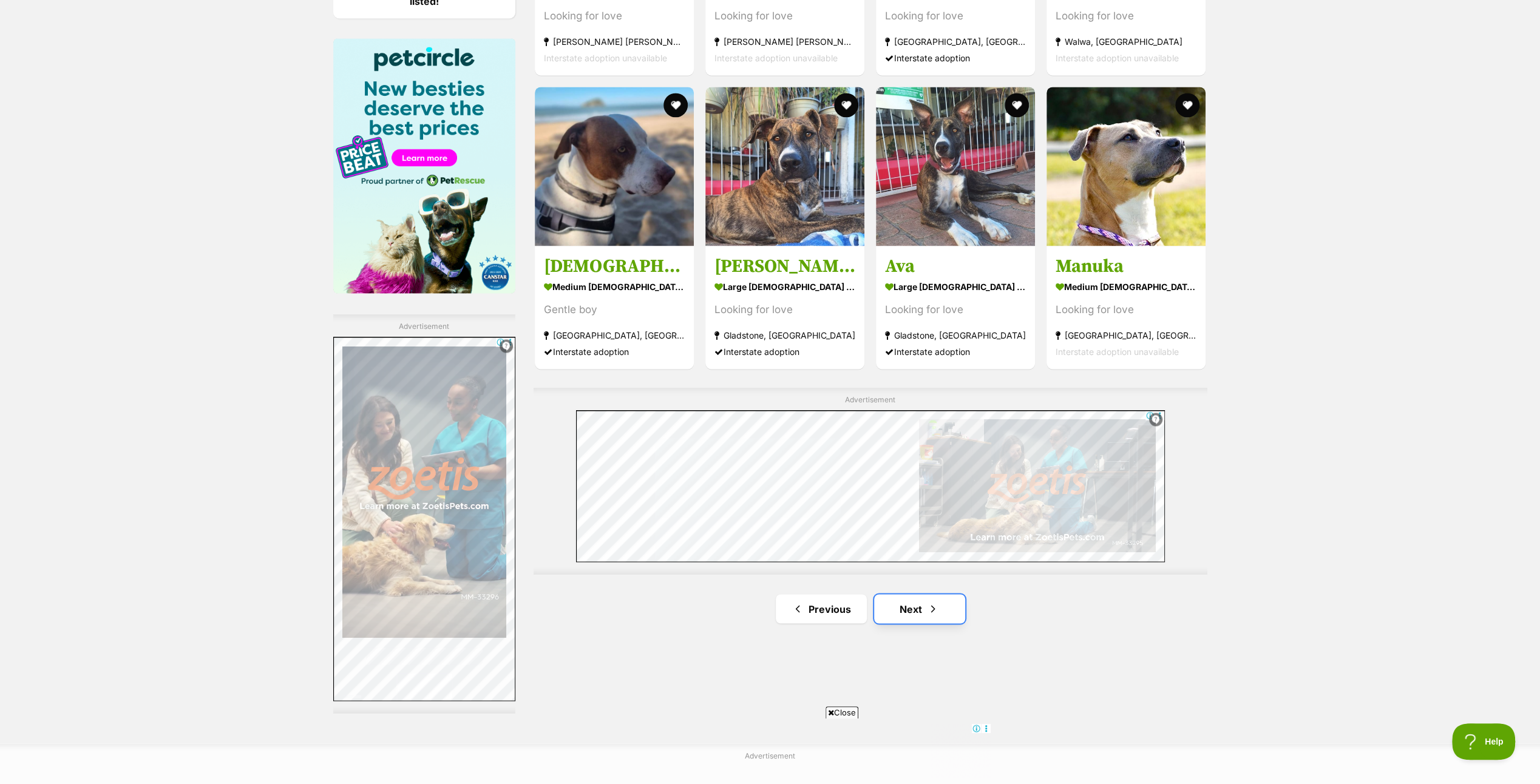
click at [913, 601] on link "Next" at bounding box center [920, 608] width 91 height 29
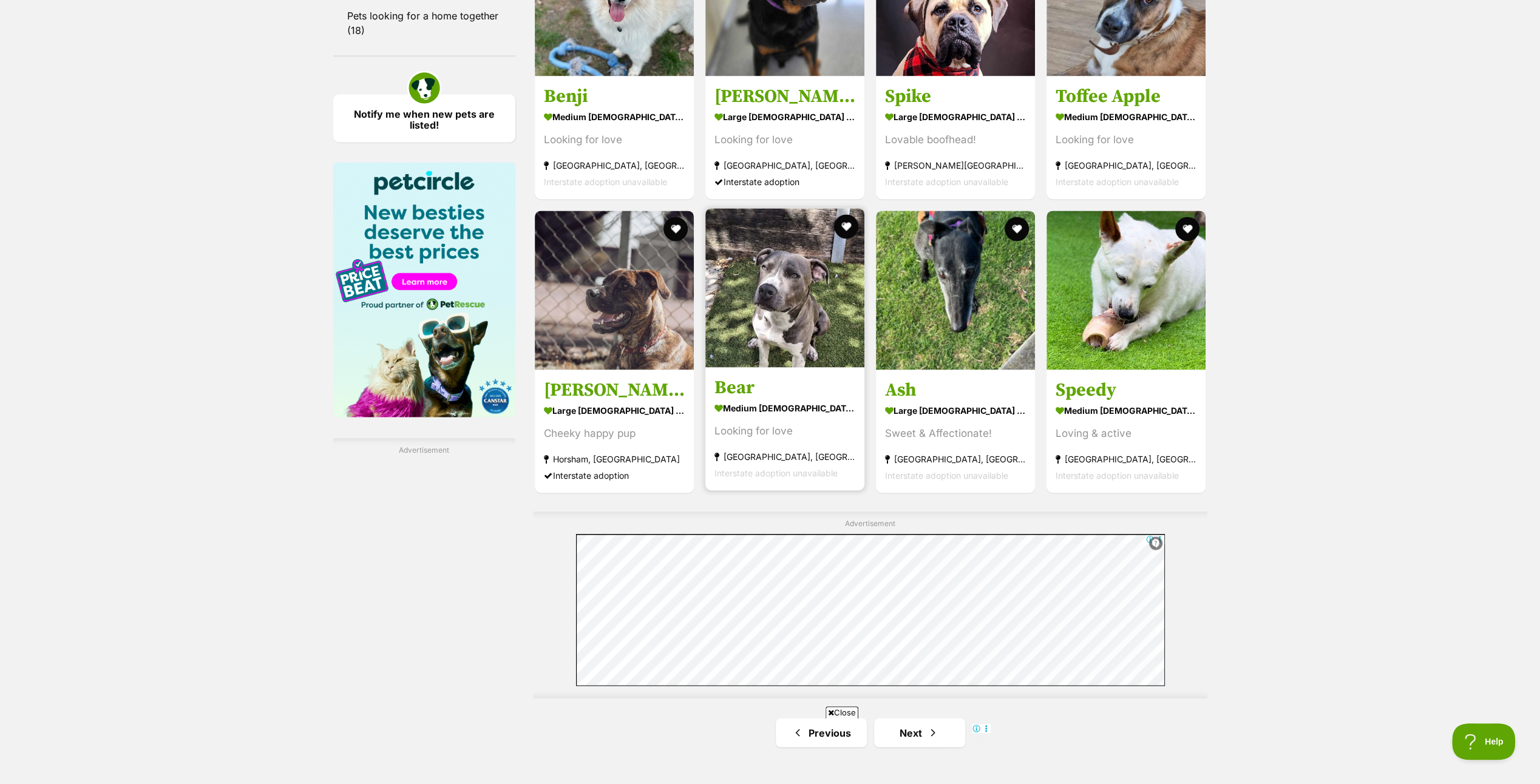
scroll to position [1759, 0]
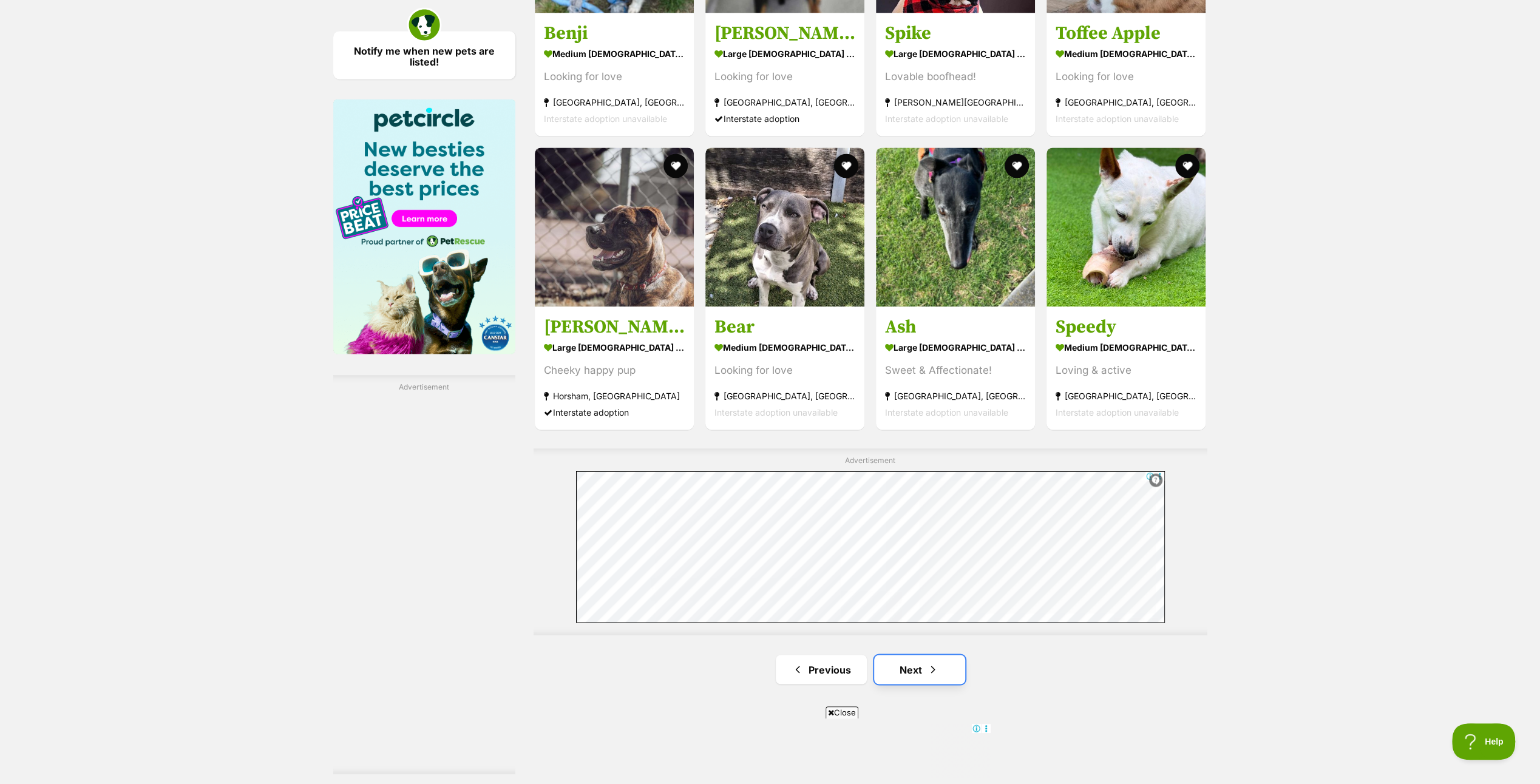
click at [902, 664] on link "Next" at bounding box center [920, 668] width 91 height 29
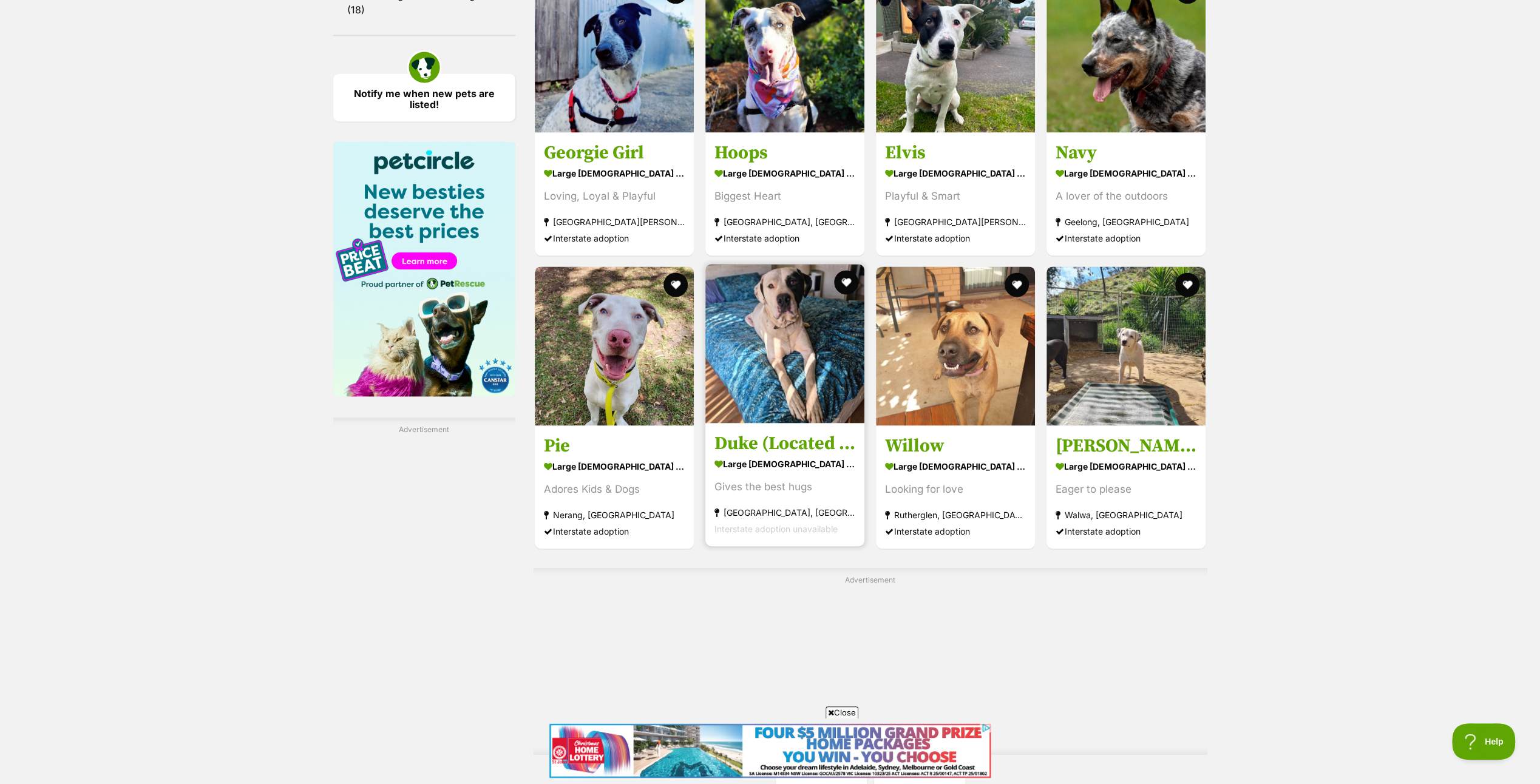
scroll to position [1880, 0]
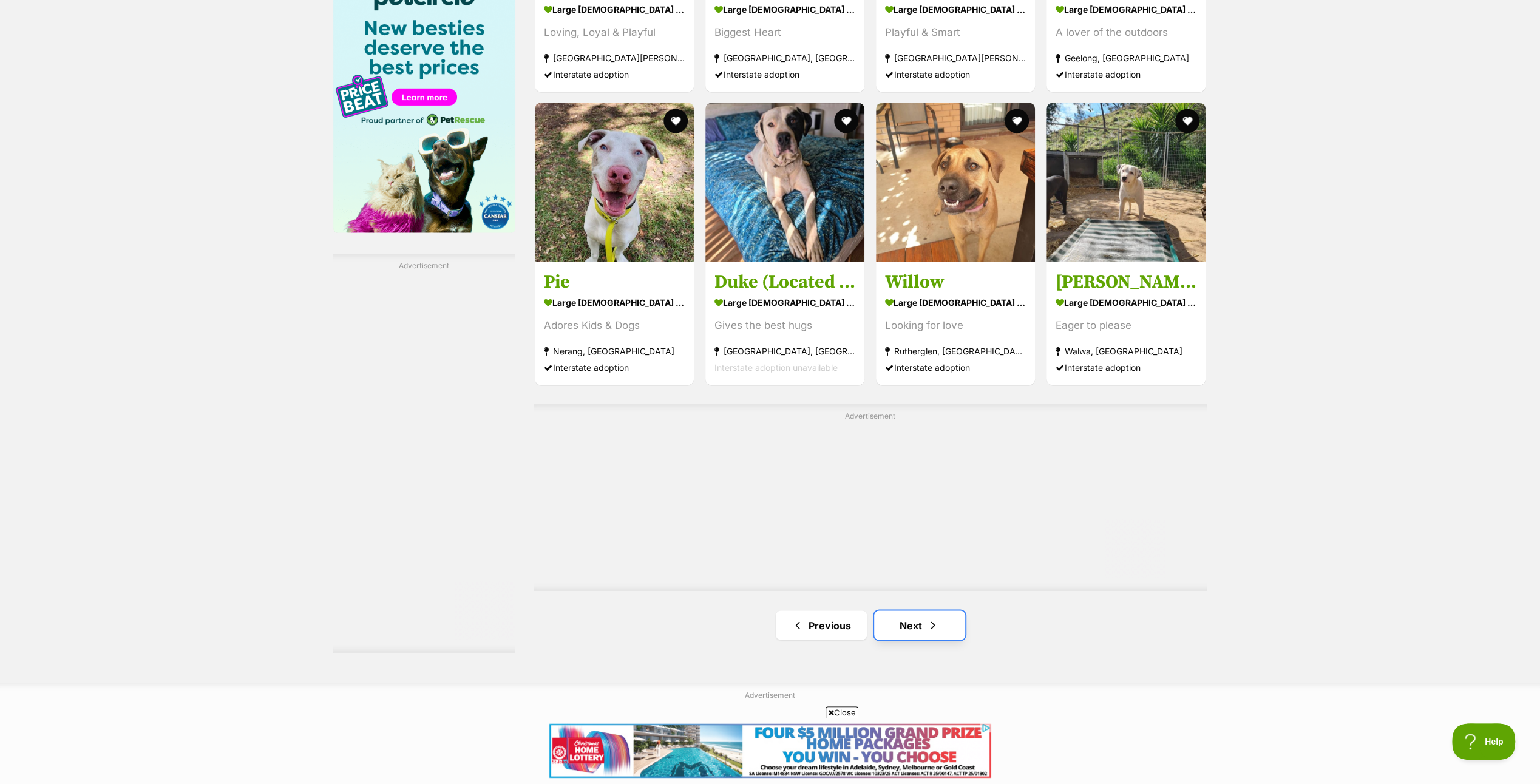
click at [914, 621] on link "Next" at bounding box center [920, 625] width 91 height 29
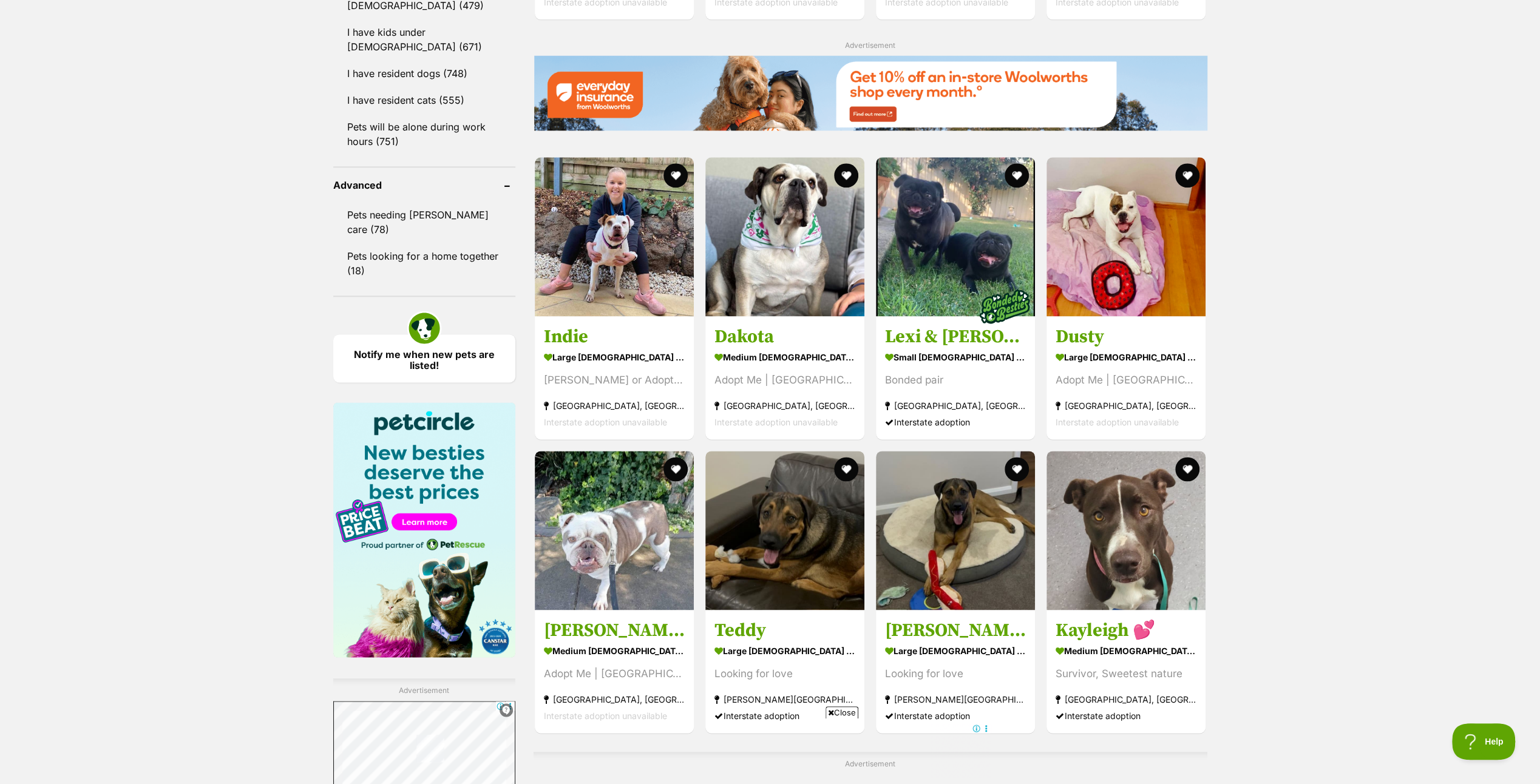
scroll to position [1820, 0]
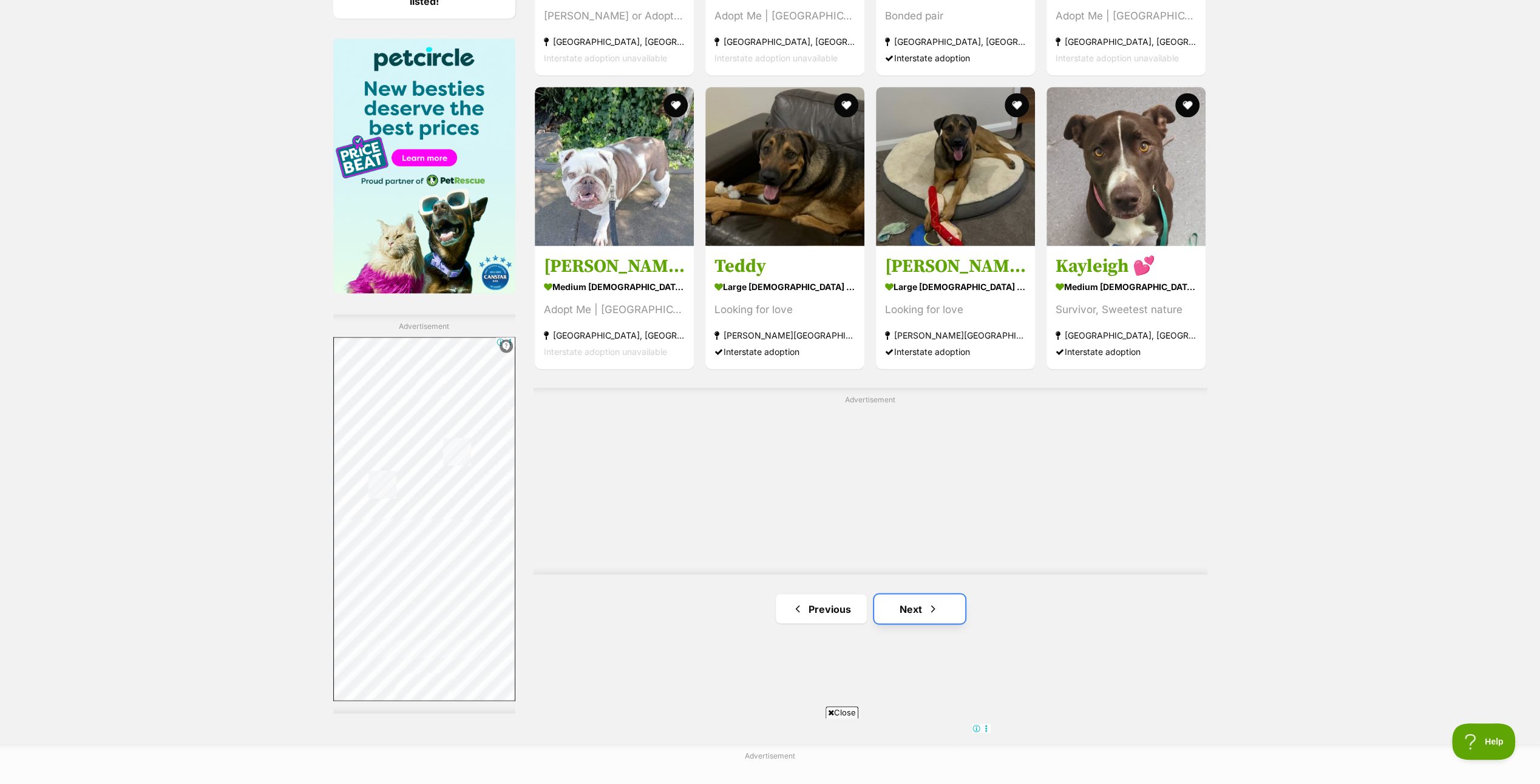
click at [913, 607] on link "Next" at bounding box center [920, 608] width 91 height 29
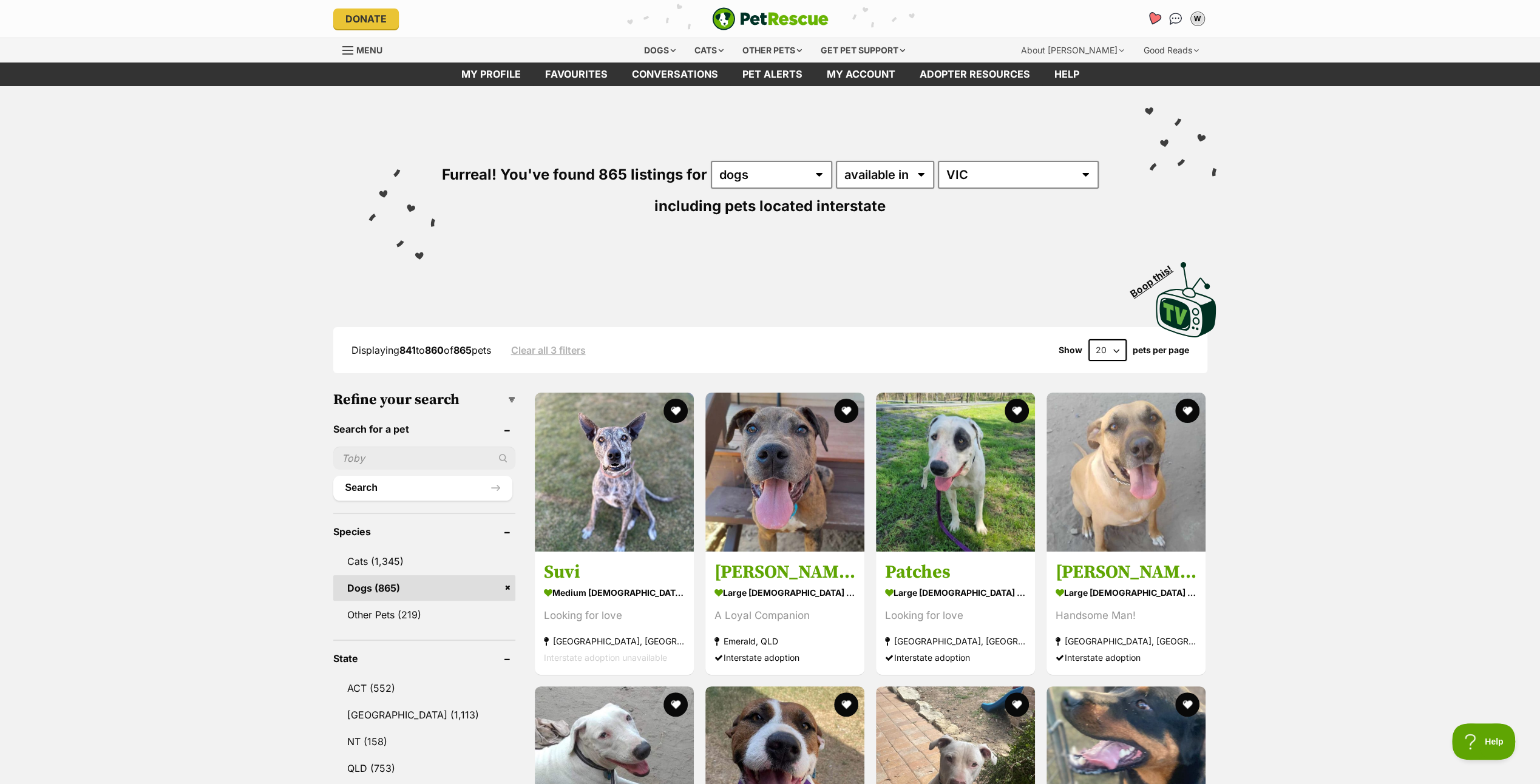
click at [1152, 13] on icon "Favourites" at bounding box center [1153, 18] width 15 height 14
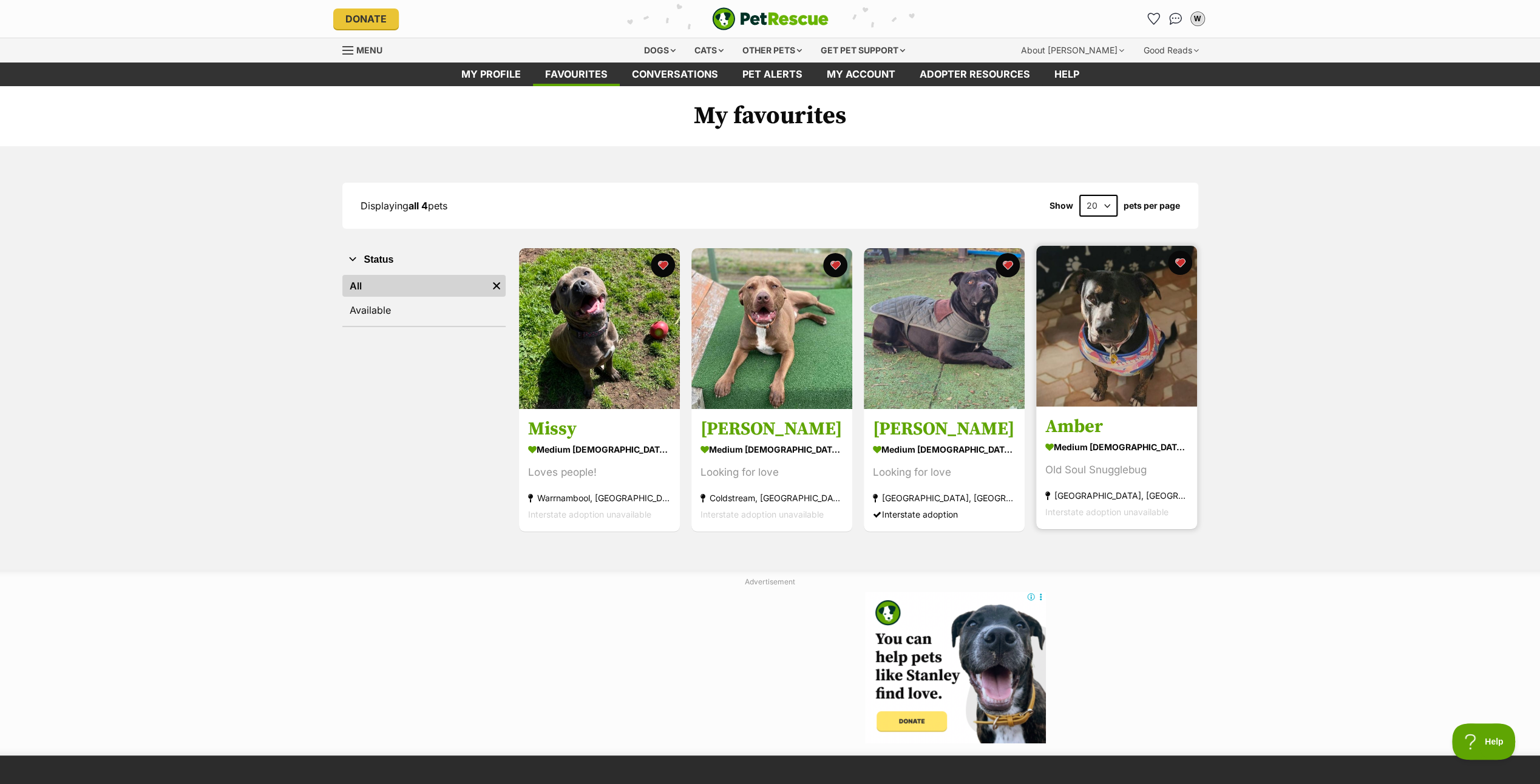
click at [1103, 311] on img at bounding box center [1115, 325] width 160 height 160
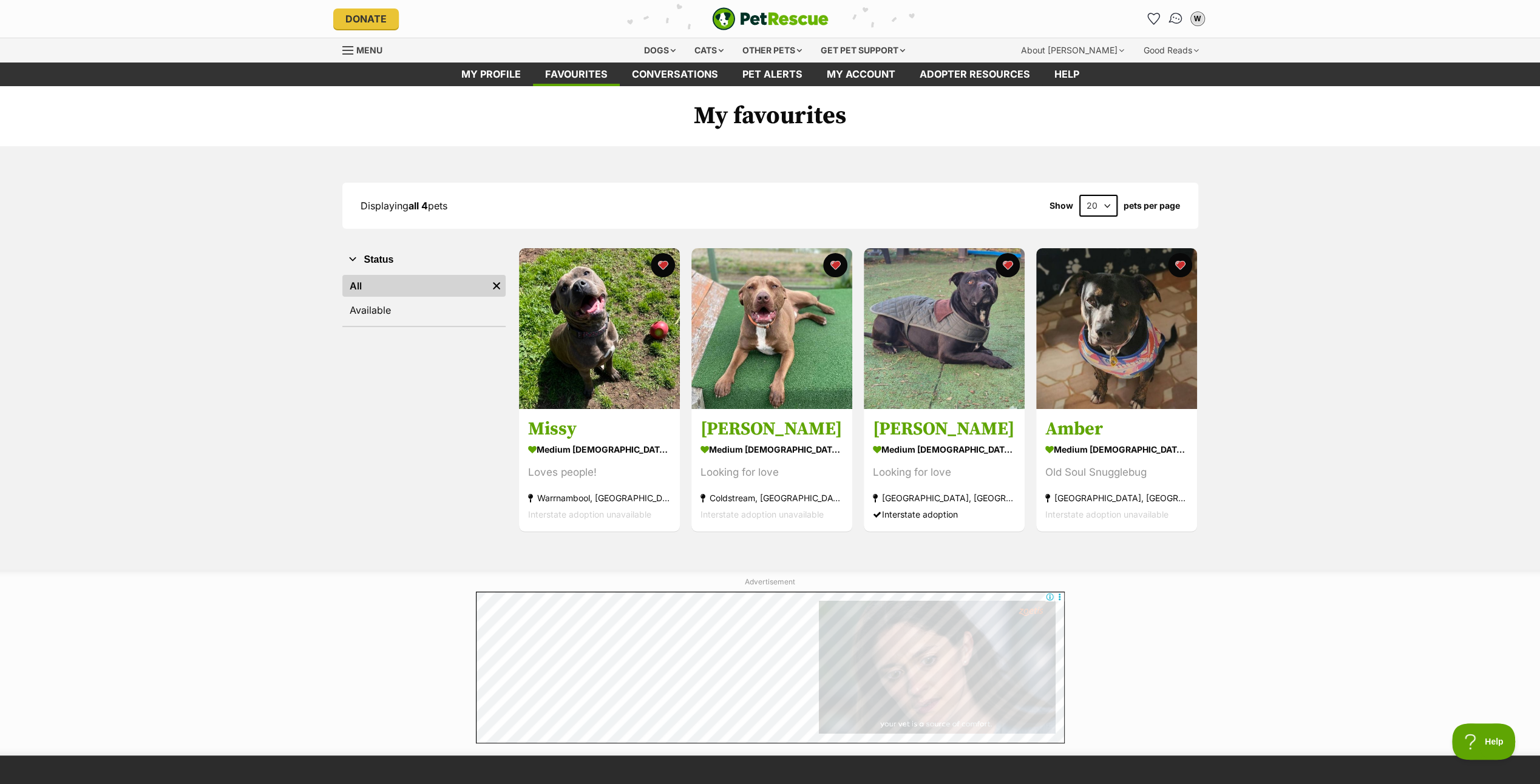
click at [1175, 15] on img "Conversations" at bounding box center [1176, 19] width 17 height 16
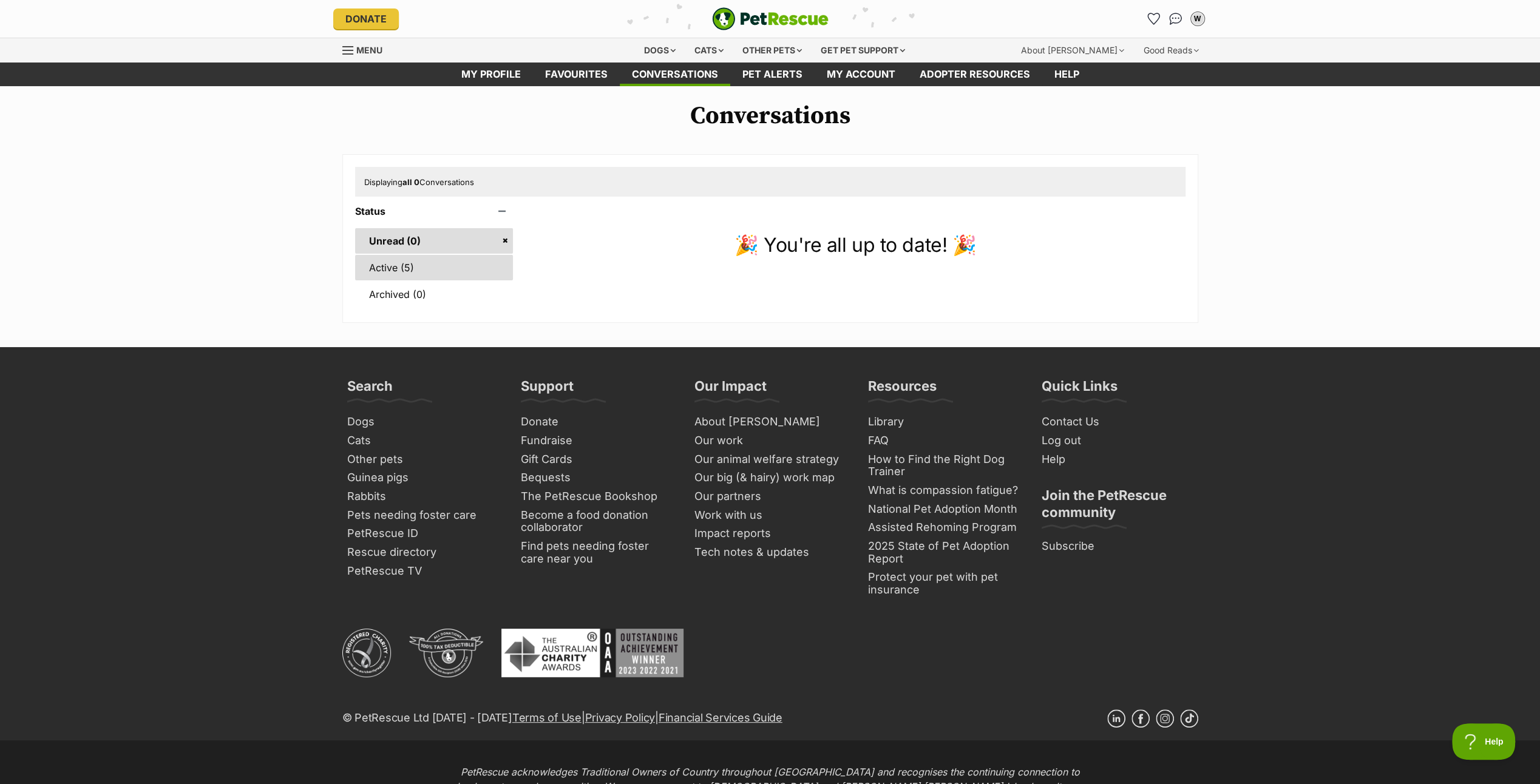
click at [451, 263] on link "Active (5)" at bounding box center [434, 267] width 159 height 25
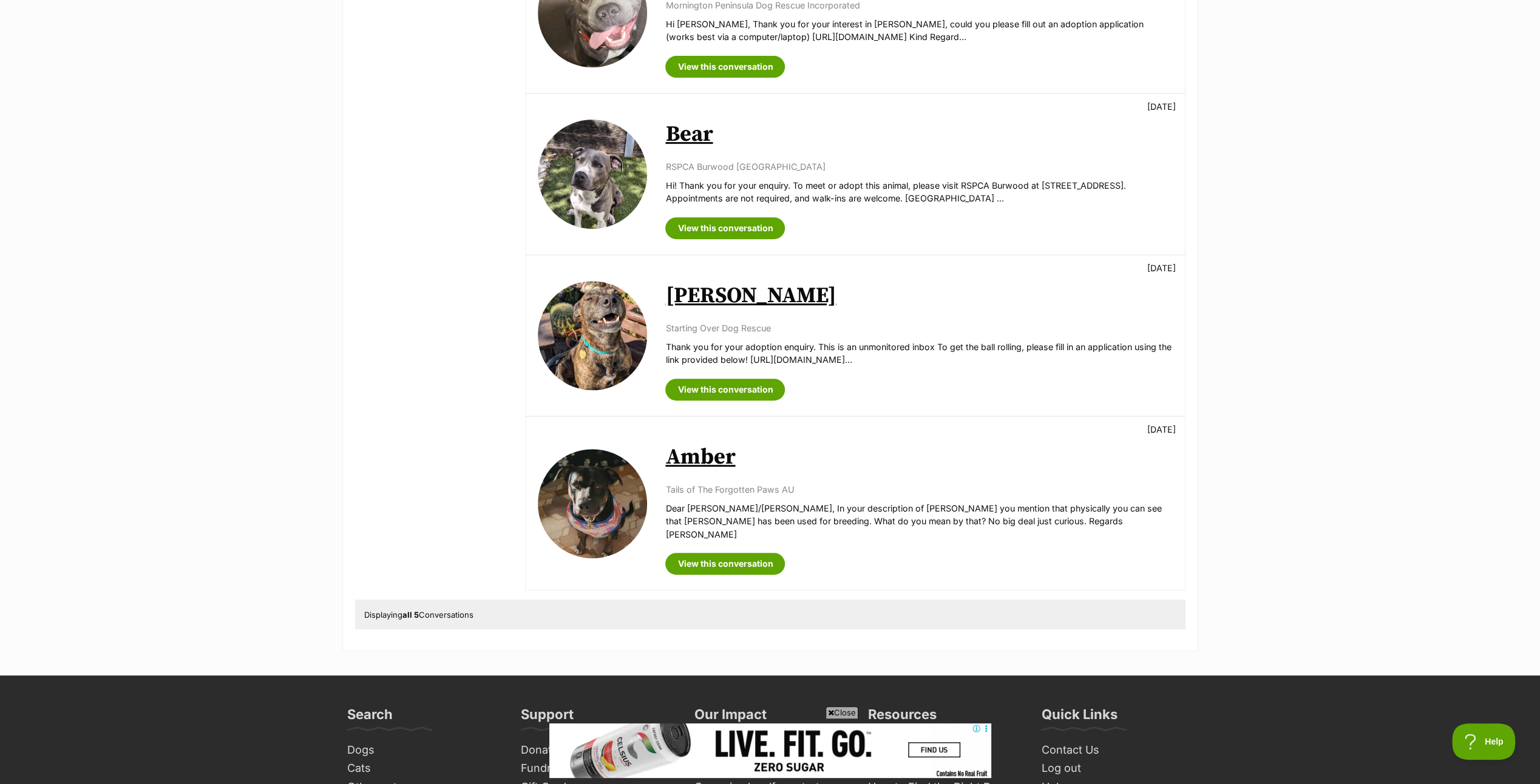
scroll to position [424, 0]
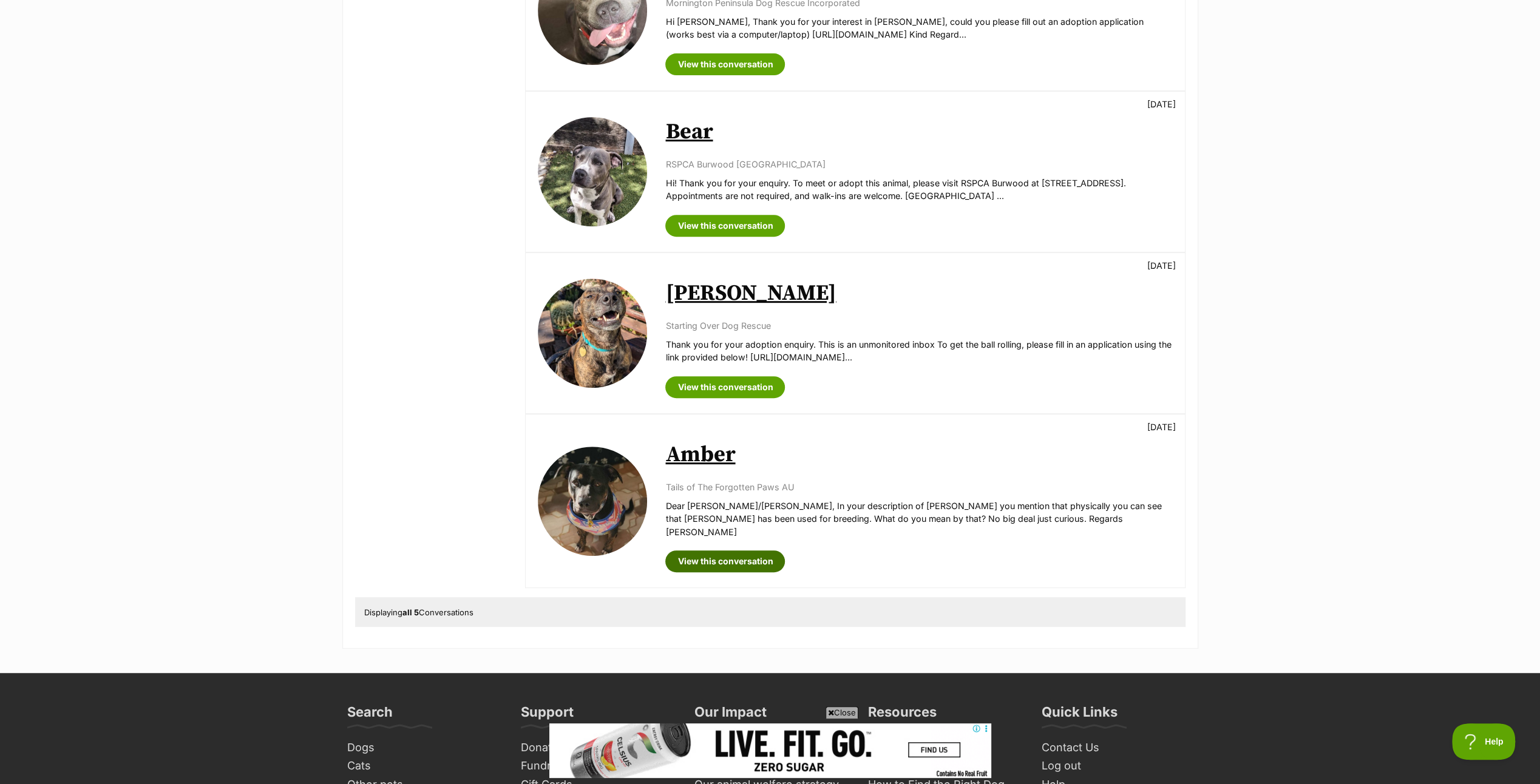
click at [716, 550] on link "View this conversation" at bounding box center [724, 562] width 120 height 22
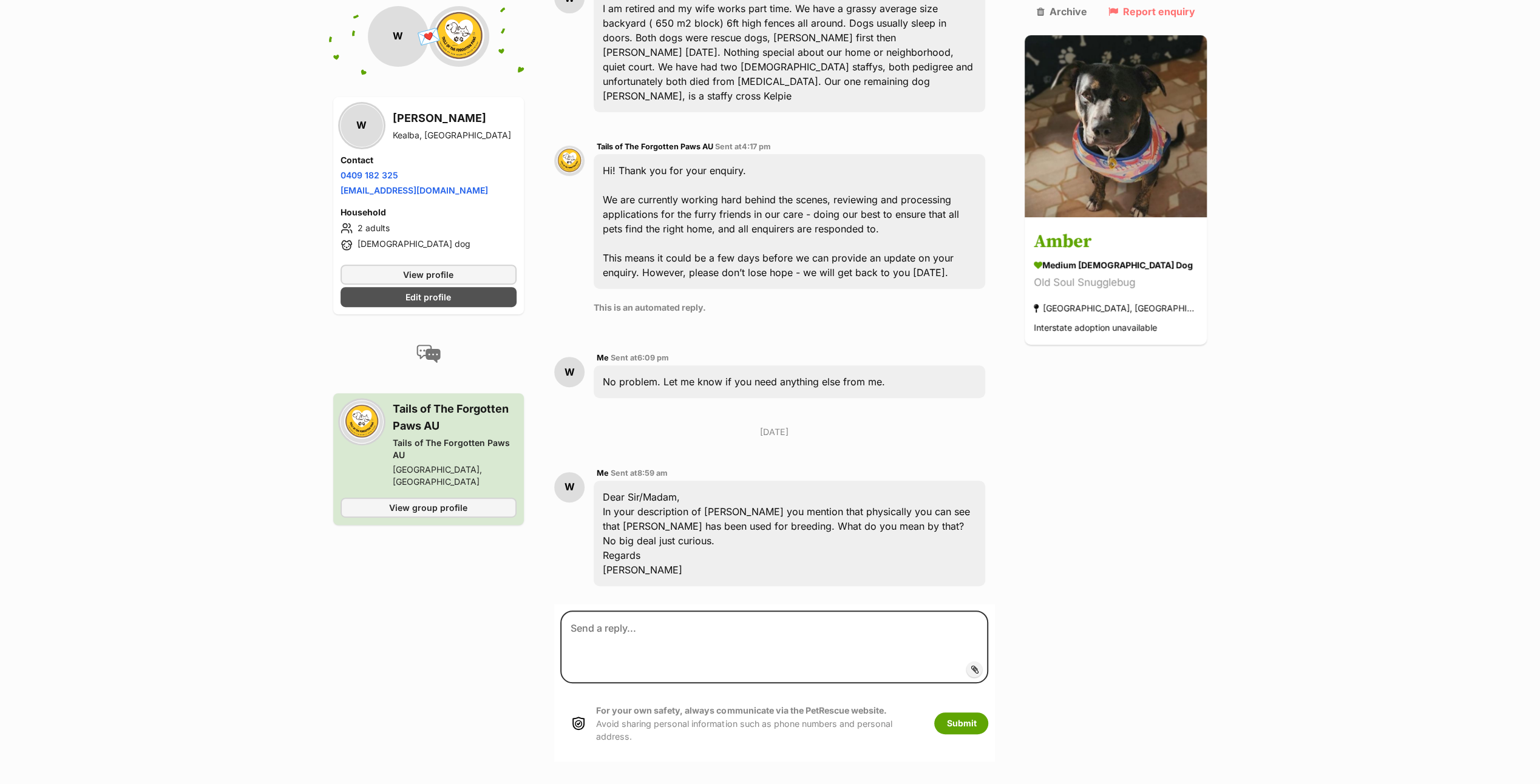
scroll to position [455, 0]
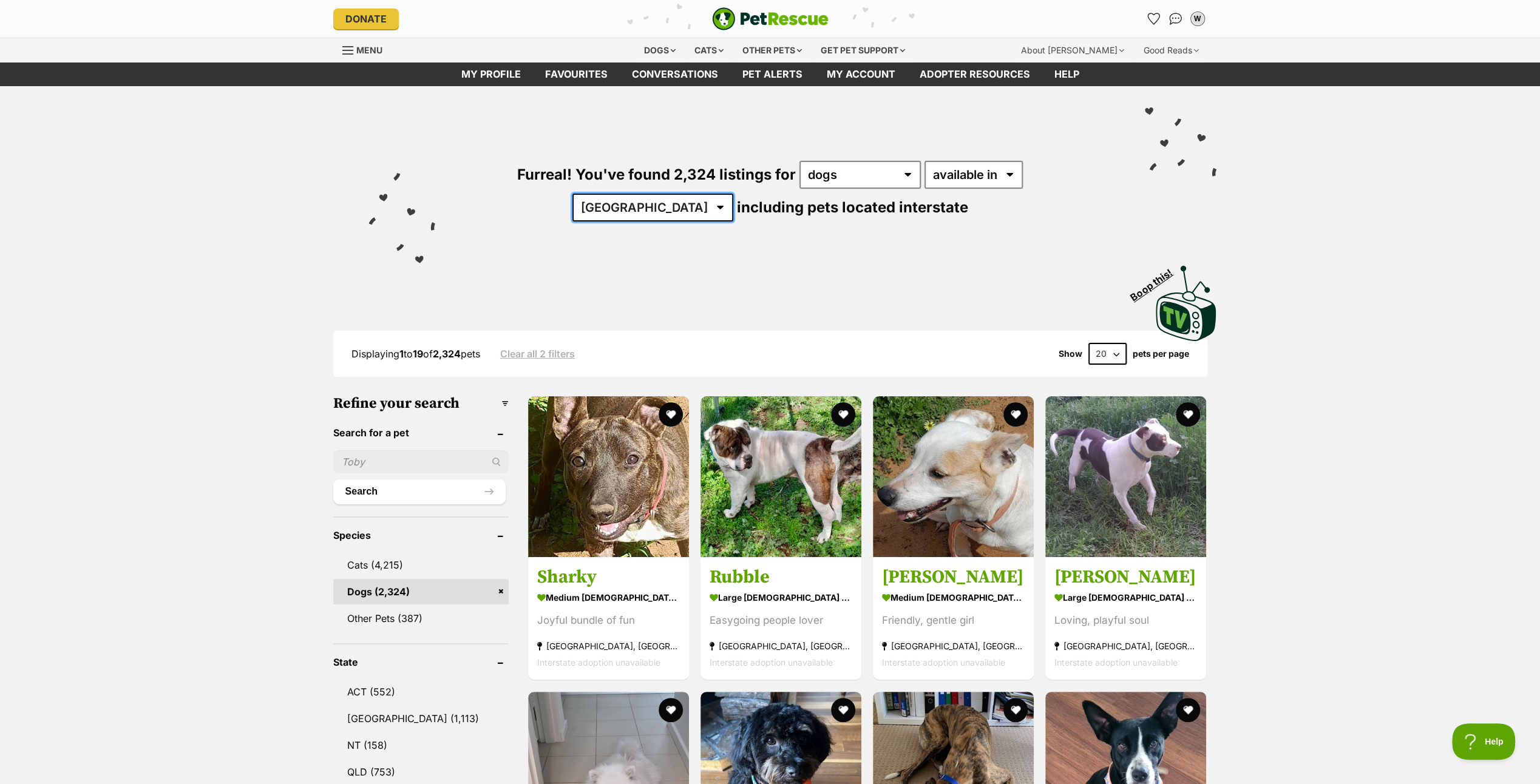
click at [733, 194] on select "Australia ACT NSW NT QLD SA TAS VIC WA" at bounding box center [652, 208] width 160 height 28
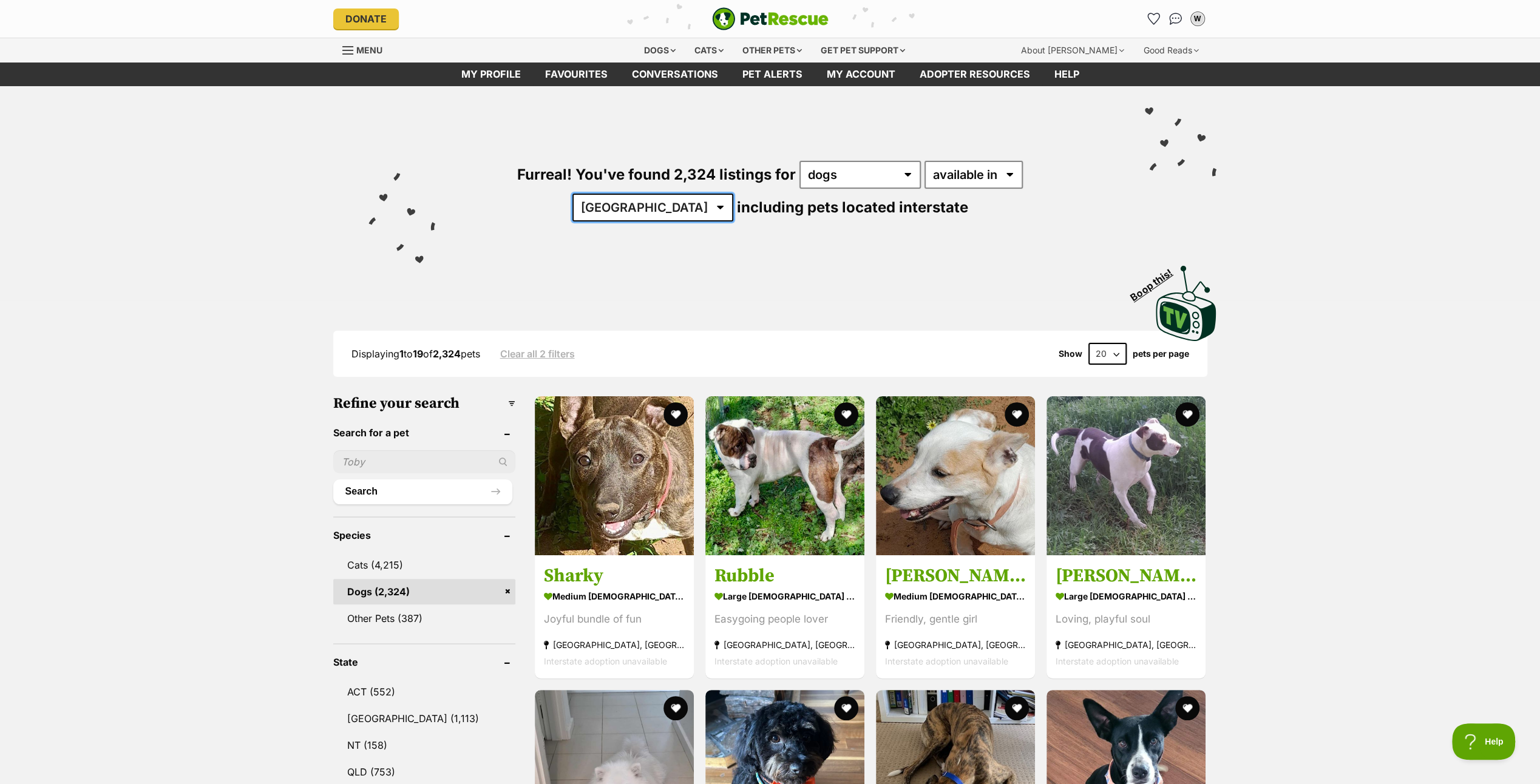
select select "VIC"
click at [733, 194] on select "Australia ACT NSW NT QLD SA TAS VIC WA" at bounding box center [652, 208] width 160 height 28
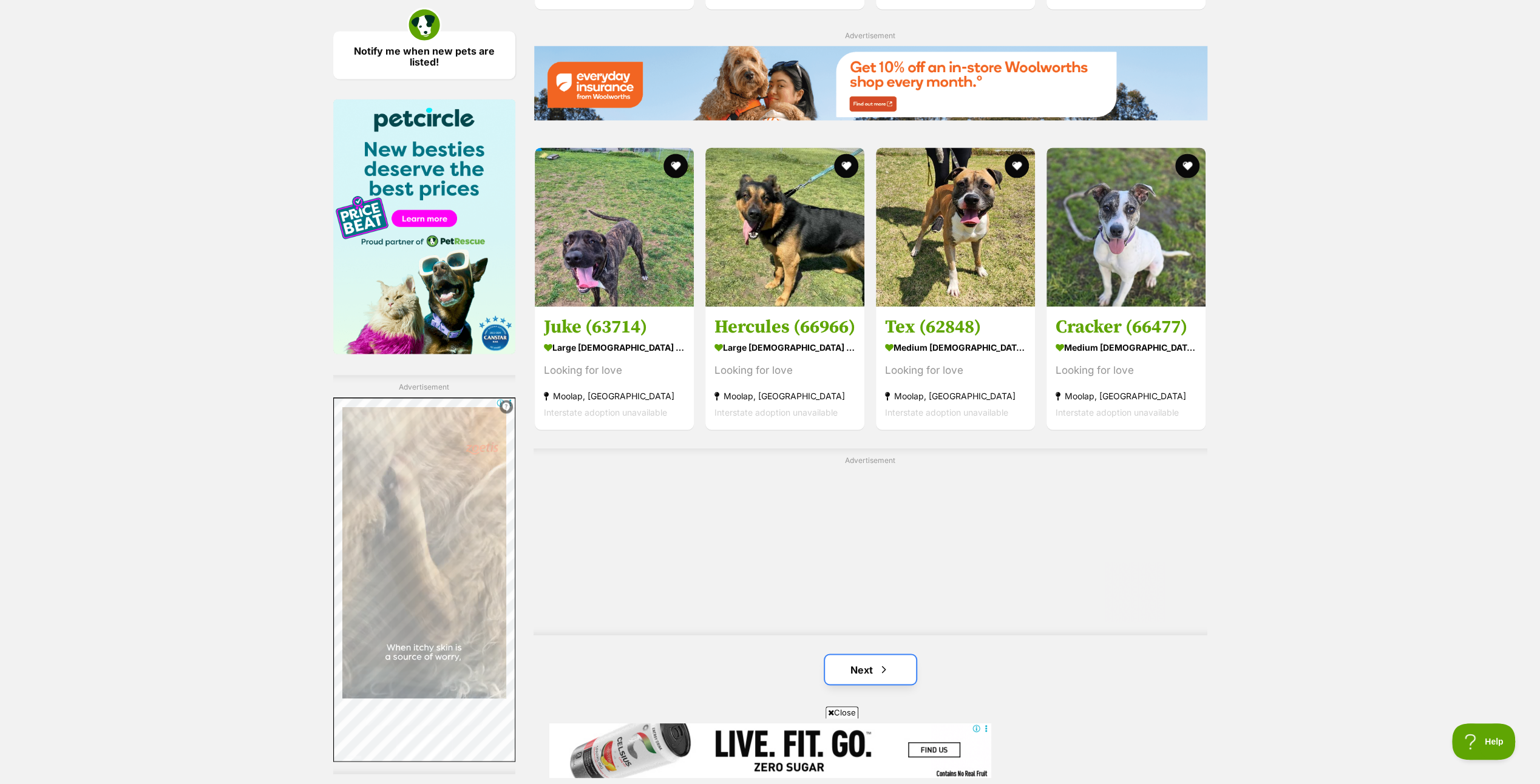
click at [867, 662] on link "Next" at bounding box center [871, 668] width 91 height 29
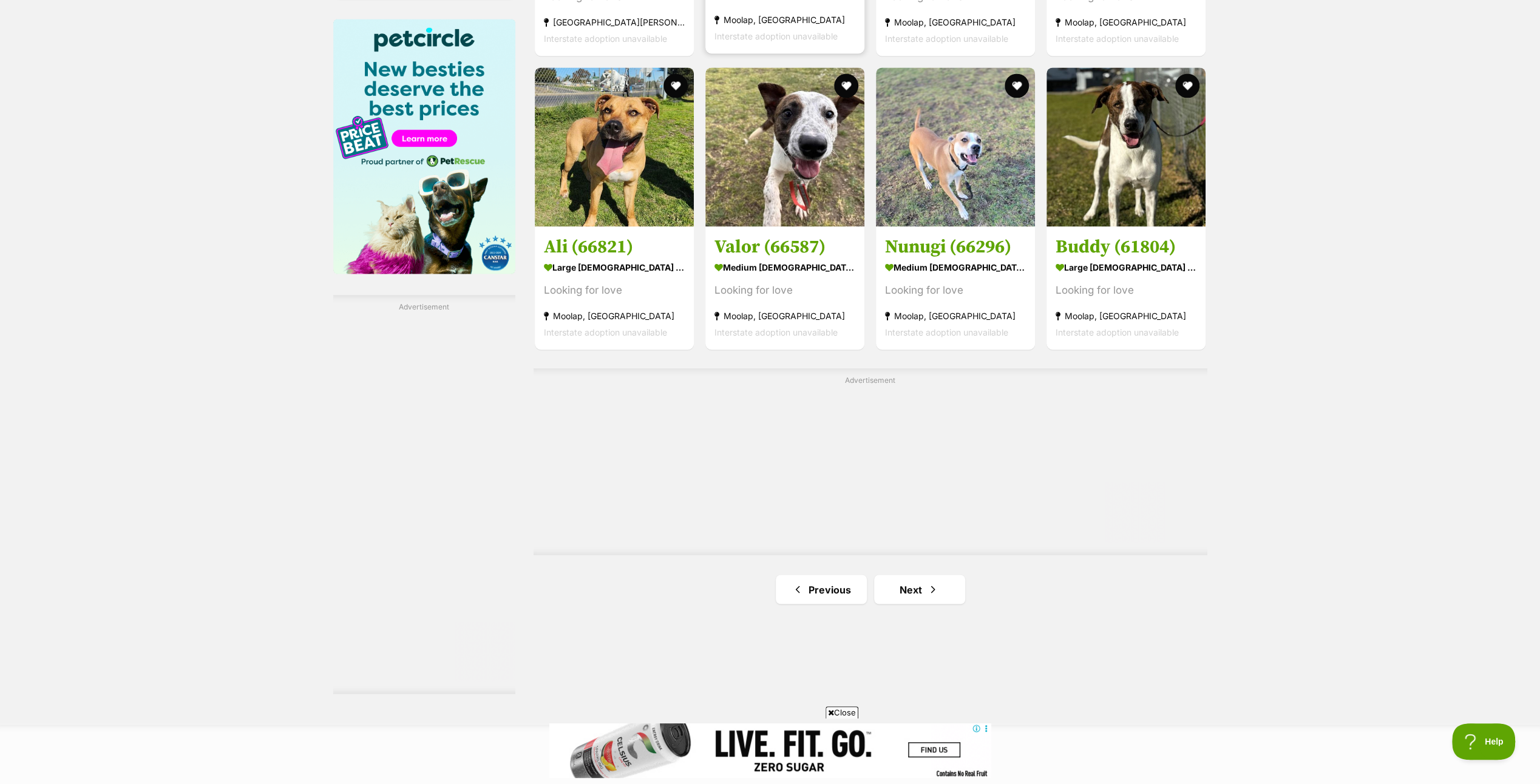
scroll to position [1880, 0]
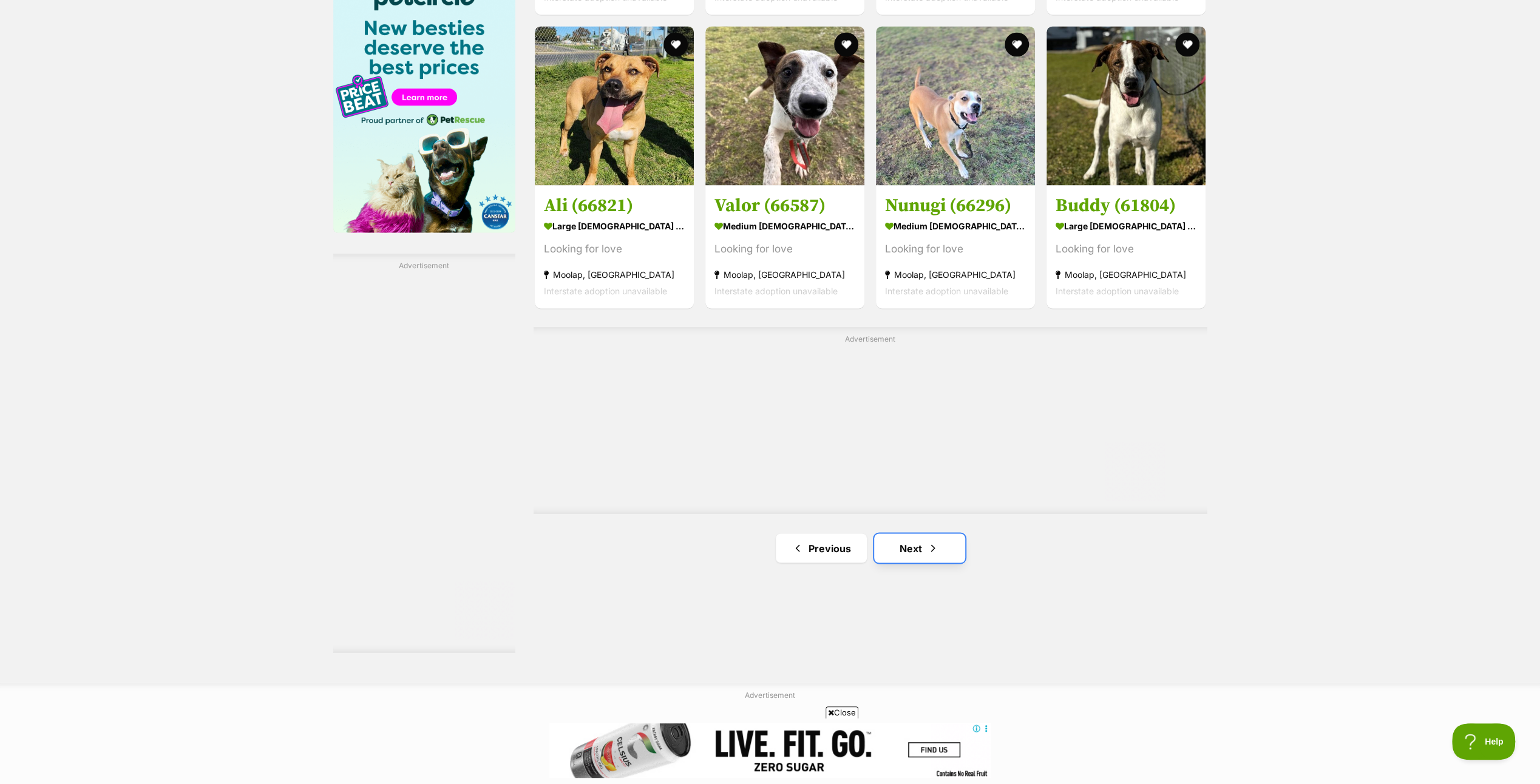
click at [911, 542] on link "Next" at bounding box center [920, 547] width 91 height 29
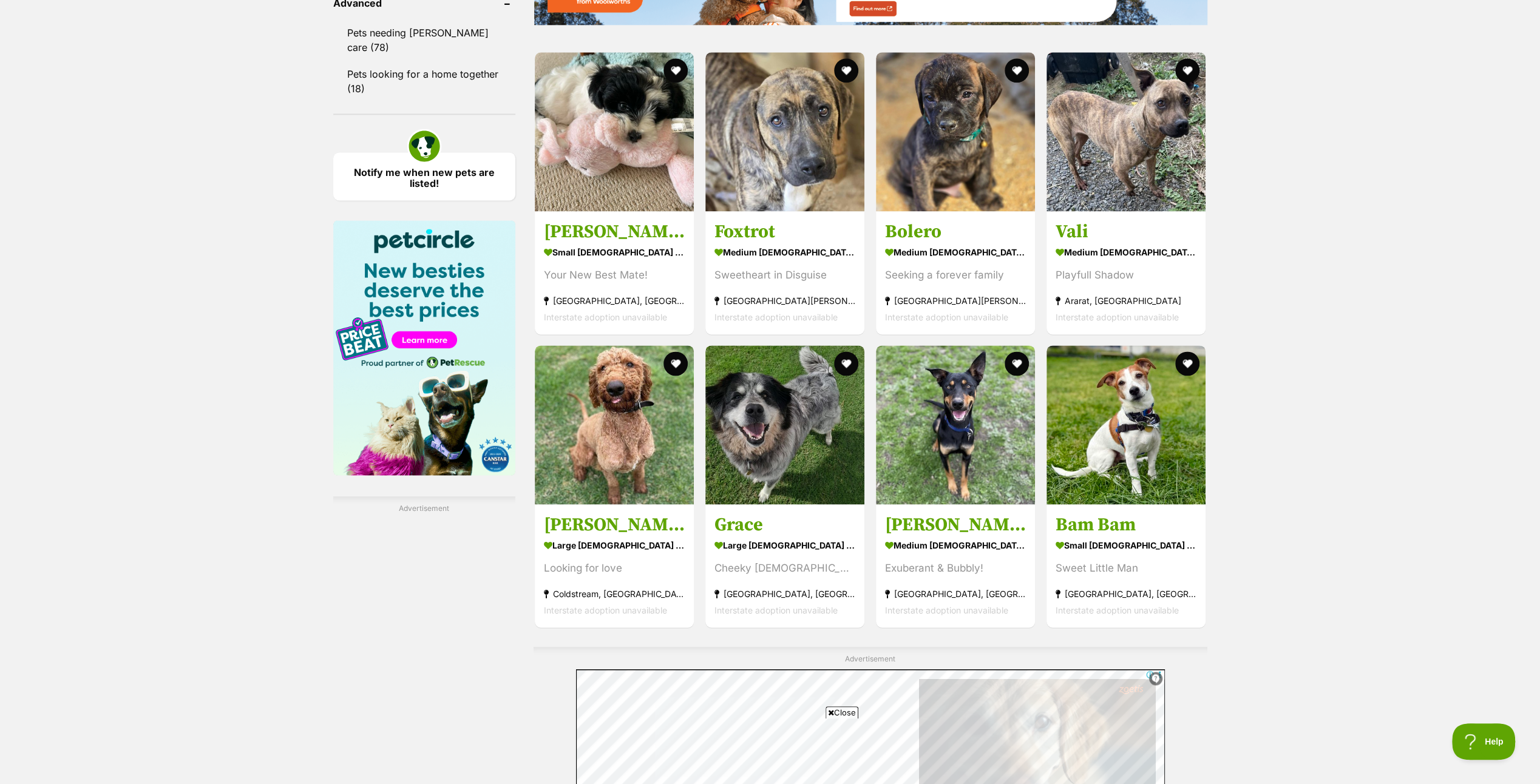
scroll to position [2184, 0]
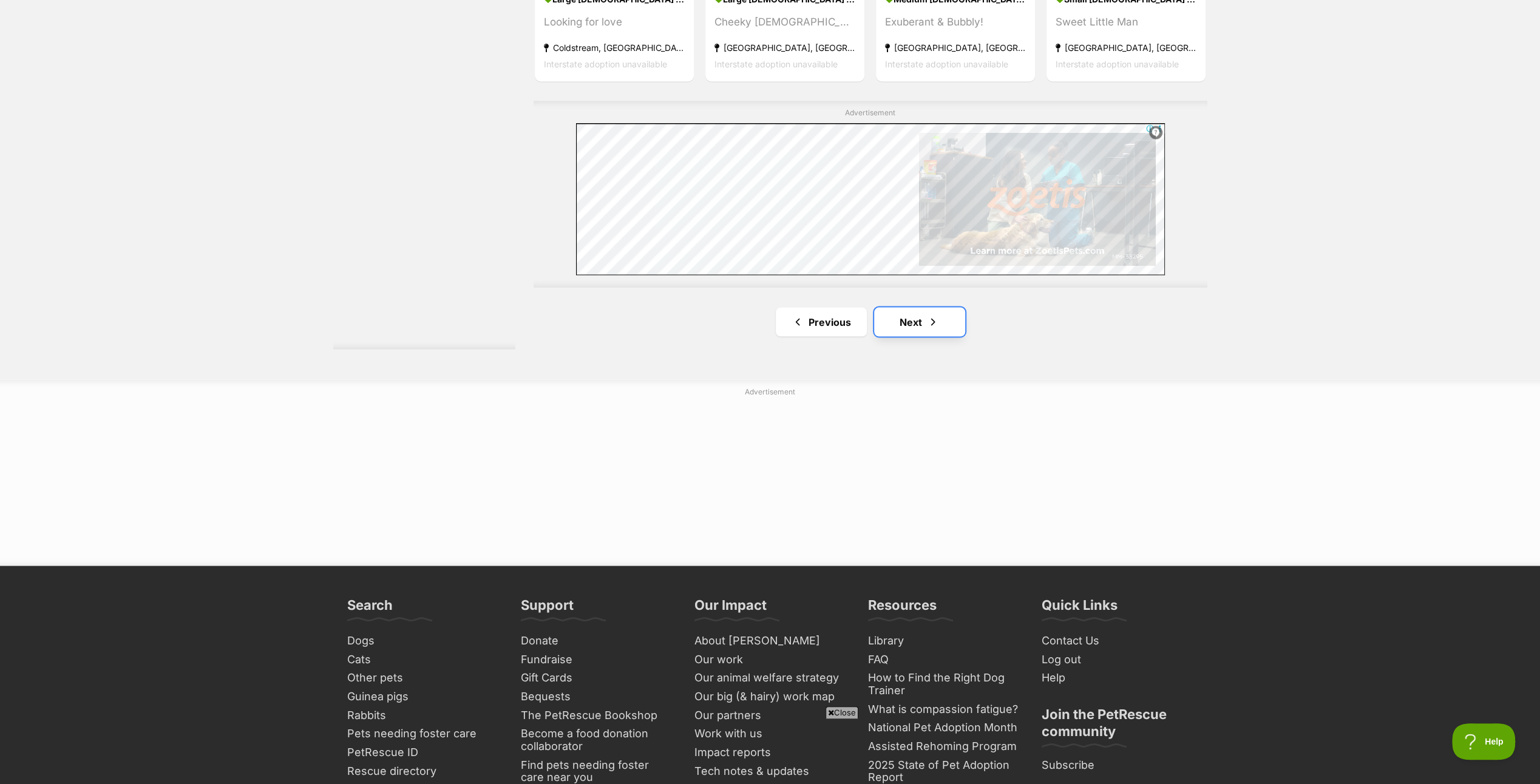
click at [915, 316] on link "Next" at bounding box center [920, 321] width 91 height 29
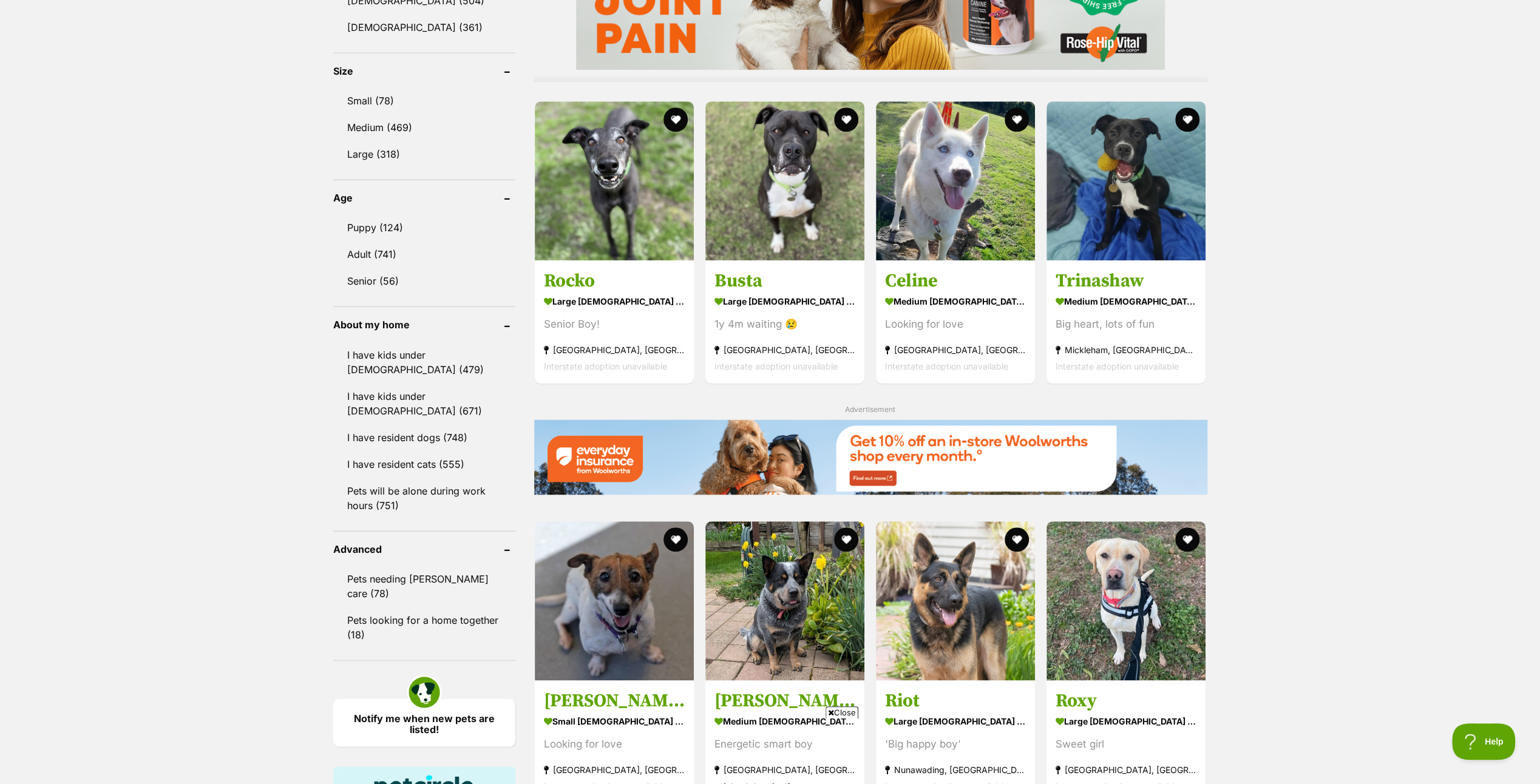
scroll to position [1759, 0]
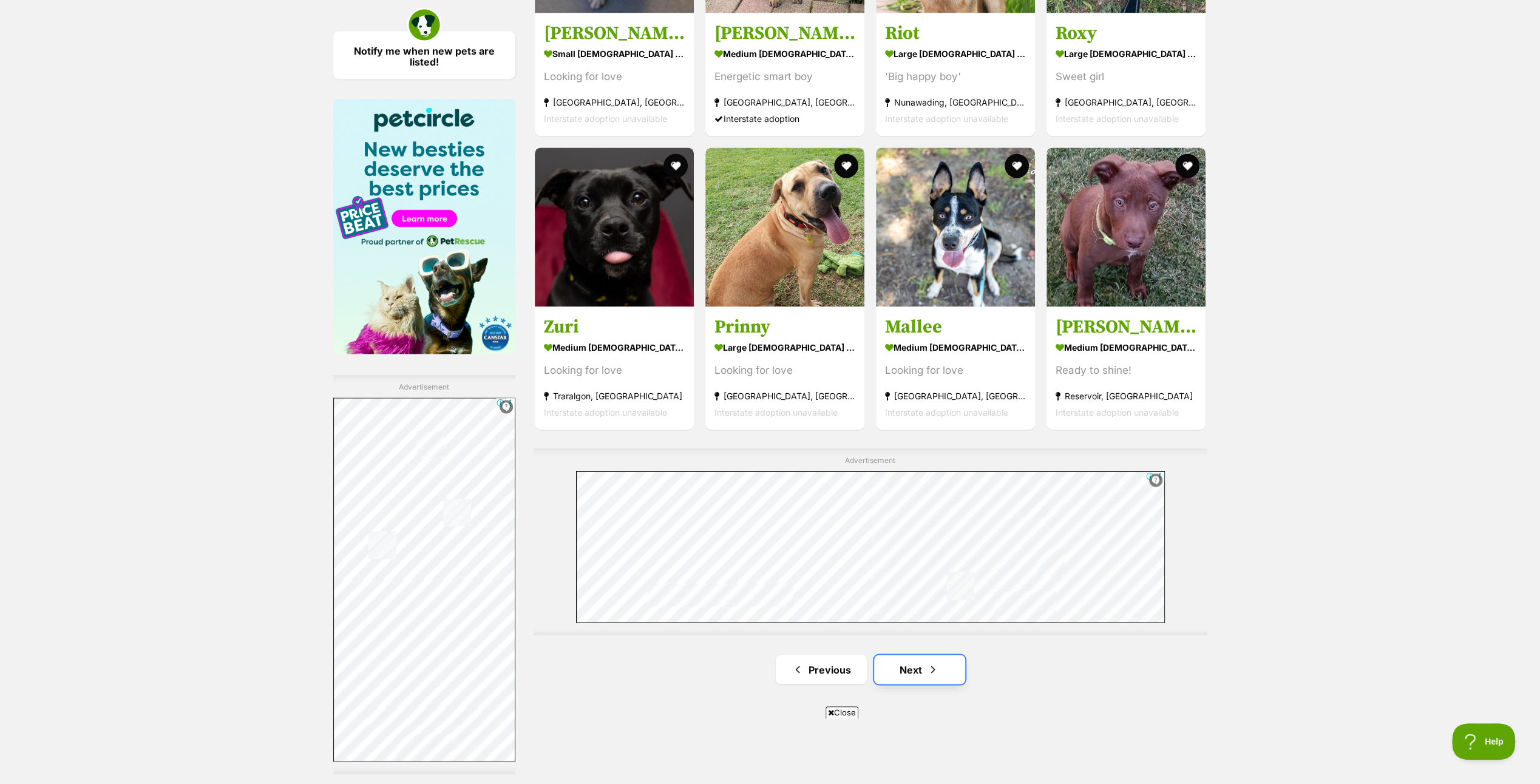
click at [908, 664] on link "Next" at bounding box center [920, 668] width 91 height 29
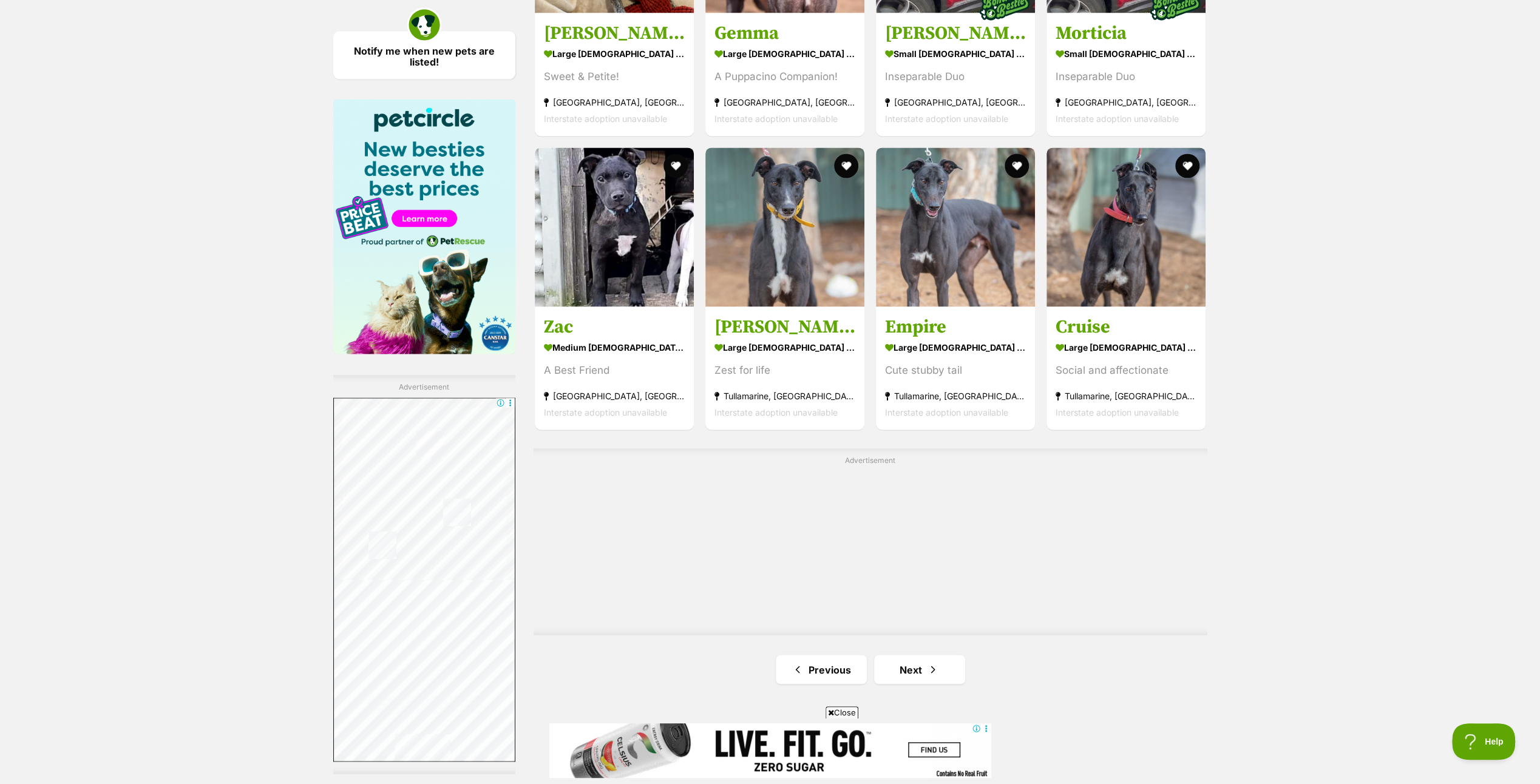
scroll to position [1941, 0]
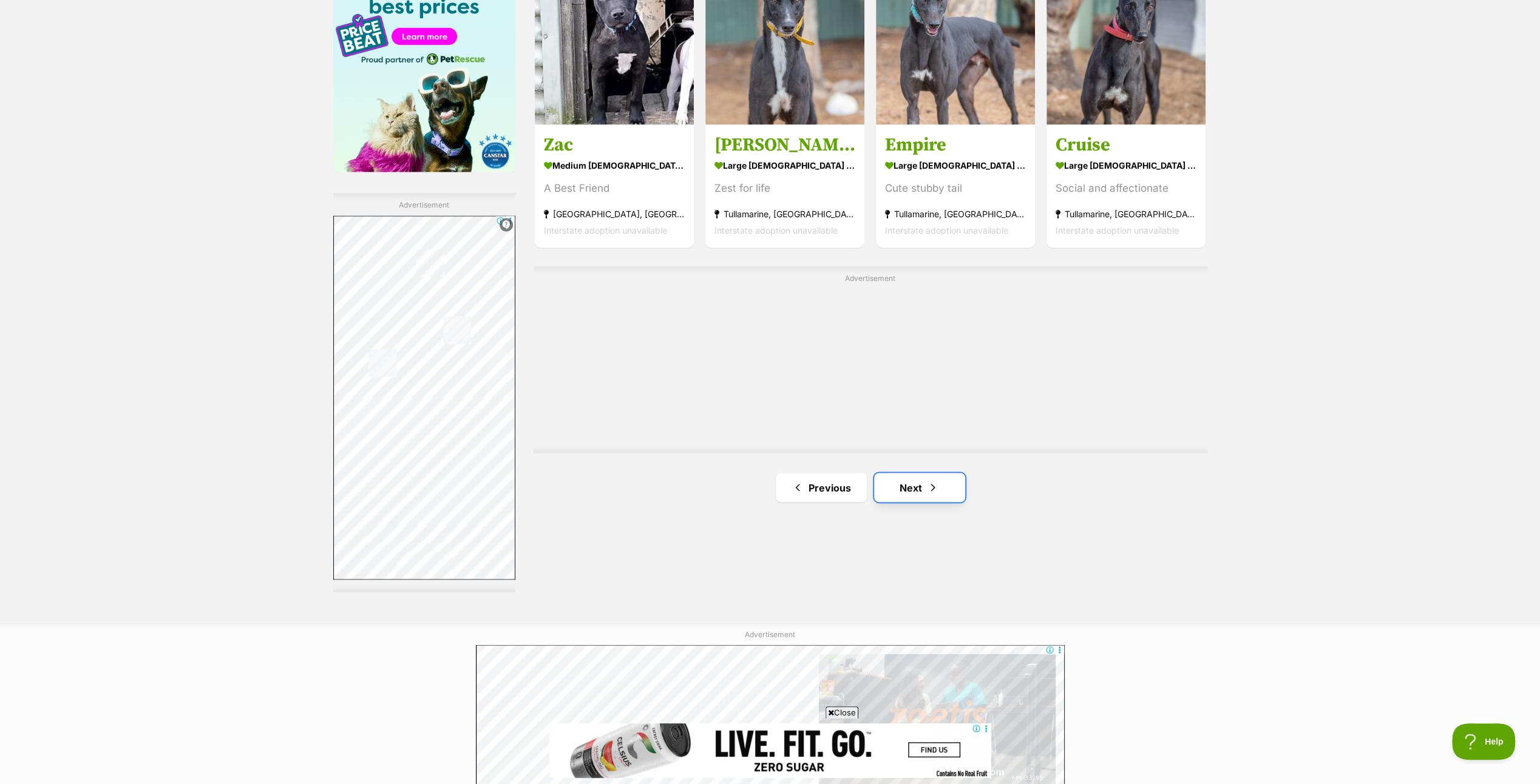
click at [914, 484] on link "Next" at bounding box center [920, 487] width 91 height 29
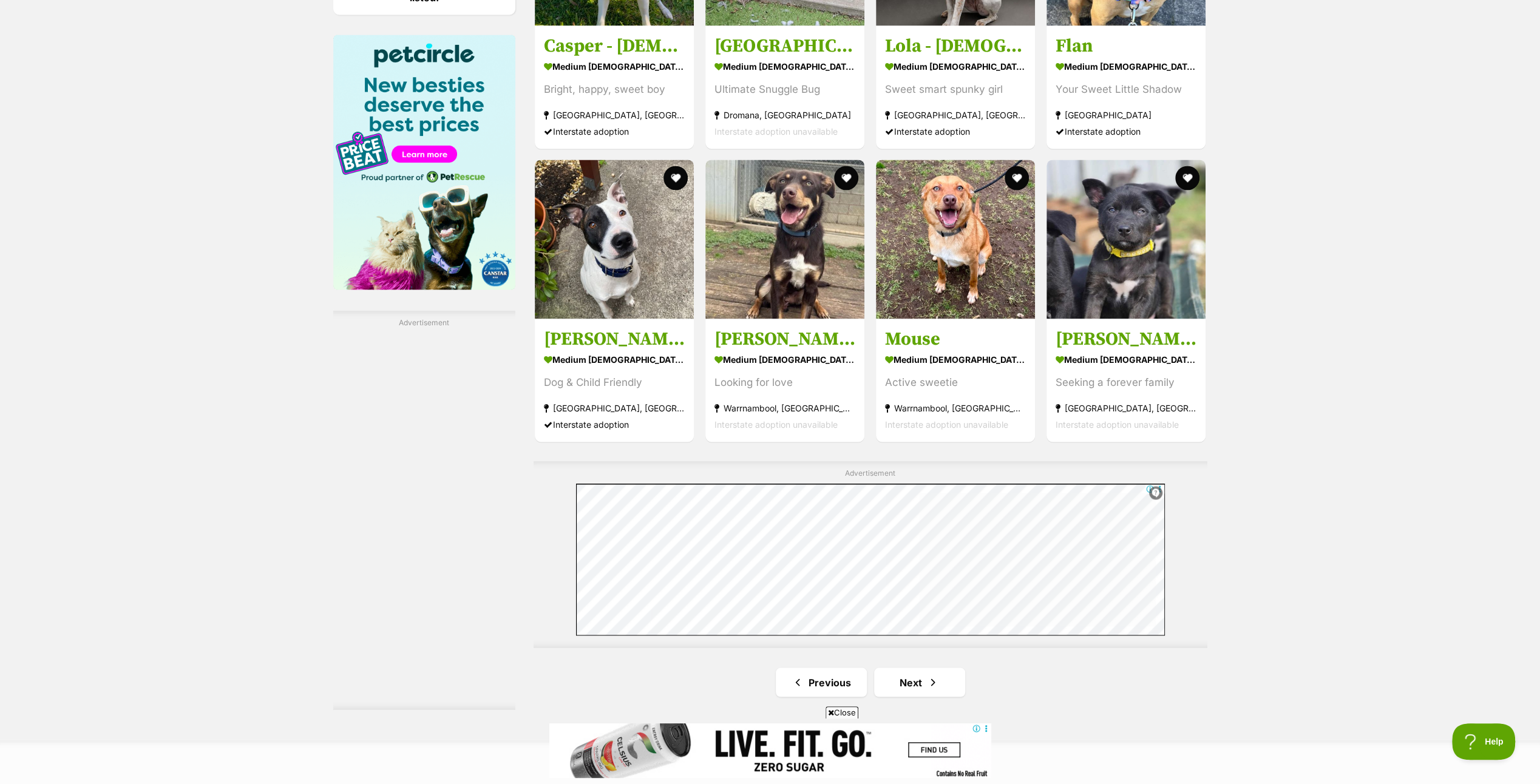
scroll to position [1880, 0]
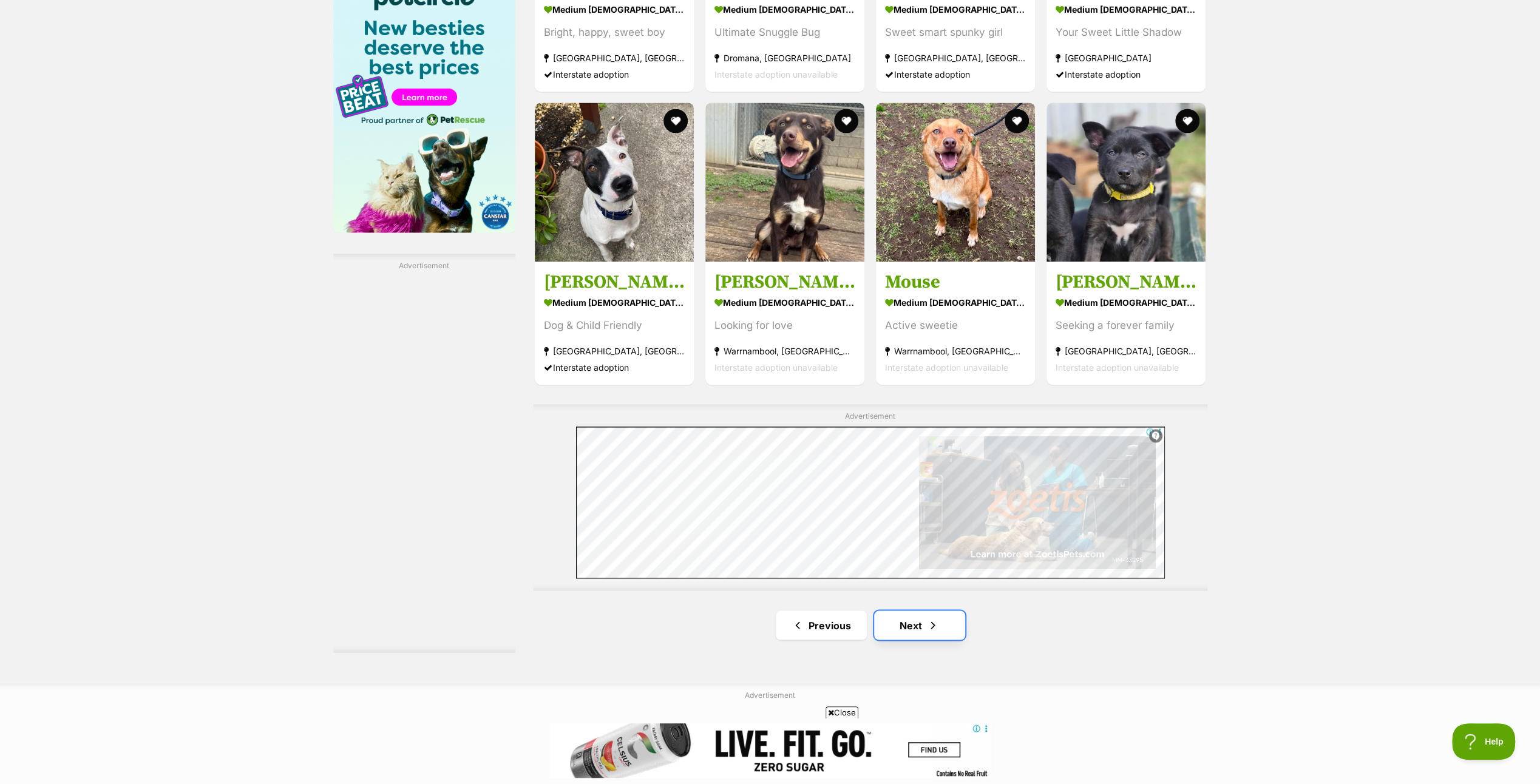
click at [925, 621] on link "Next" at bounding box center [920, 625] width 91 height 29
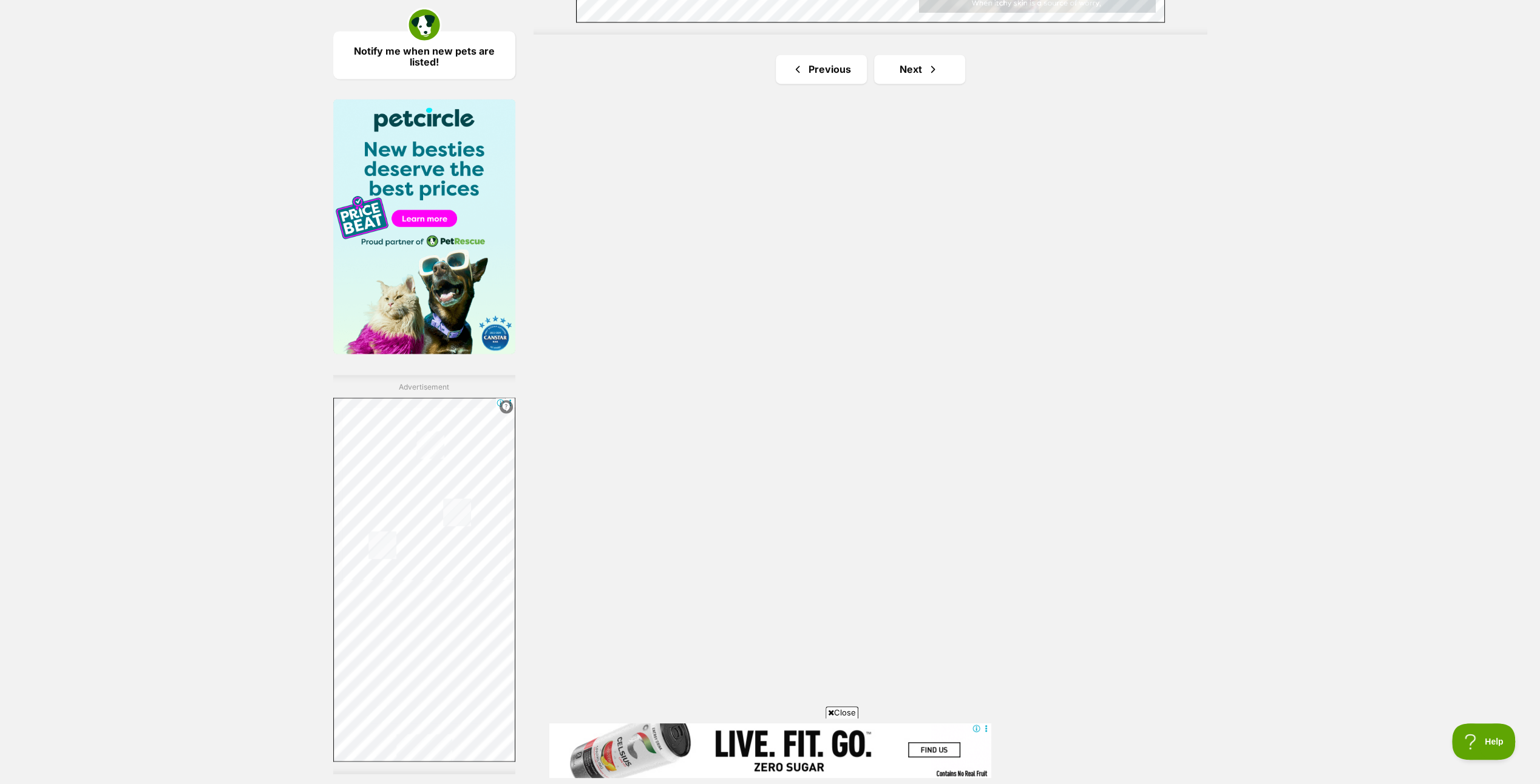
scroll to position [1941, 0]
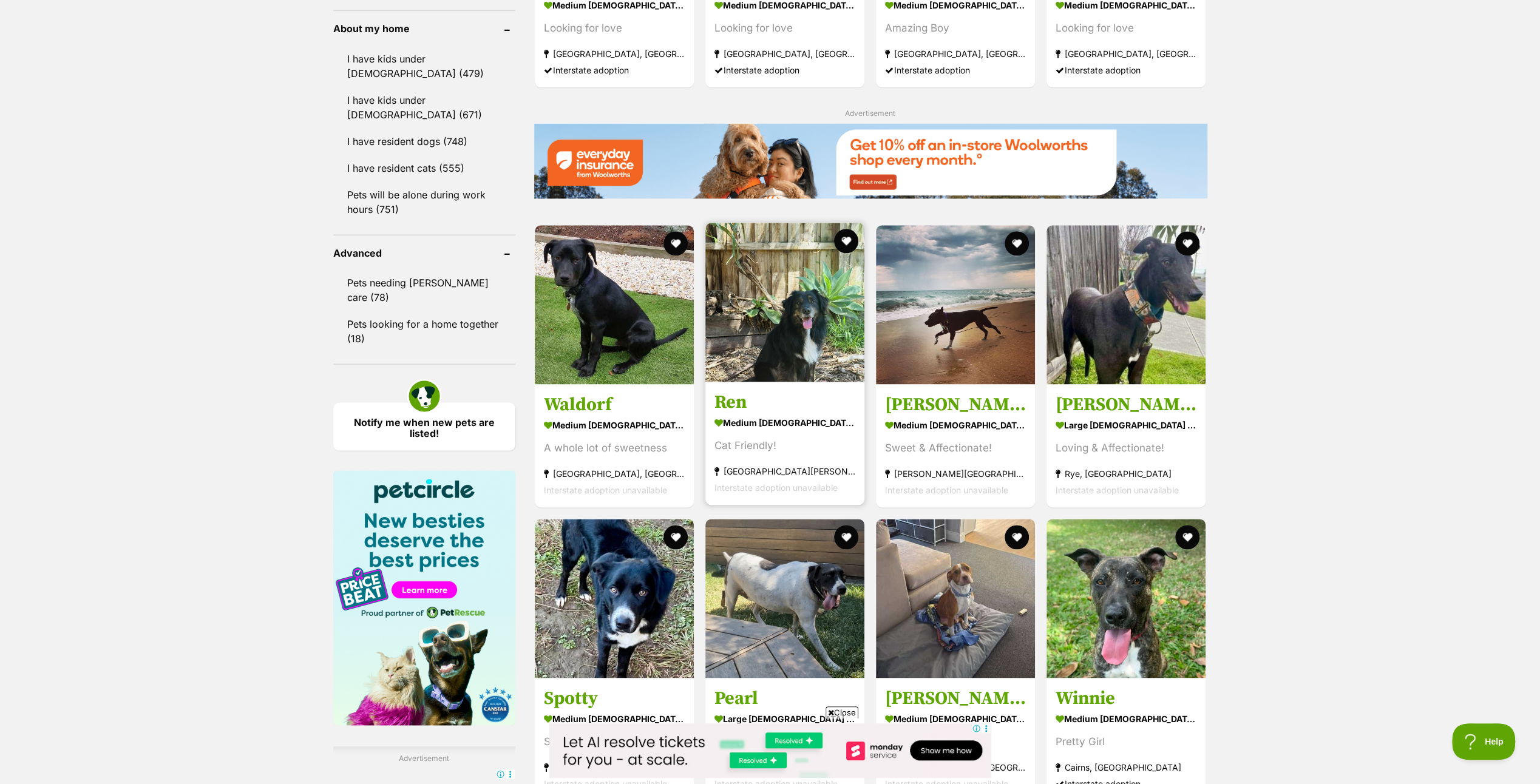
scroll to position [1456, 0]
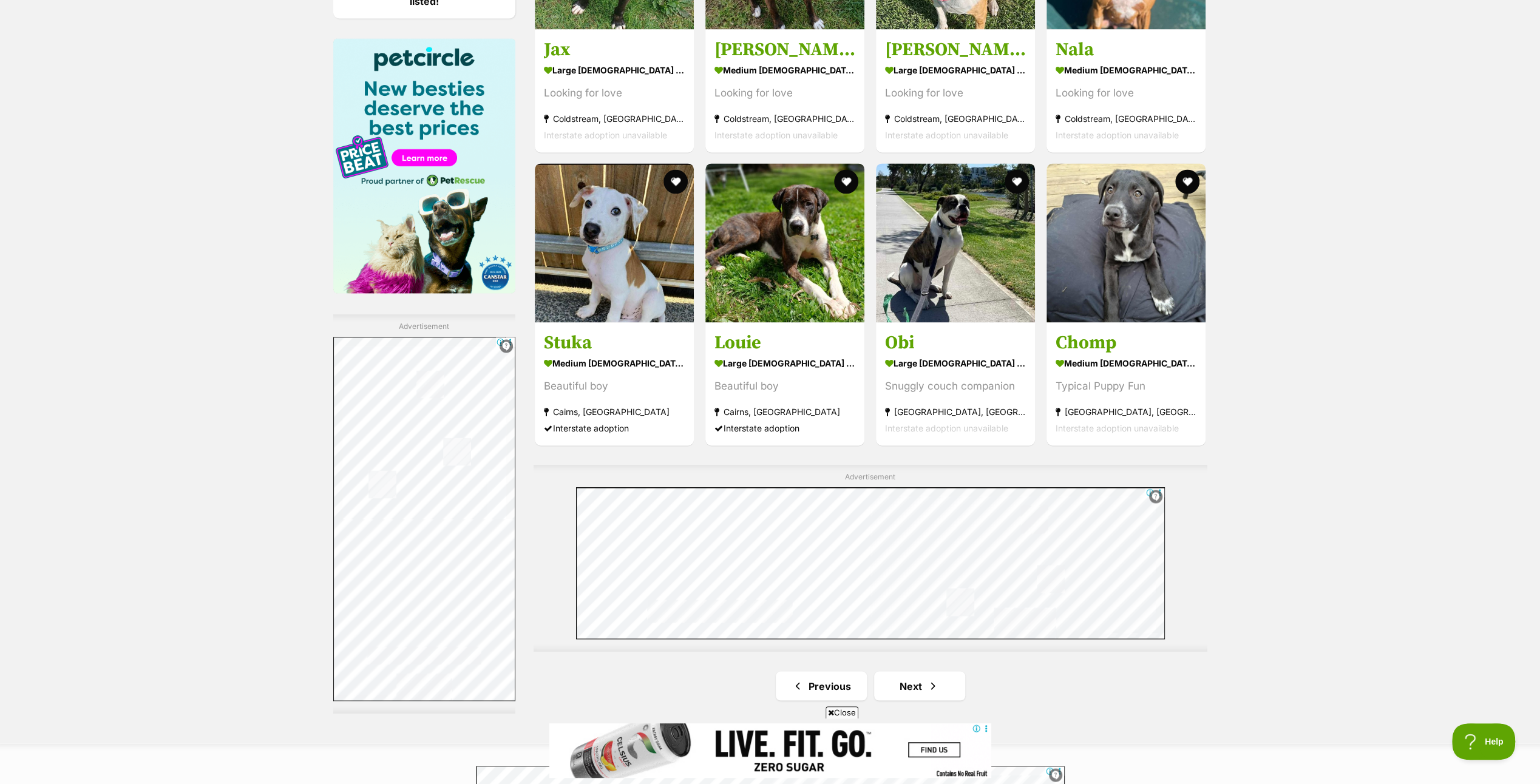
scroll to position [1880, 0]
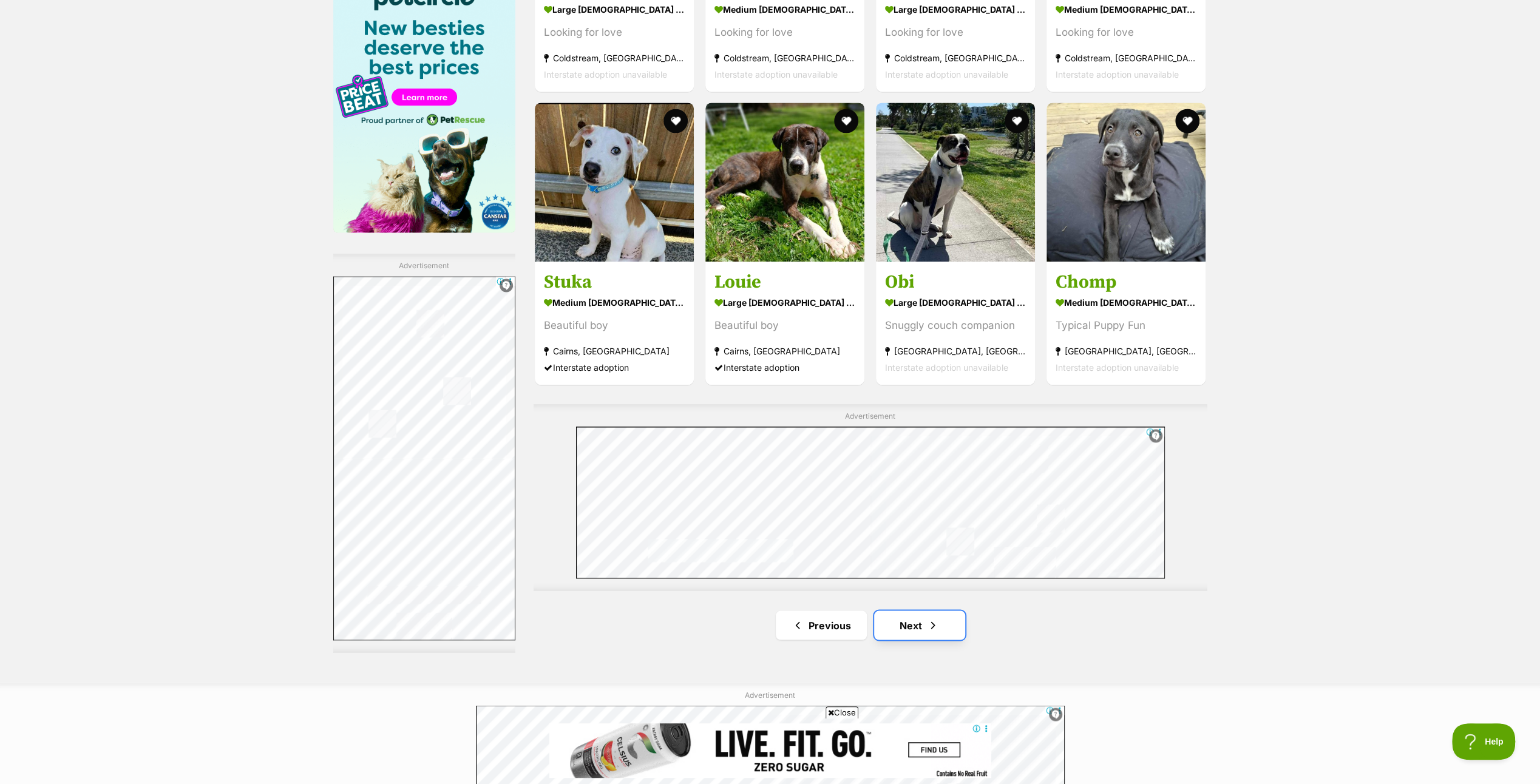
click at [923, 623] on link "Next" at bounding box center [920, 625] width 91 height 29
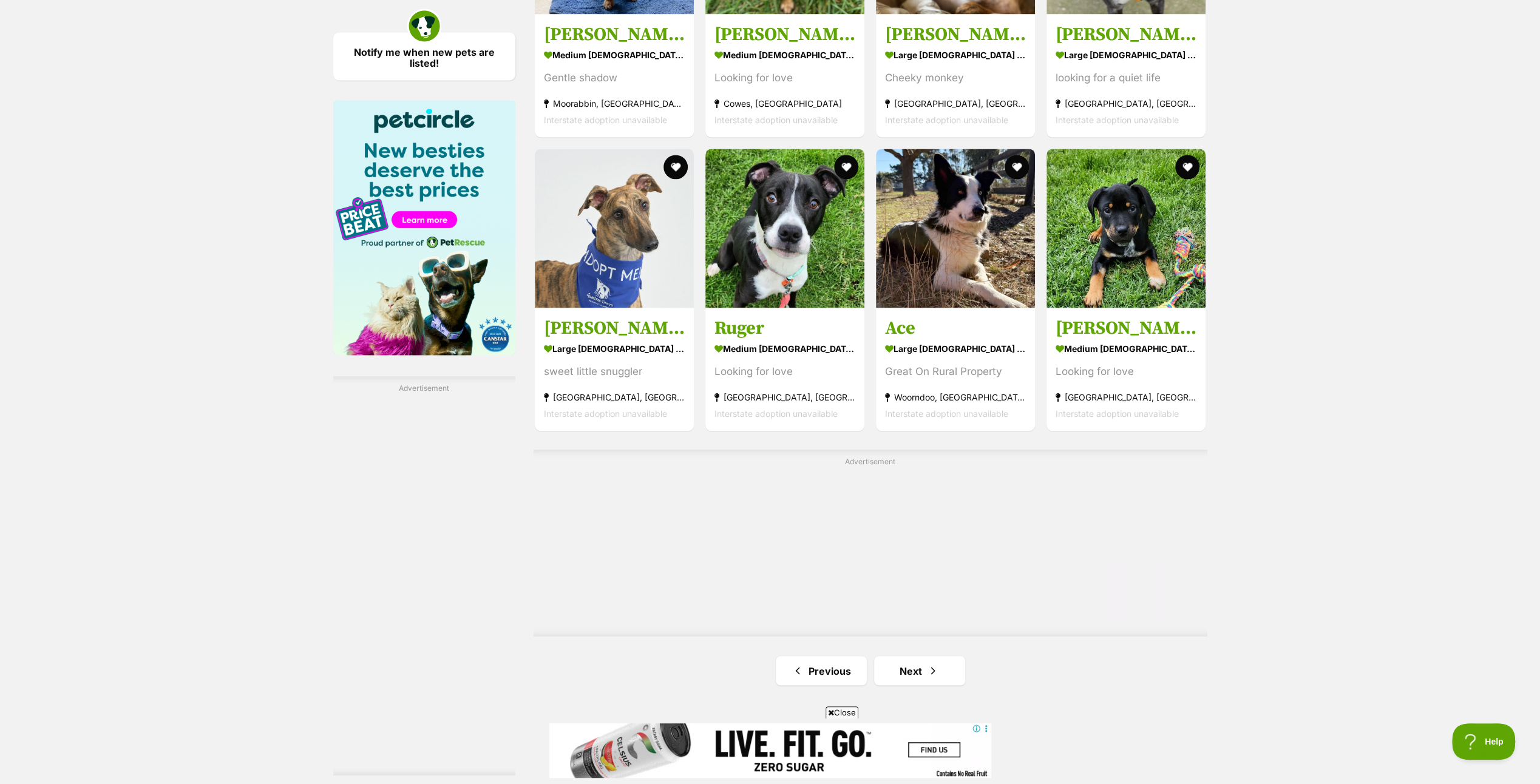
scroll to position [1759, 0]
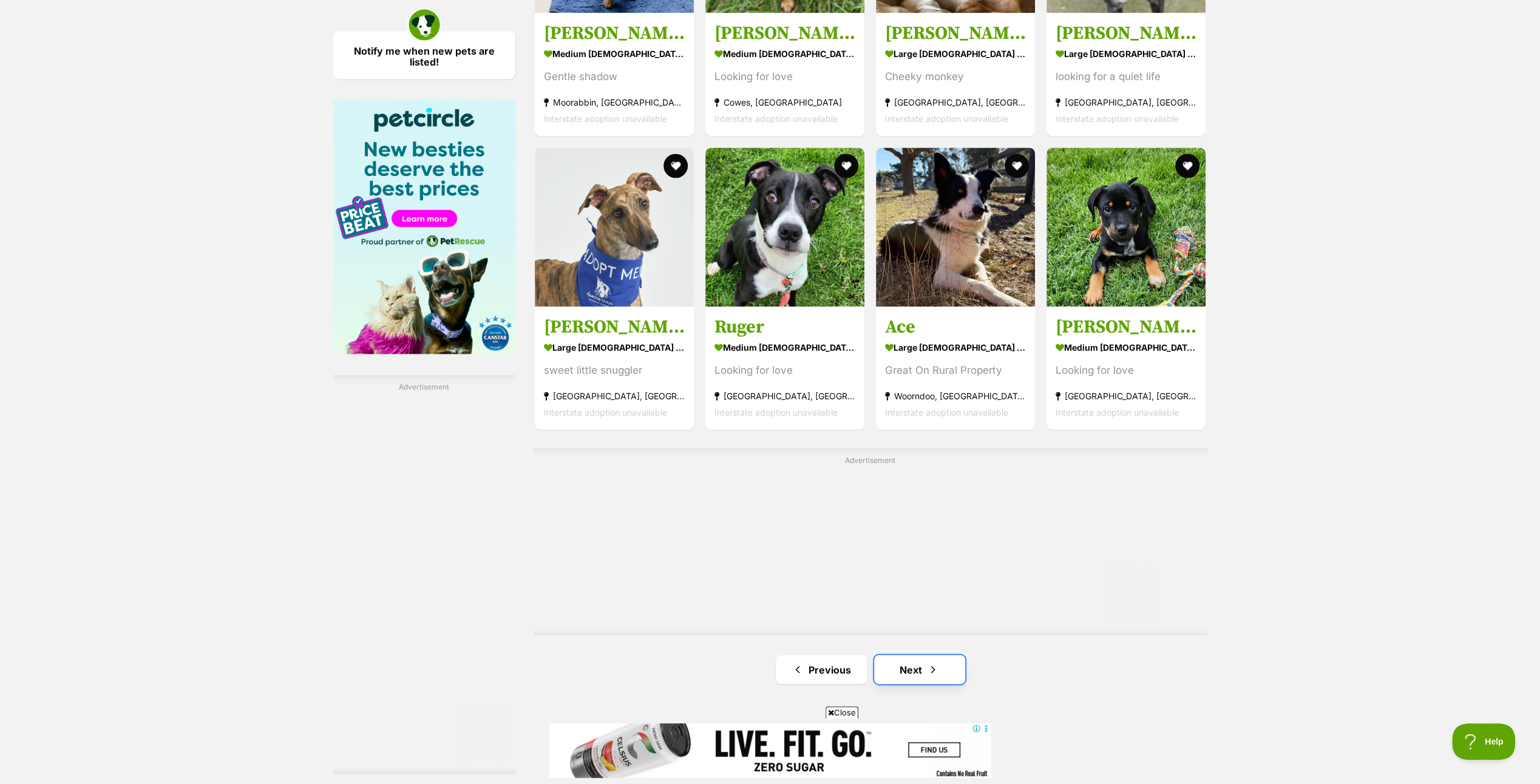
click at [908, 664] on link "Next" at bounding box center [920, 668] width 91 height 29
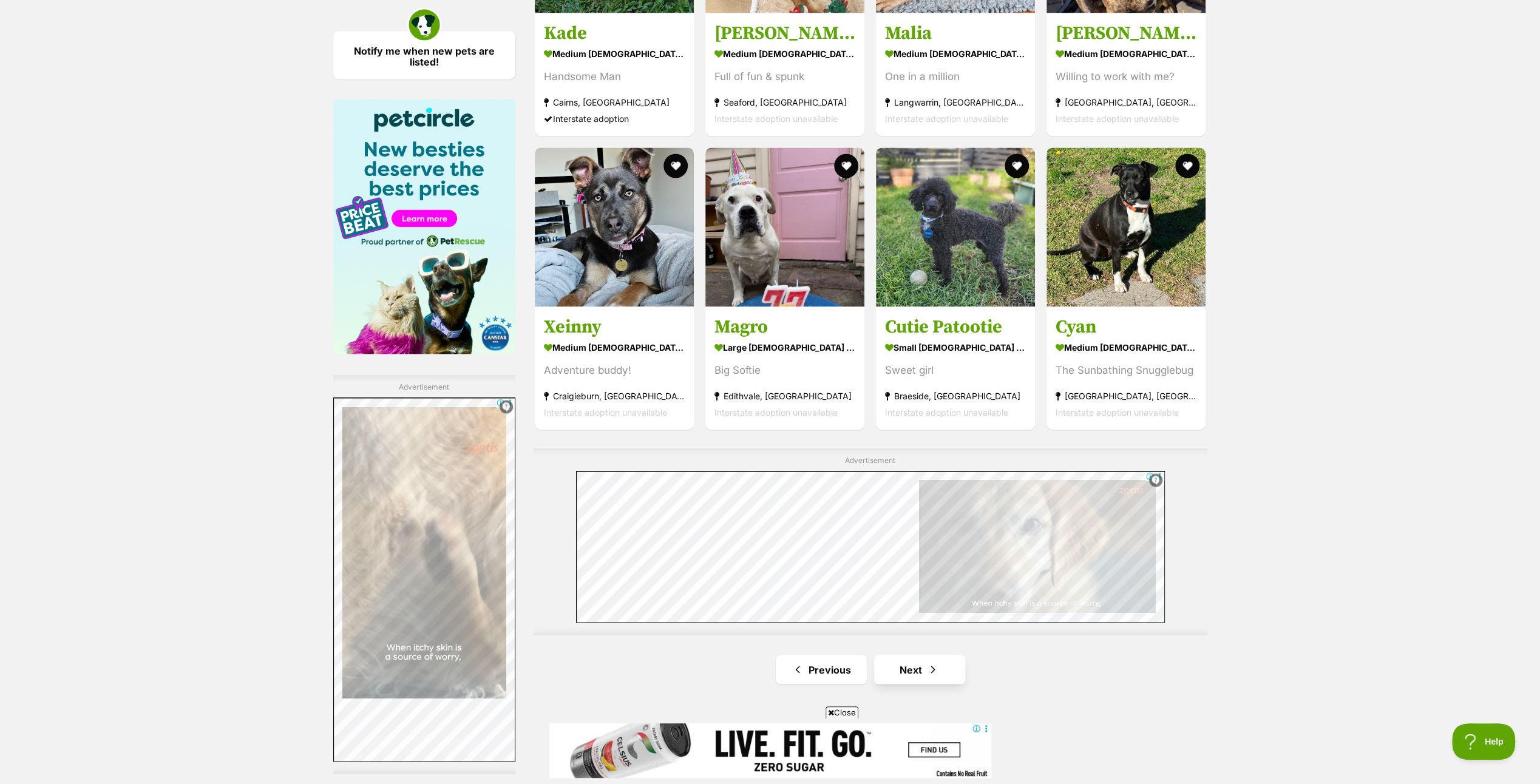
scroll to position [2002, 0]
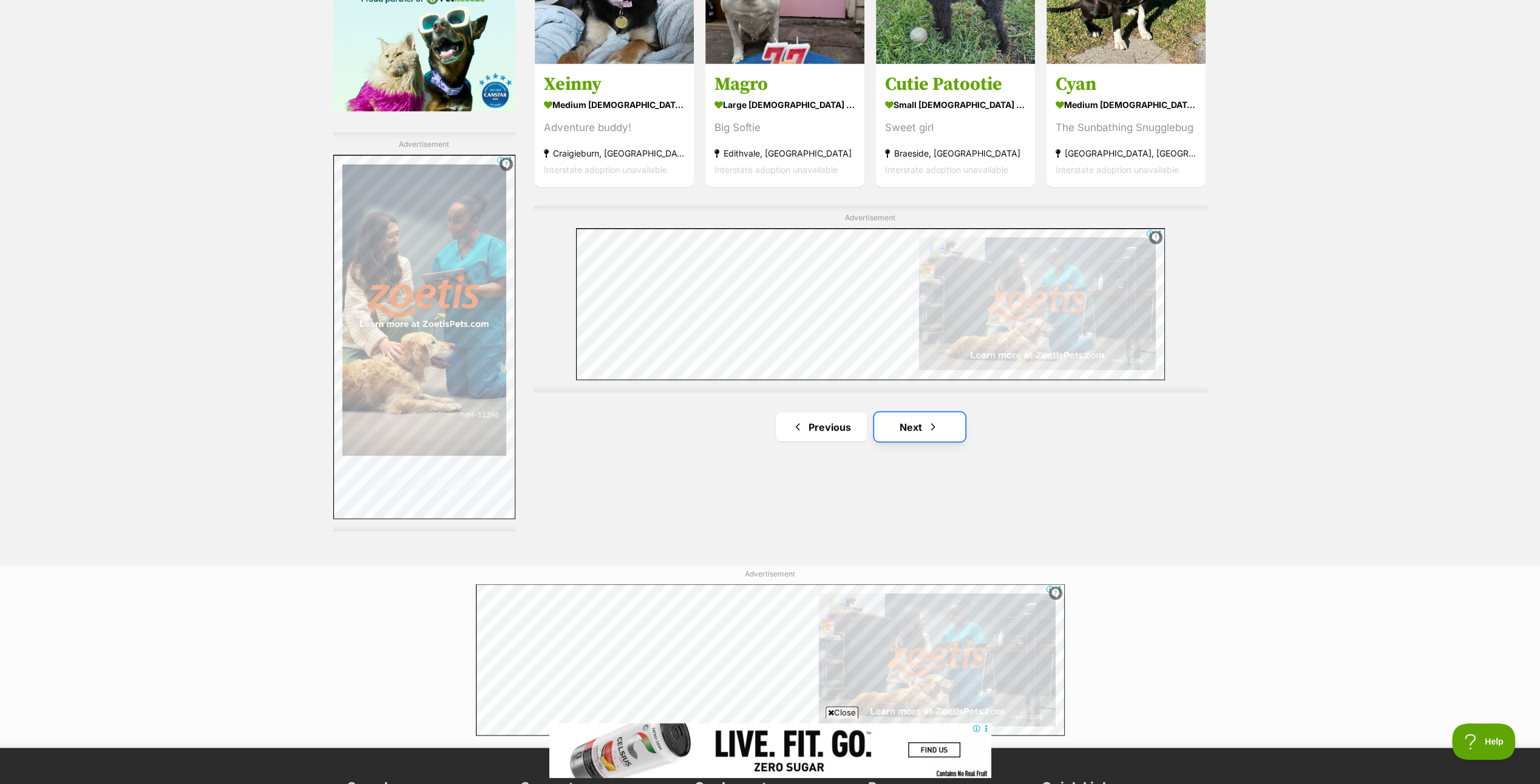
click at [920, 419] on link "Next" at bounding box center [920, 425] width 91 height 29
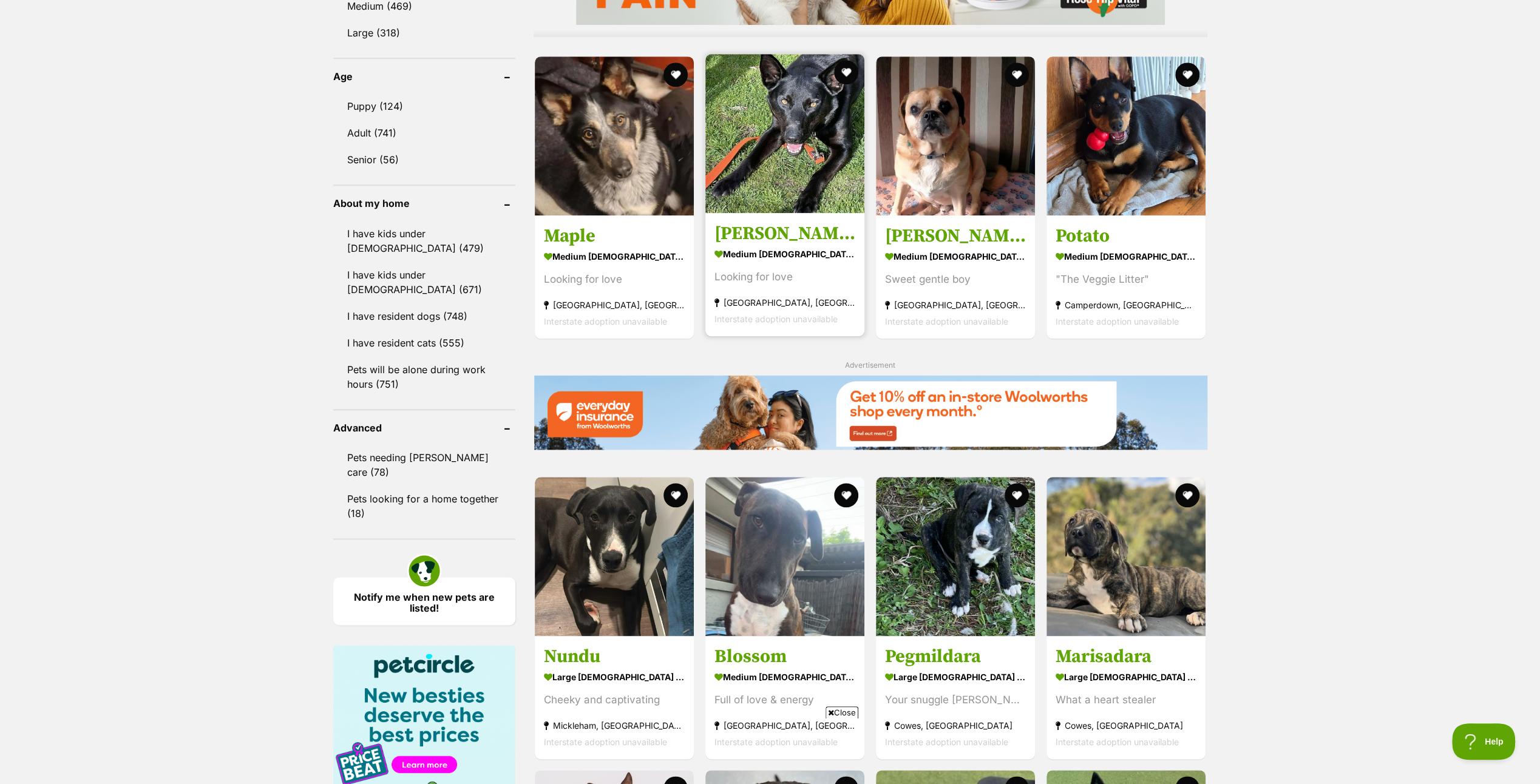
scroll to position [1214, 0]
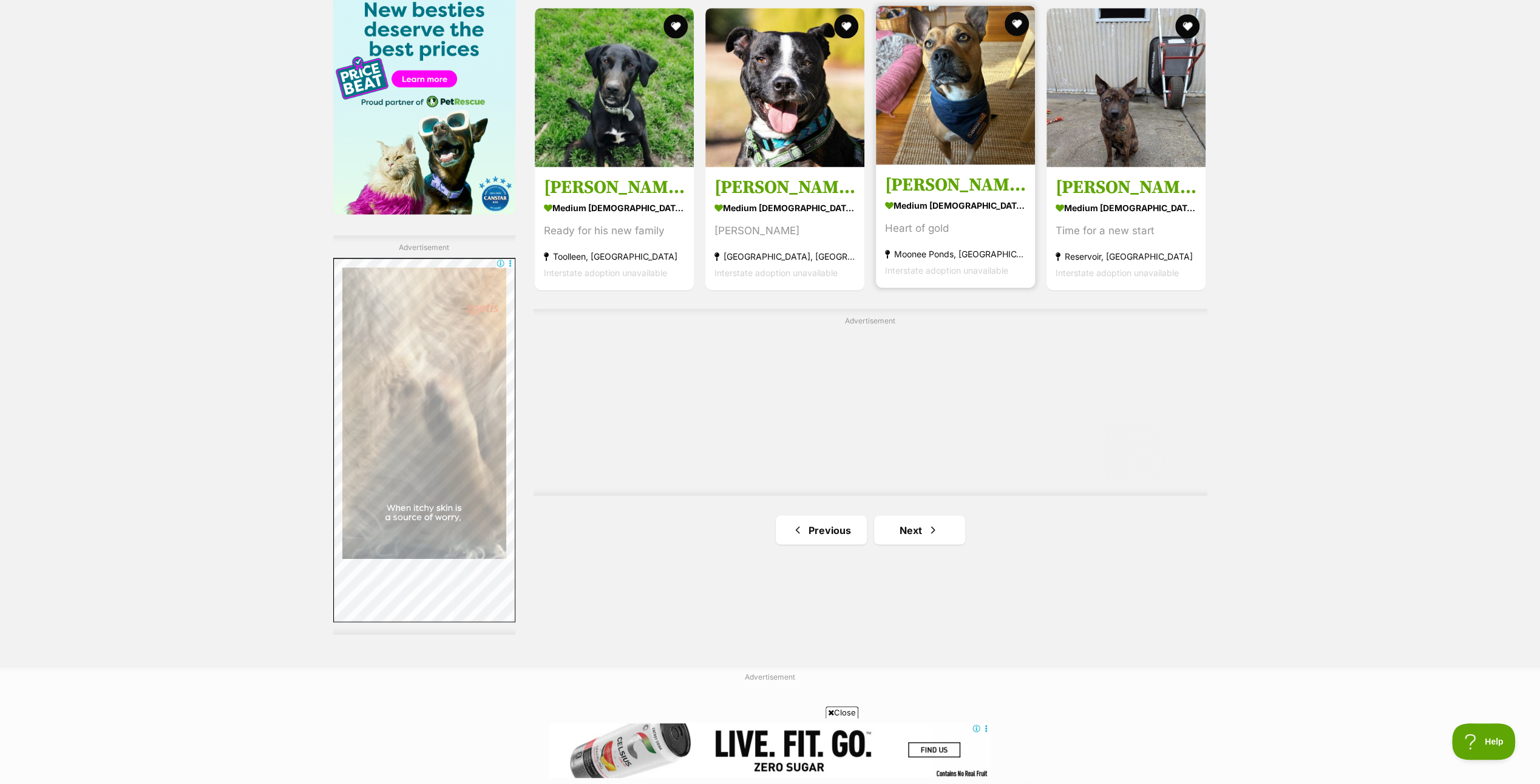
scroll to position [1941, 0]
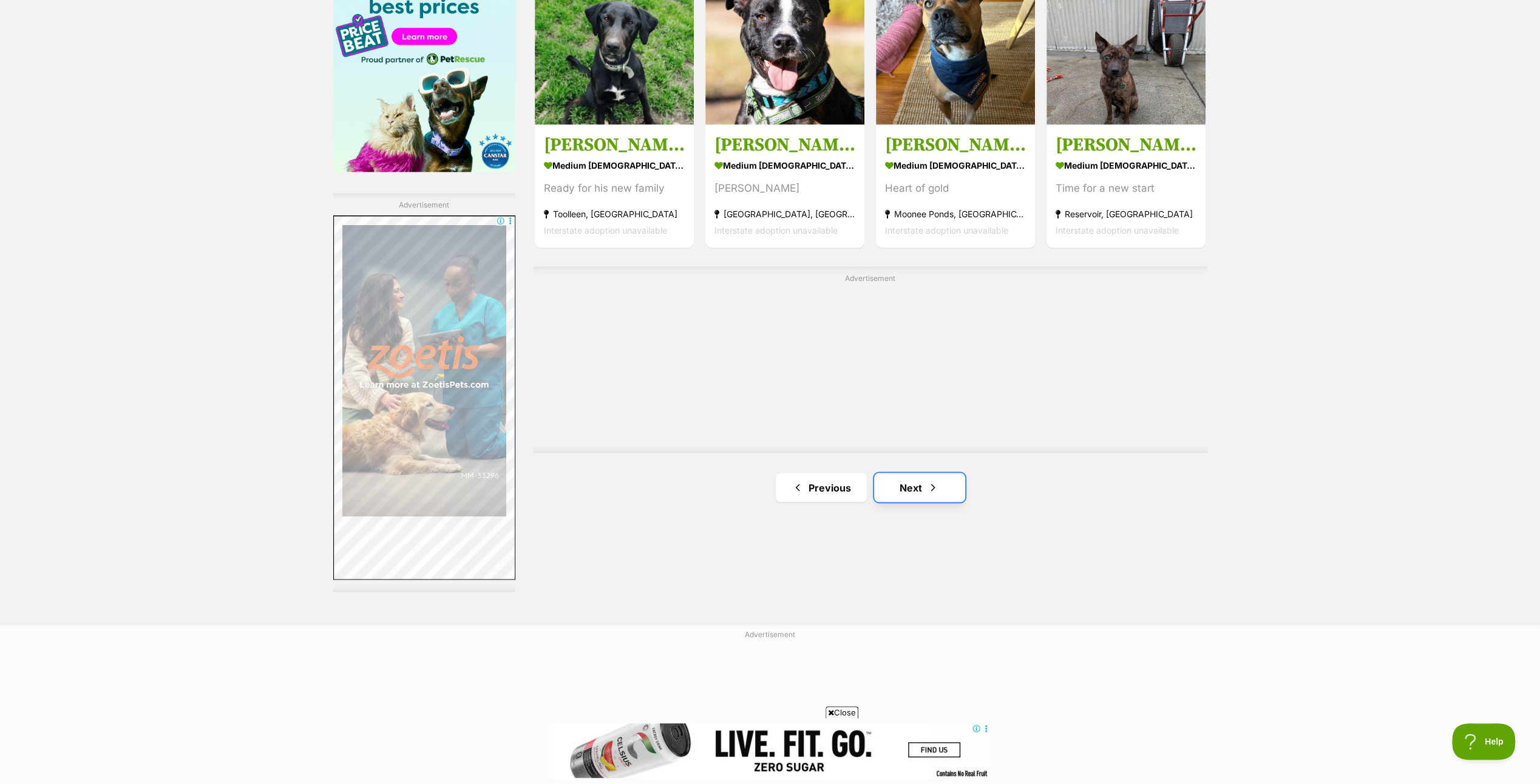
click at [898, 487] on link "Next" at bounding box center [920, 487] width 91 height 29
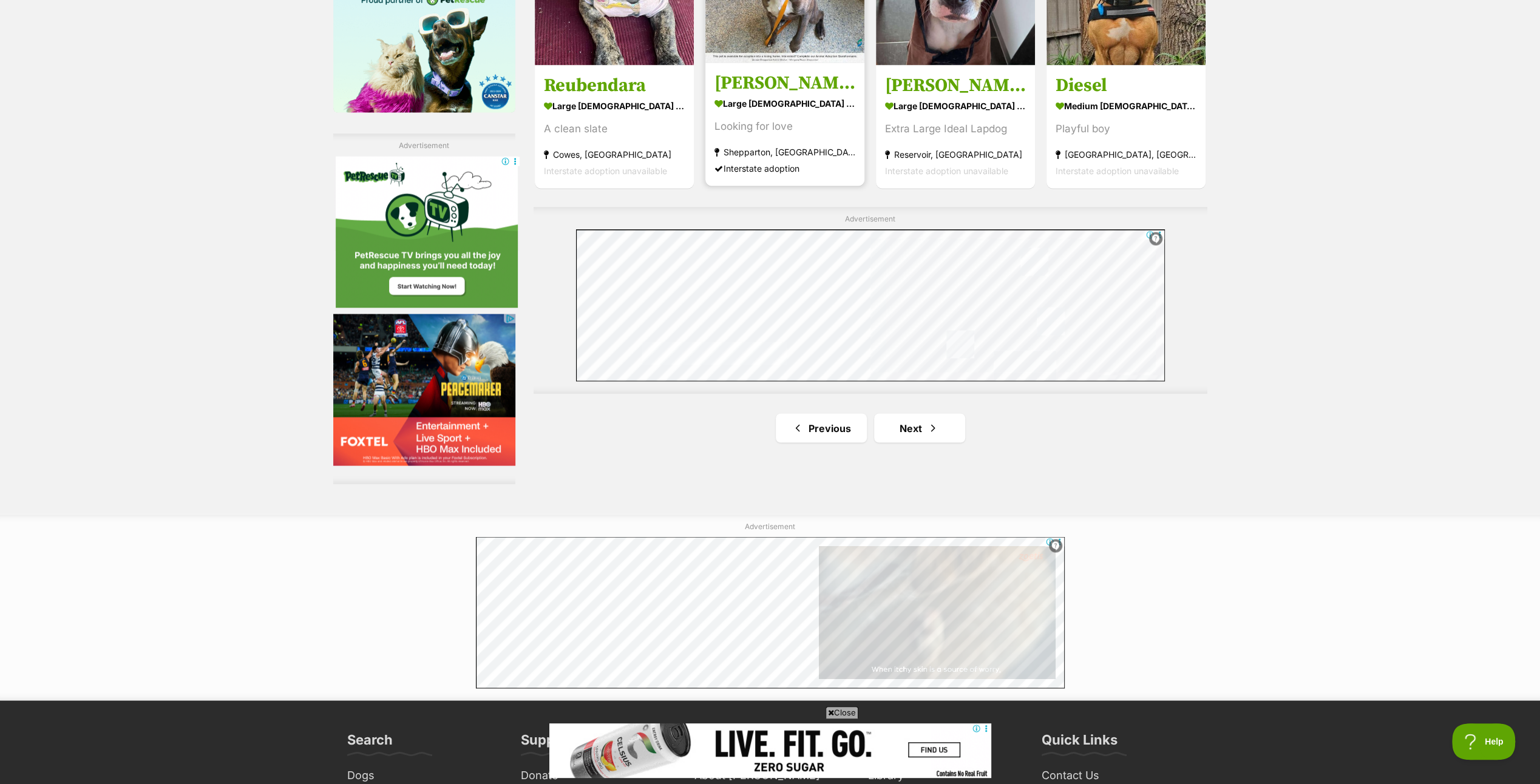
scroll to position [2063, 0]
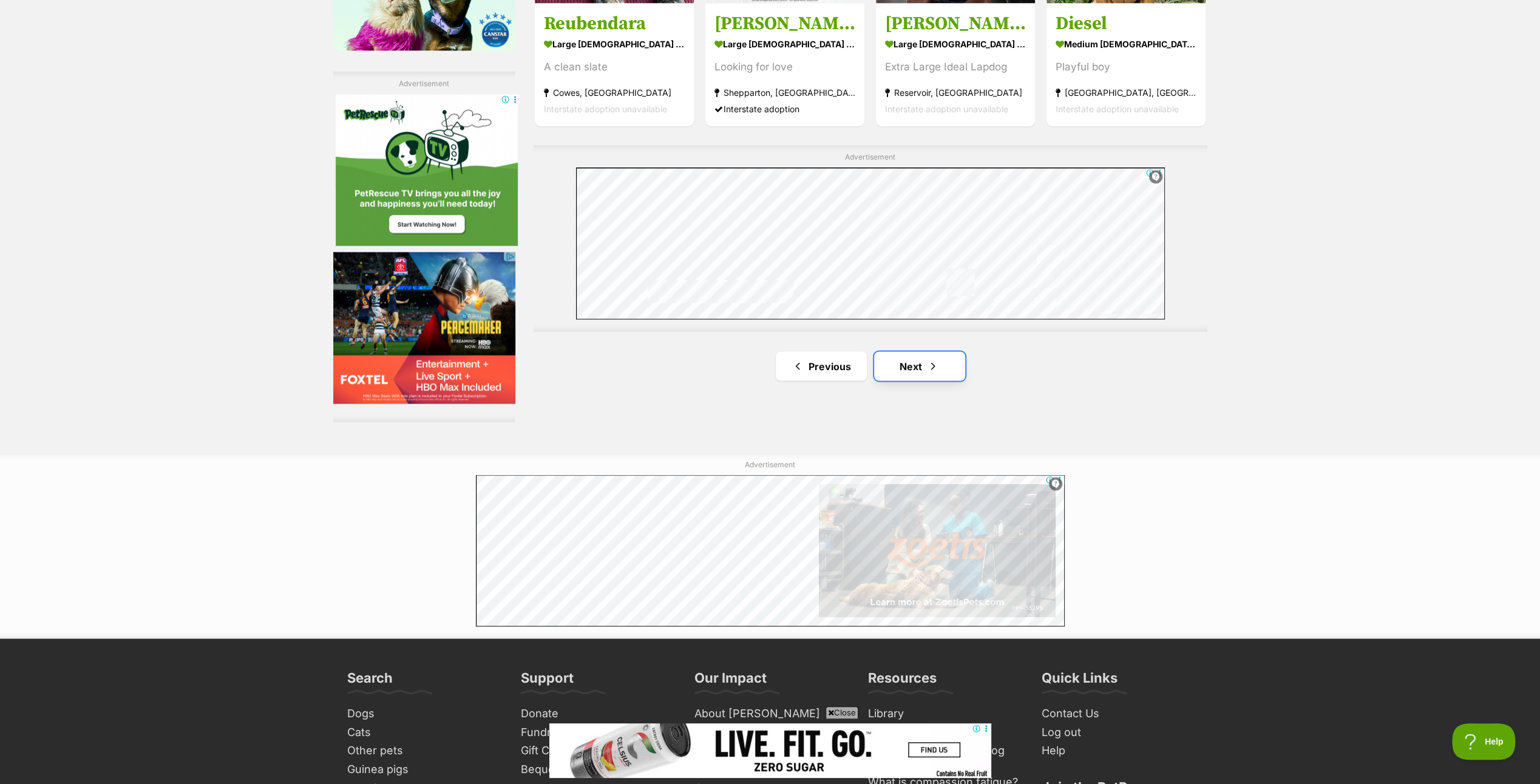
click at [908, 368] on link "Next" at bounding box center [920, 365] width 91 height 29
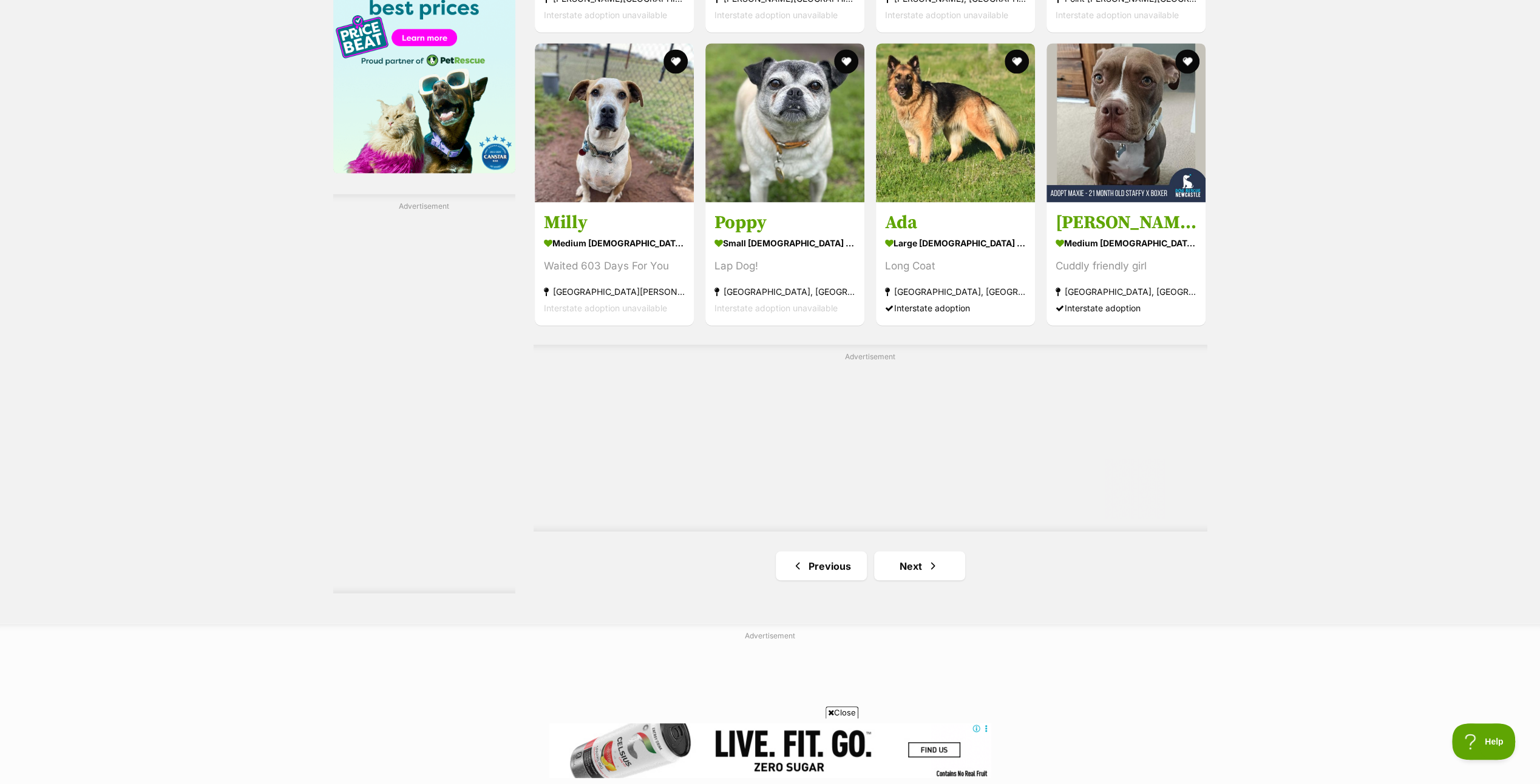
scroll to position [1941, 0]
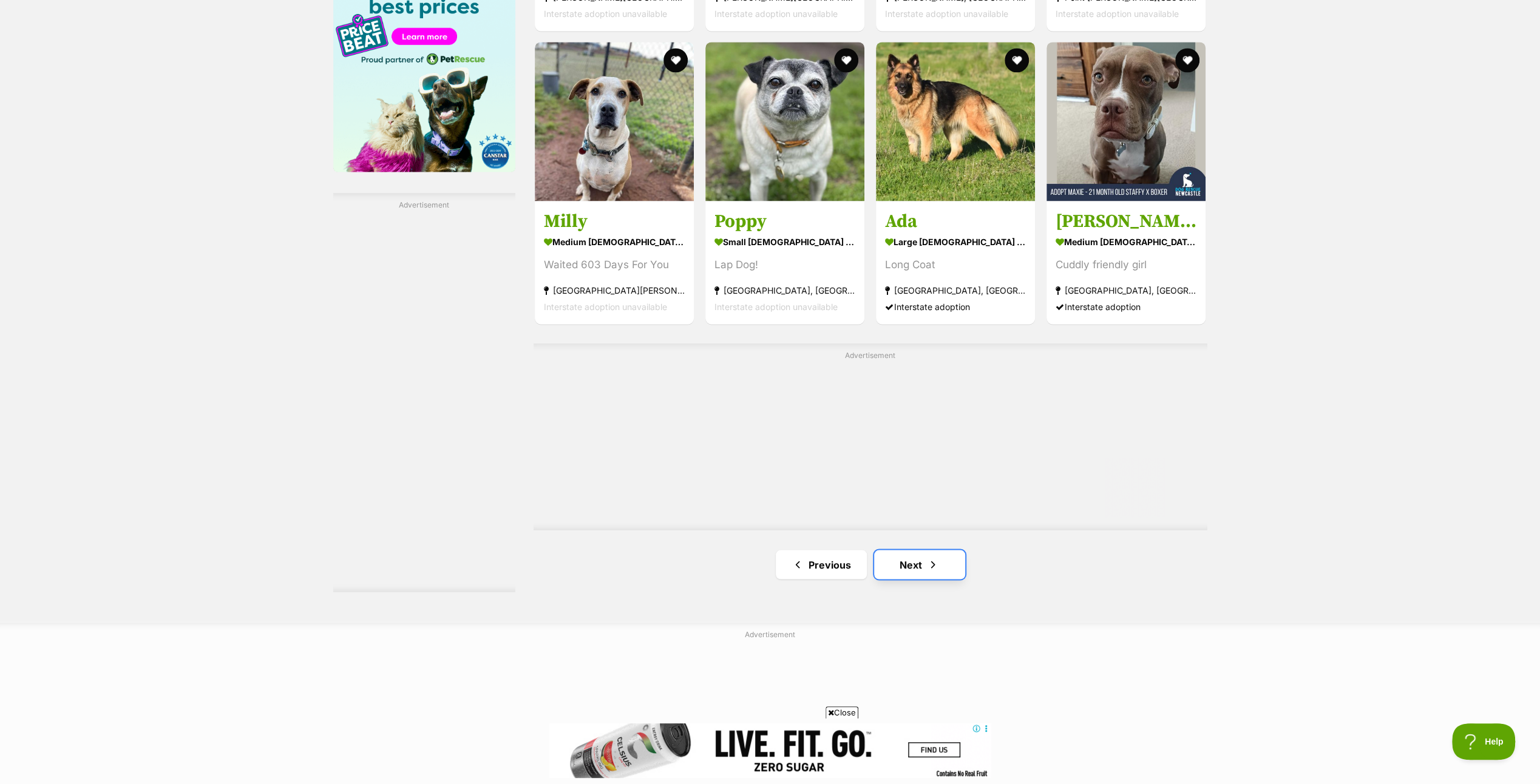
click at [899, 562] on link "Next" at bounding box center [920, 563] width 91 height 29
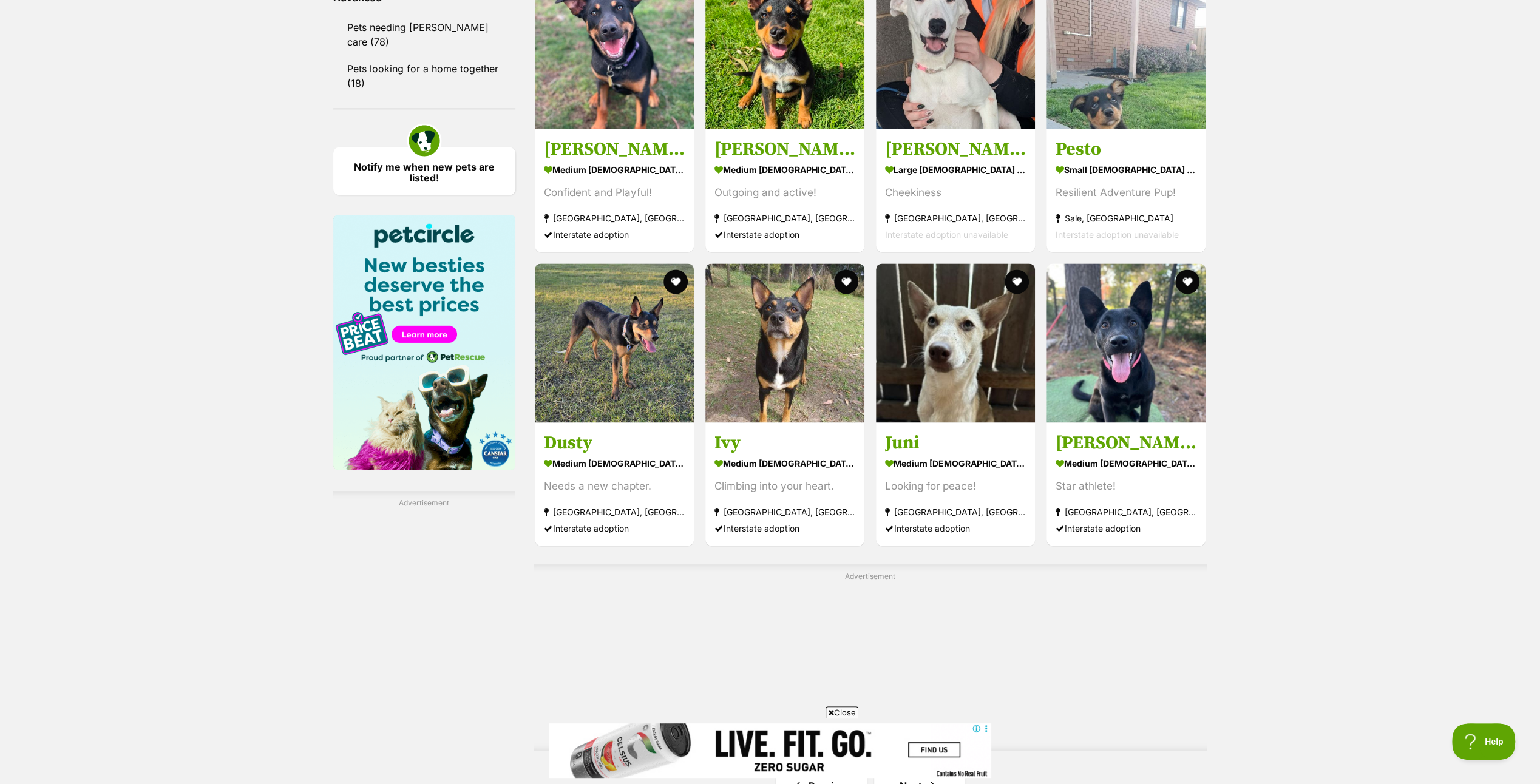
scroll to position [1759, 0]
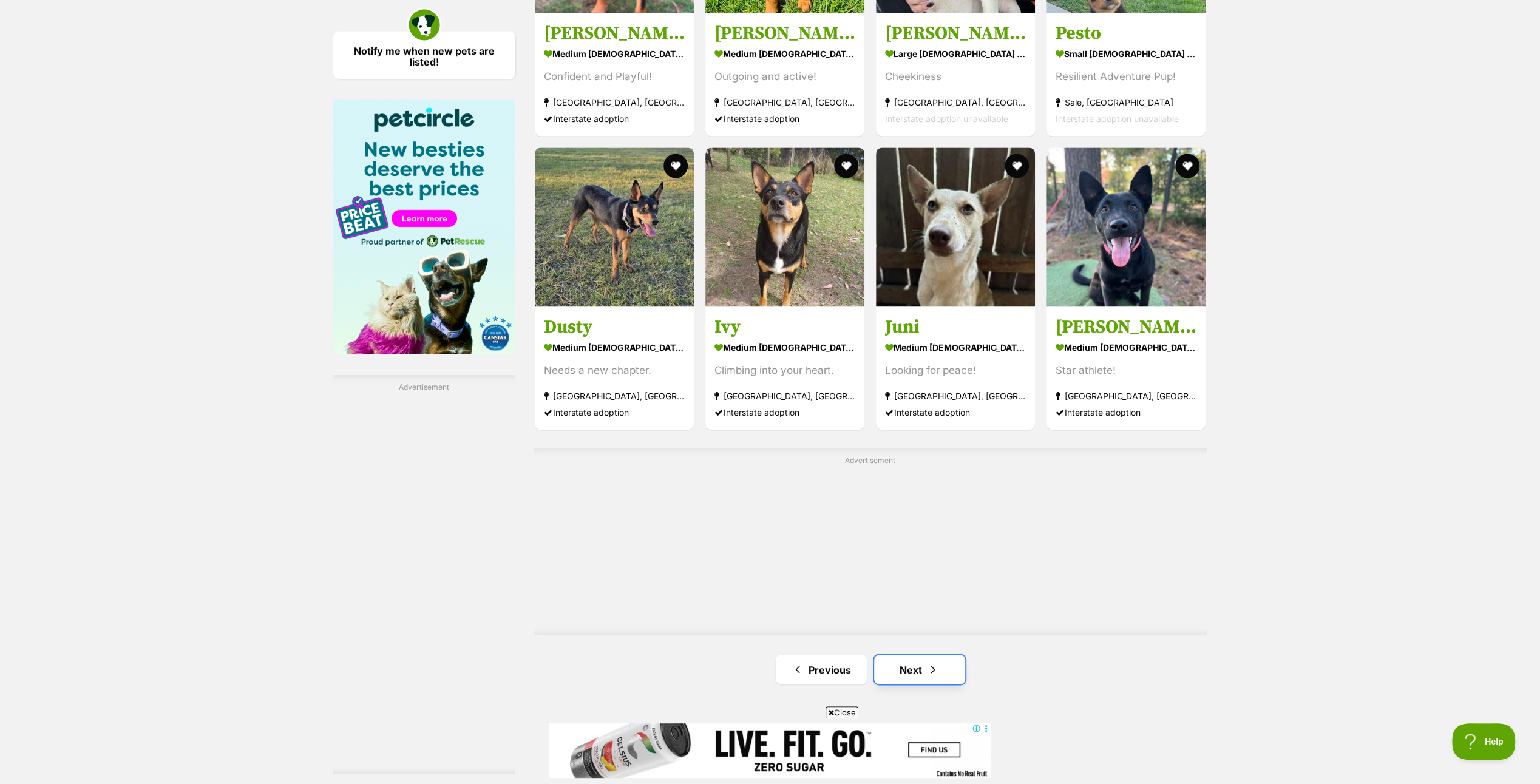
click at [914, 663] on link "Next" at bounding box center [920, 668] width 91 height 29
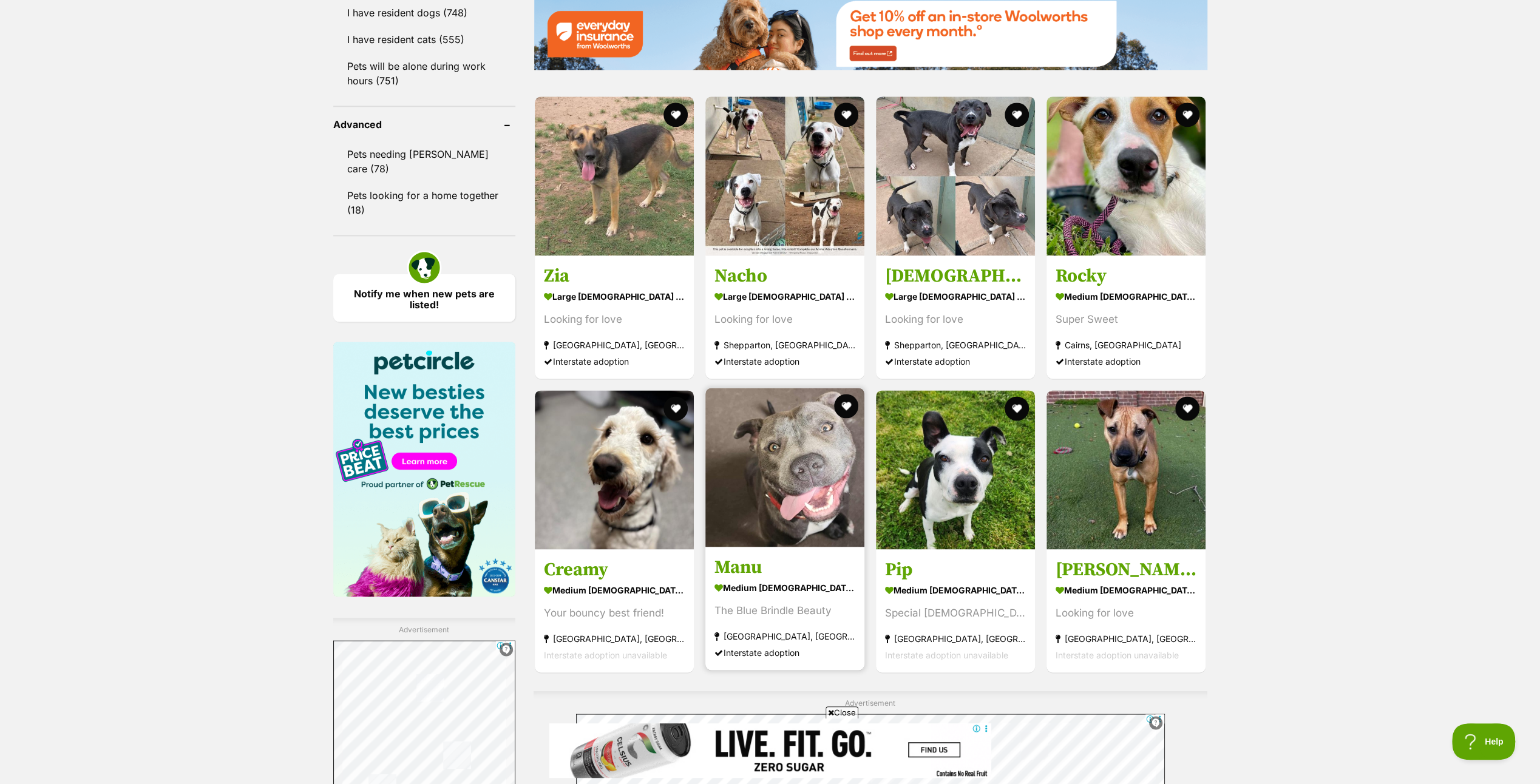
scroll to position [1880, 0]
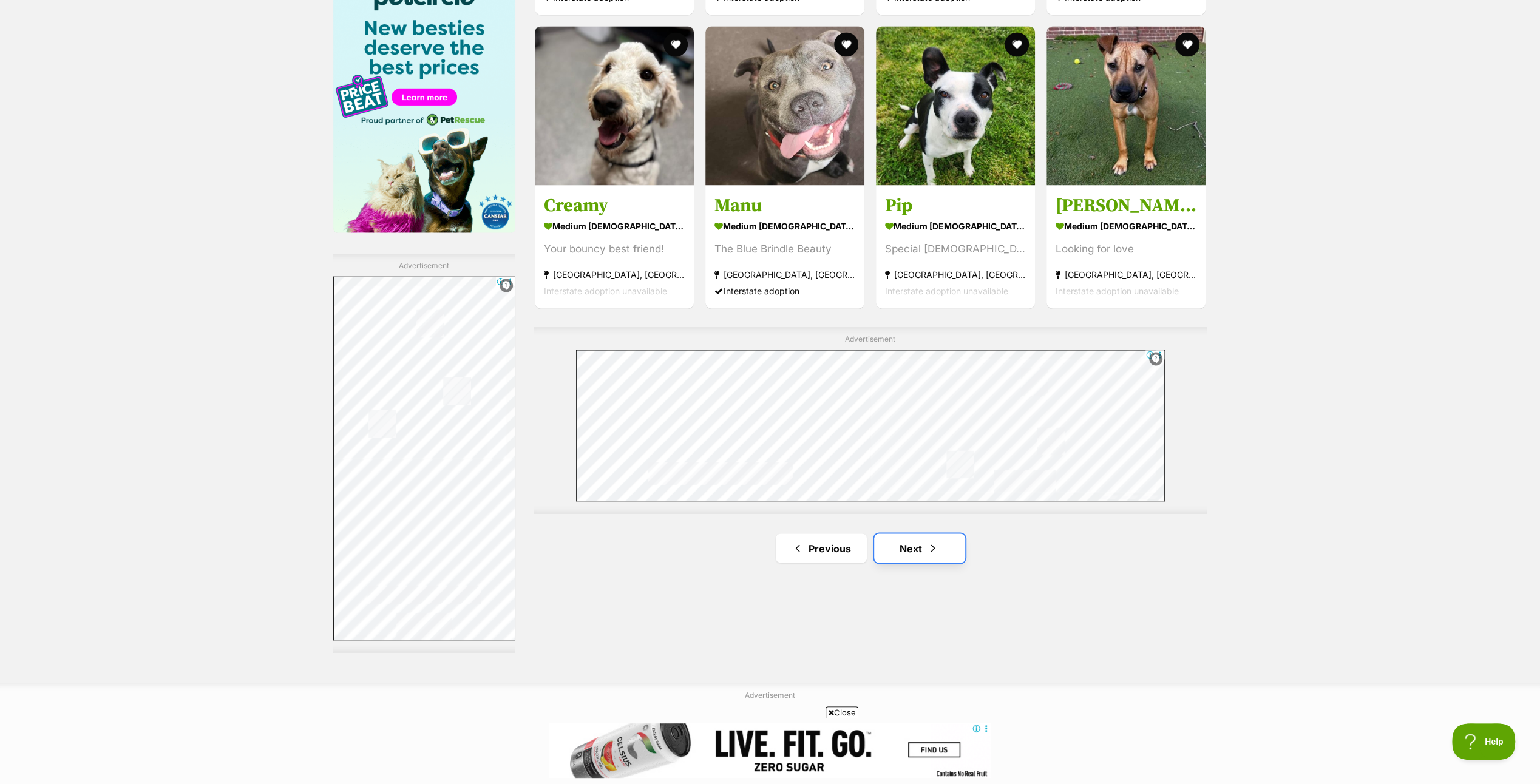
click at [920, 542] on link "Next" at bounding box center [920, 547] width 91 height 29
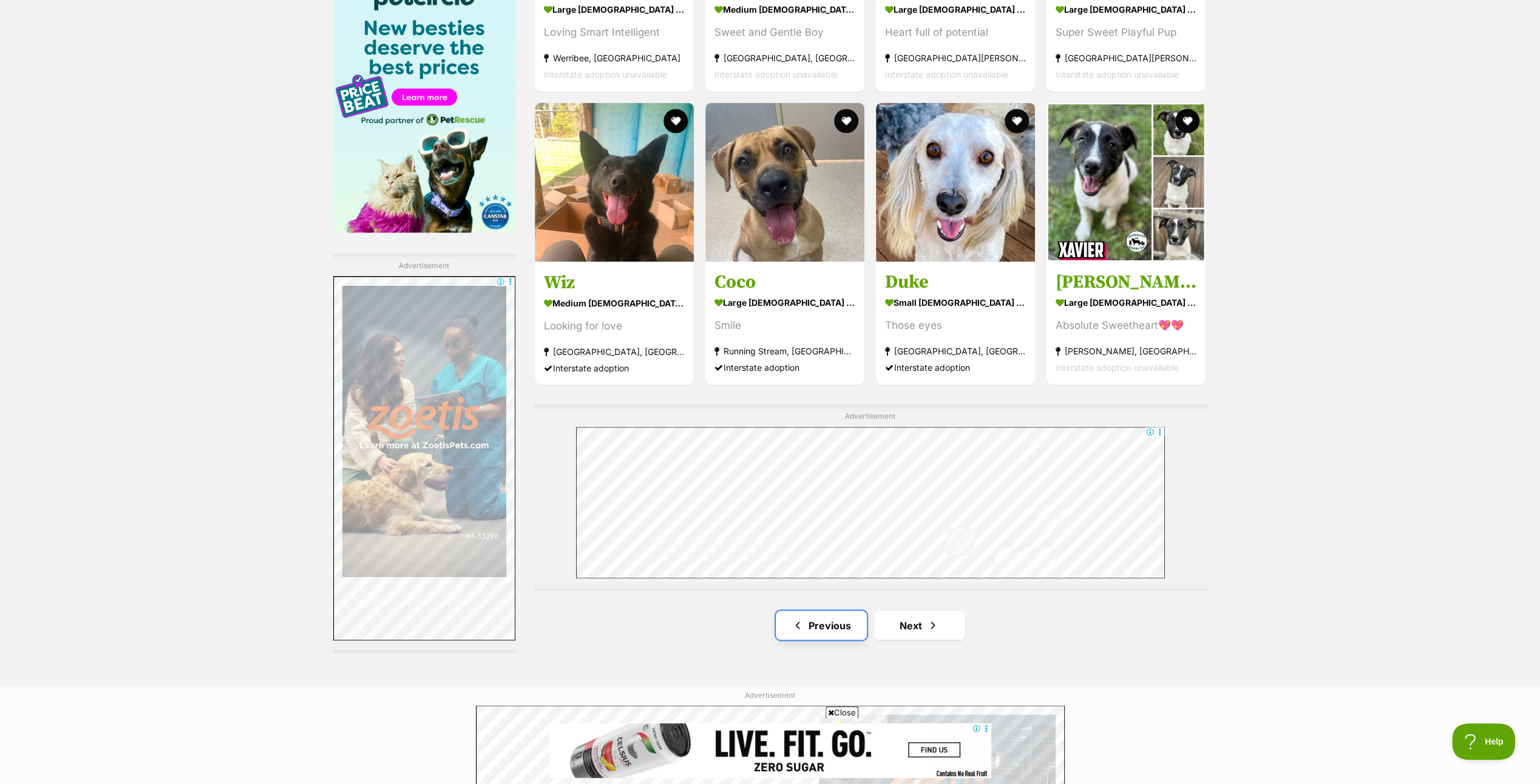
click at [823, 623] on link "Previous" at bounding box center [821, 625] width 91 height 29
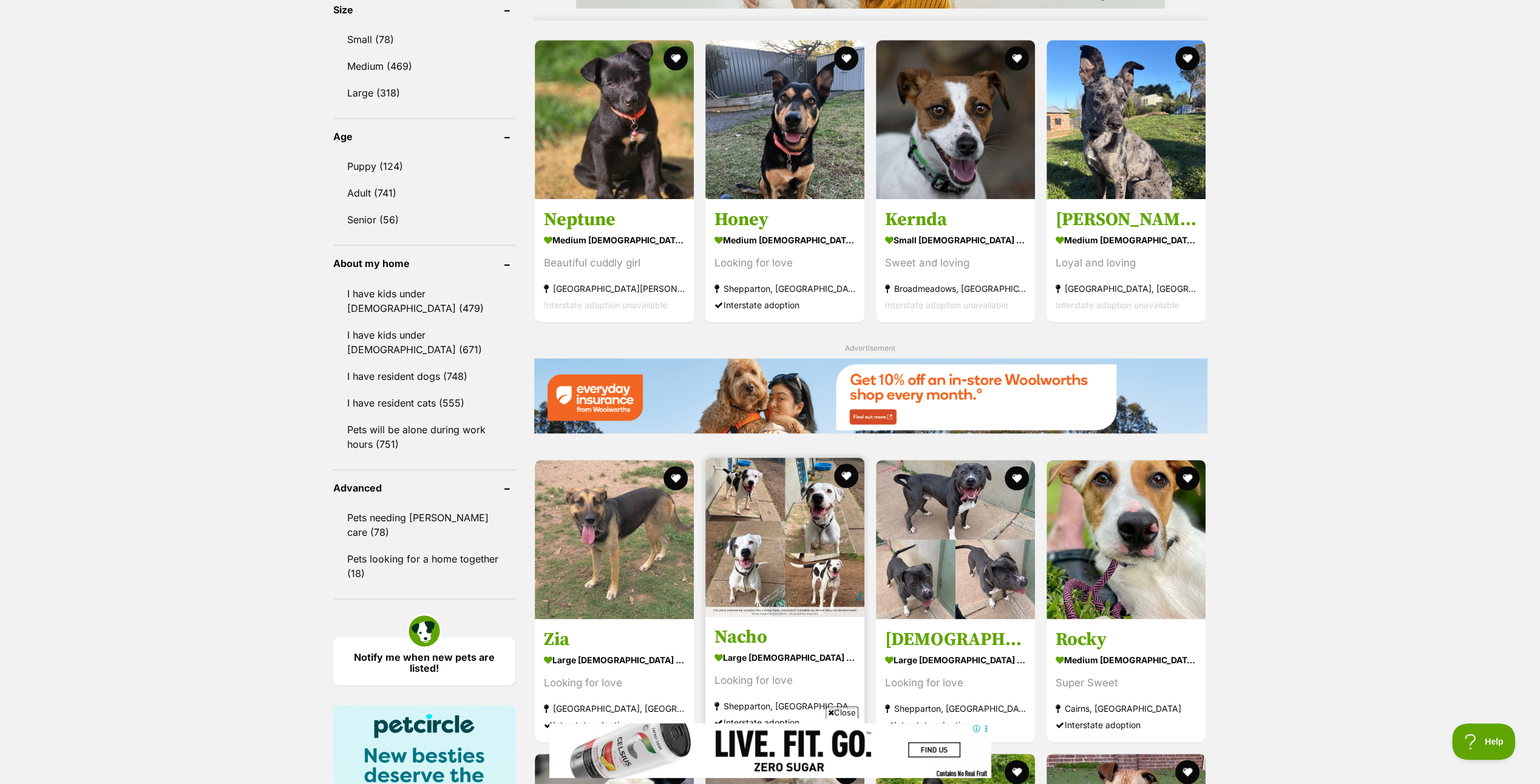
scroll to position [1456, 0]
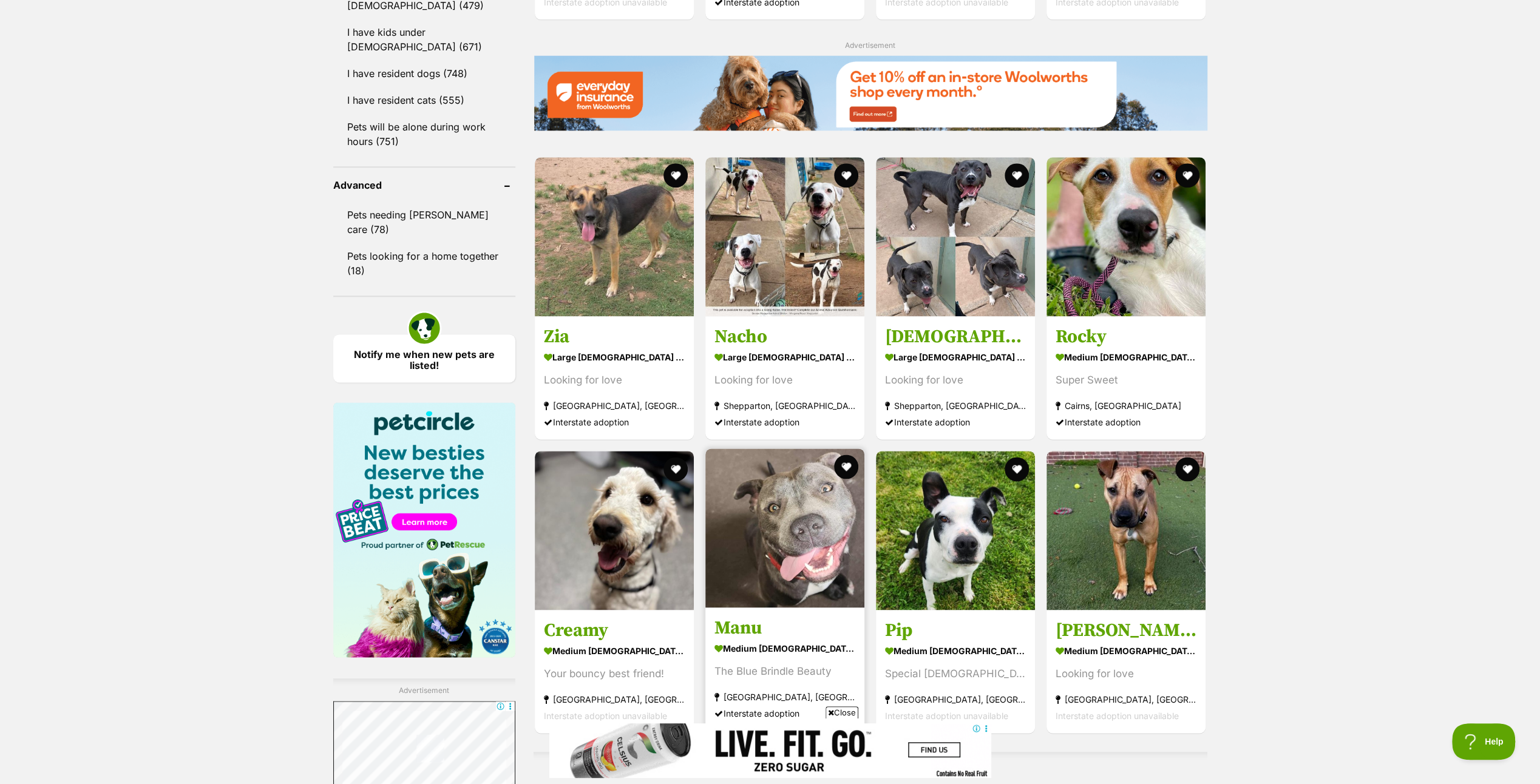
click at [776, 534] on img at bounding box center [785, 528] width 159 height 159
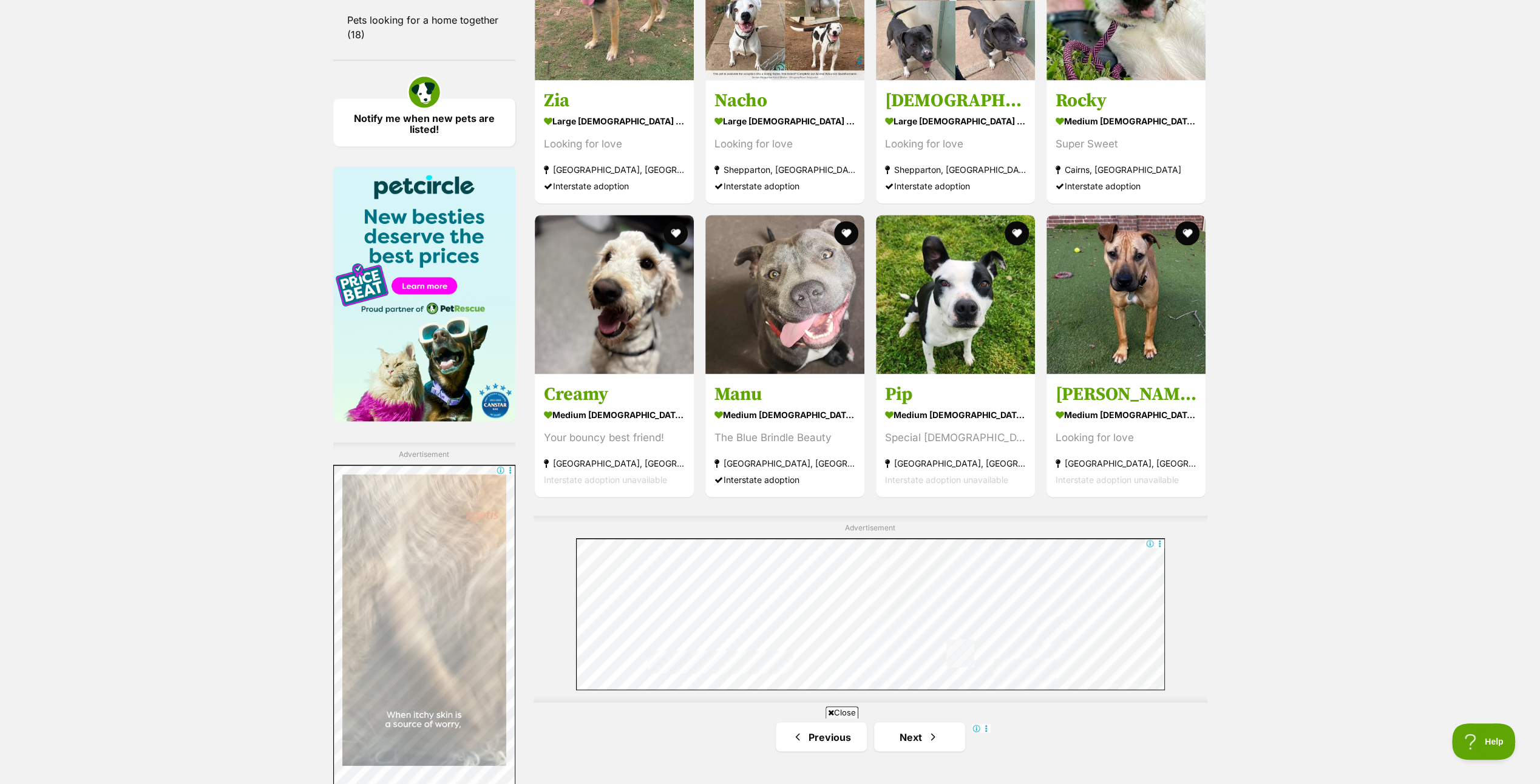
scroll to position [1874, 0]
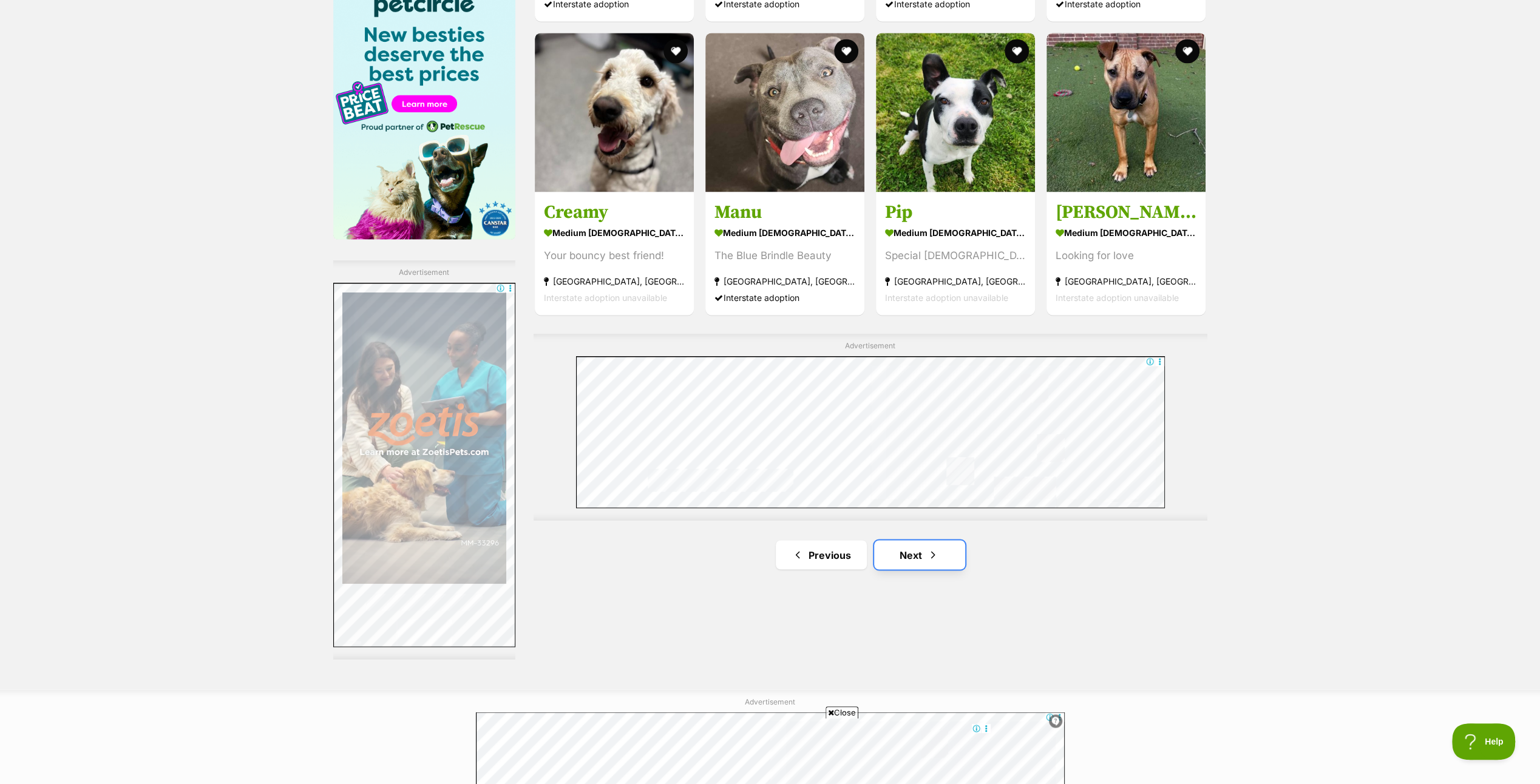
click at [910, 548] on link "Next" at bounding box center [920, 554] width 91 height 29
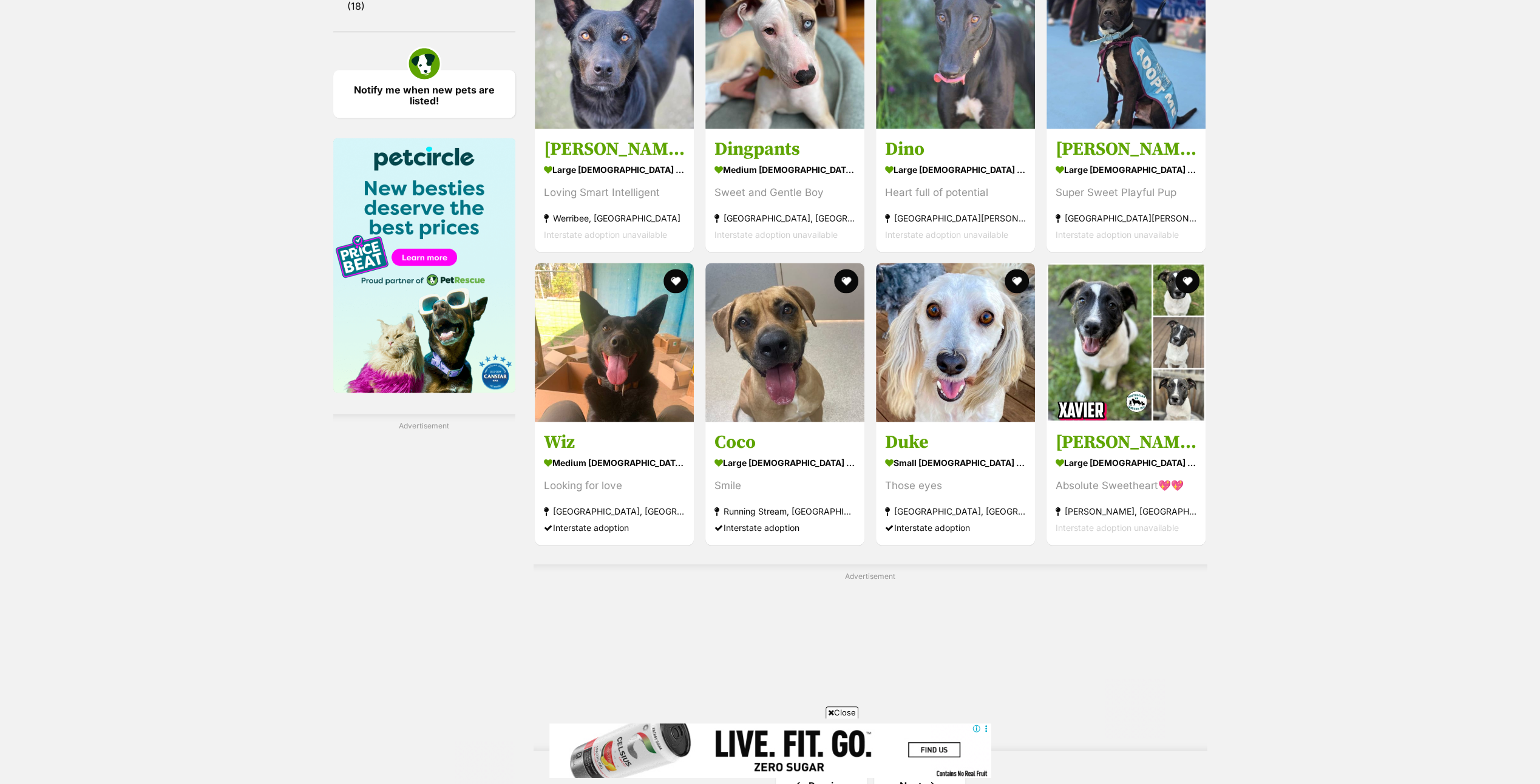
scroll to position [1880, 0]
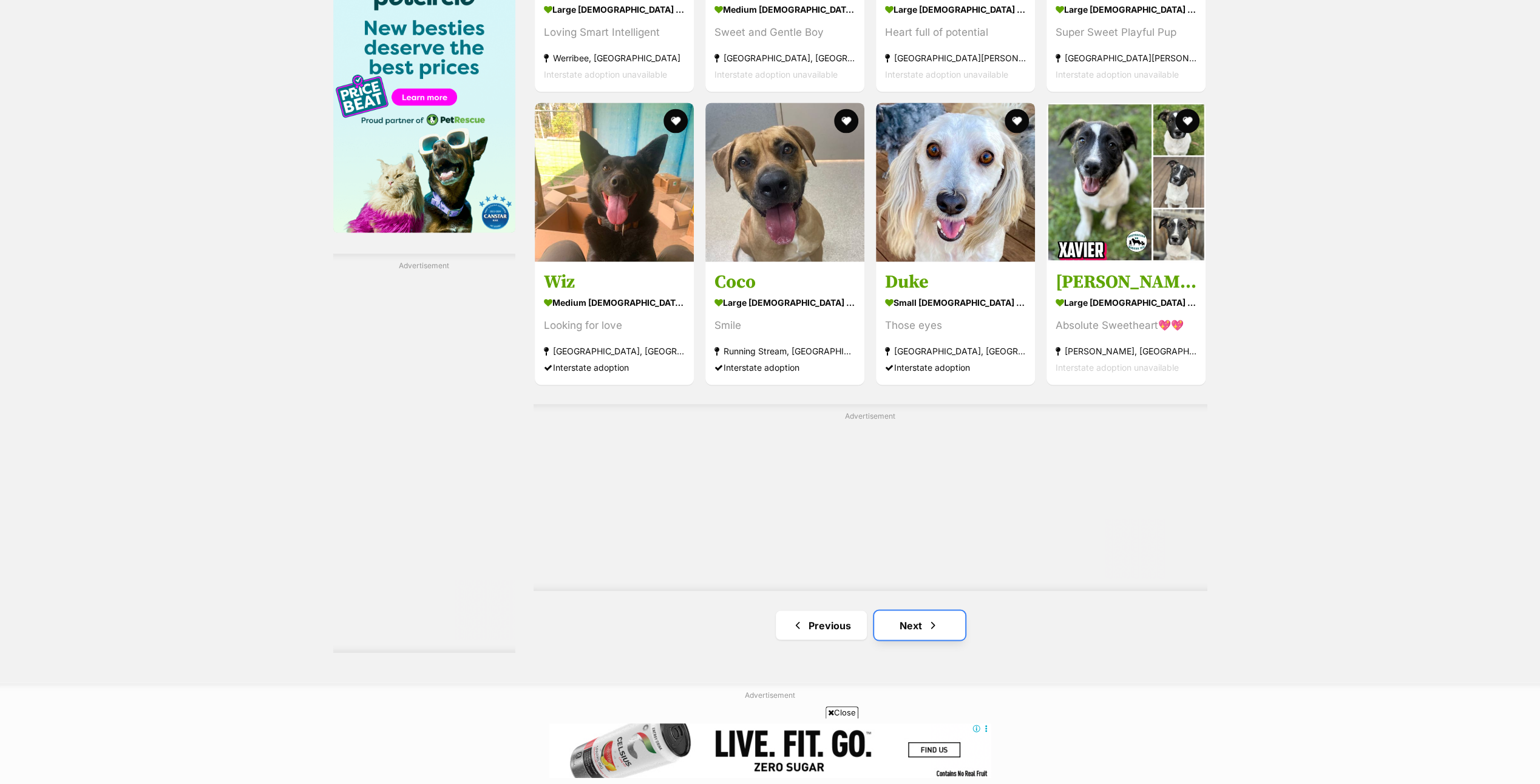
click at [916, 620] on link "Next" at bounding box center [920, 625] width 91 height 29
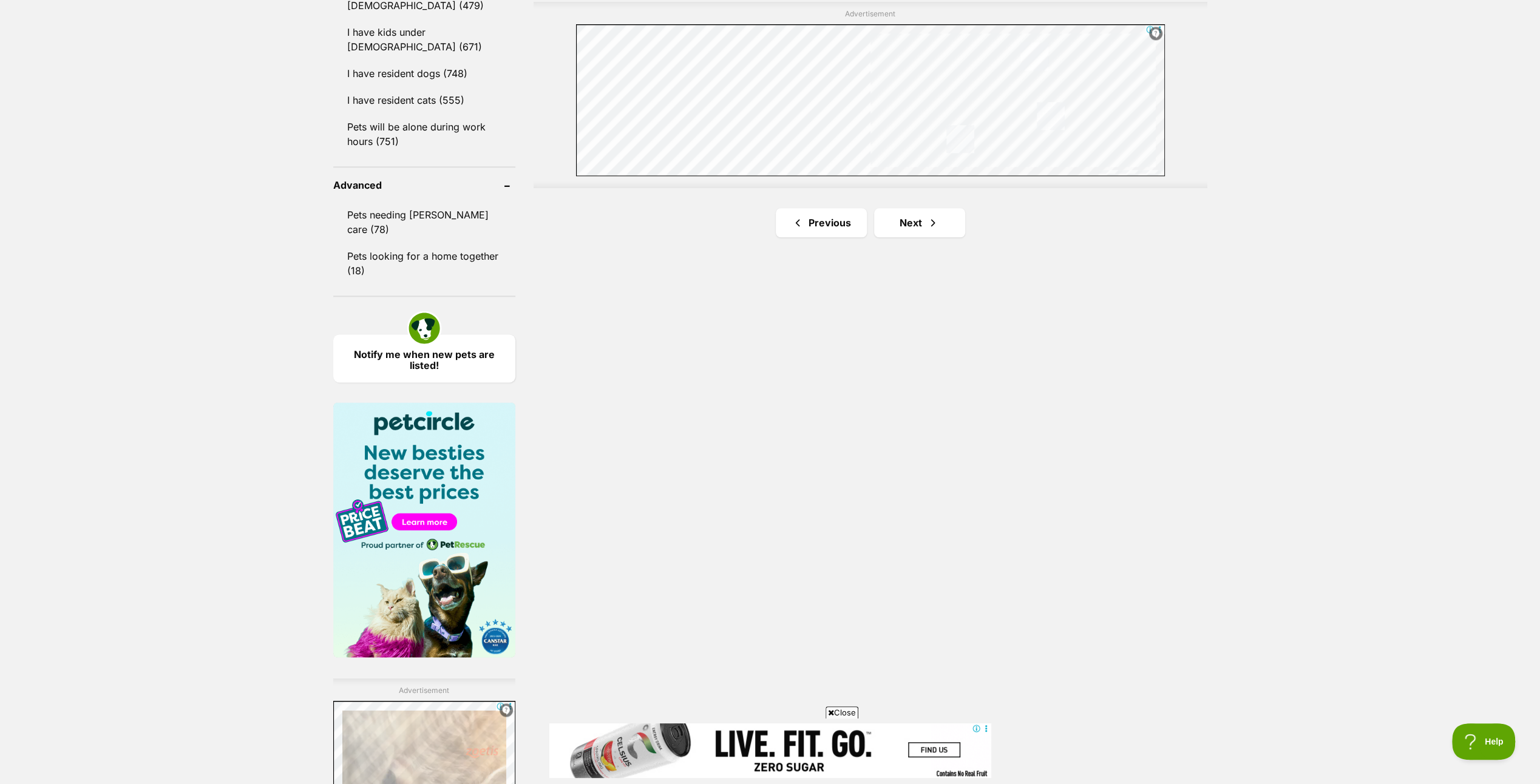
scroll to position [1880, 0]
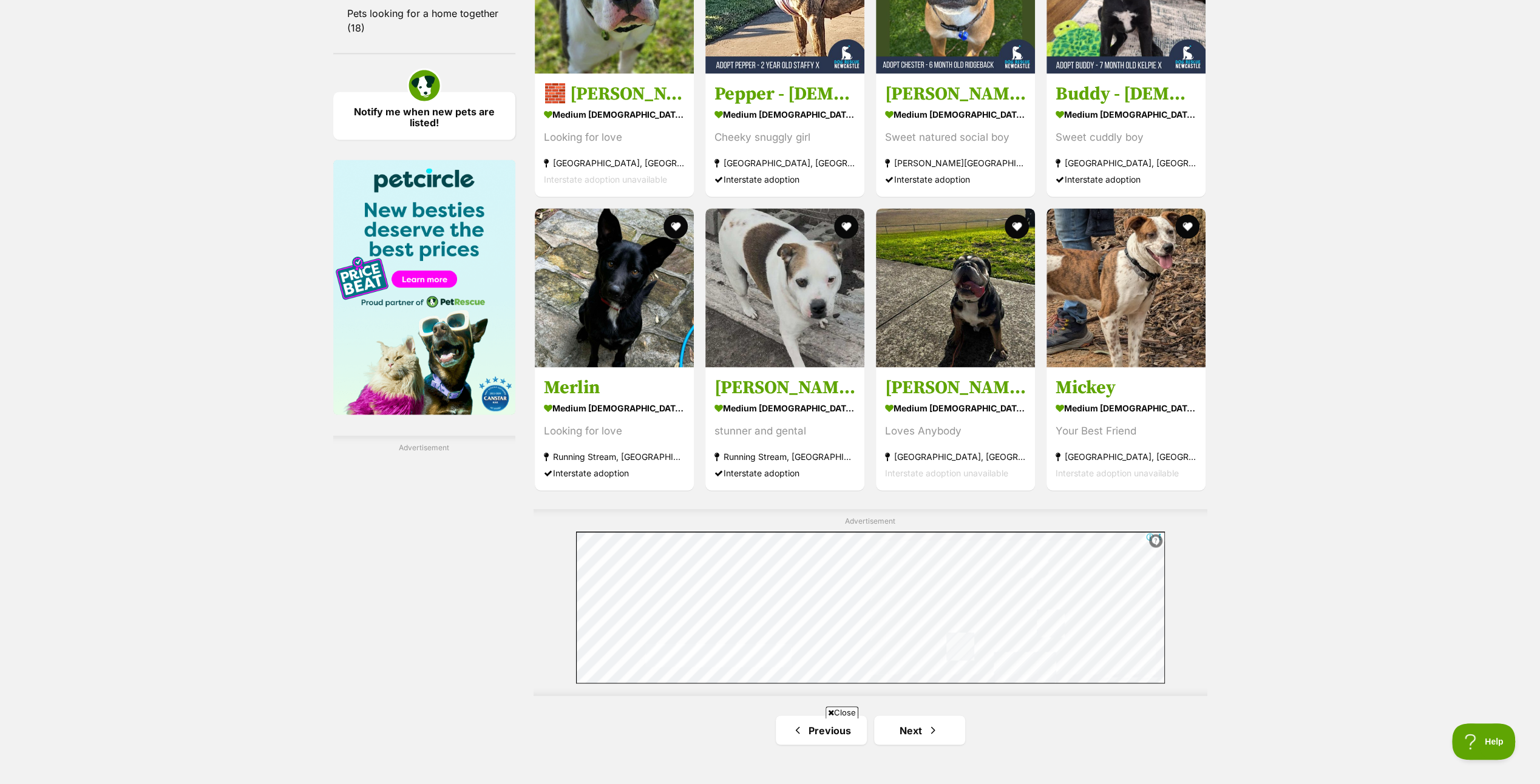
scroll to position [1941, 0]
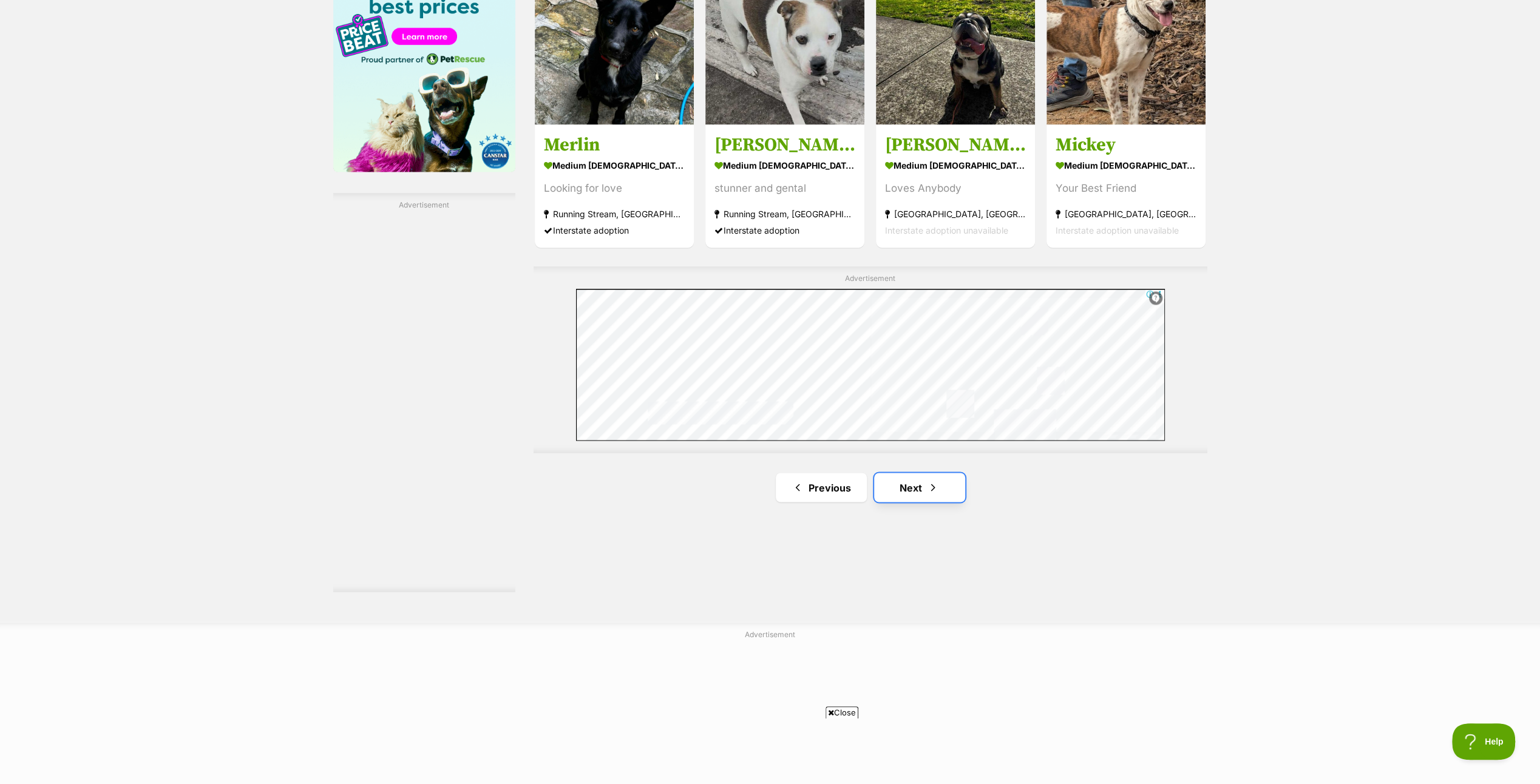
click at [915, 480] on link "Next" at bounding box center [920, 487] width 91 height 29
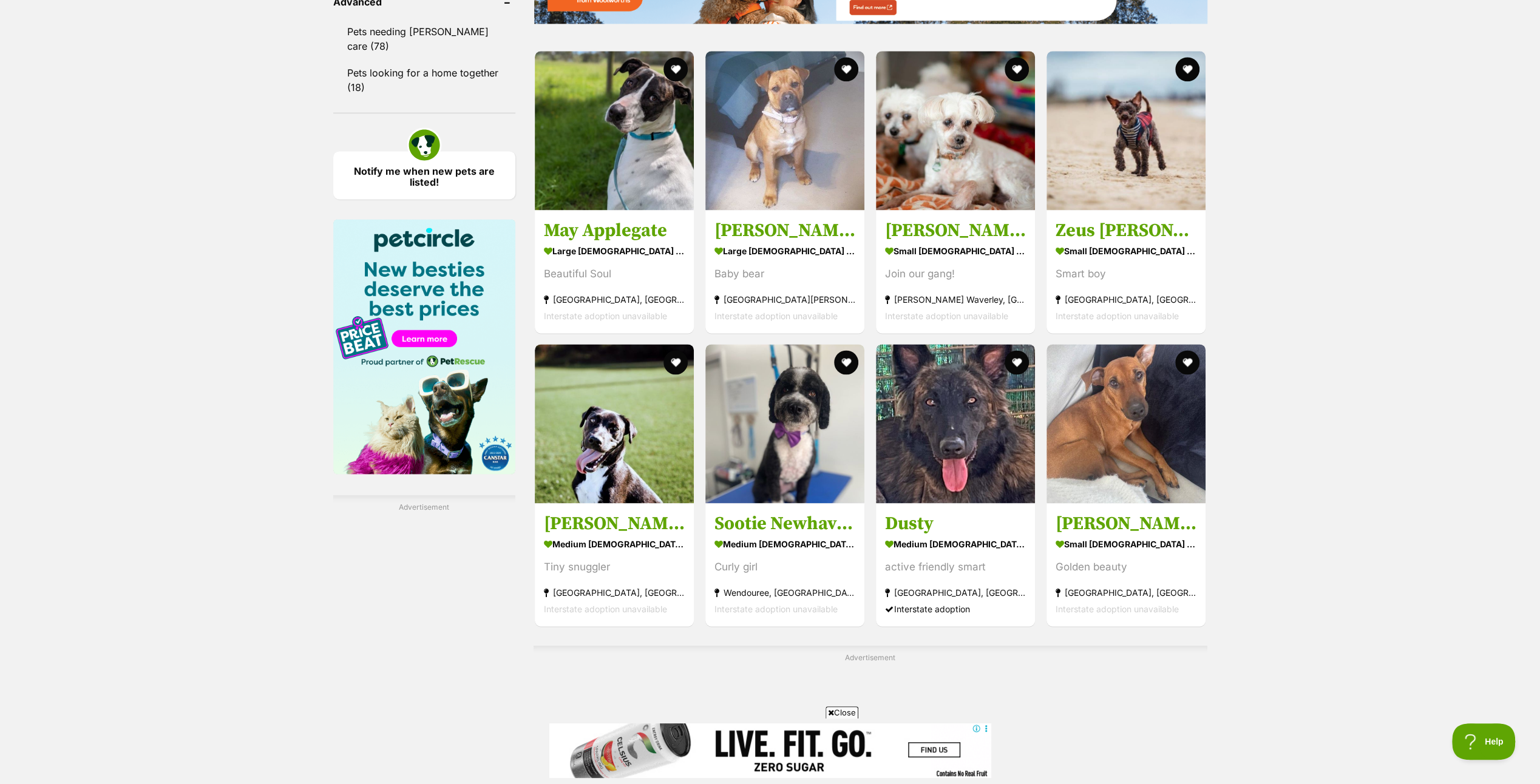
scroll to position [1820, 0]
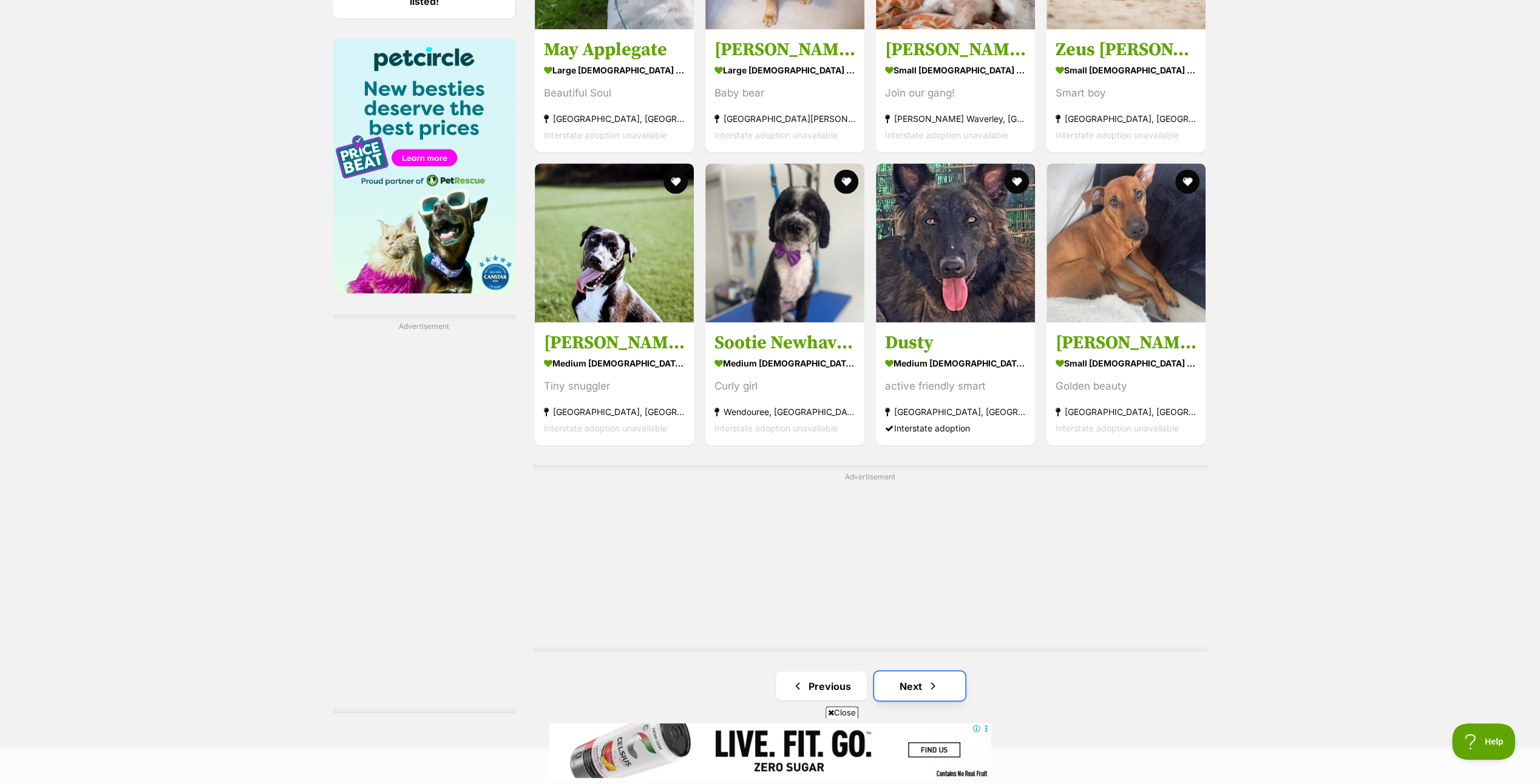
click at [922, 684] on link "Next" at bounding box center [920, 685] width 91 height 29
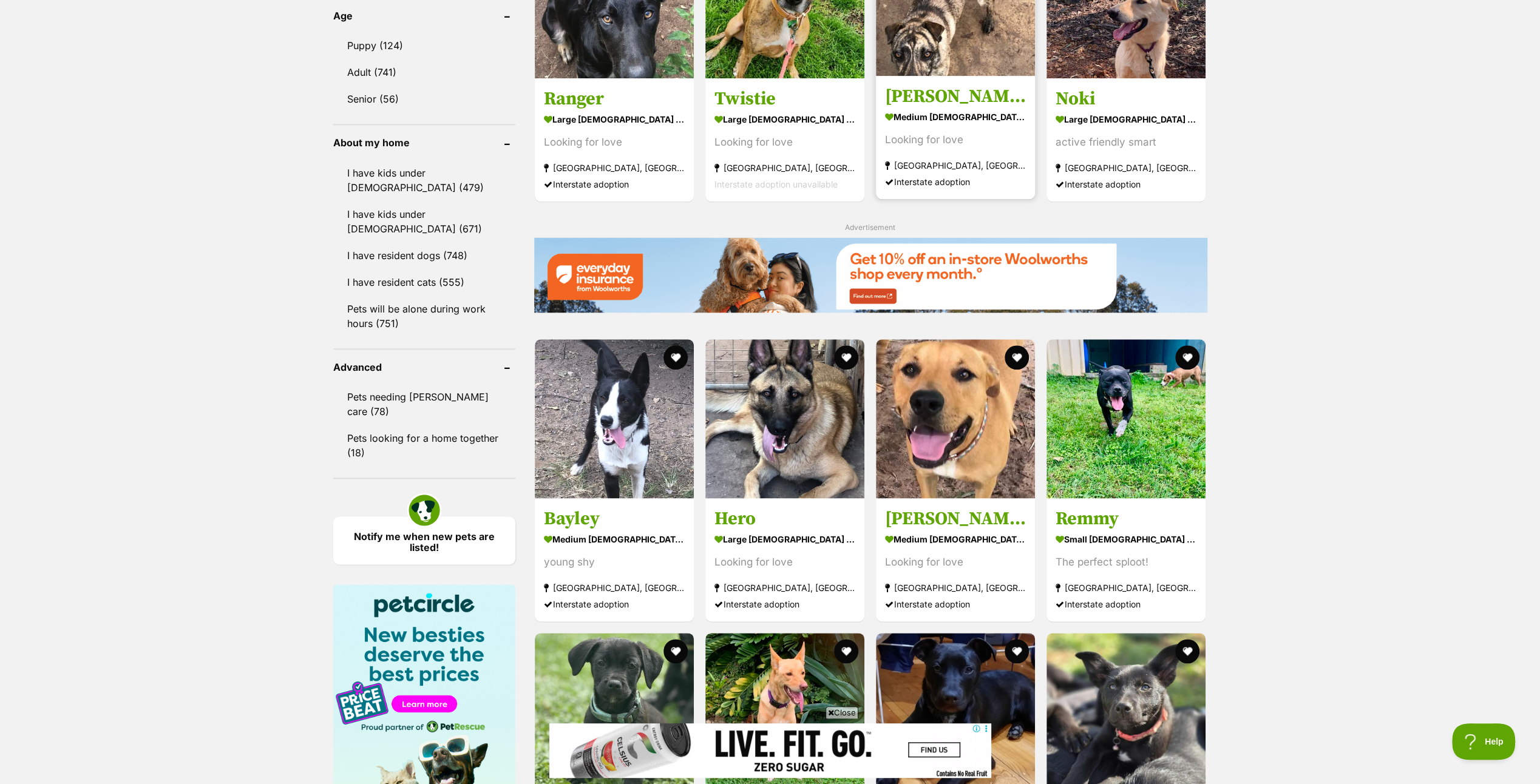
scroll to position [1452, 0]
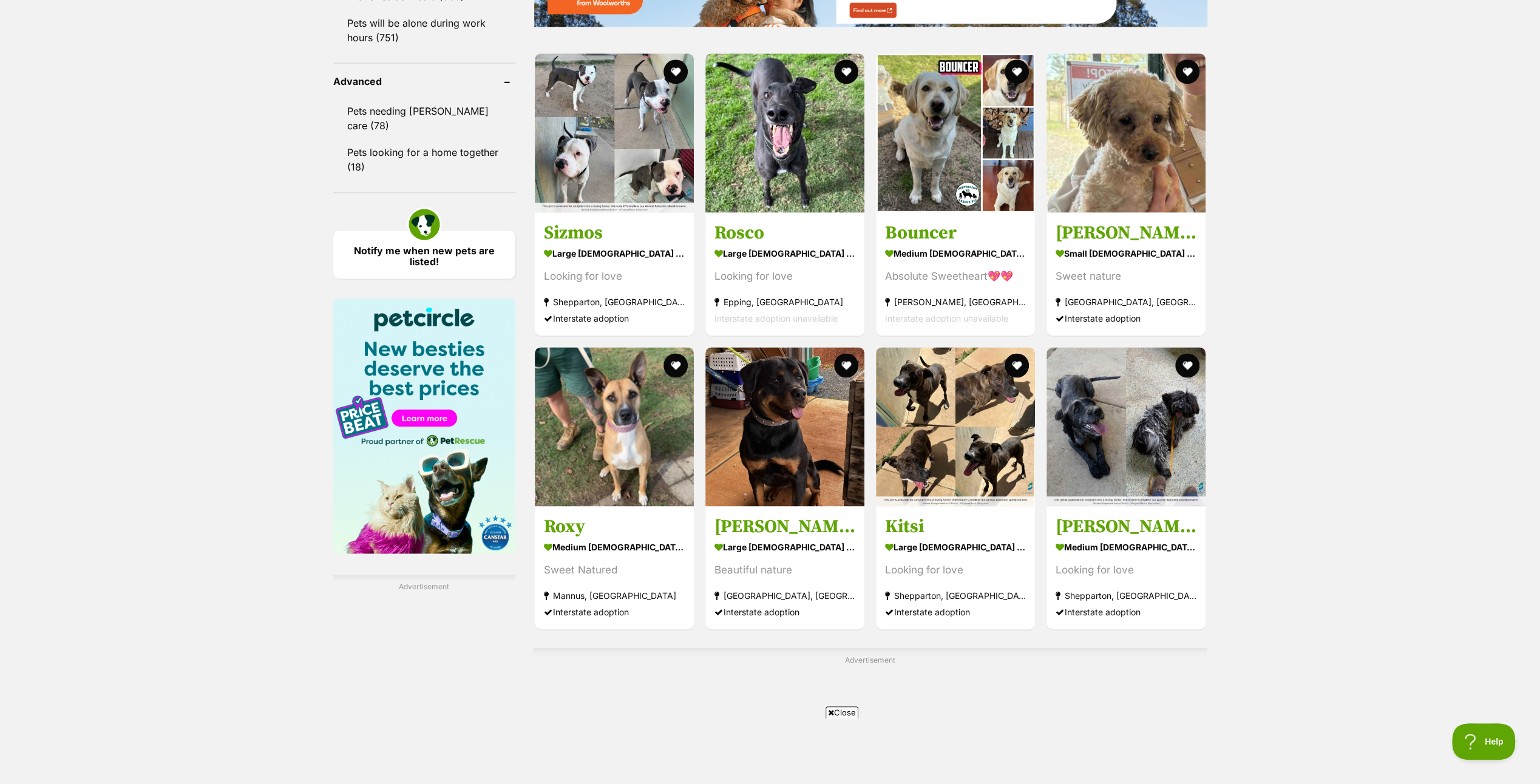
scroll to position [1820, 0]
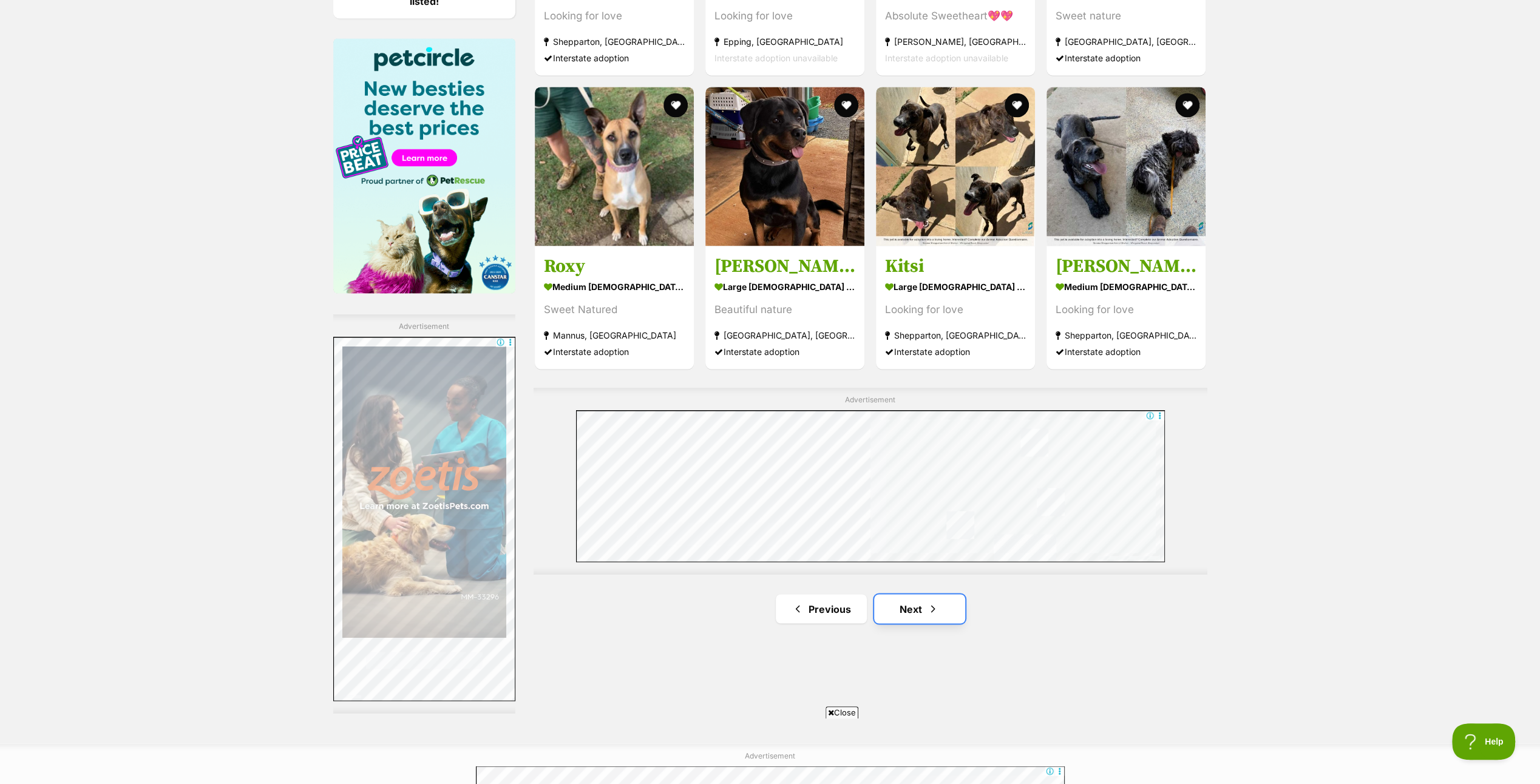
click at [899, 601] on link "Next" at bounding box center [920, 608] width 91 height 29
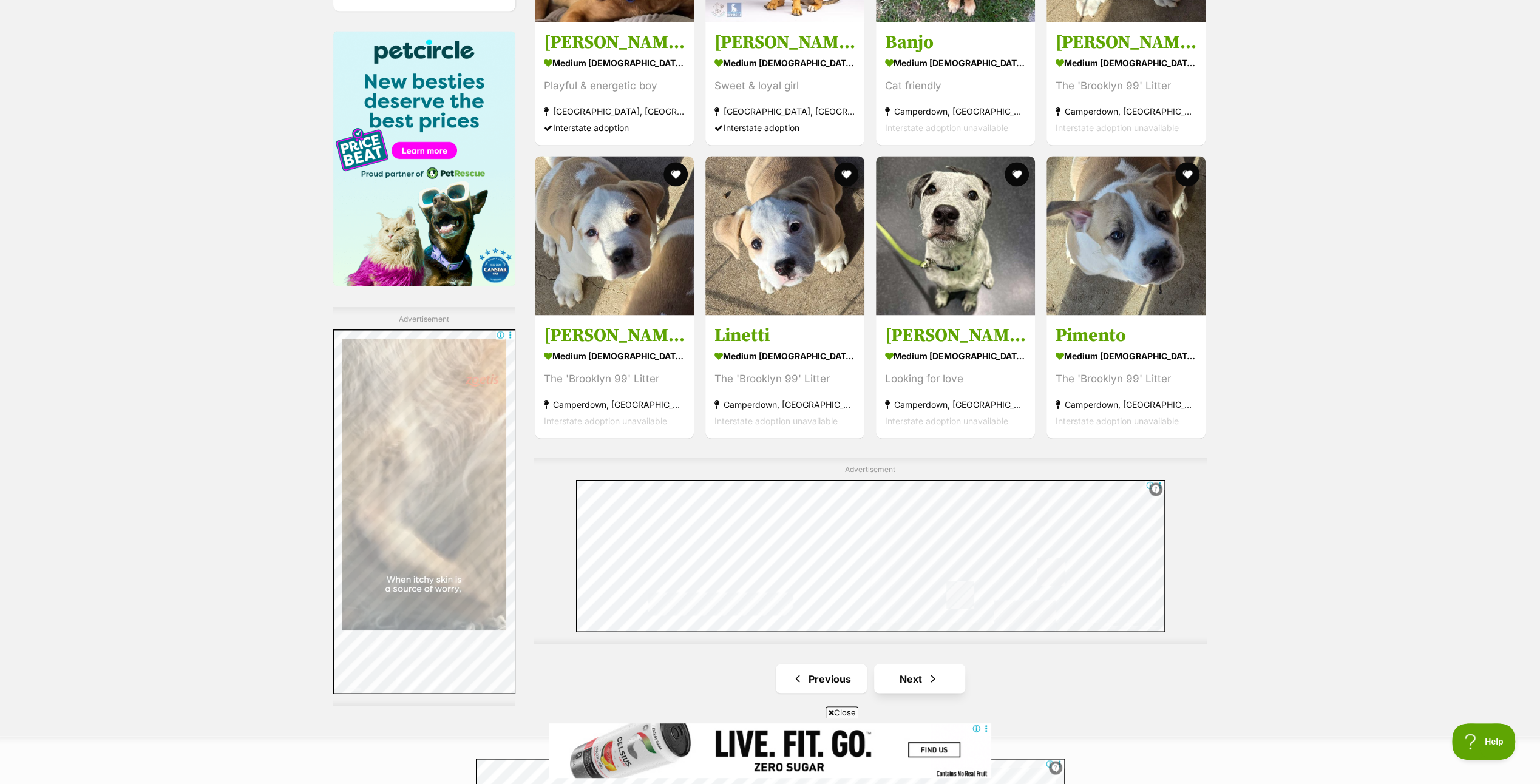
scroll to position [1880, 0]
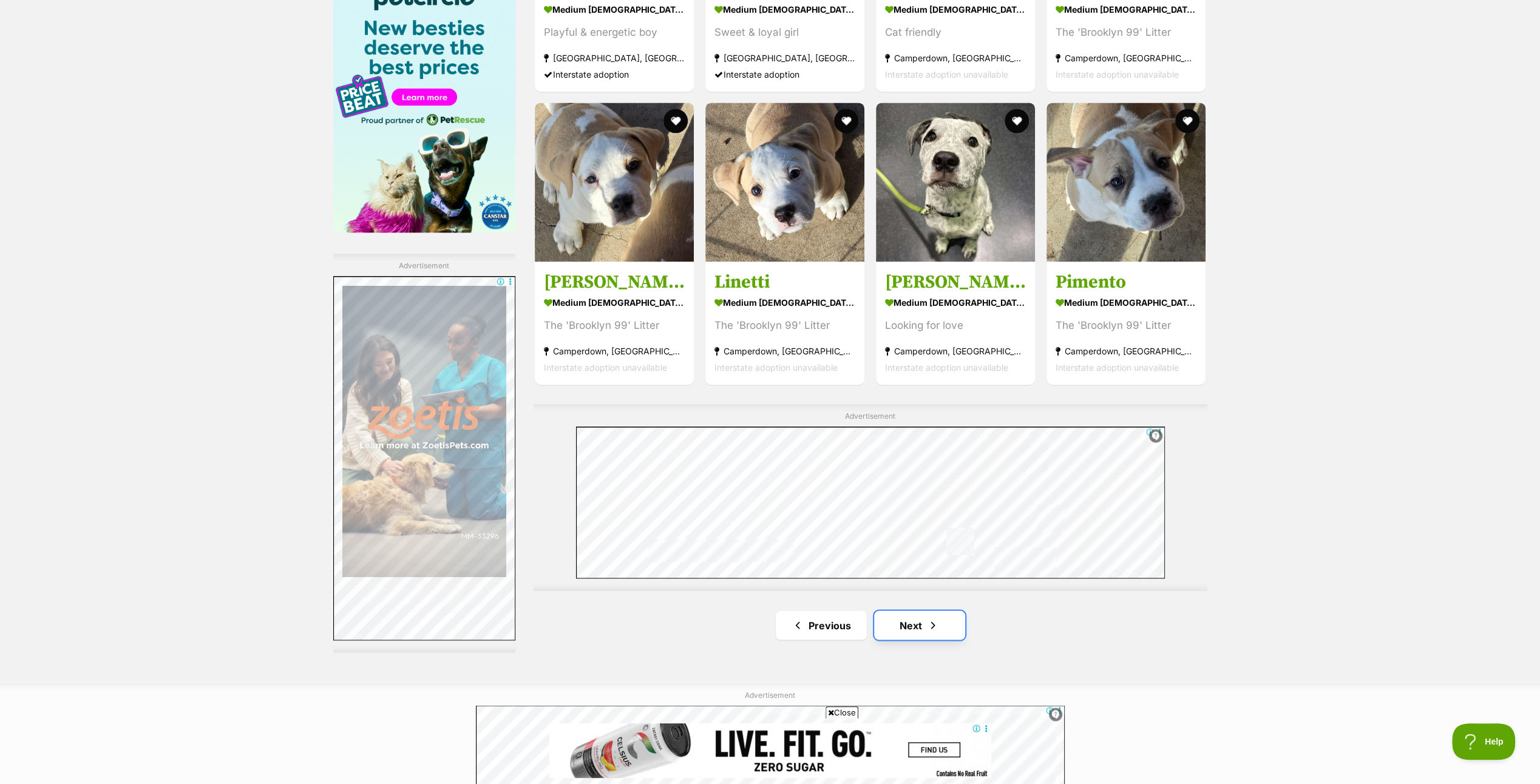
click at [910, 620] on link "Next" at bounding box center [920, 625] width 91 height 29
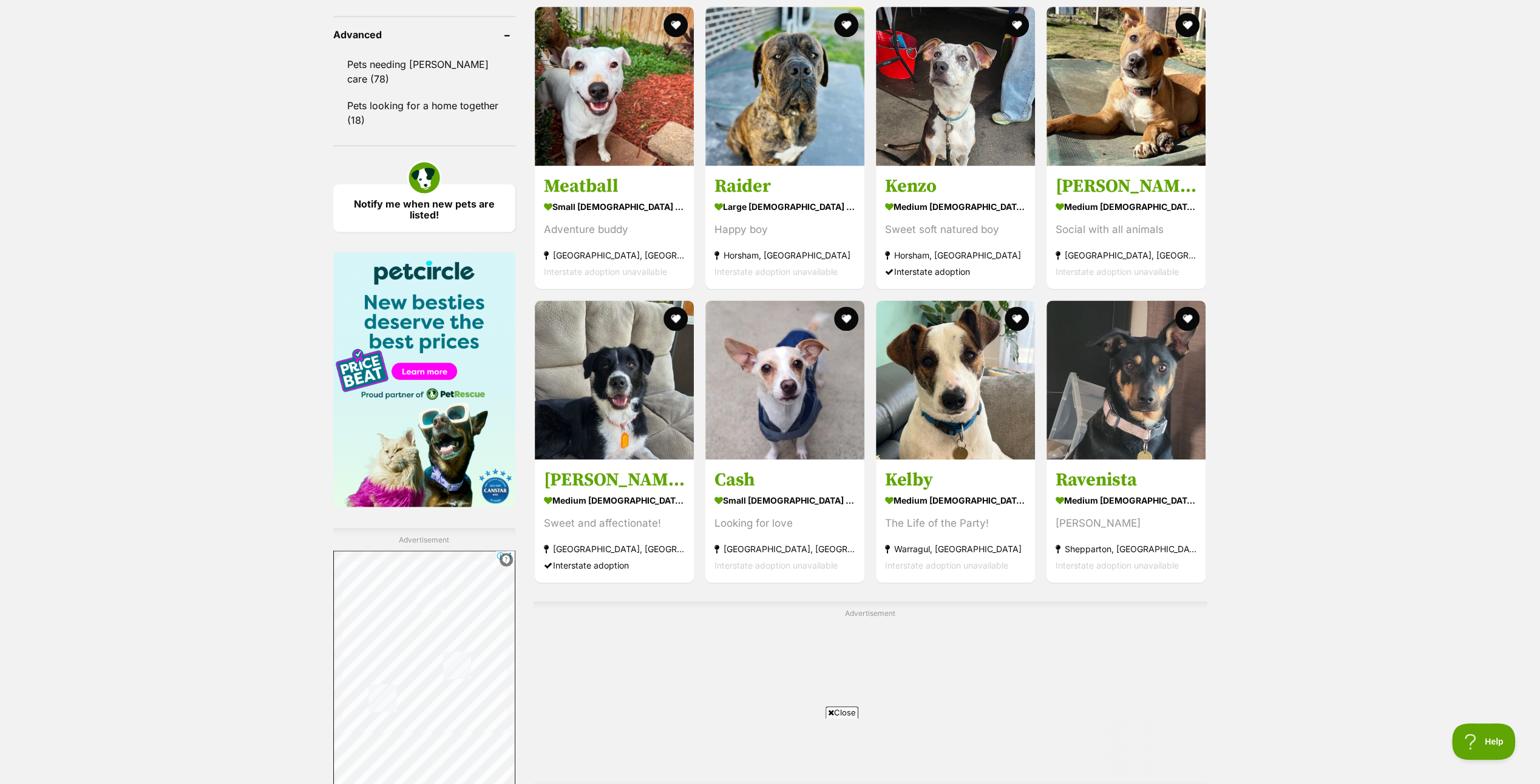
scroll to position [1759, 0]
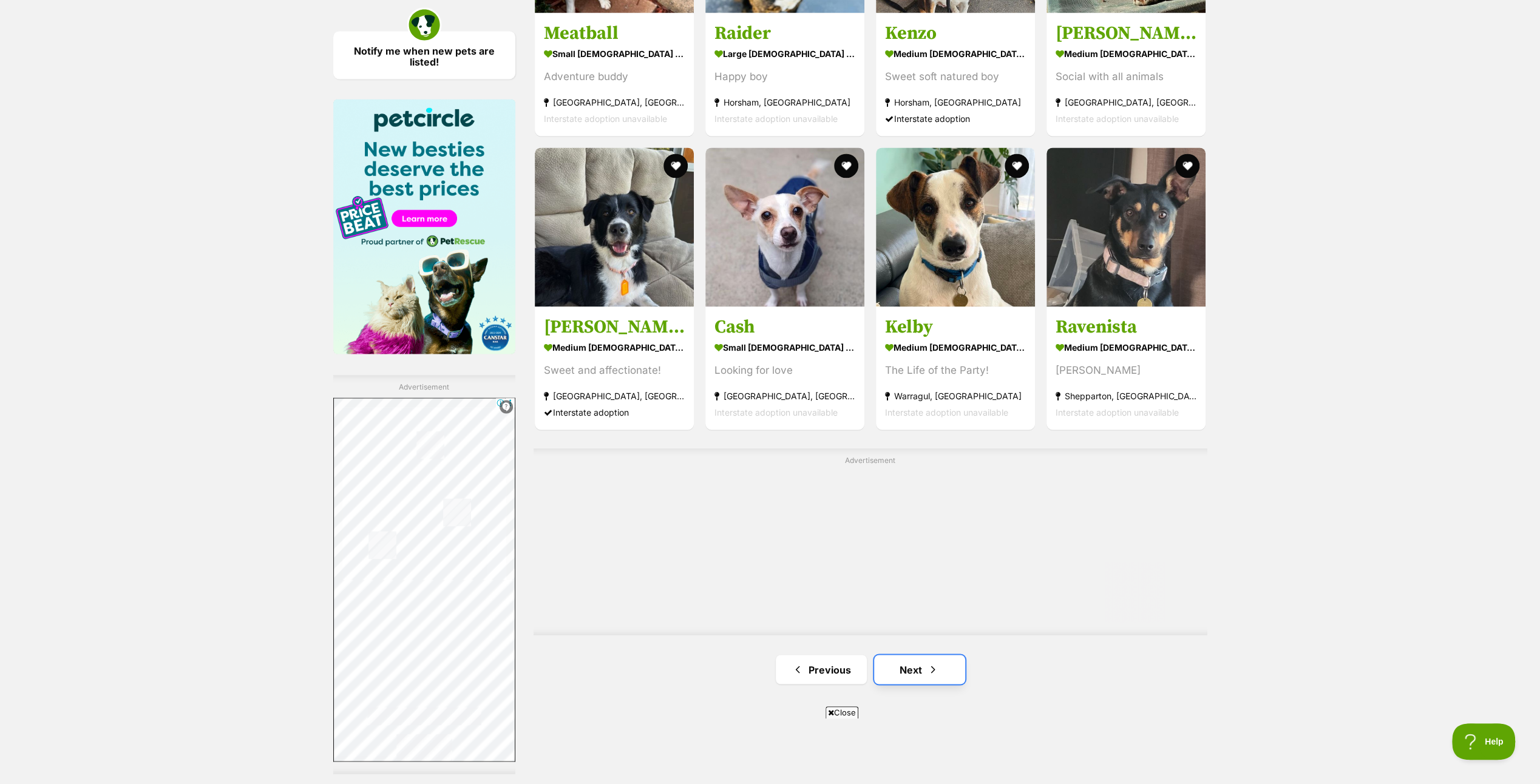
click at [916, 666] on link "Next" at bounding box center [920, 668] width 91 height 29
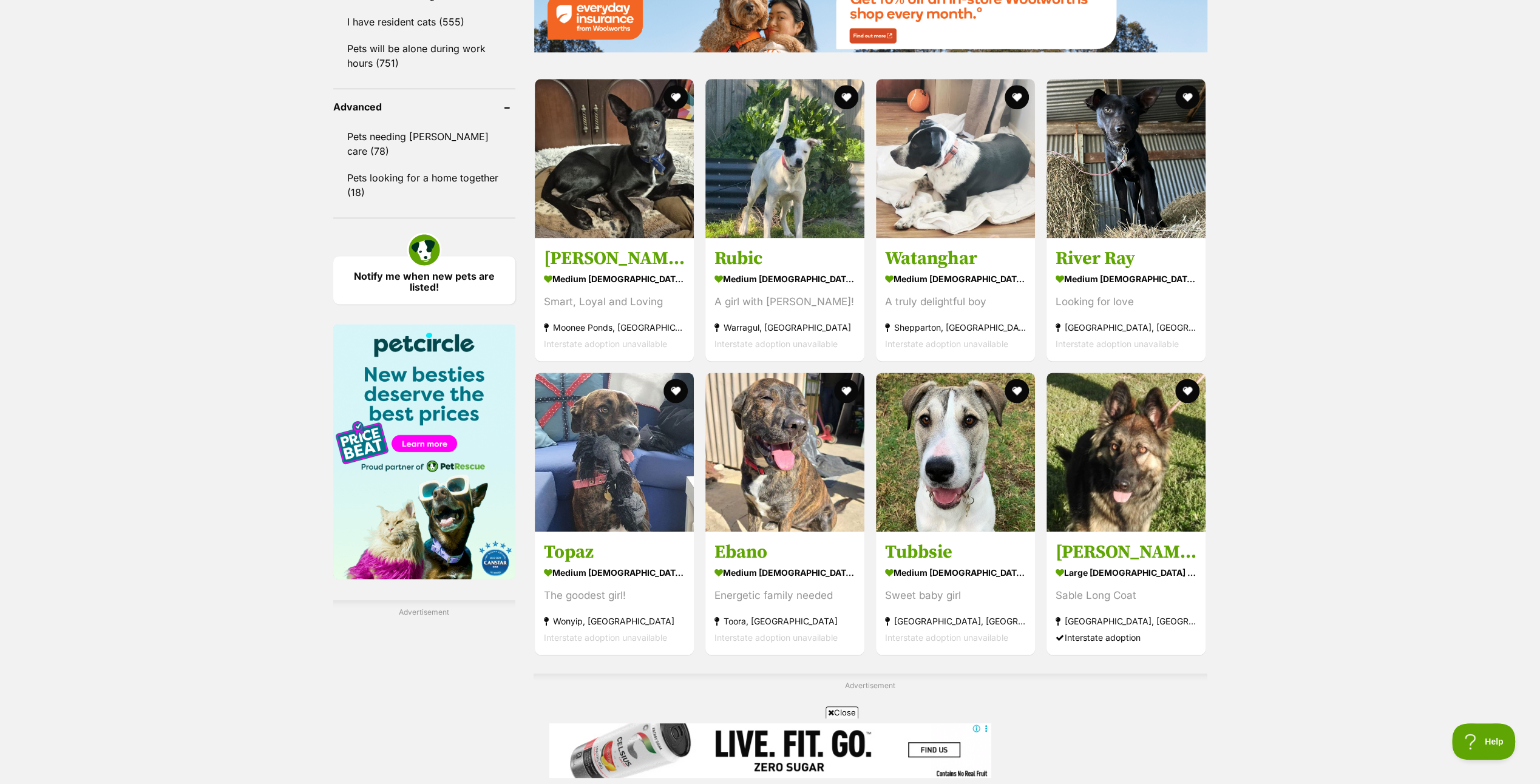
scroll to position [1759, 0]
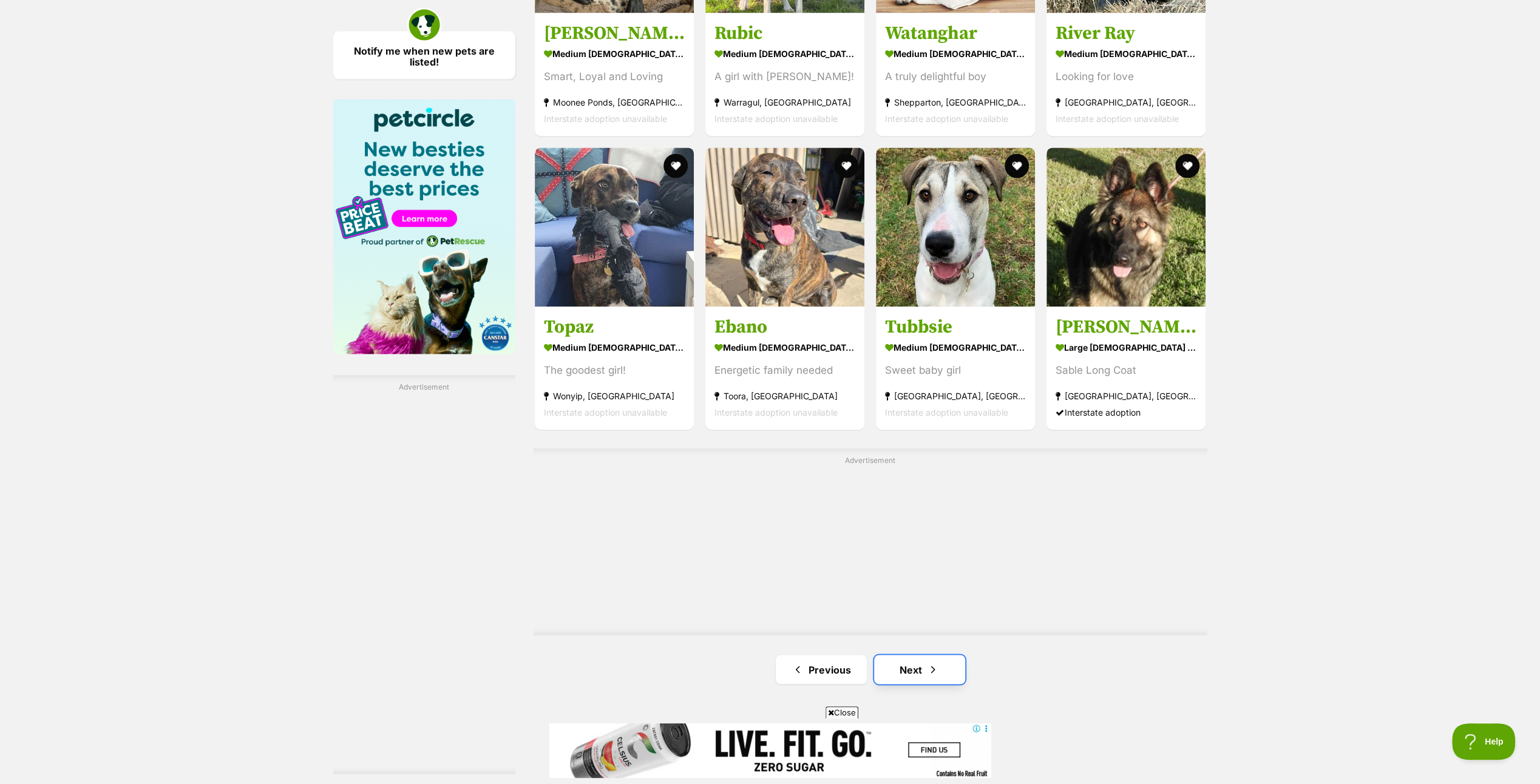
click at [908, 666] on link "Next" at bounding box center [920, 668] width 91 height 29
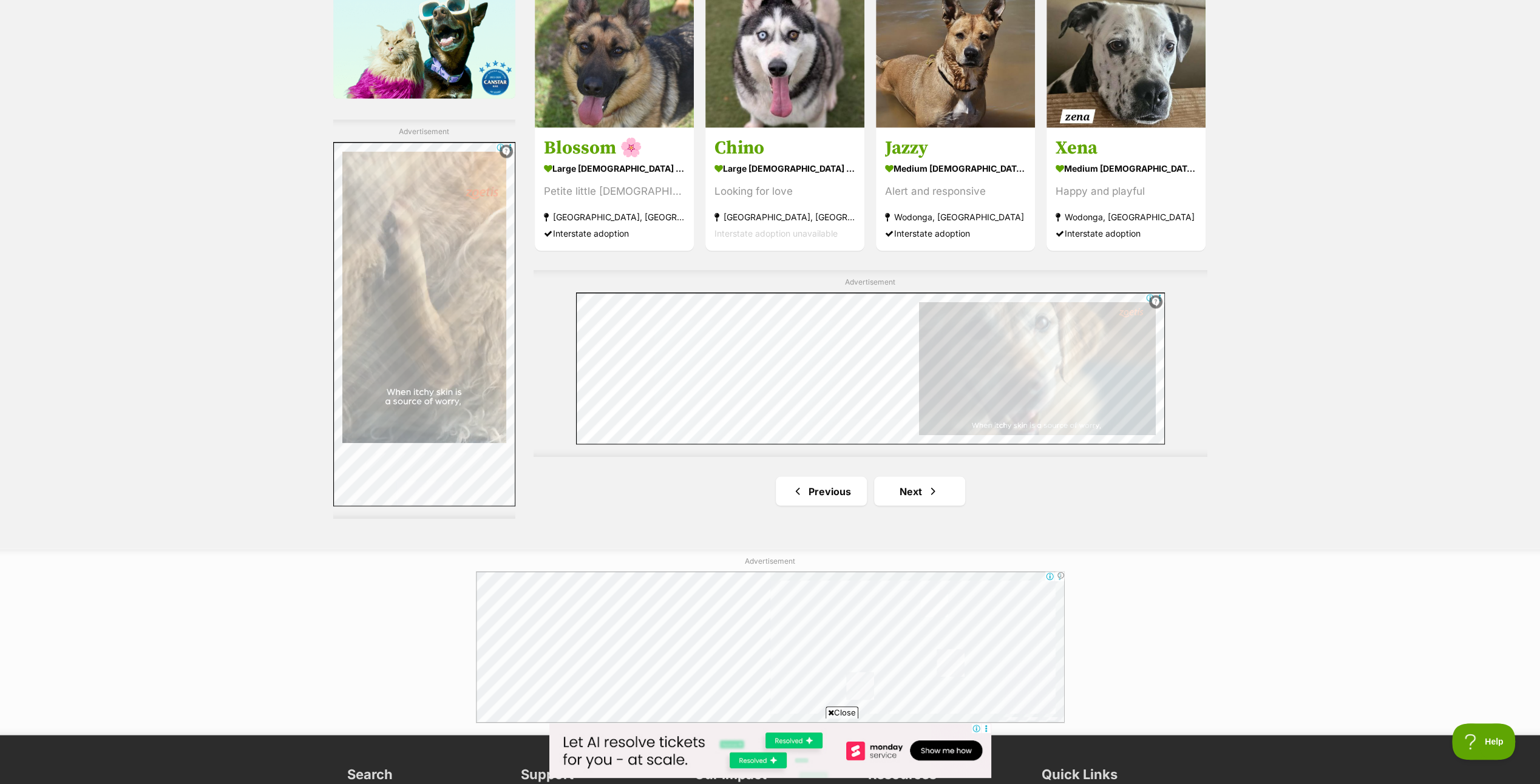
scroll to position [2063, 0]
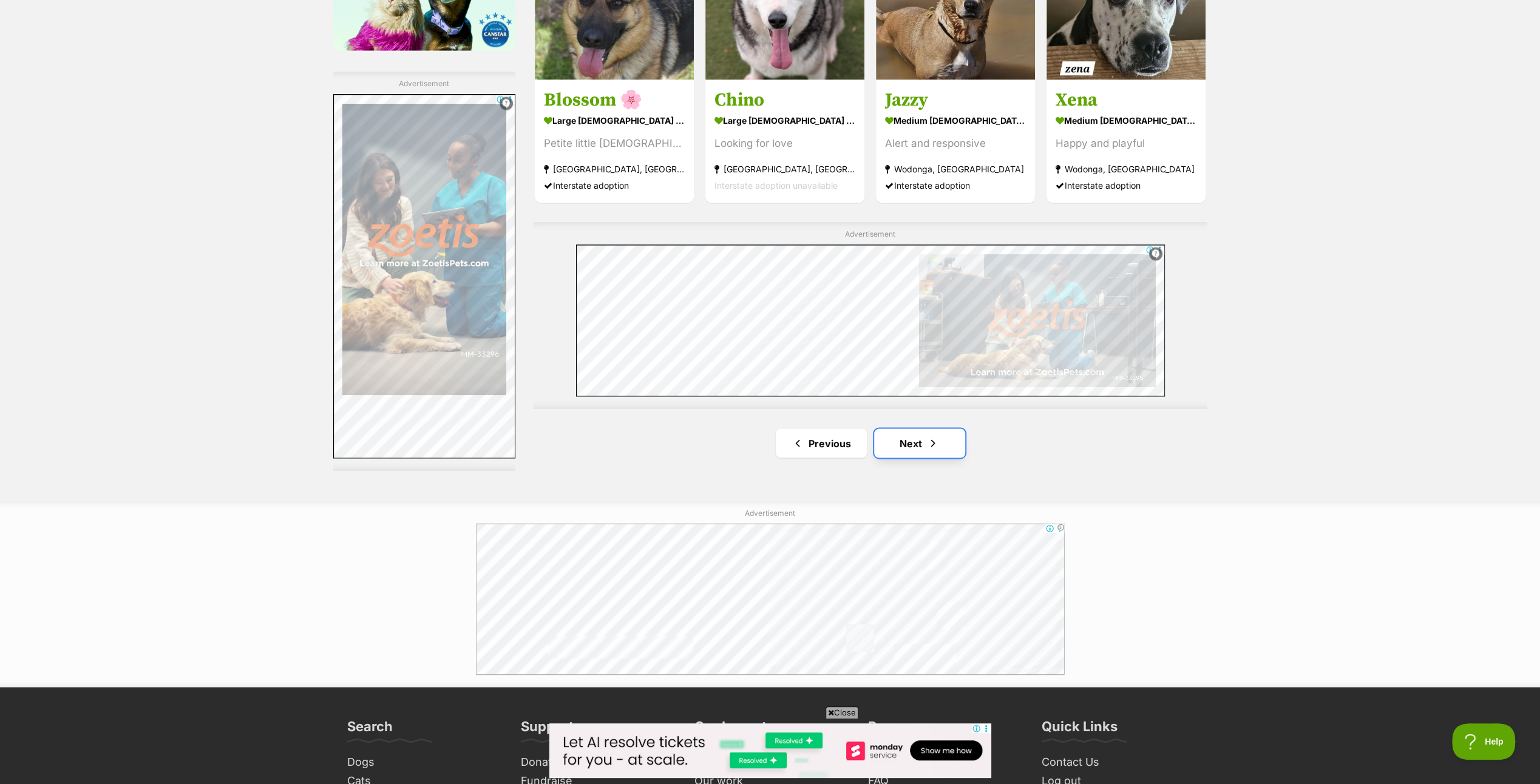
click at [906, 442] on link "Next" at bounding box center [920, 442] width 91 height 29
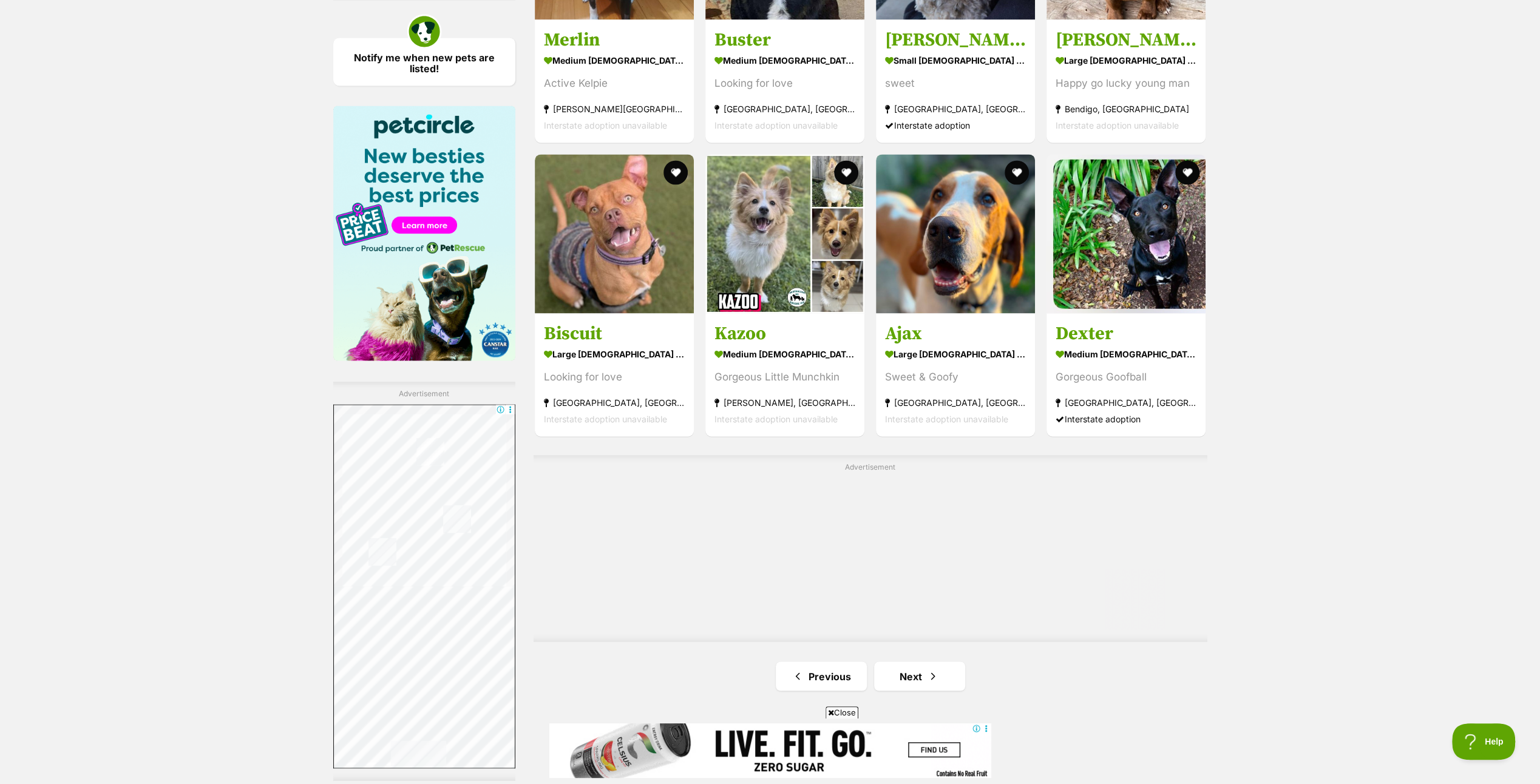
scroll to position [1820, 0]
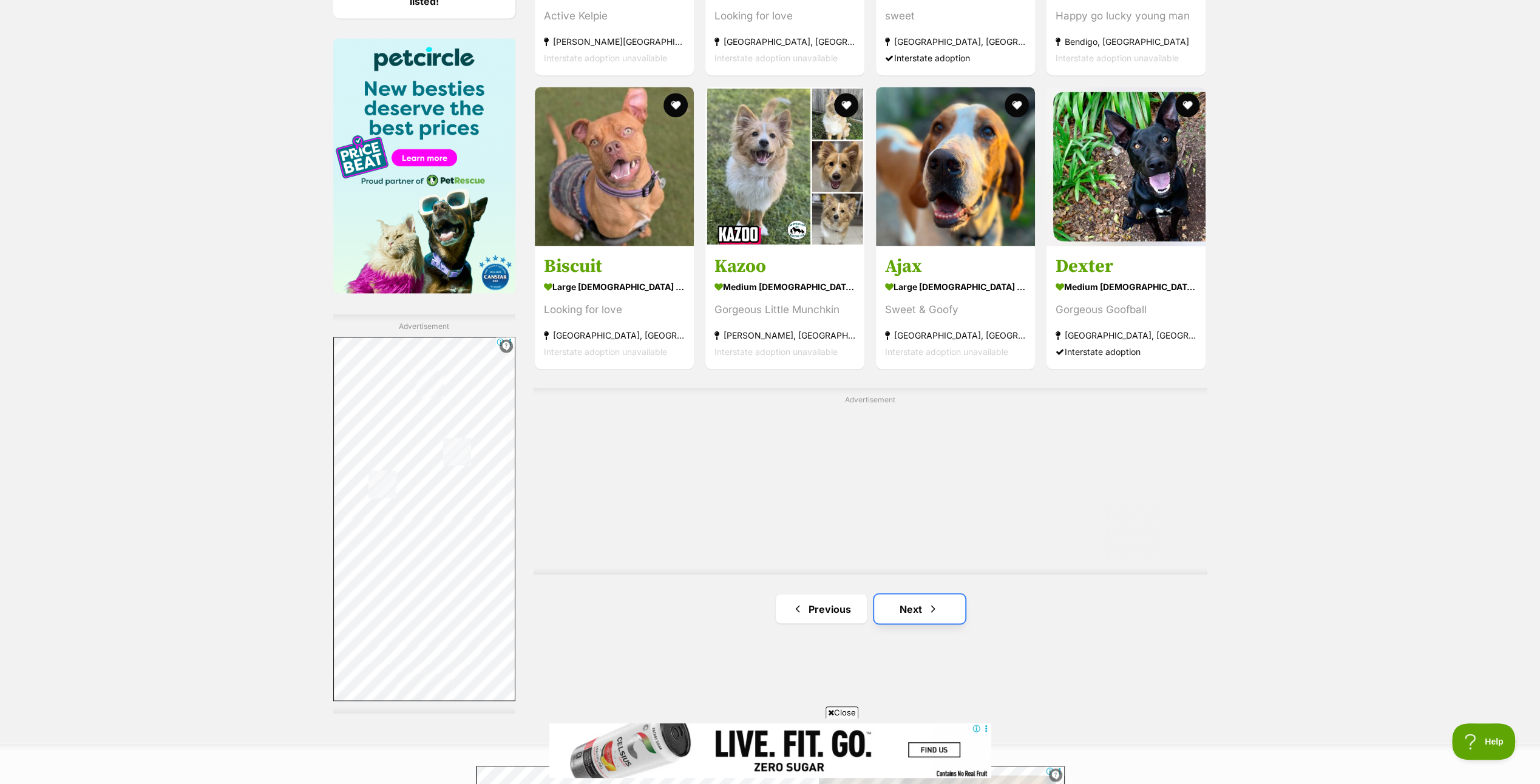
click at [908, 601] on link "Next" at bounding box center [920, 608] width 91 height 29
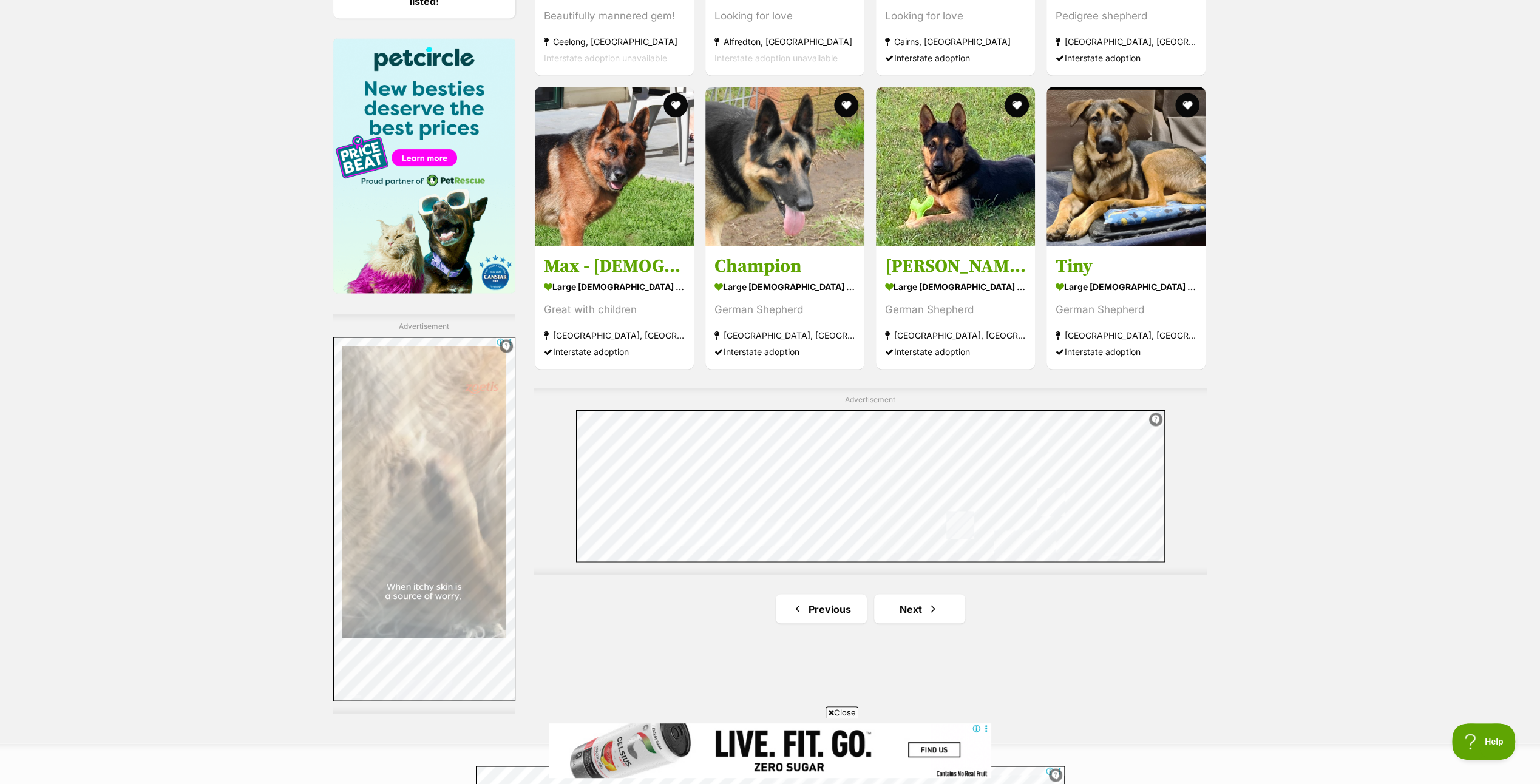
scroll to position [2002, 0]
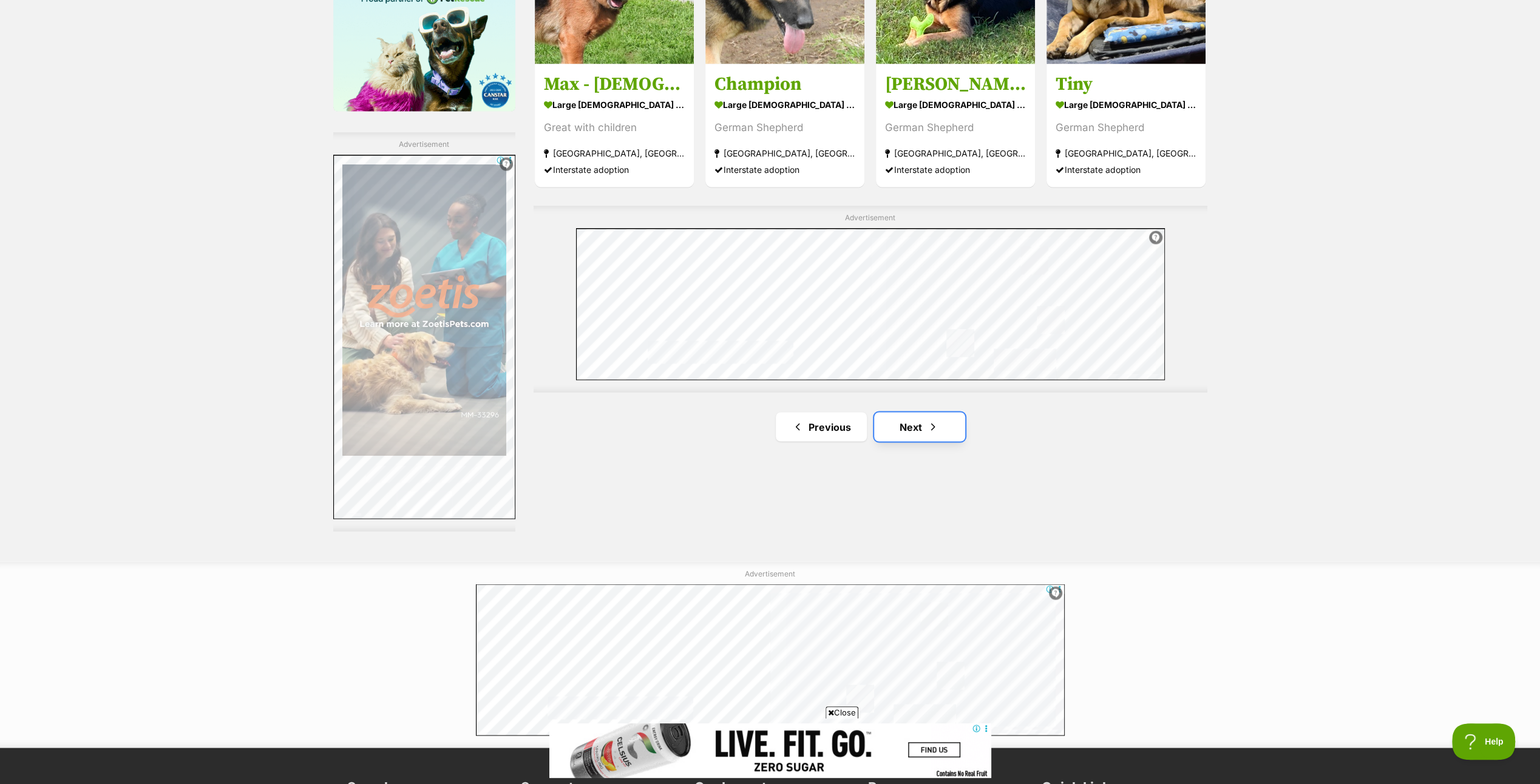
click at [913, 422] on link "Next" at bounding box center [920, 425] width 91 height 29
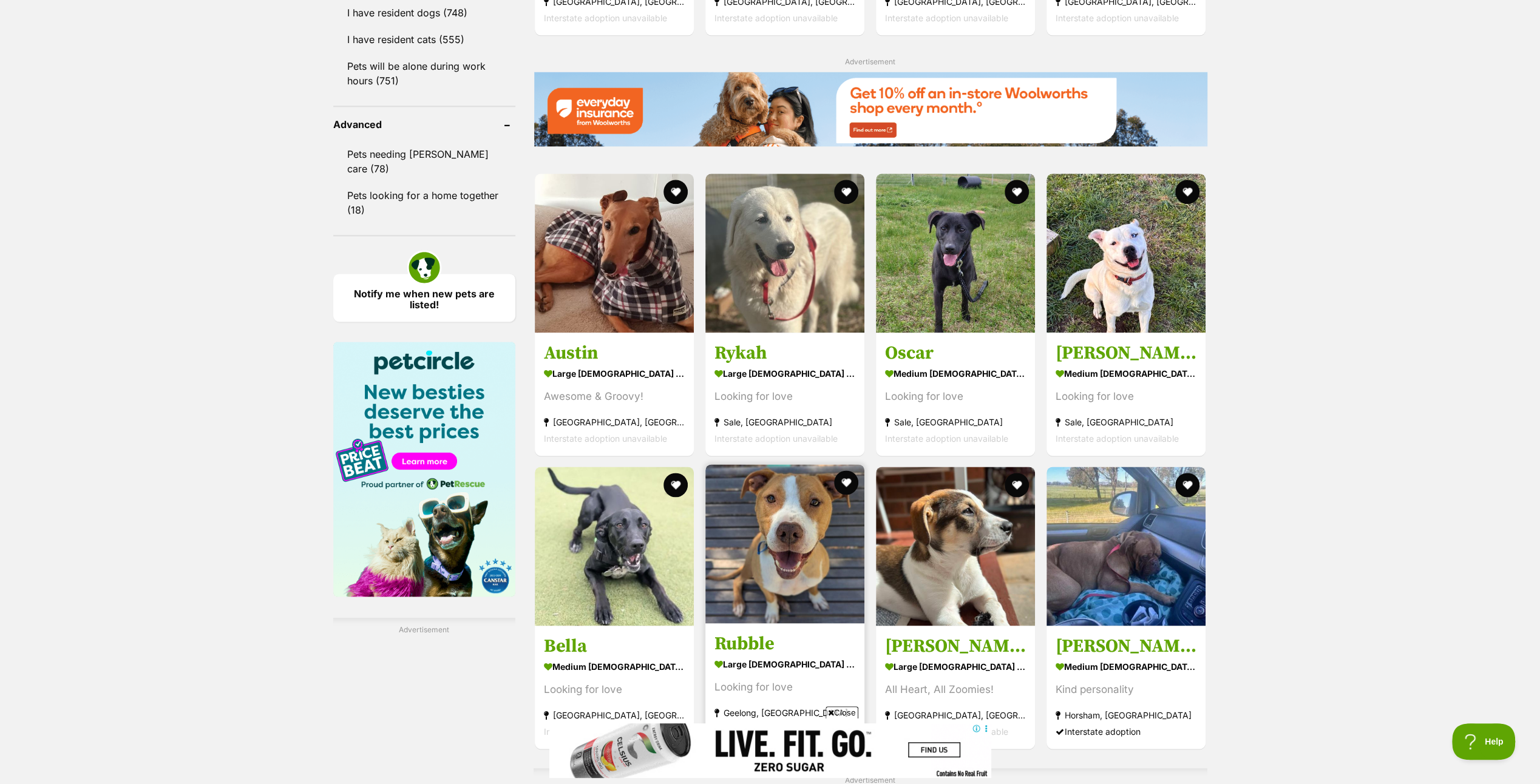
scroll to position [1820, 0]
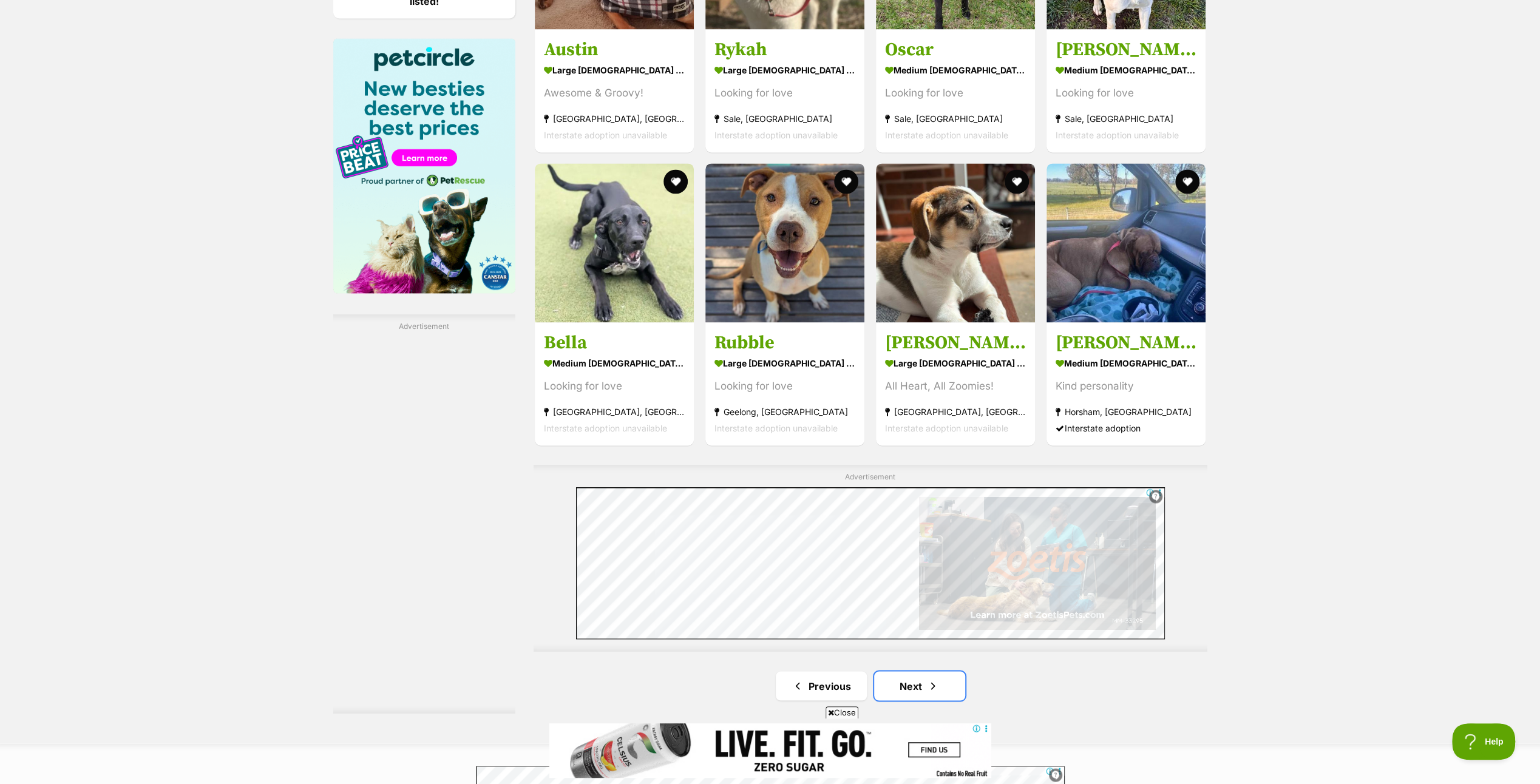
click at [903, 679] on link "Next" at bounding box center [920, 685] width 91 height 29
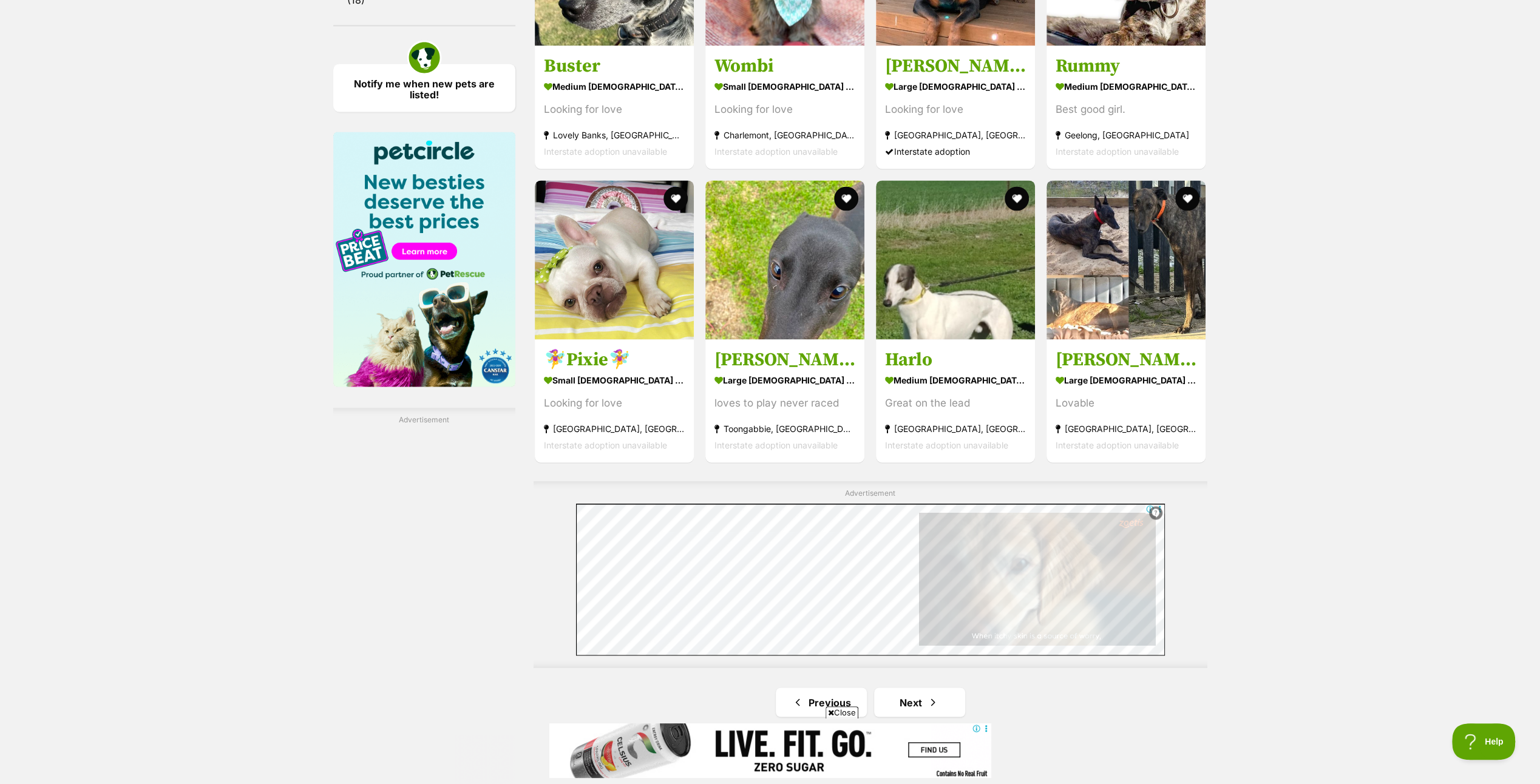
scroll to position [1759, 0]
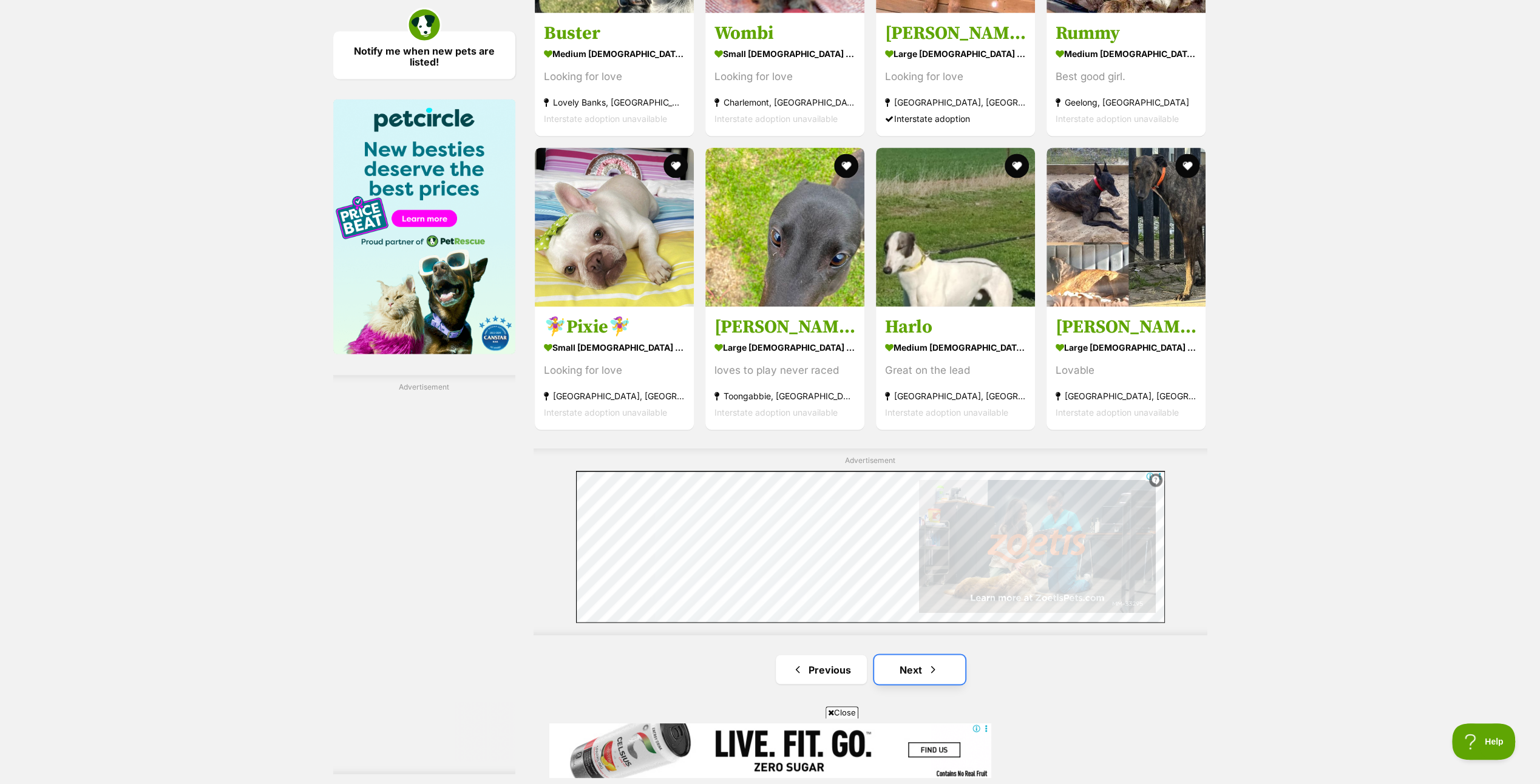
drag, startPoint x: 920, startPoint y: 670, endPoint x: 384, endPoint y: 133, distance: 758.7
click at [920, 670] on link "Next" at bounding box center [920, 668] width 91 height 29
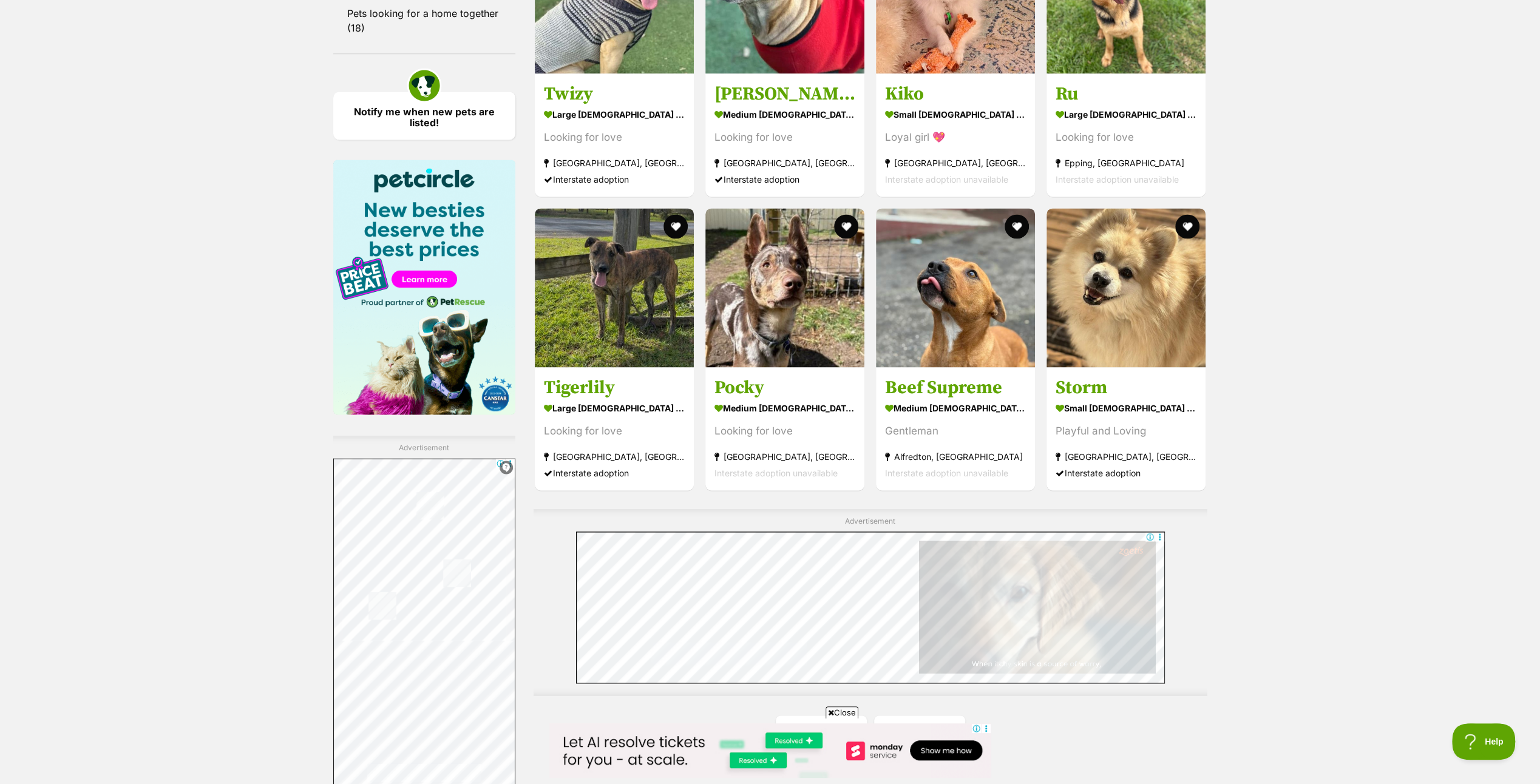
scroll to position [1766, 0]
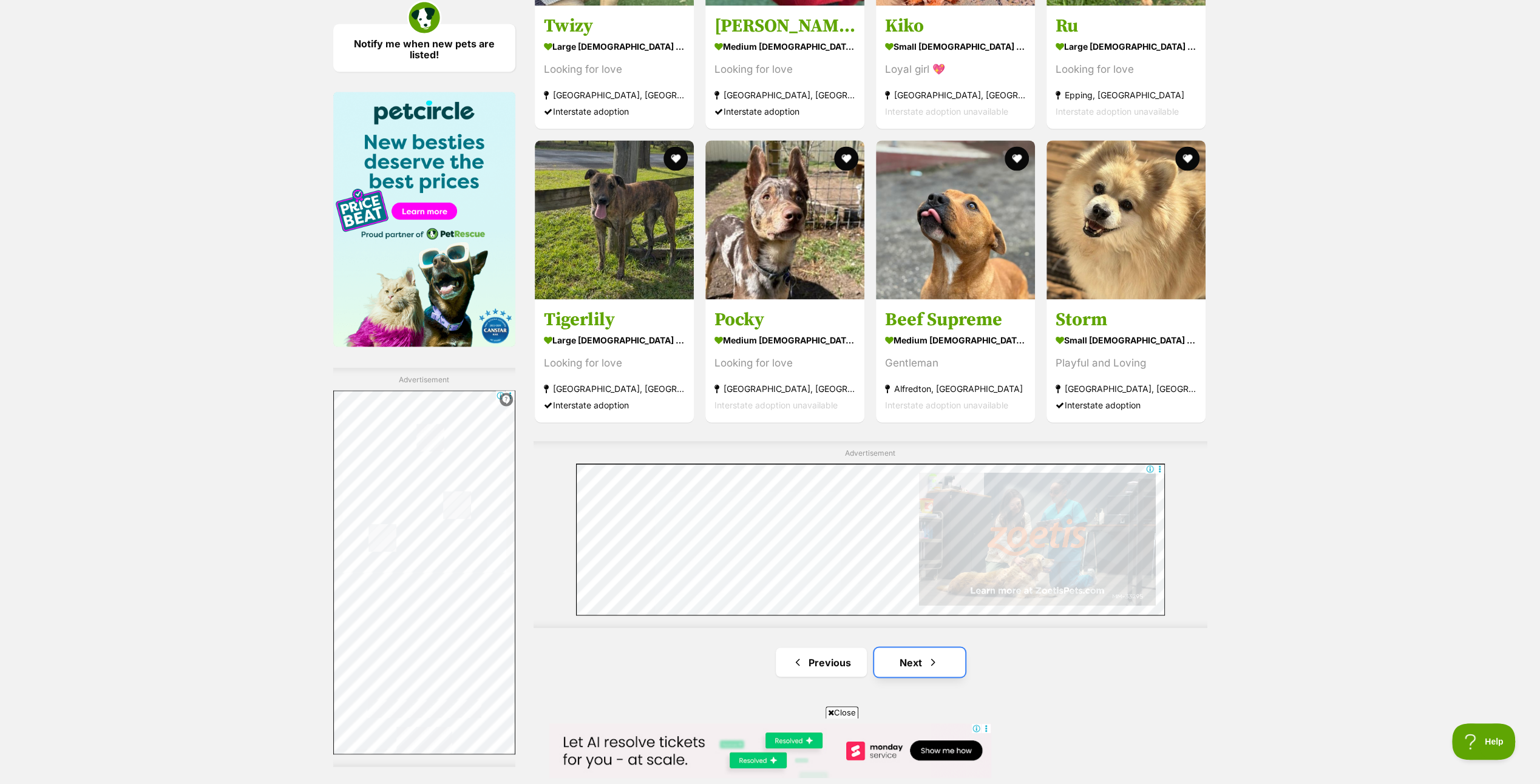
click at [918, 647] on link "Next" at bounding box center [920, 661] width 91 height 29
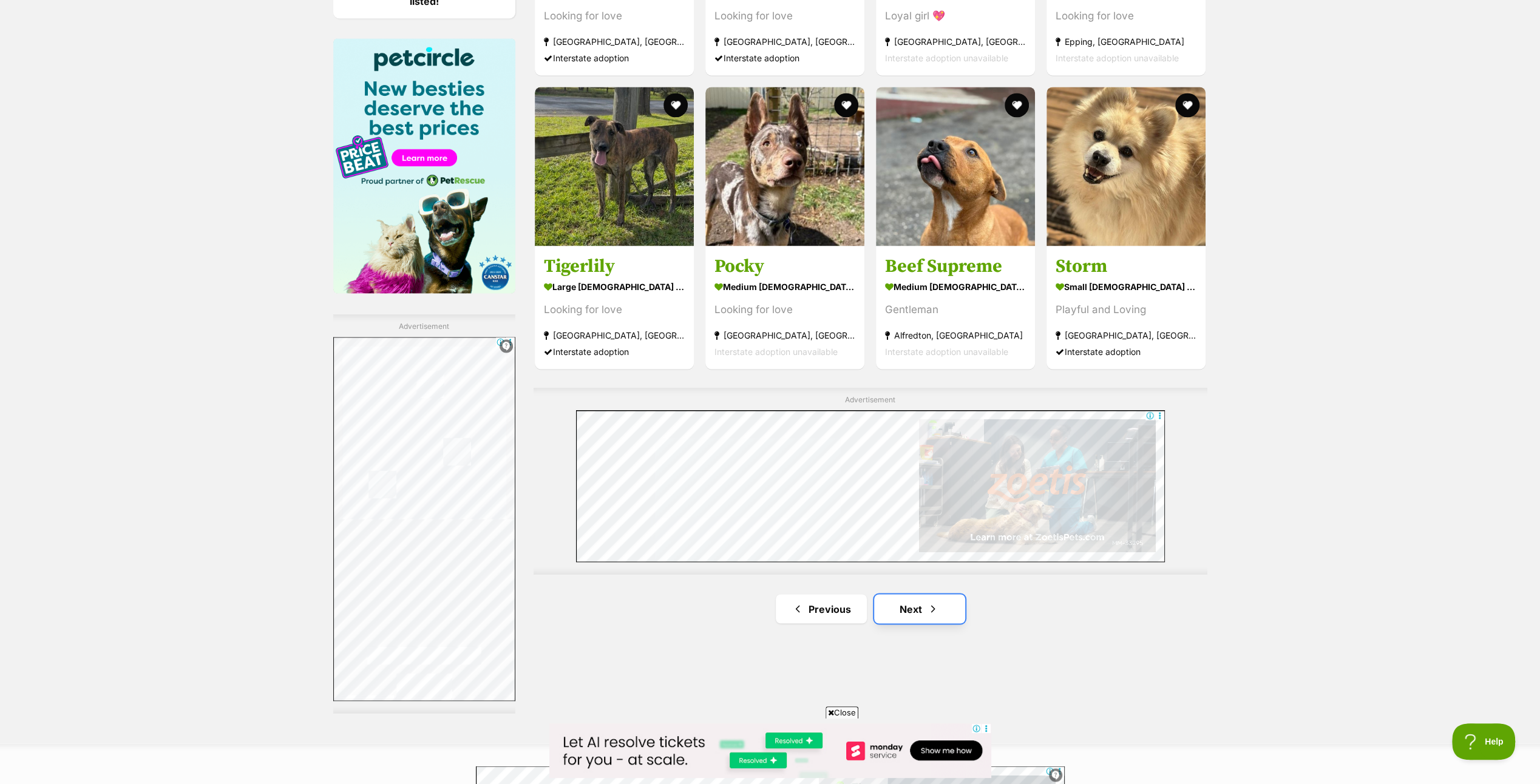
click at [918, 601] on link "Next" at bounding box center [920, 608] width 91 height 29
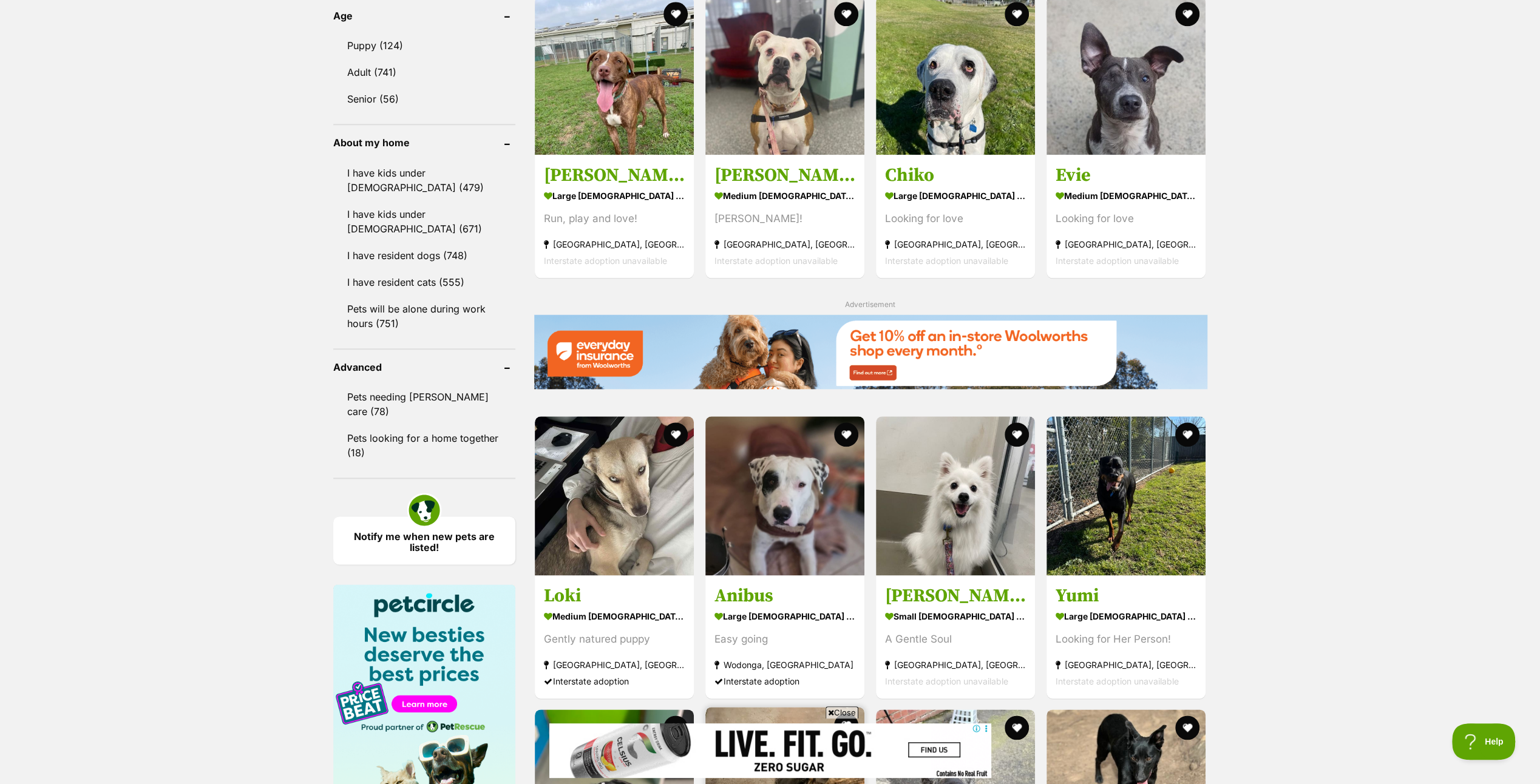
scroll to position [1880, 0]
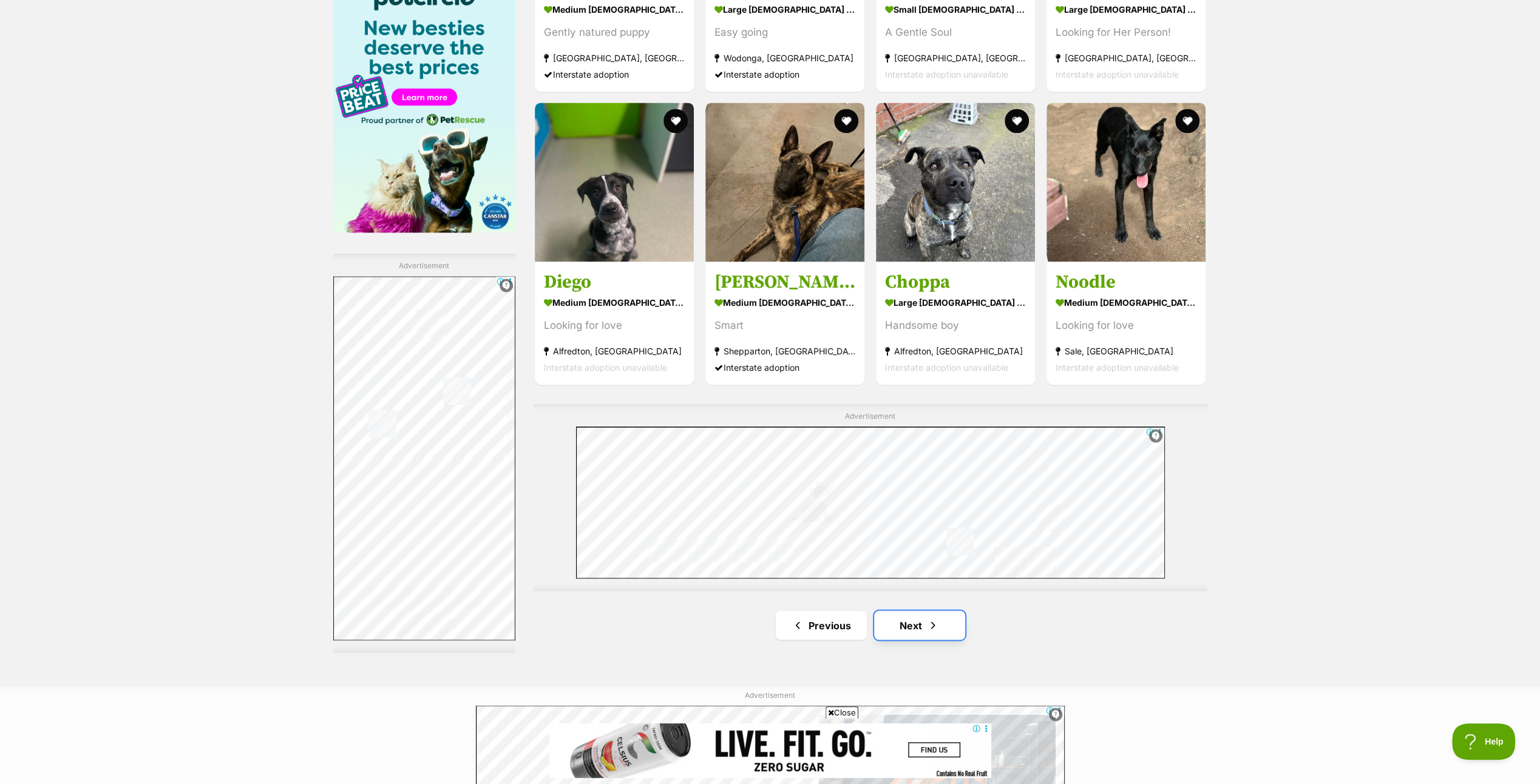
click at [918, 620] on link "Next" at bounding box center [920, 625] width 91 height 29
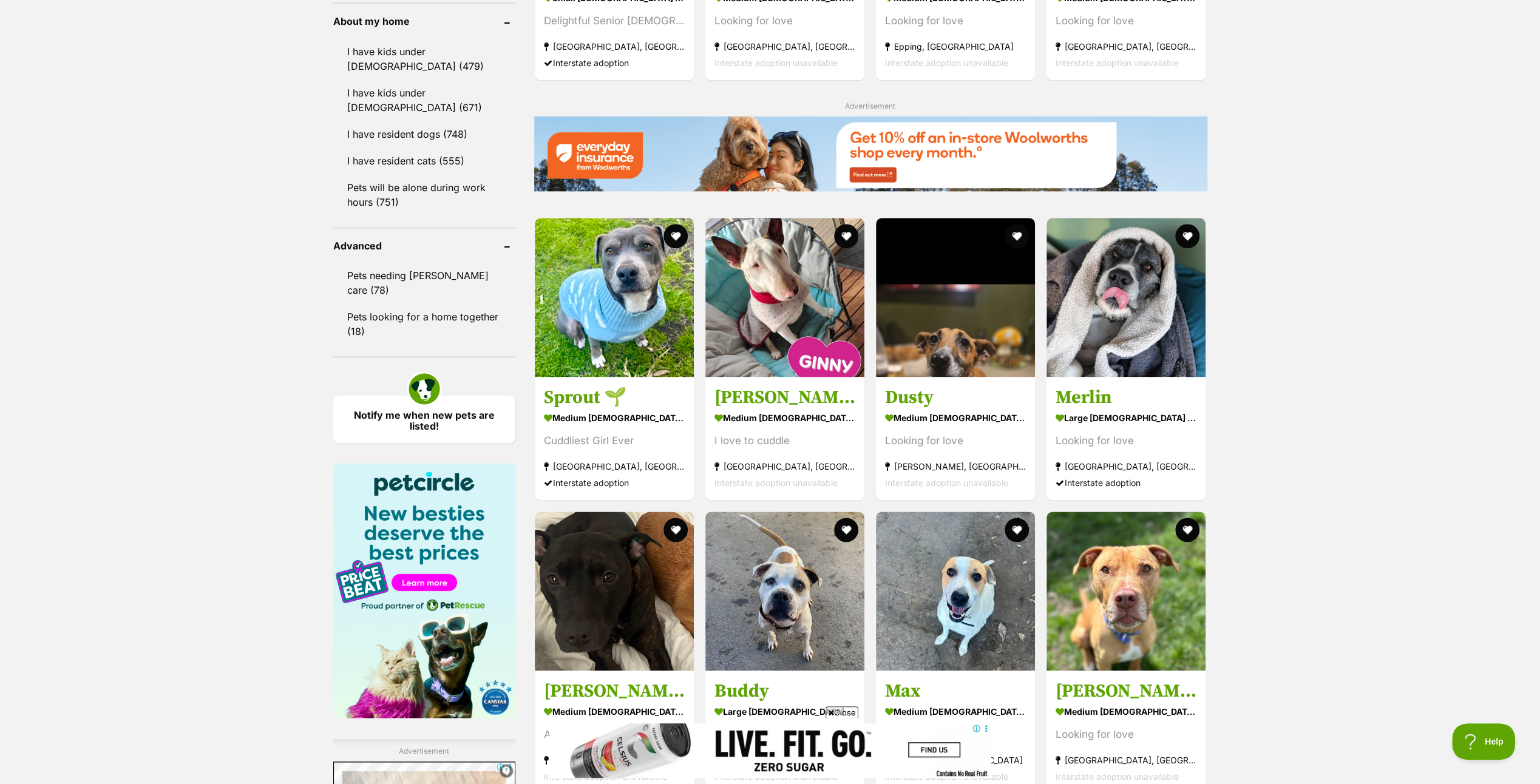
scroll to position [1759, 0]
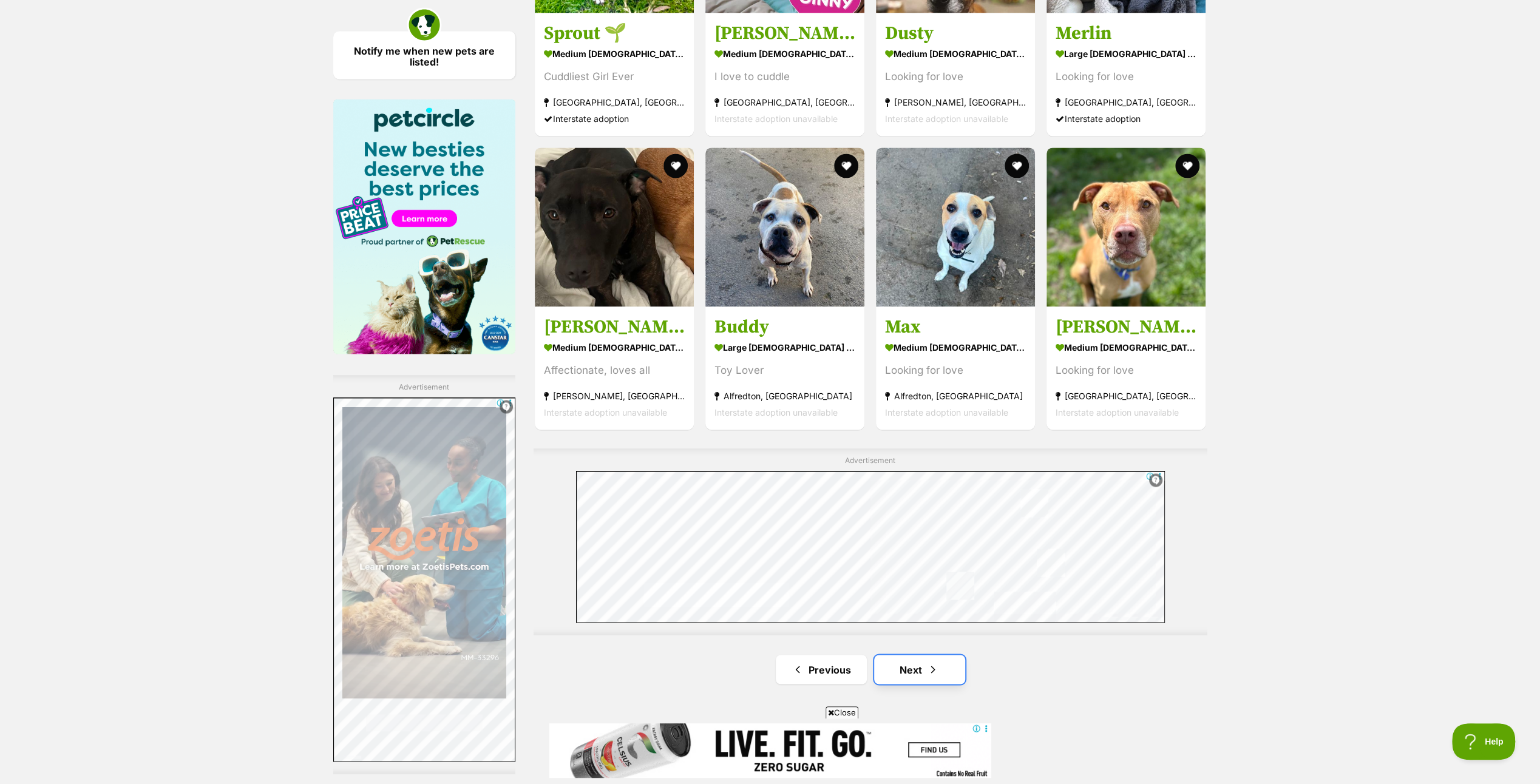
click at [913, 669] on link "Next" at bounding box center [920, 668] width 91 height 29
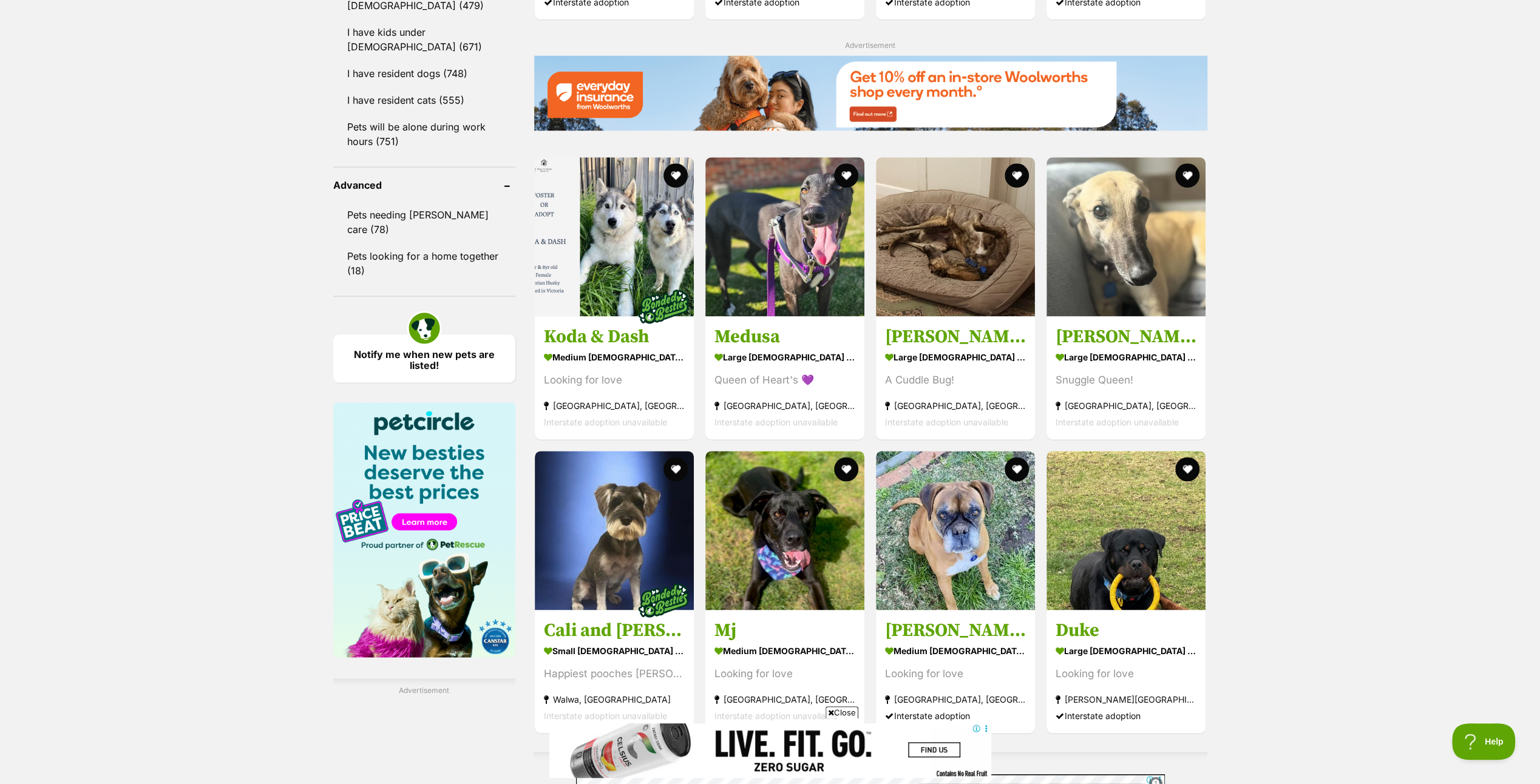
scroll to position [1759, 0]
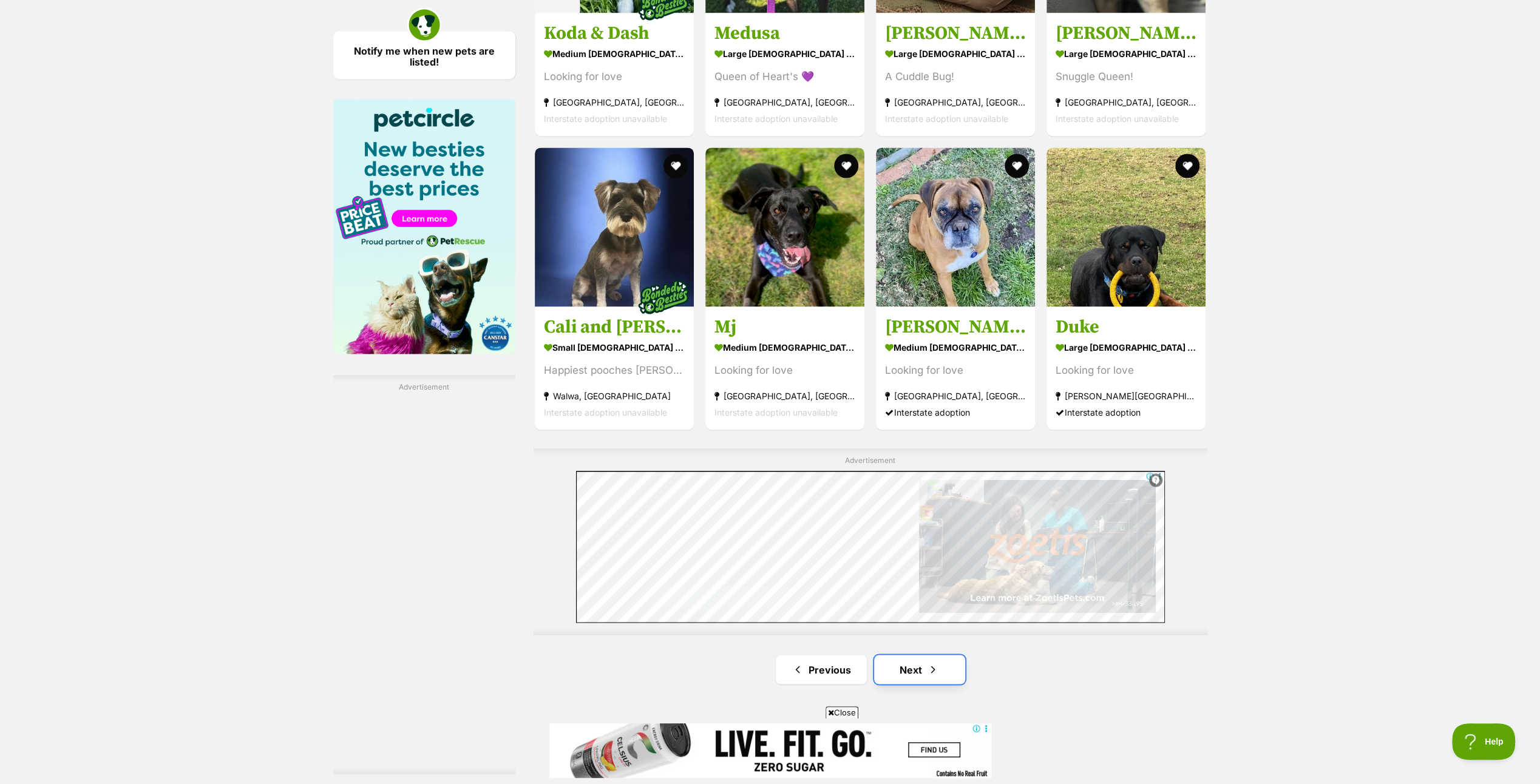
click at [910, 665] on link "Next" at bounding box center [920, 668] width 91 height 29
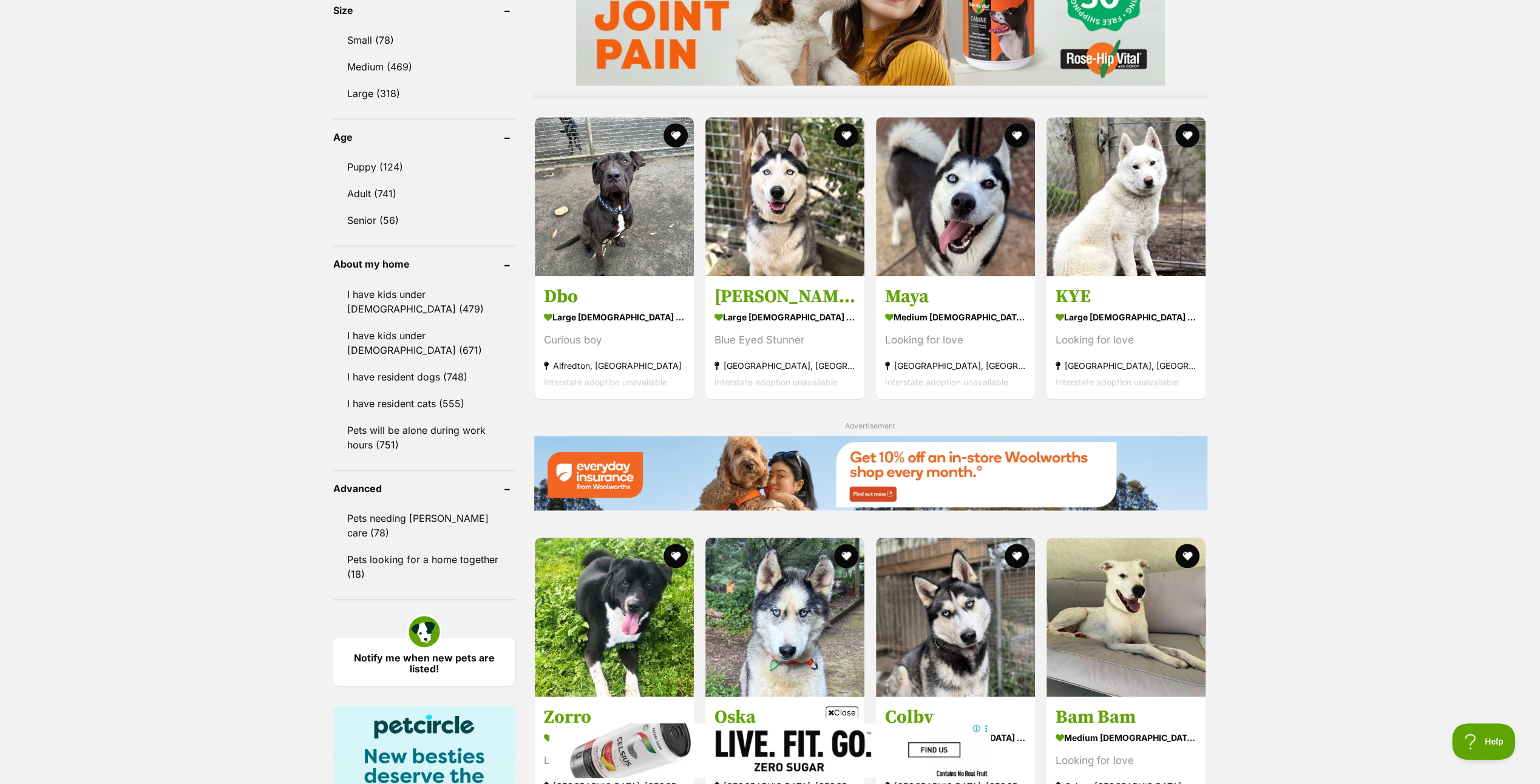
scroll to position [1880, 0]
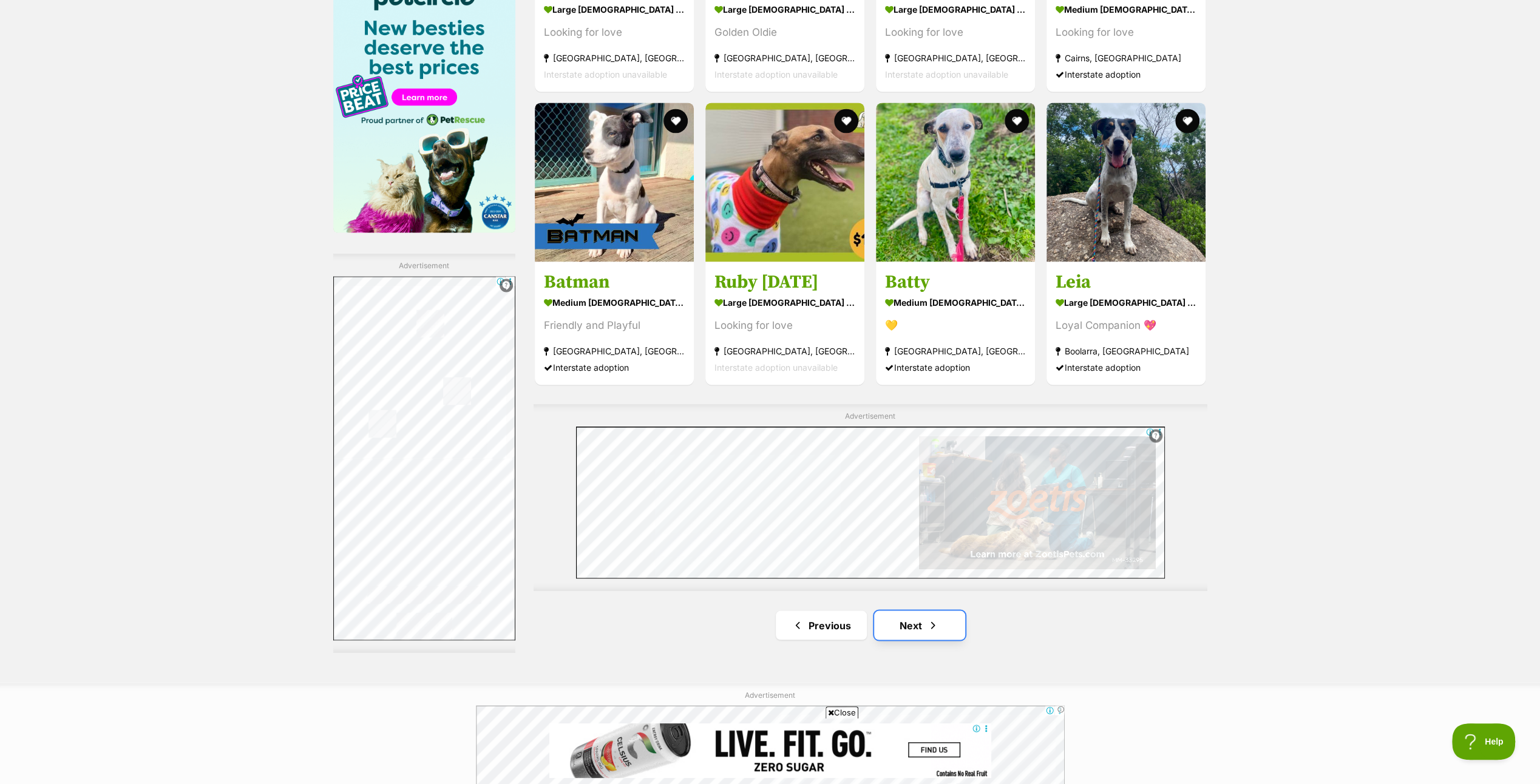
click at [915, 623] on link "Next" at bounding box center [920, 625] width 91 height 29
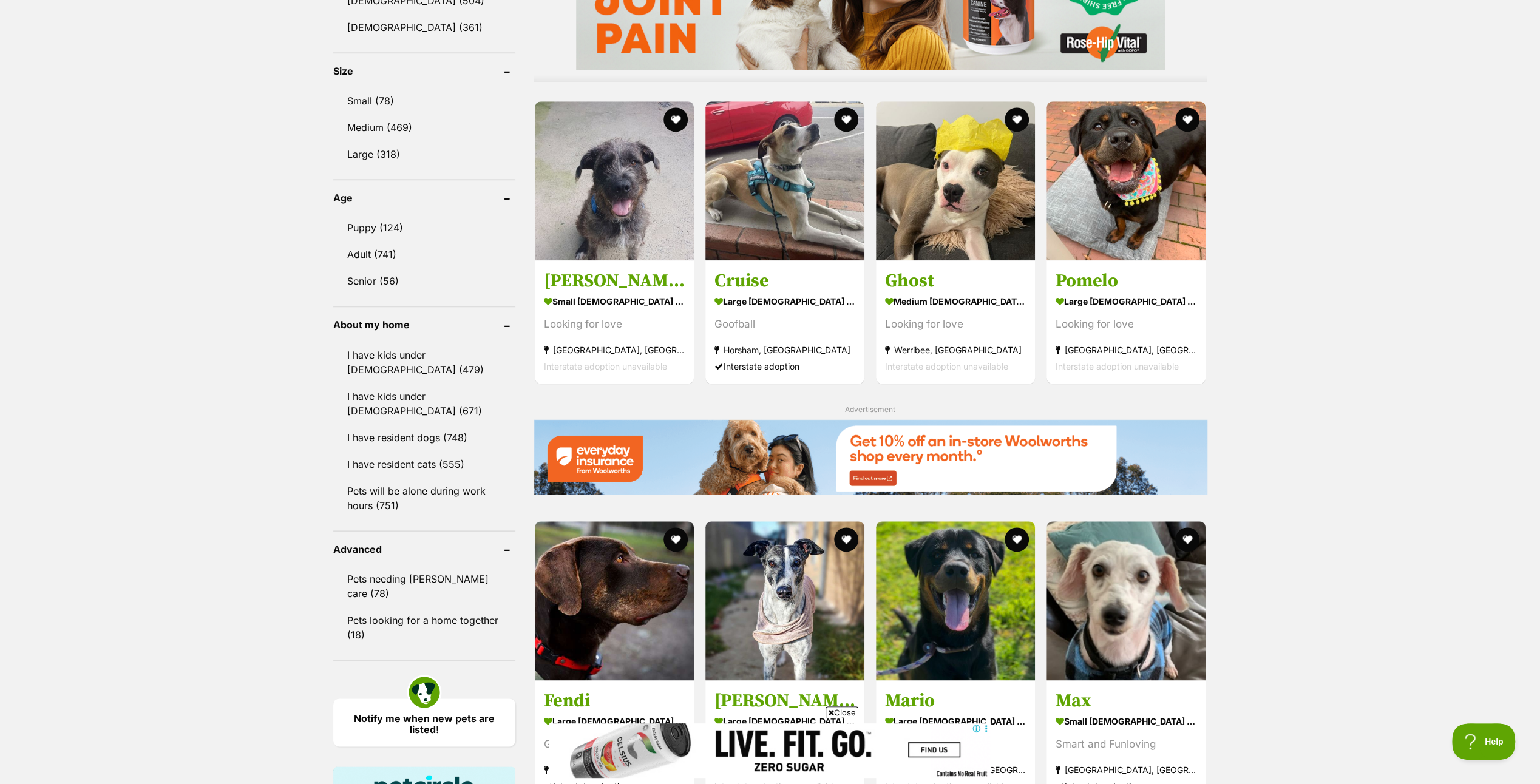
scroll to position [1880, 0]
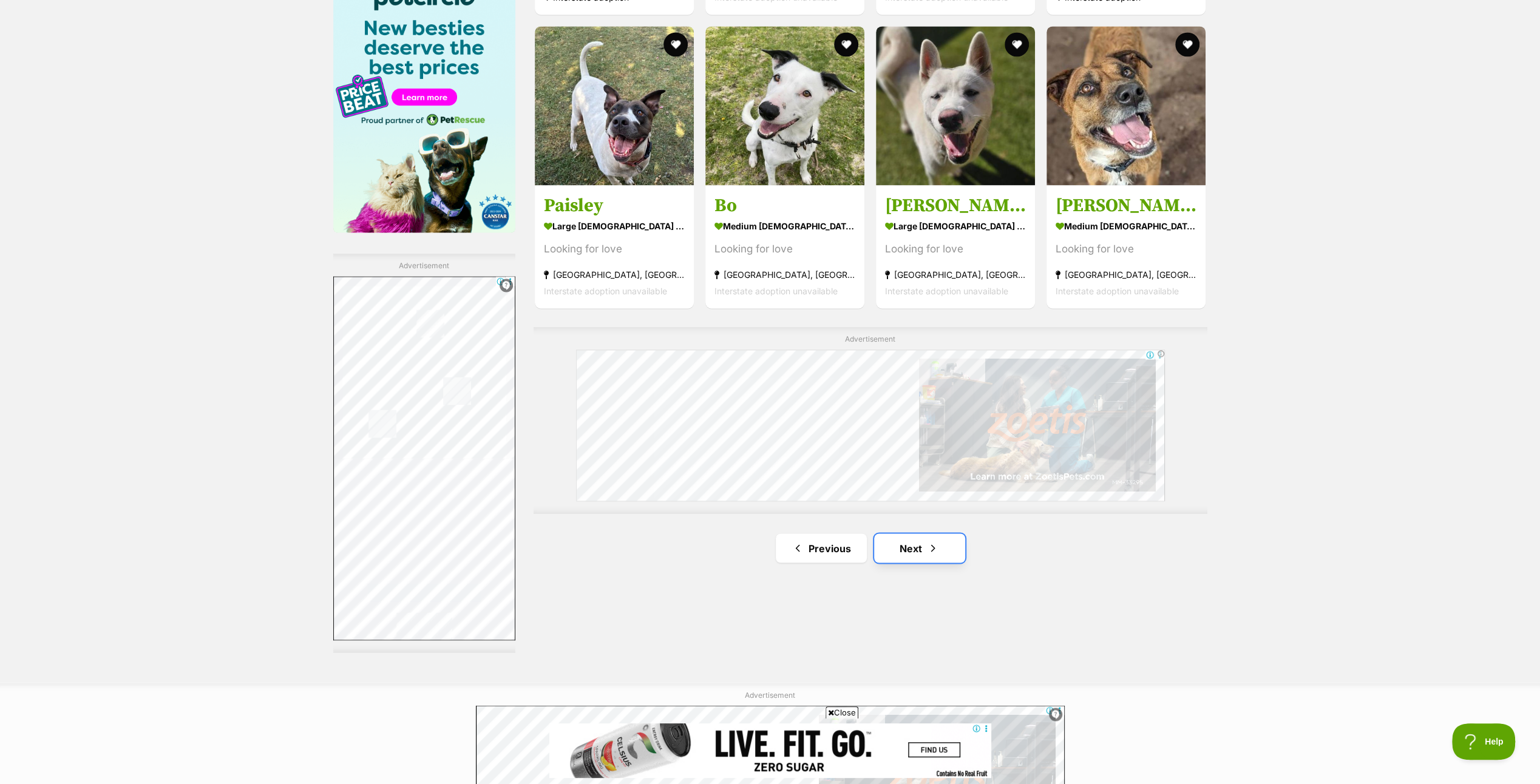
click at [914, 545] on link "Next" at bounding box center [920, 547] width 91 height 29
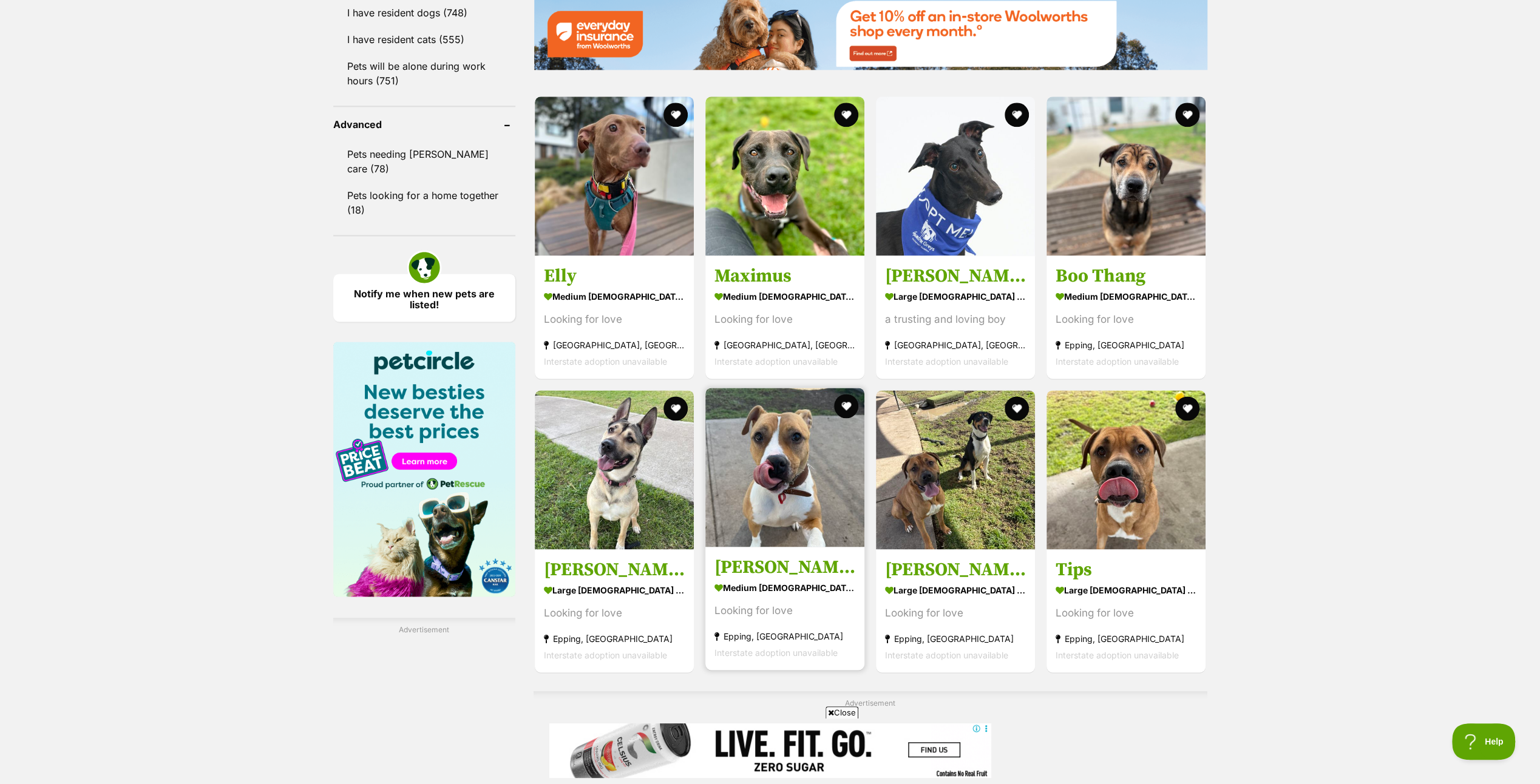
scroll to position [1759, 0]
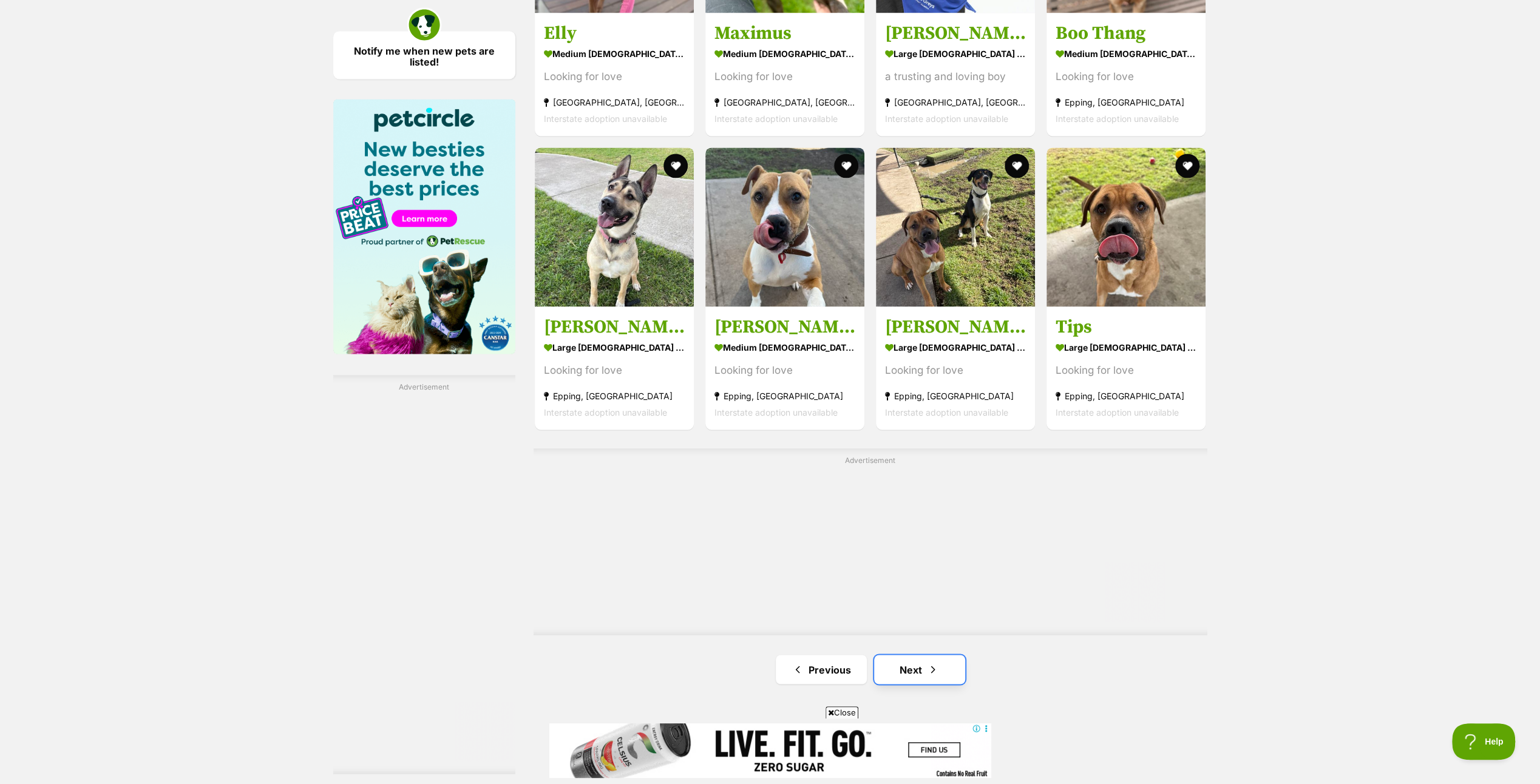
click at [904, 667] on link "Next" at bounding box center [920, 668] width 91 height 29
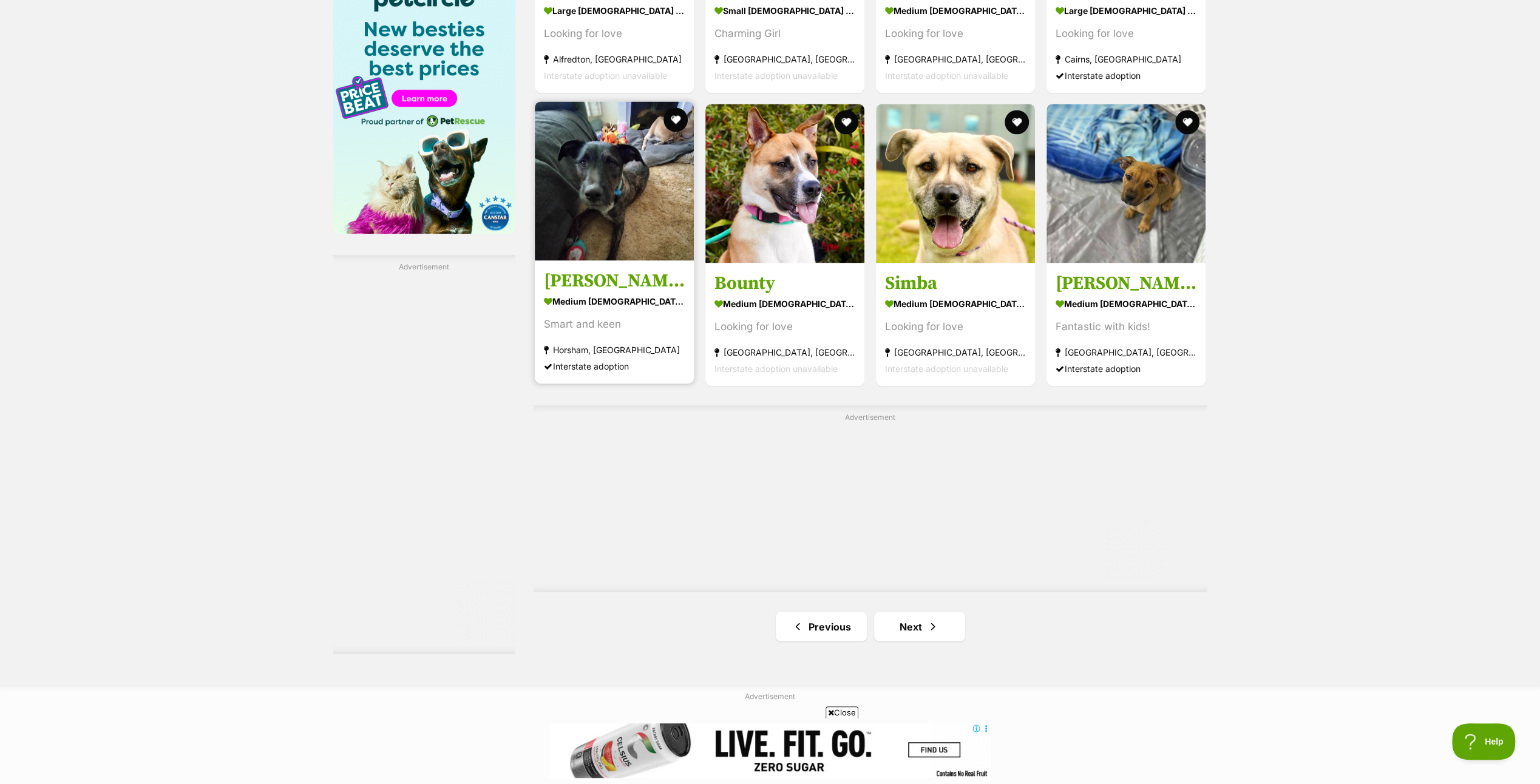
scroll to position [1880, 0]
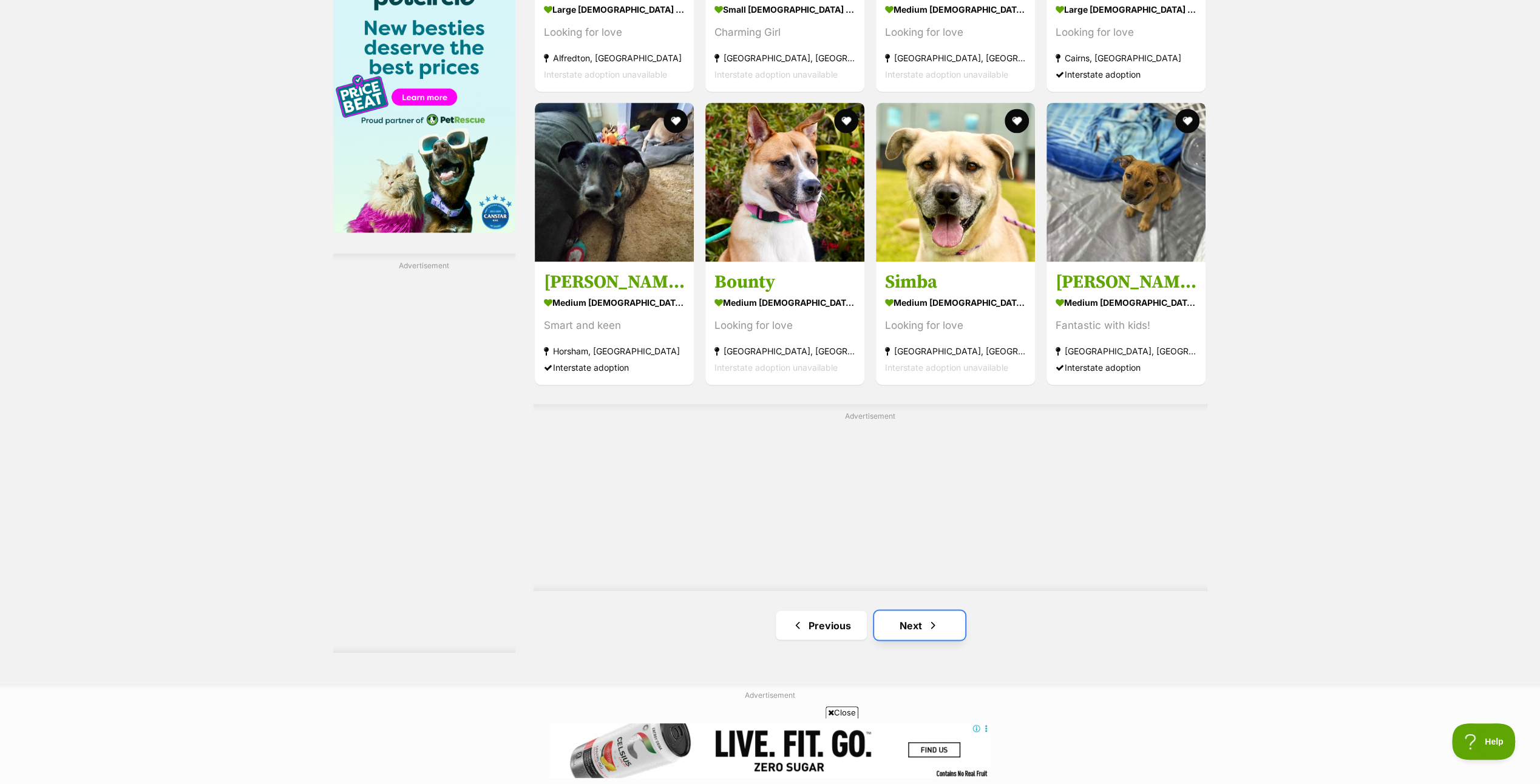
click at [923, 624] on link "Next" at bounding box center [920, 625] width 91 height 29
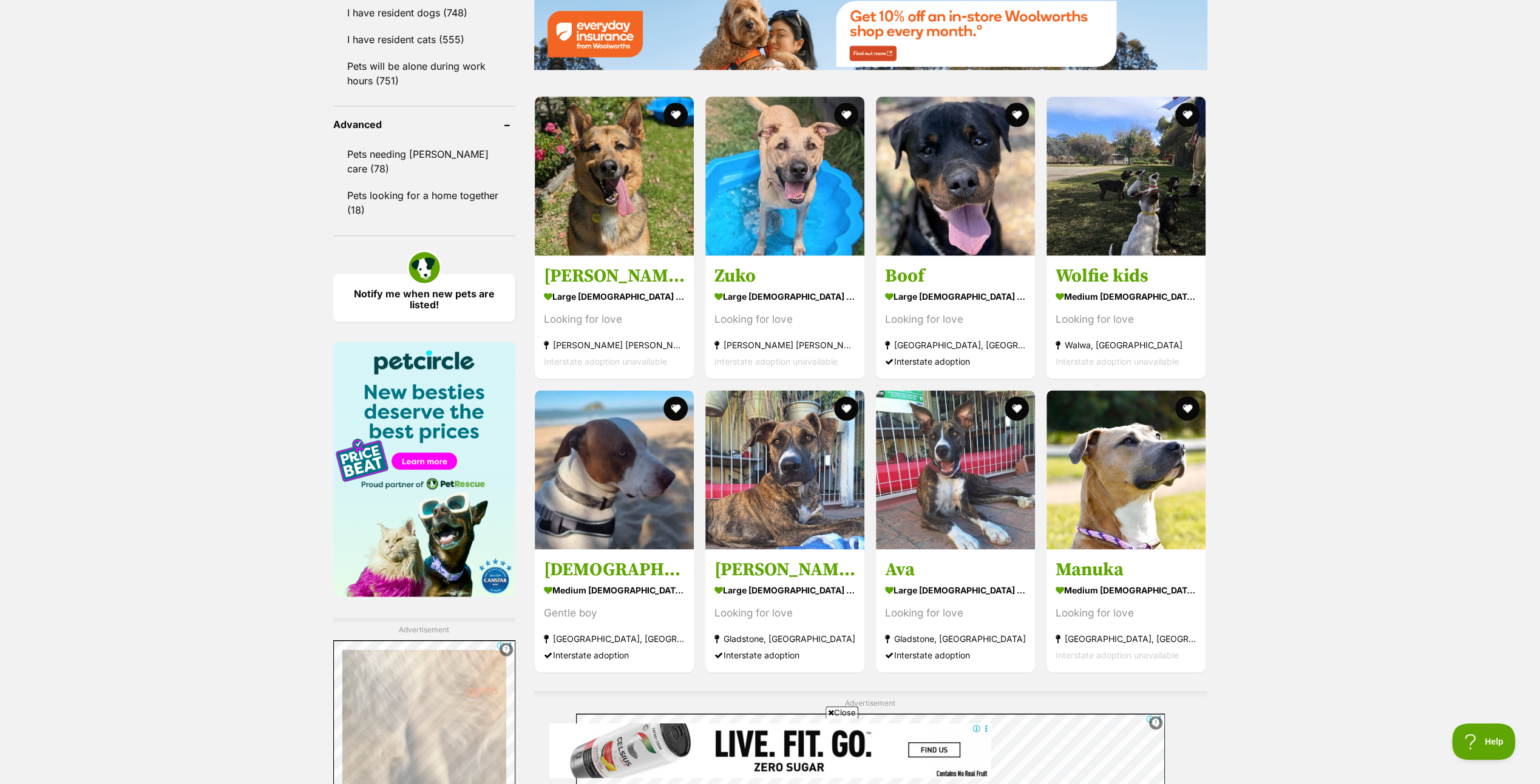
scroll to position [1759, 0]
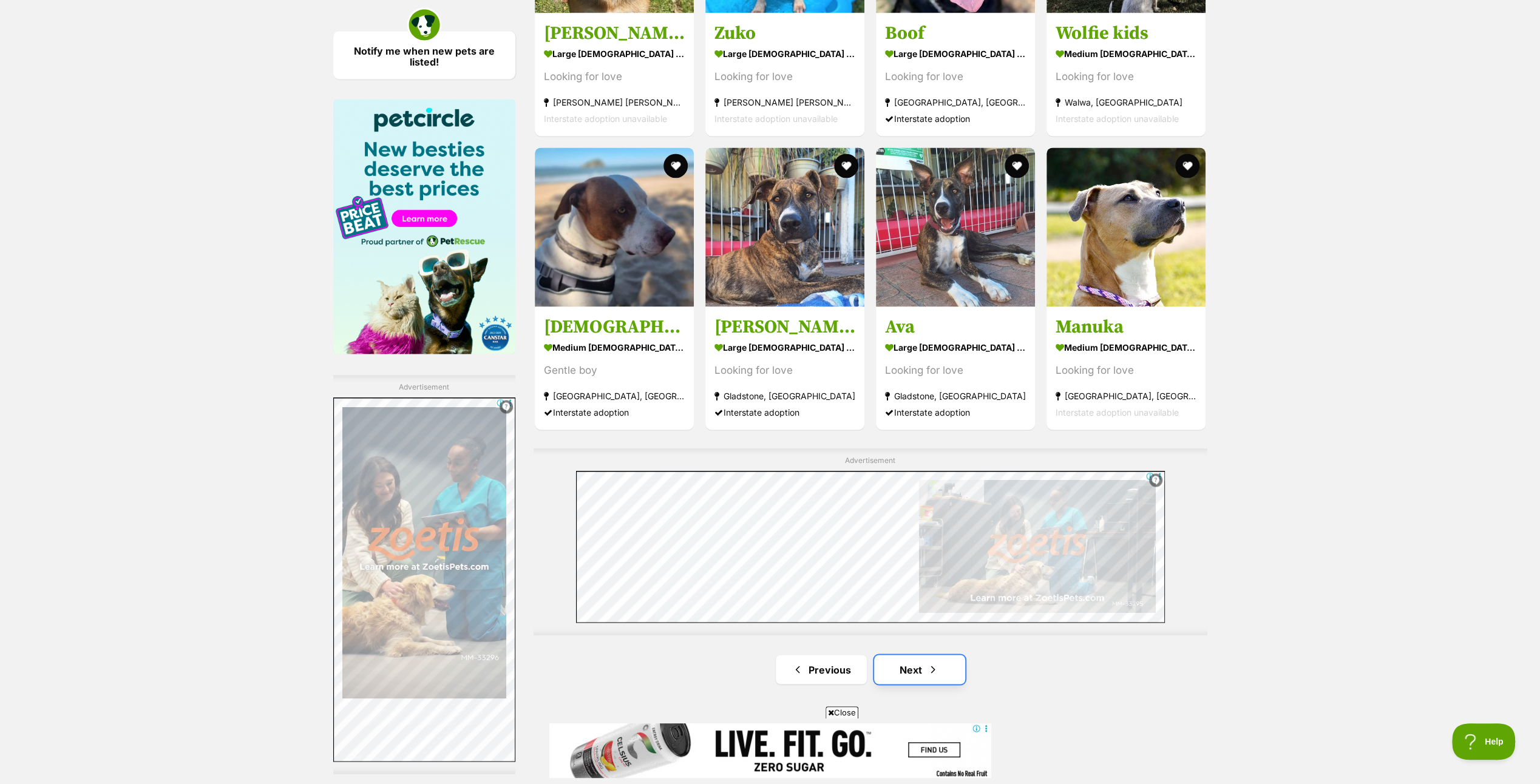
click at [914, 667] on link "Next" at bounding box center [920, 668] width 91 height 29
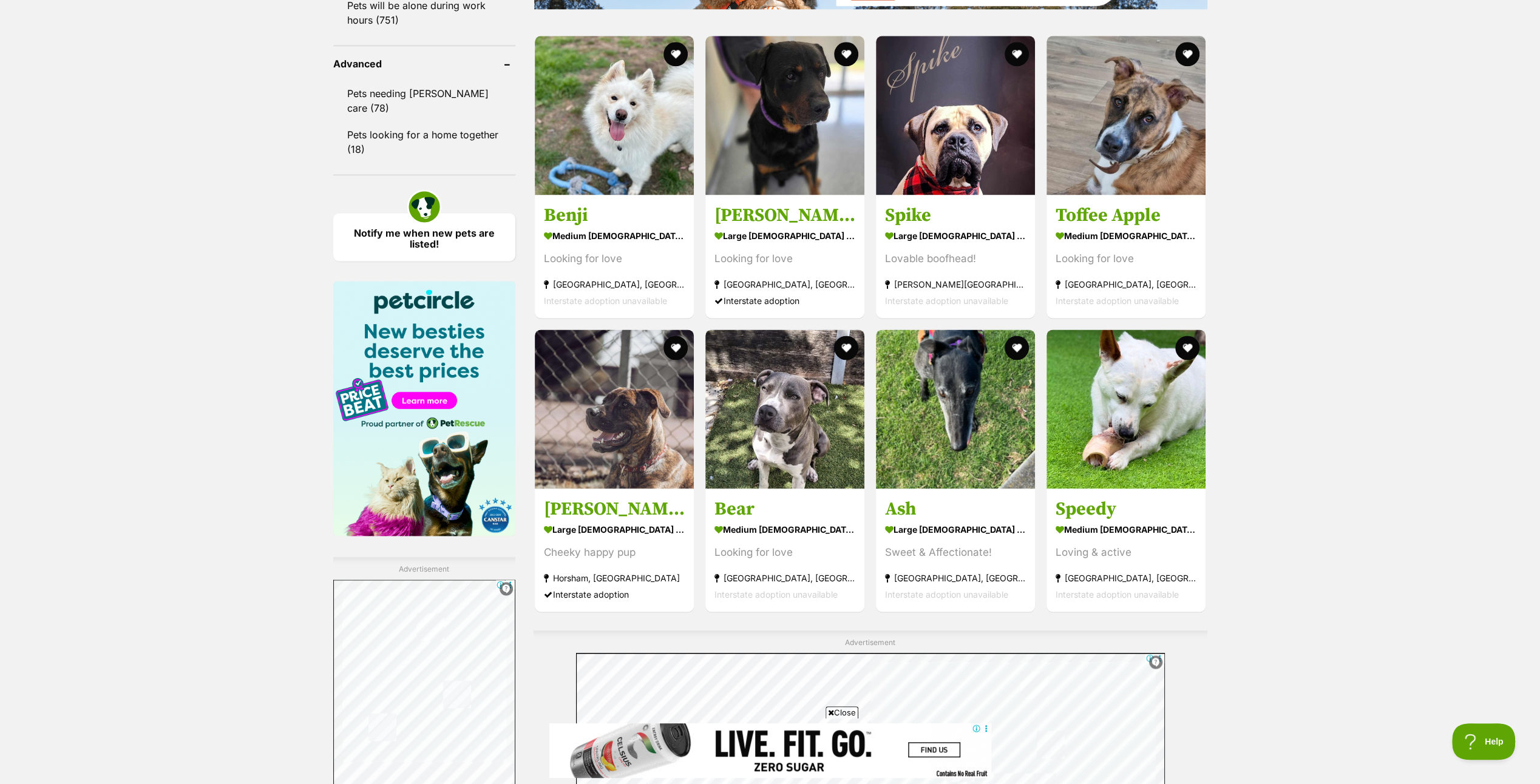
scroll to position [1941, 0]
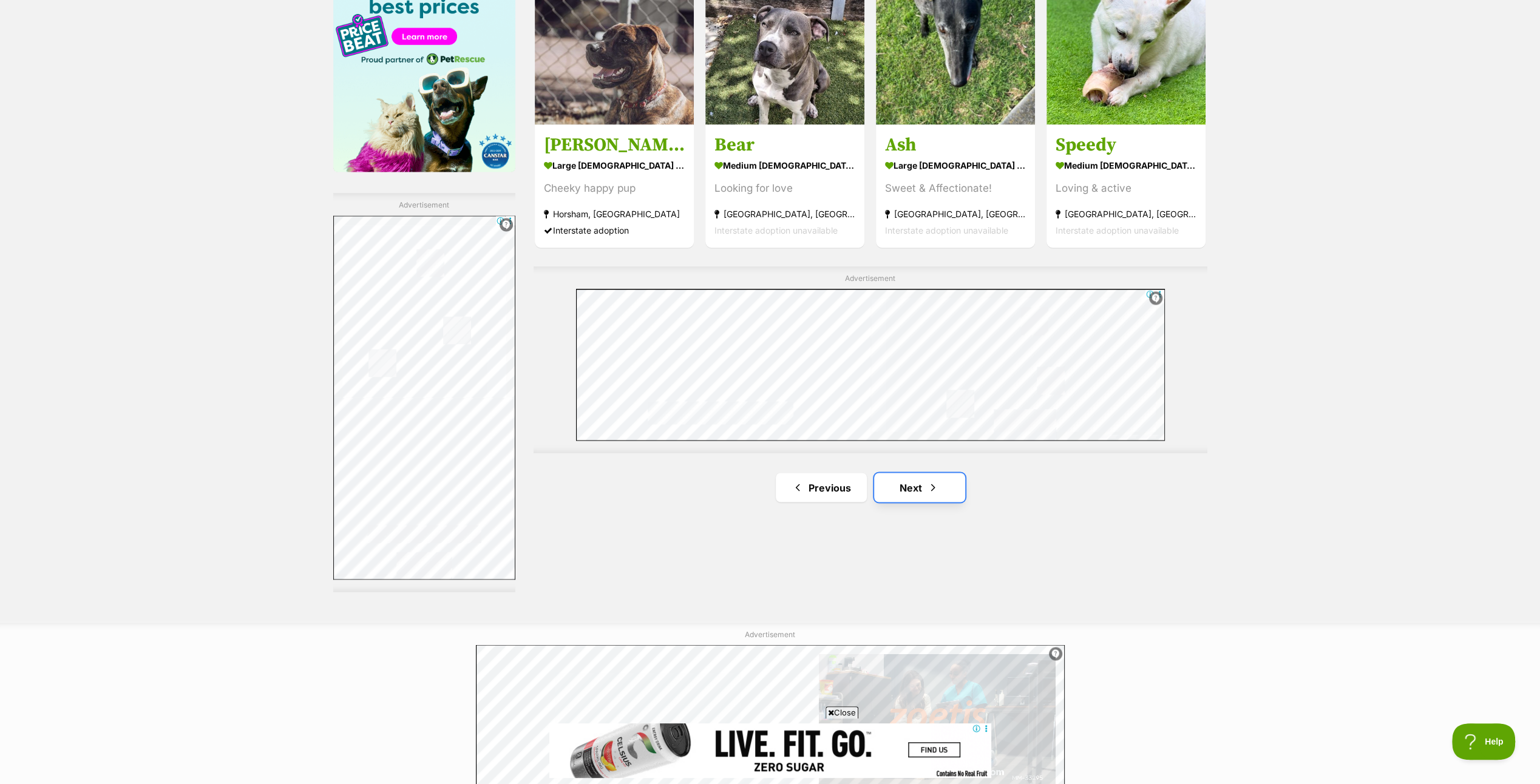
click at [929, 484] on span "Next page" at bounding box center [933, 487] width 12 height 15
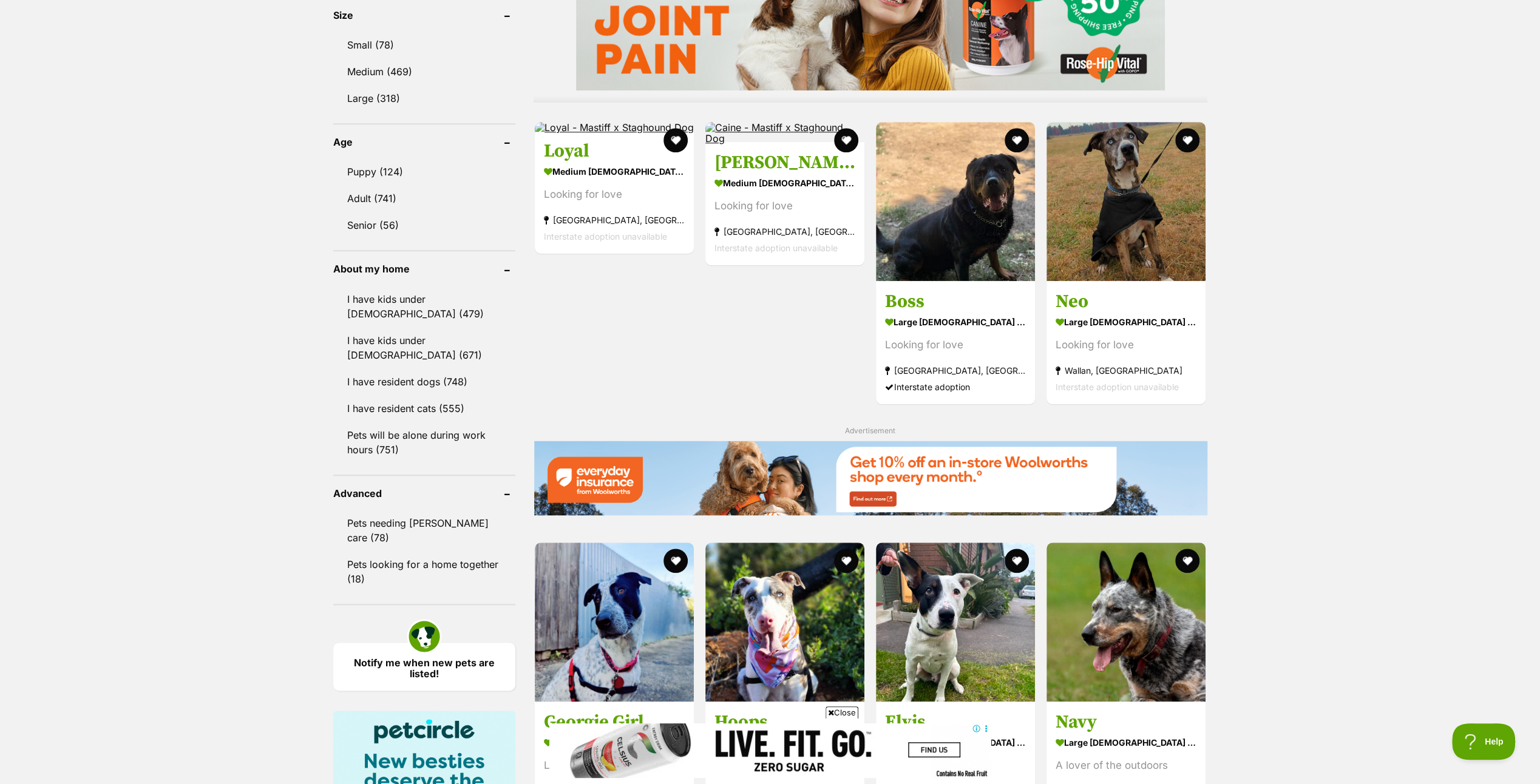
scroll to position [1577, 0]
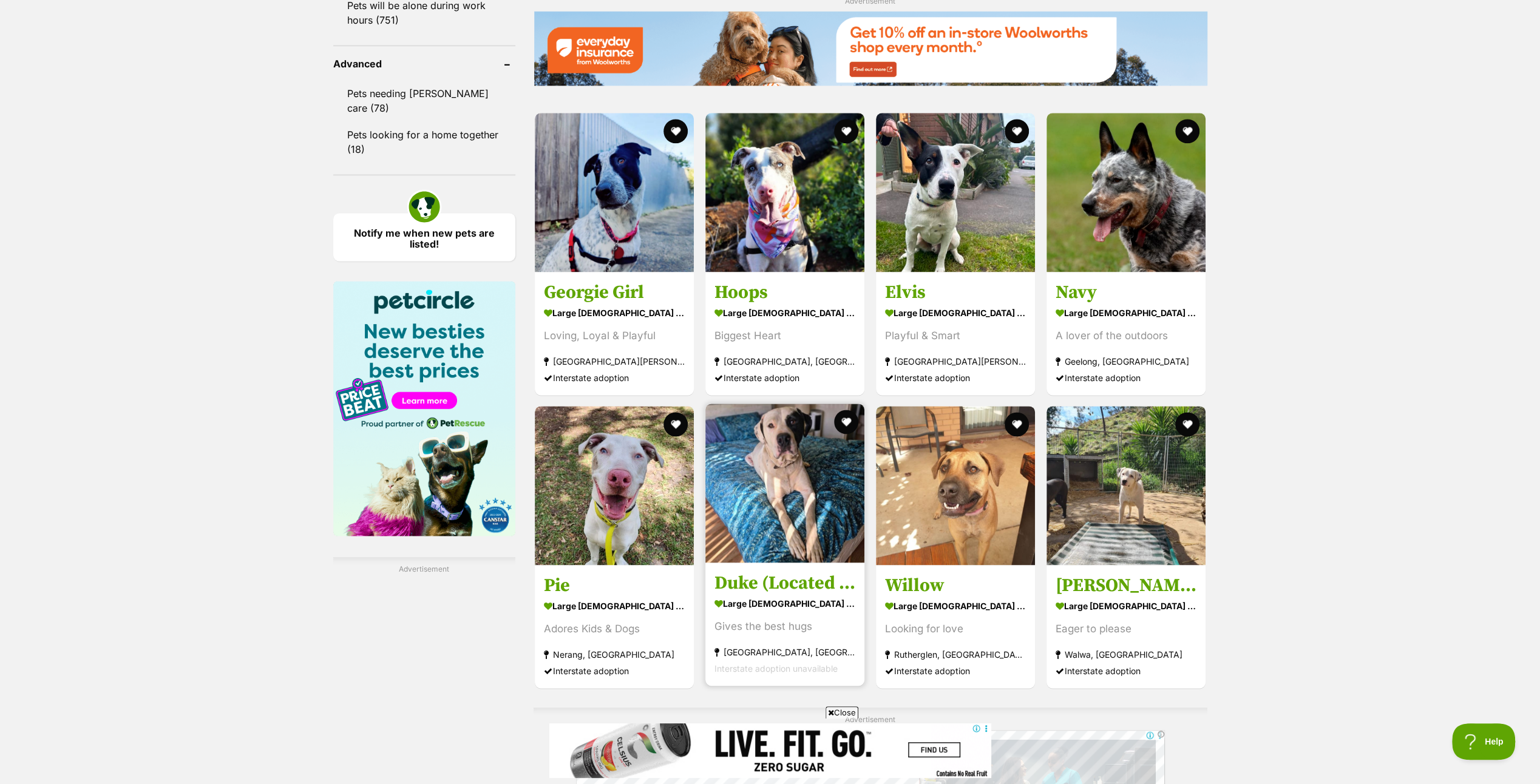
click at [790, 519] on img at bounding box center [785, 483] width 159 height 159
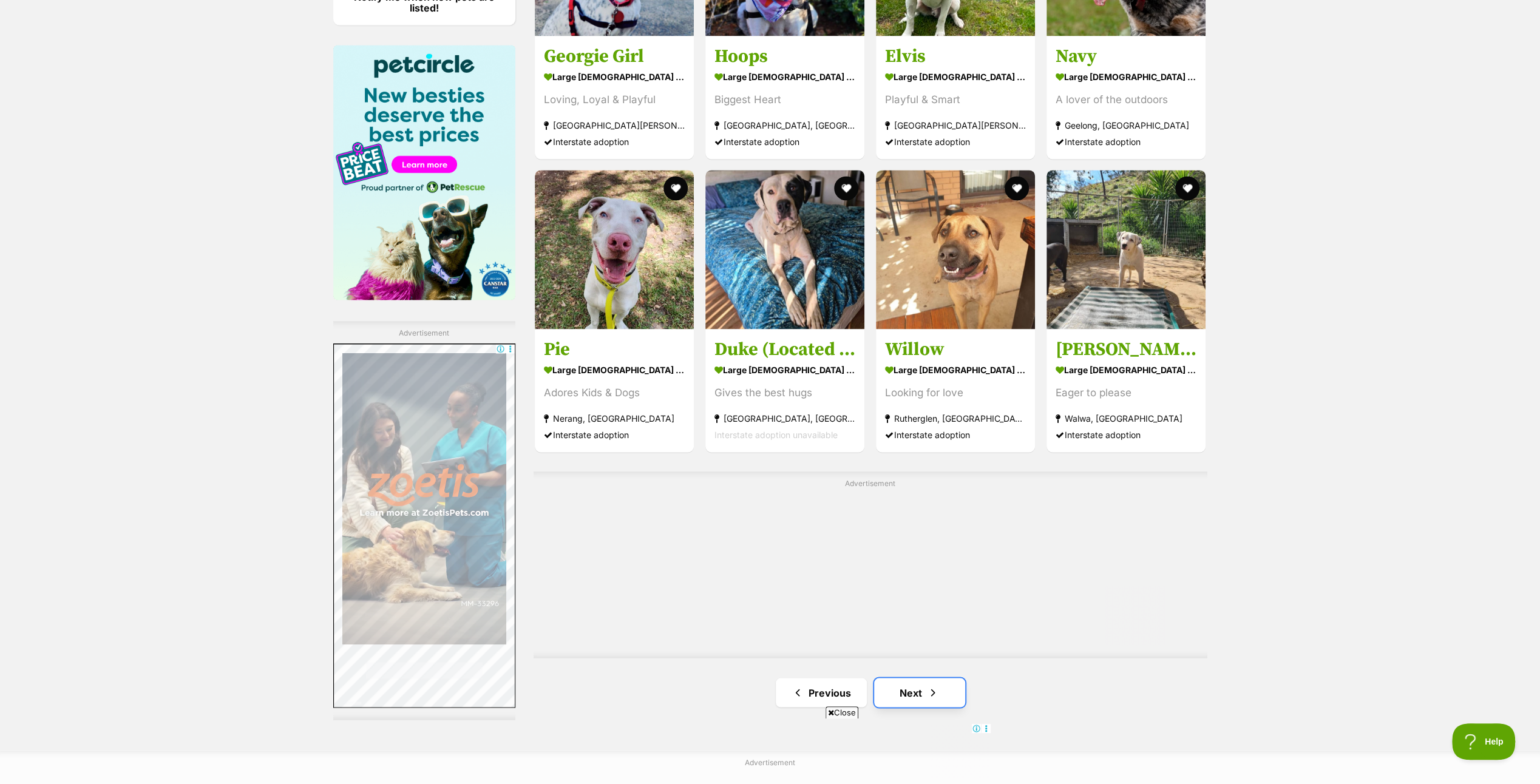
click at [914, 686] on link "Next" at bounding box center [920, 691] width 91 height 29
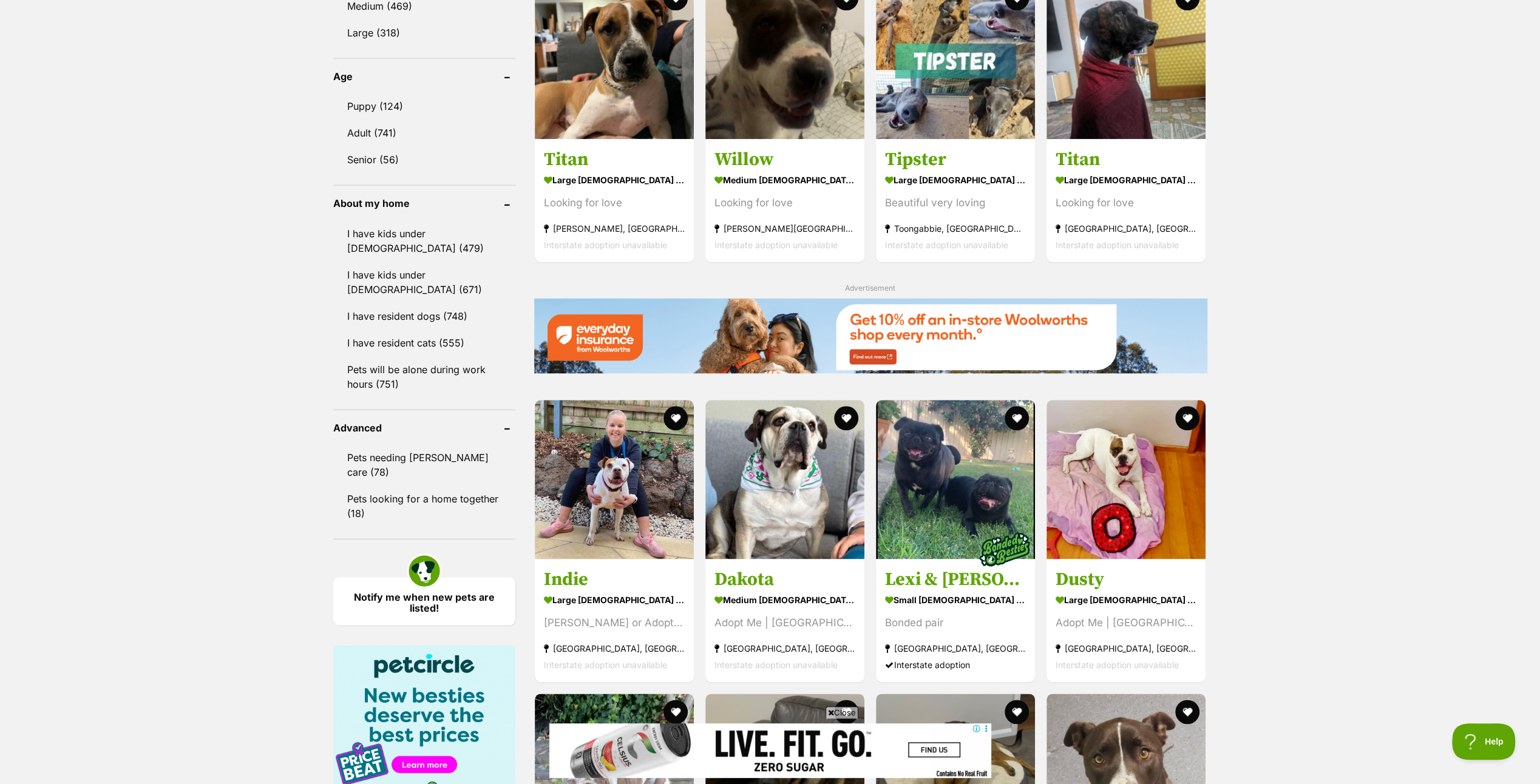
scroll to position [1517, 0]
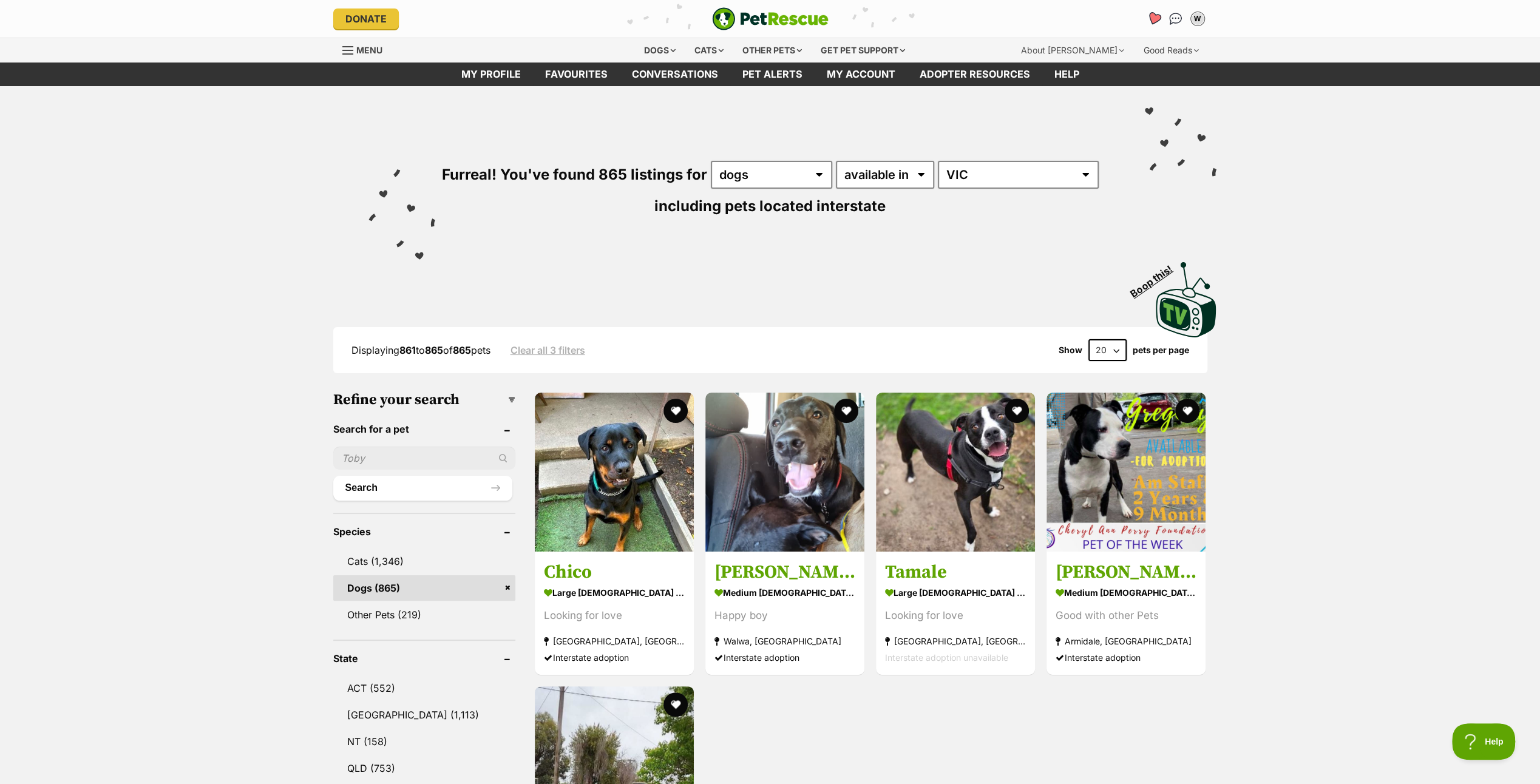
click at [1152, 13] on icon "Favourites" at bounding box center [1153, 18] width 15 height 14
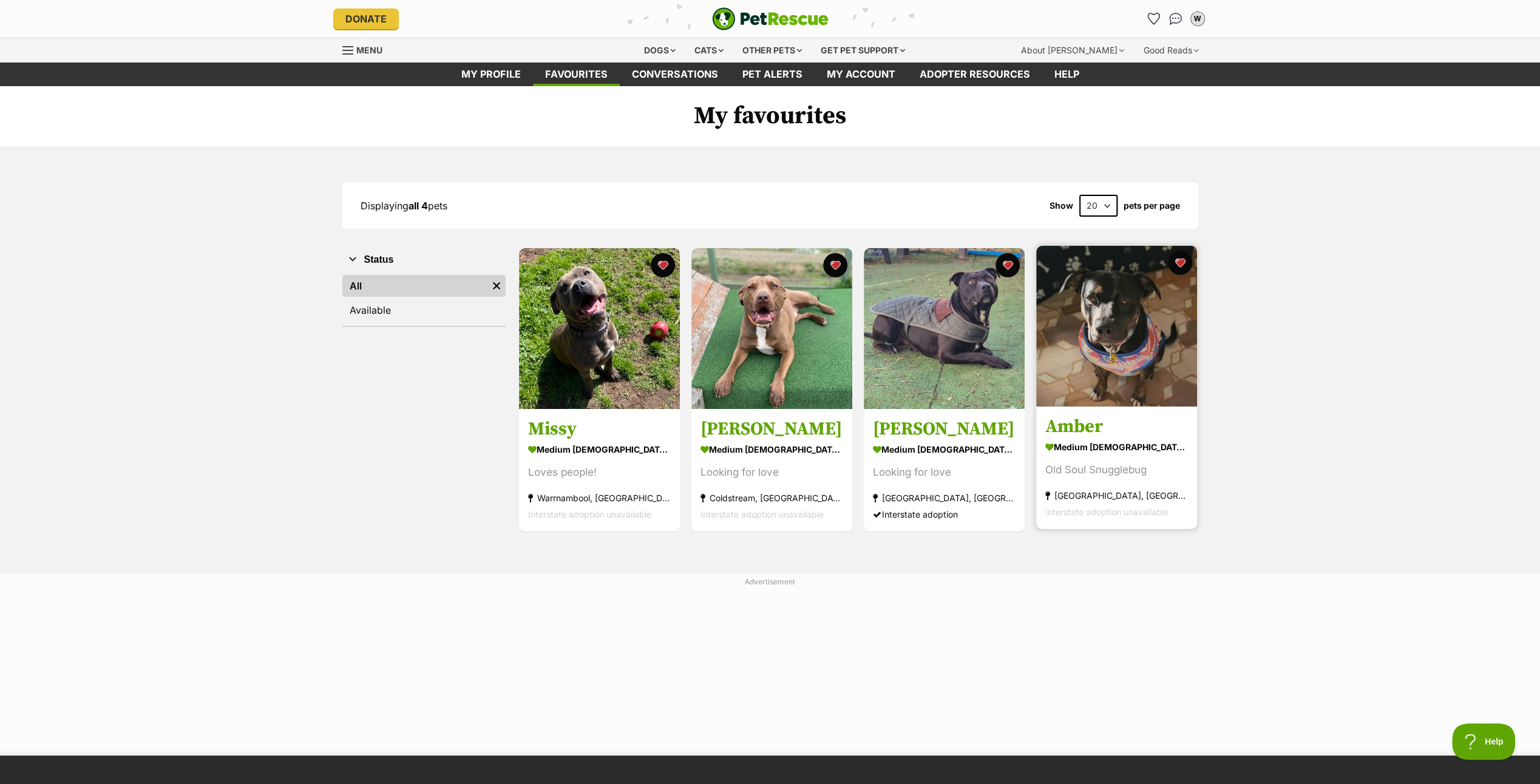
click at [1118, 379] on img at bounding box center [1115, 325] width 160 height 160
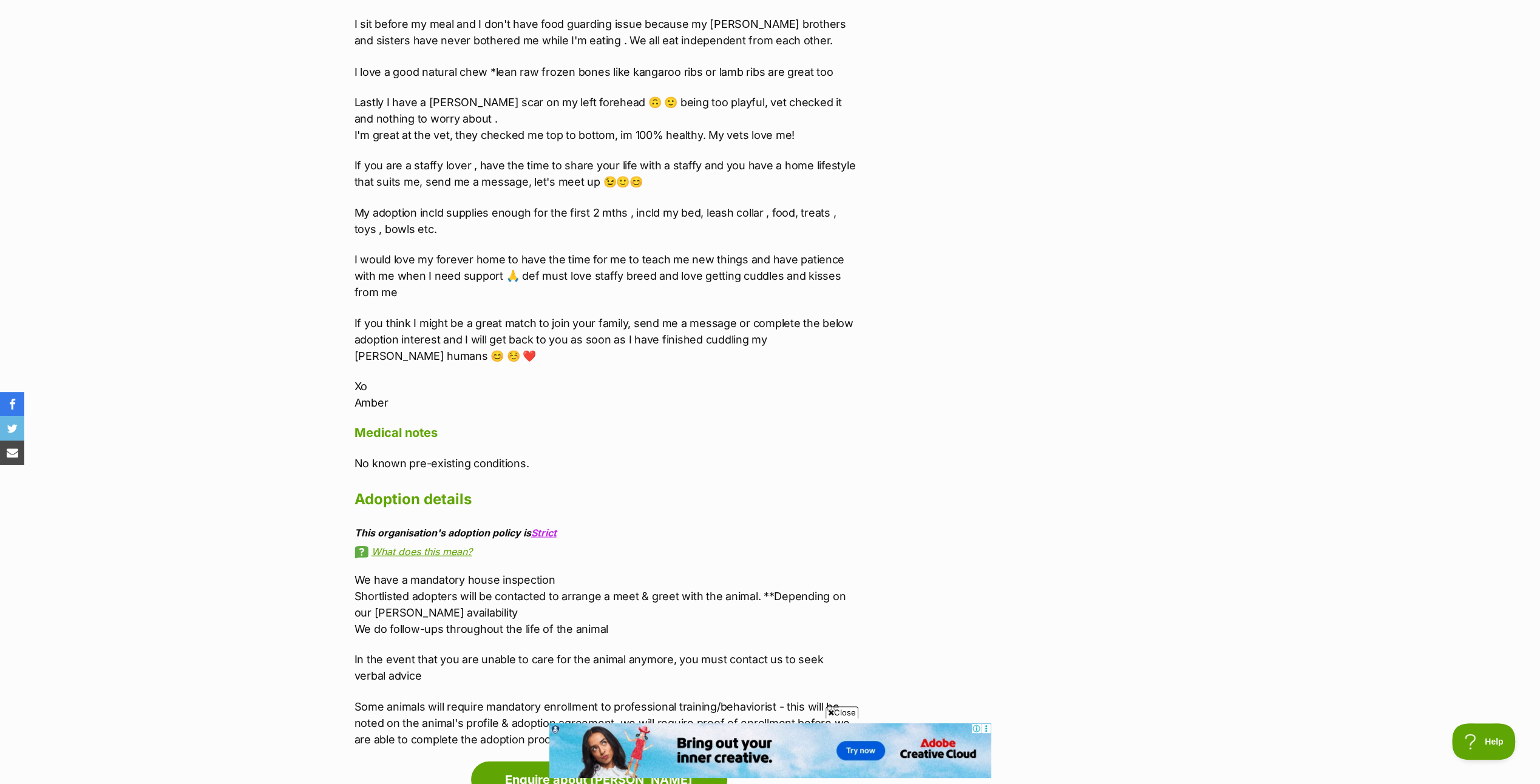
scroll to position [2245, 0]
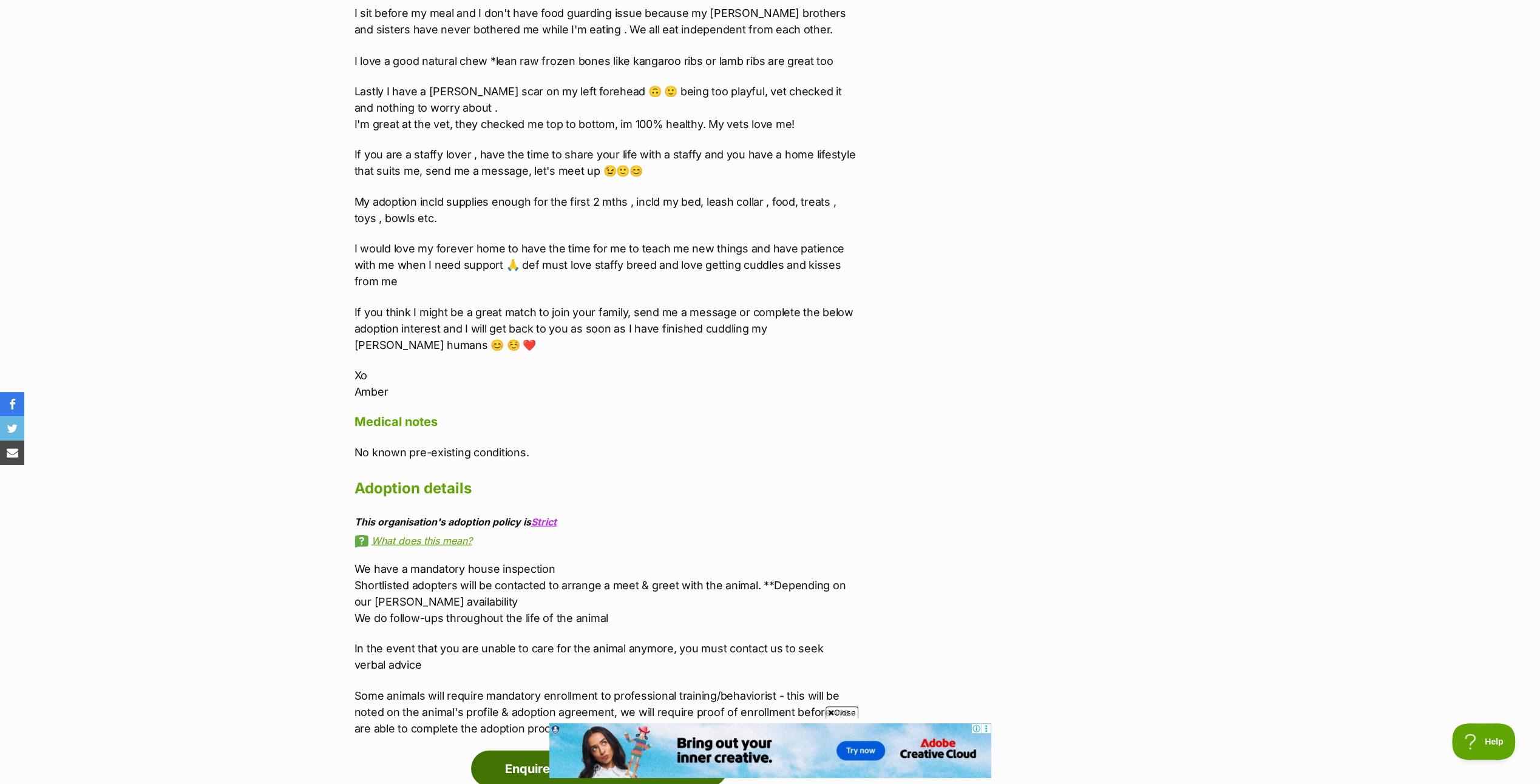
click at [616, 750] on link "Enquire about Amber" at bounding box center [599, 767] width 256 height 36
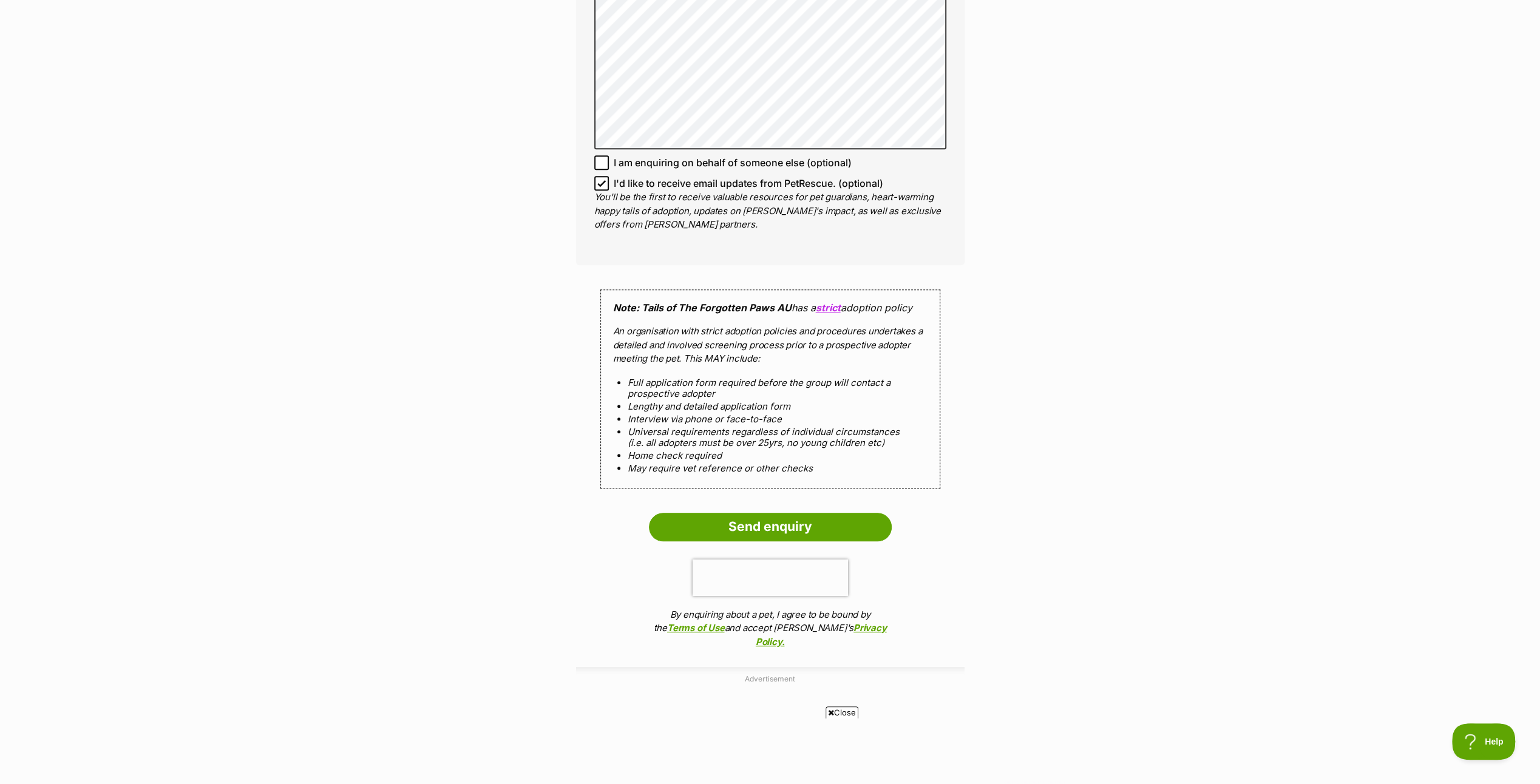
scroll to position [849, 0]
click at [760, 519] on input "Send enquiry" at bounding box center [770, 526] width 243 height 28
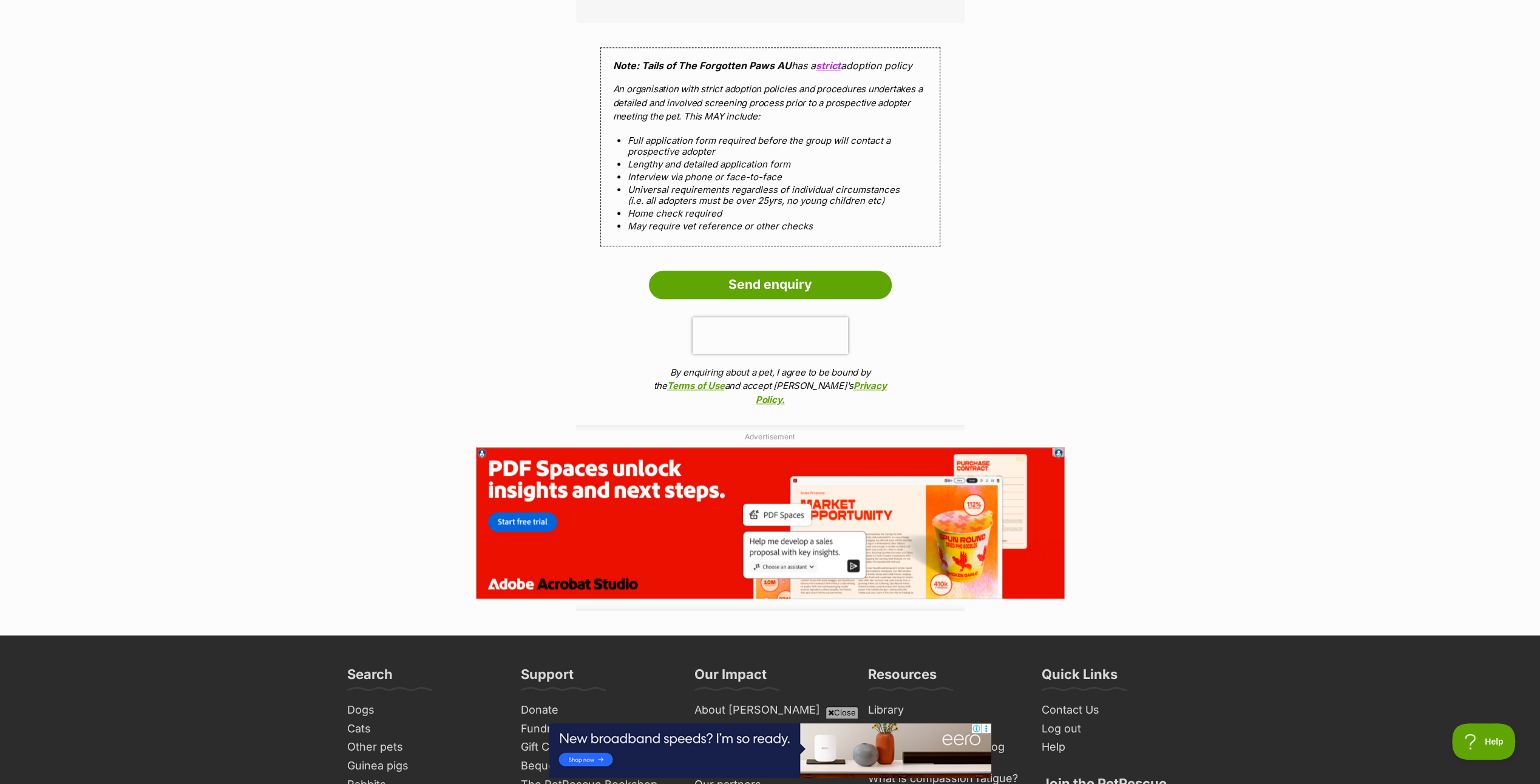
scroll to position [1092, 0]
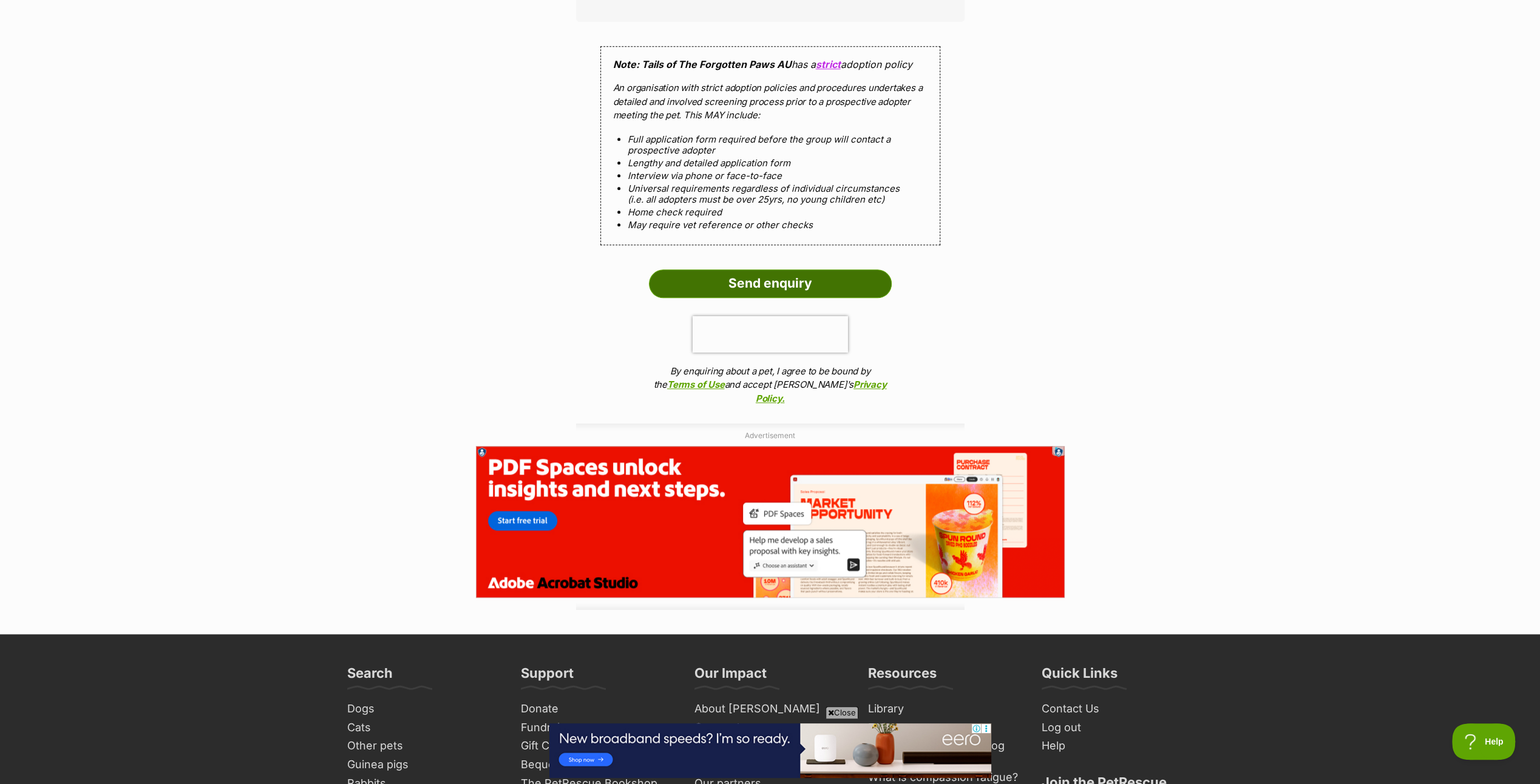
click at [757, 277] on input "Send enquiry" at bounding box center [770, 284] width 243 height 28
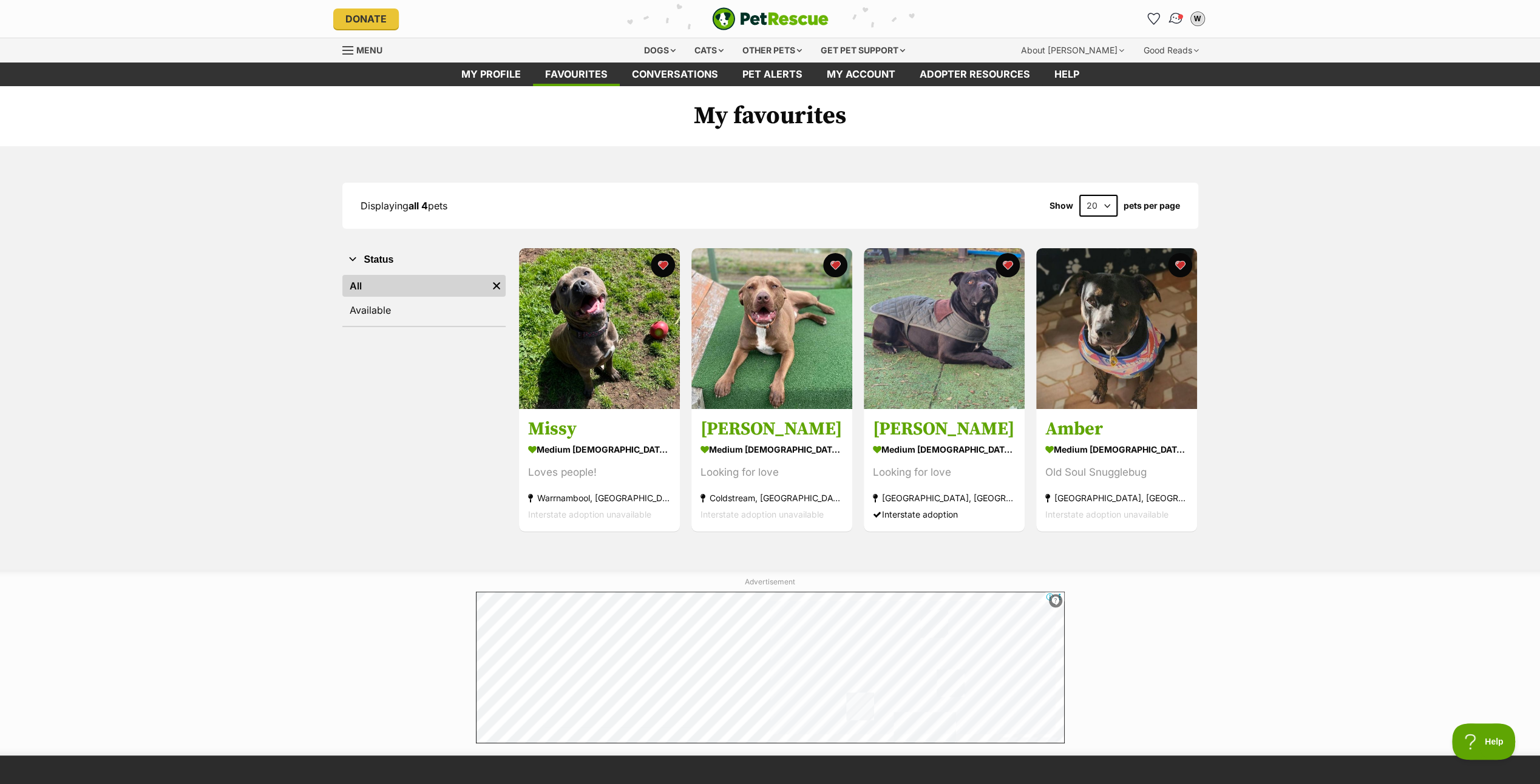
click at [1173, 13] on img "Conversations" at bounding box center [1176, 19] width 17 height 16
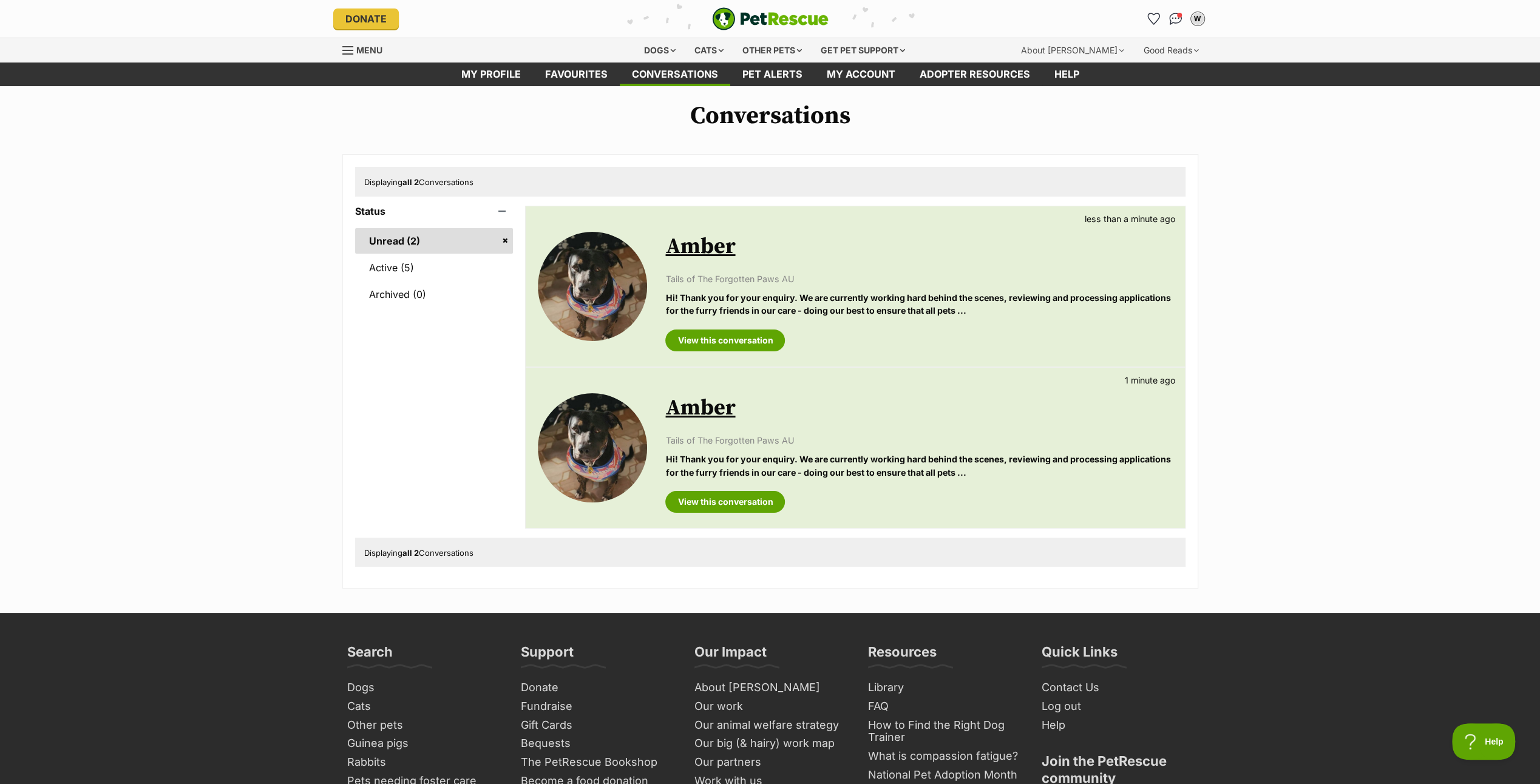
click at [433, 238] on link "Unread (2)" at bounding box center [434, 240] width 159 height 25
click at [708, 337] on link "View this conversation" at bounding box center [724, 340] width 120 height 22
click at [745, 336] on link "View this conversation" at bounding box center [724, 340] width 120 height 22
click at [1177, 12] on img "Conversations" at bounding box center [1176, 19] width 17 height 16
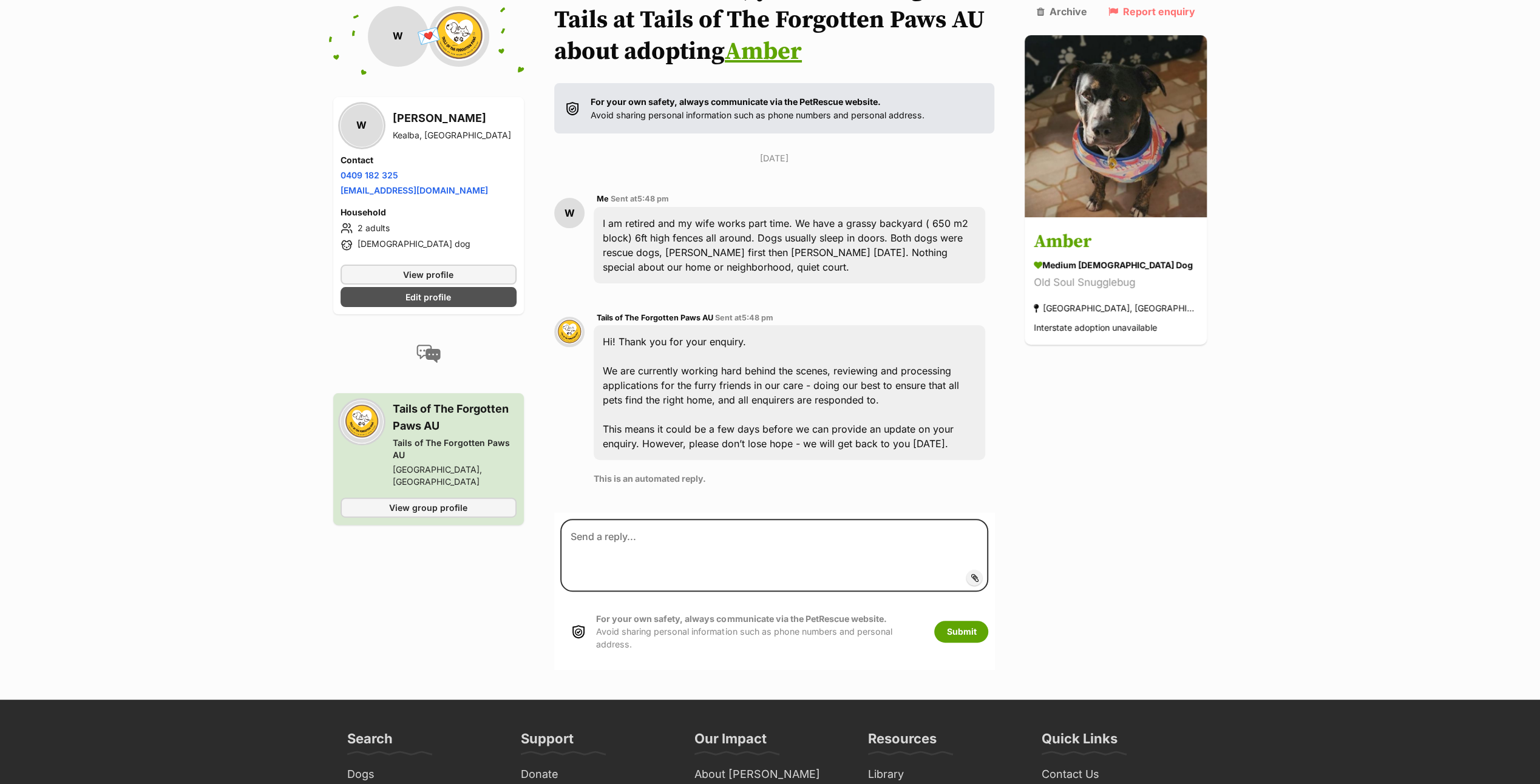
scroll to position [139, 0]
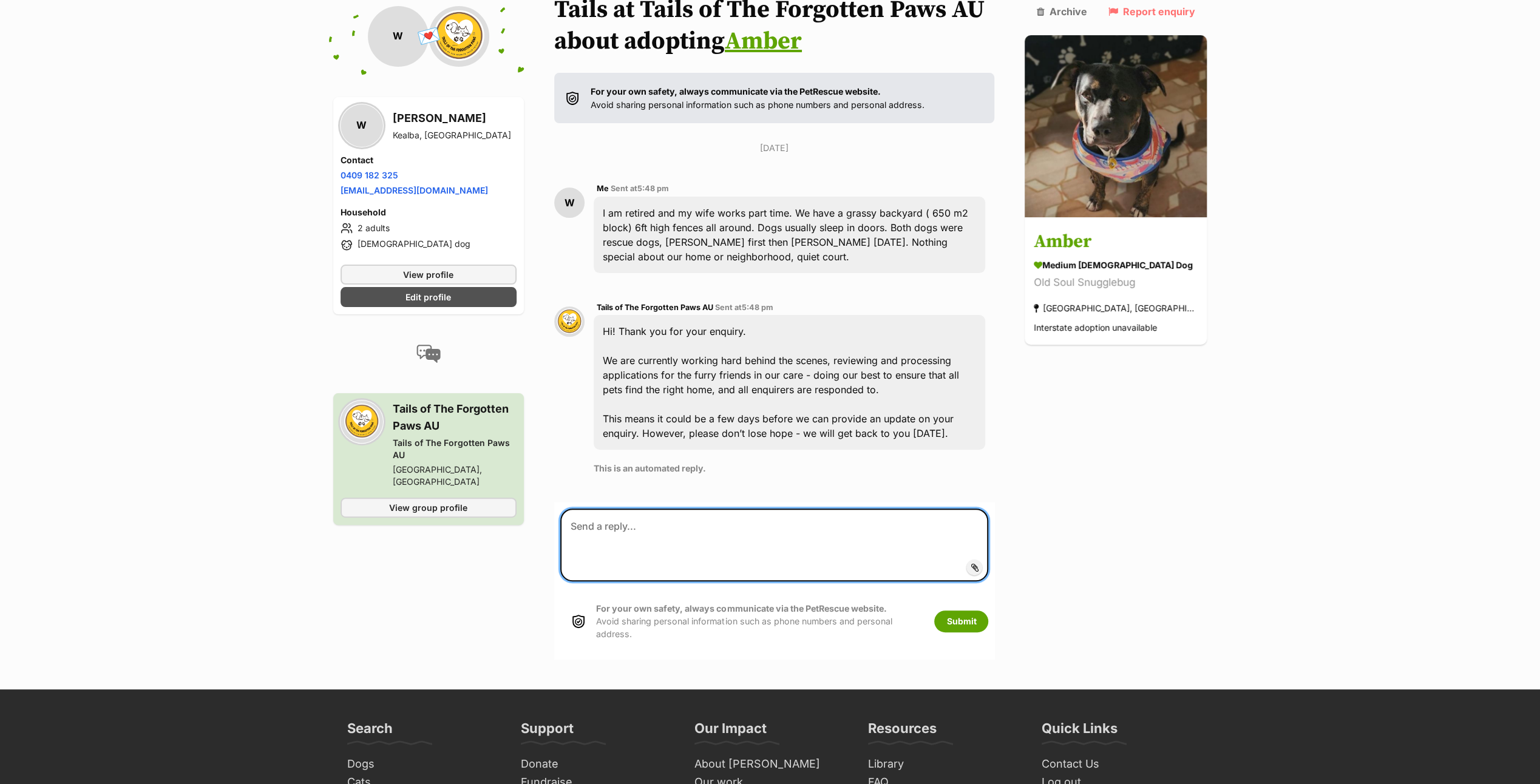
click at [595, 526] on textarea at bounding box center [774, 545] width 428 height 73
type textarea "Is Amber still available for adoption? I noticed she has gone from Petrescue si…"
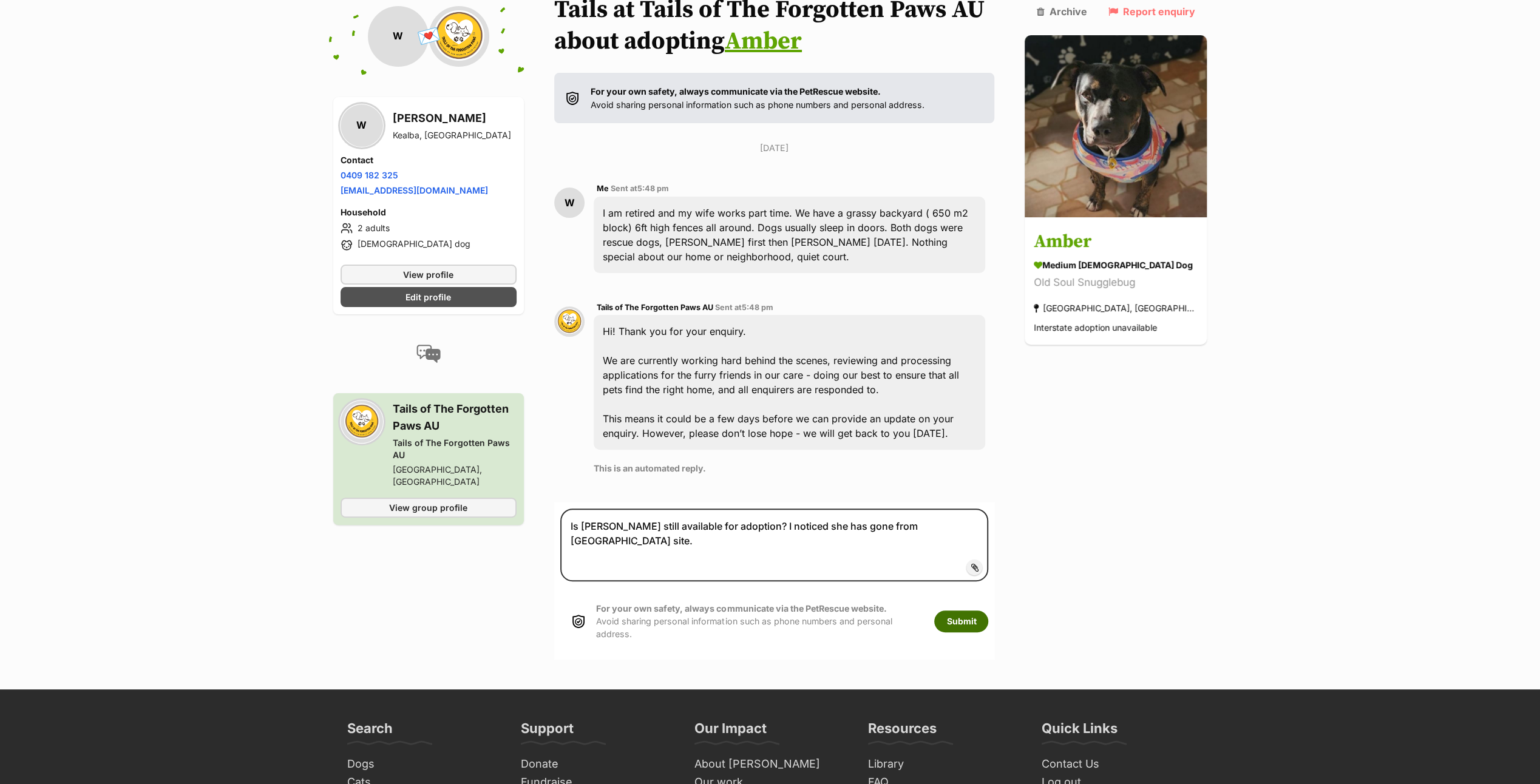
click at [988, 613] on button "Submit" at bounding box center [961, 622] width 54 height 22
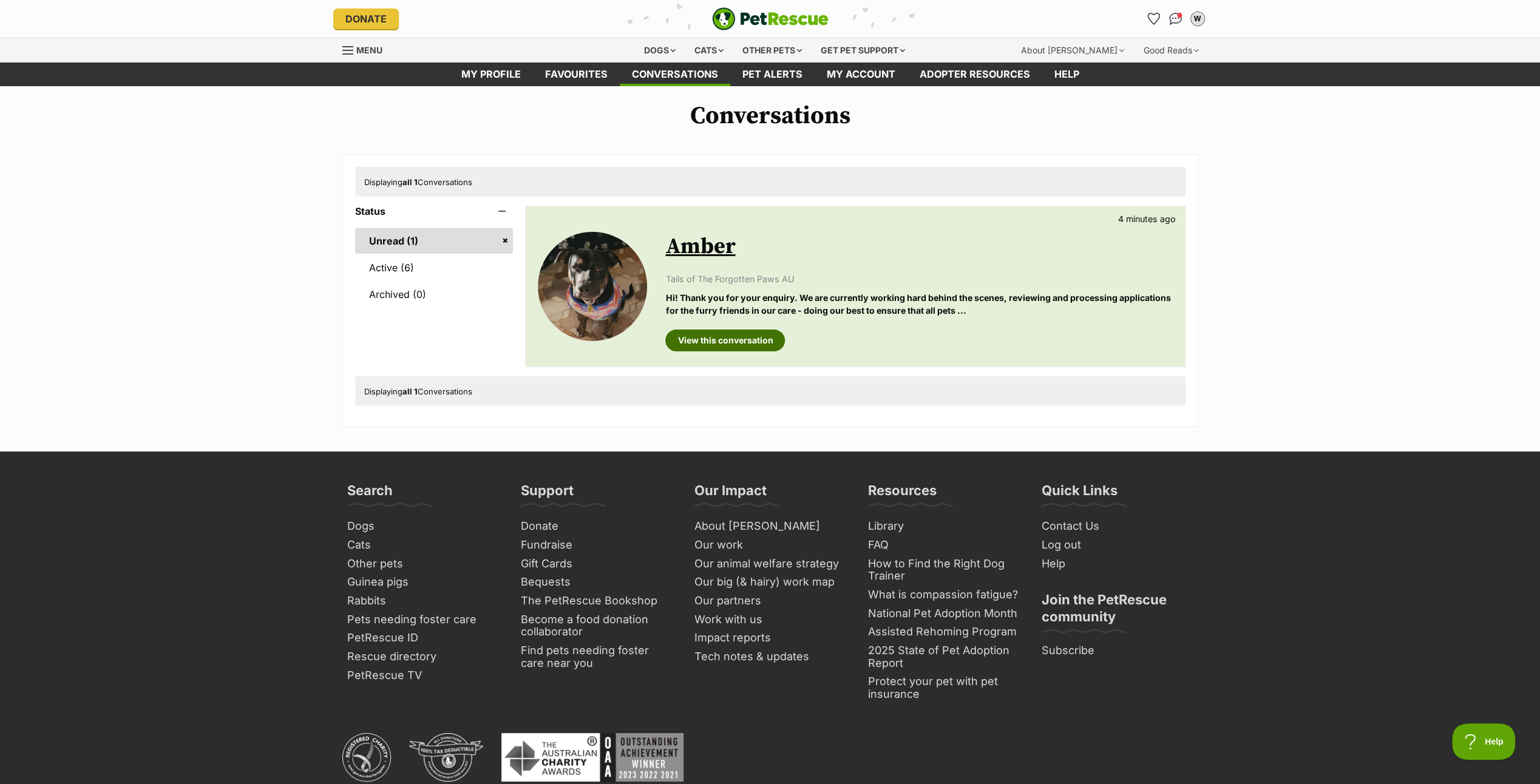
click at [714, 335] on link "View this conversation" at bounding box center [724, 340] width 120 height 22
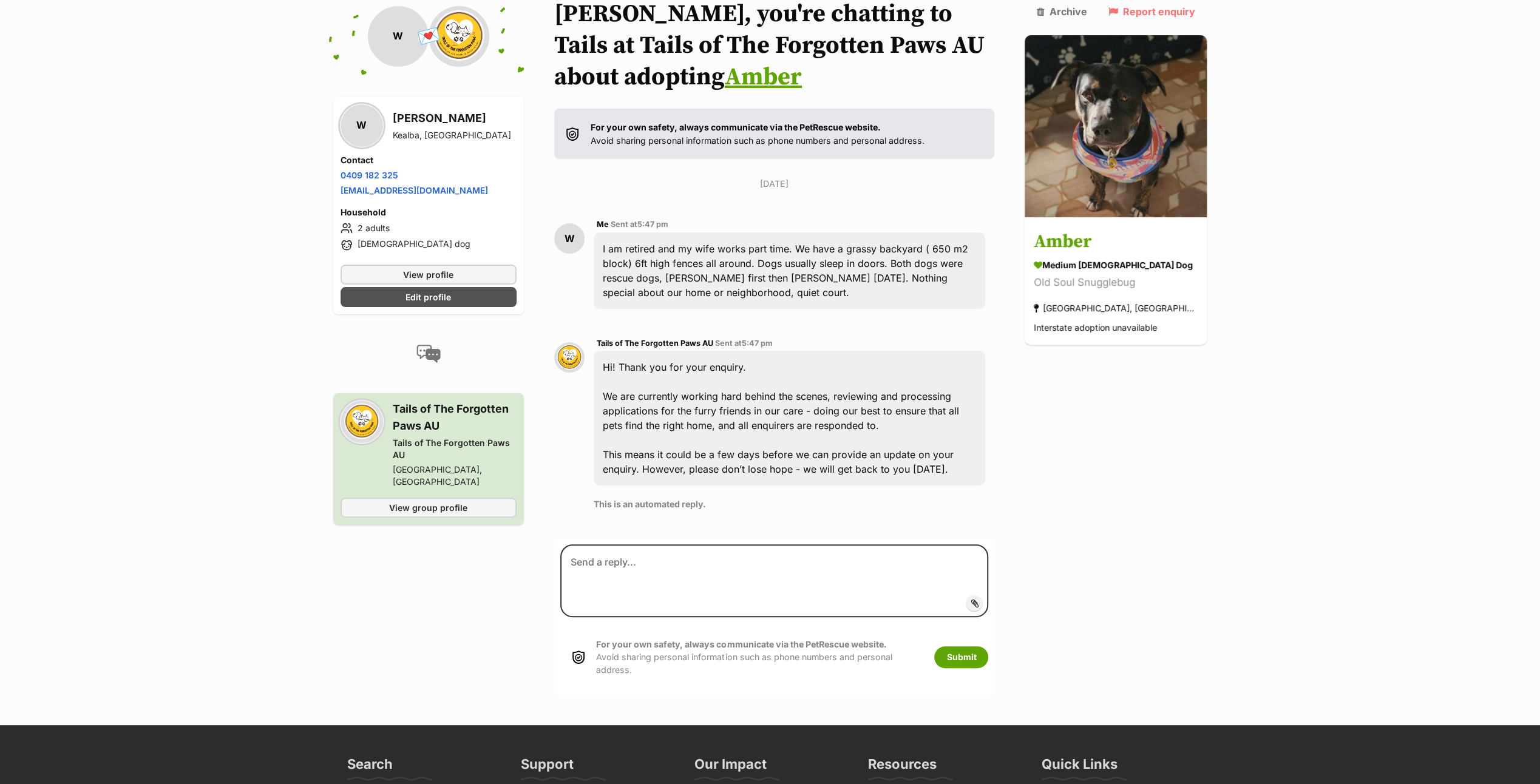
scroll to position [139, 0]
